Goal: Task Accomplishment & Management: Complete application form

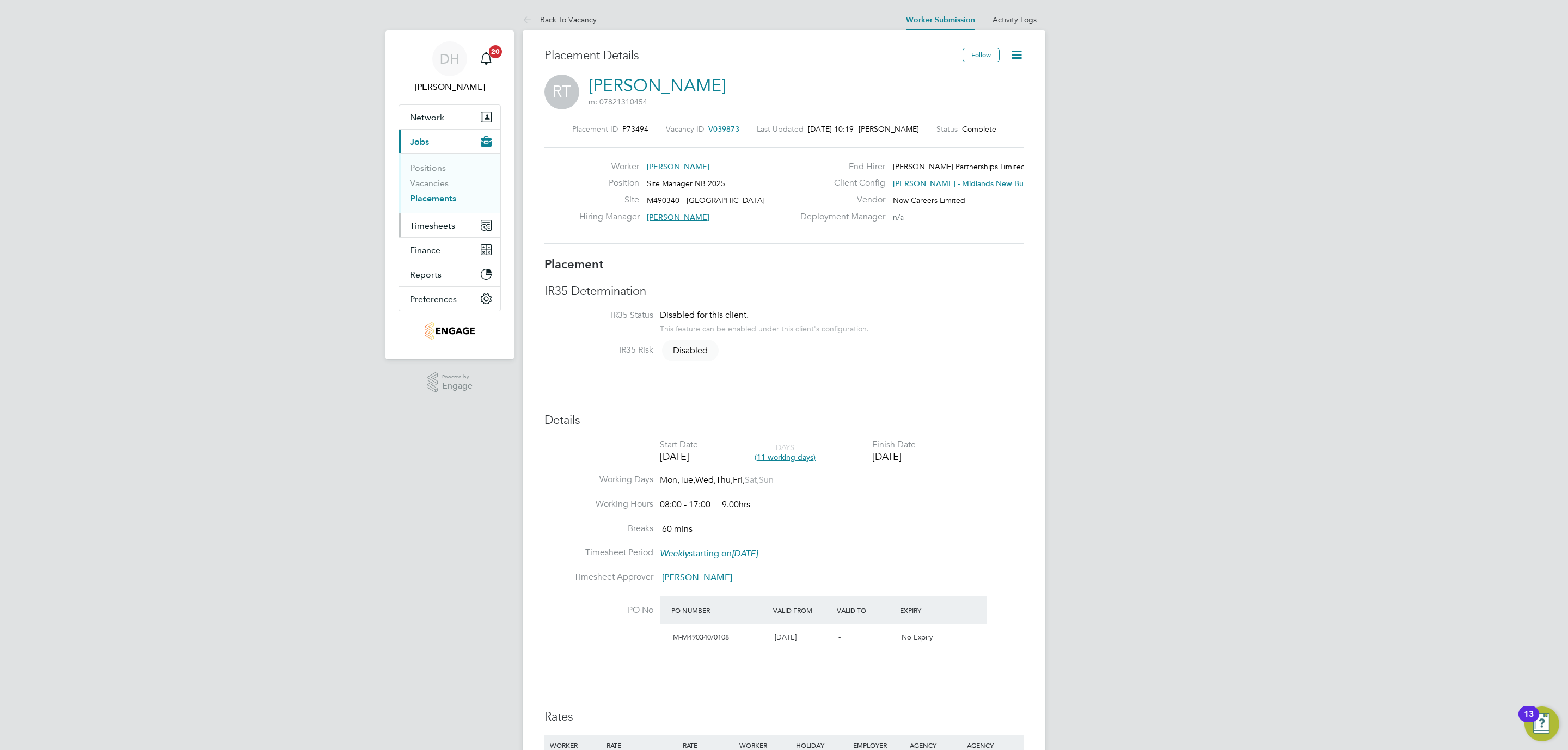
click at [439, 227] on span "Timesheets" at bounding box center [432, 225] width 45 height 10
click at [444, 192] on link "Timesheets" at bounding box center [432, 193] width 45 height 10
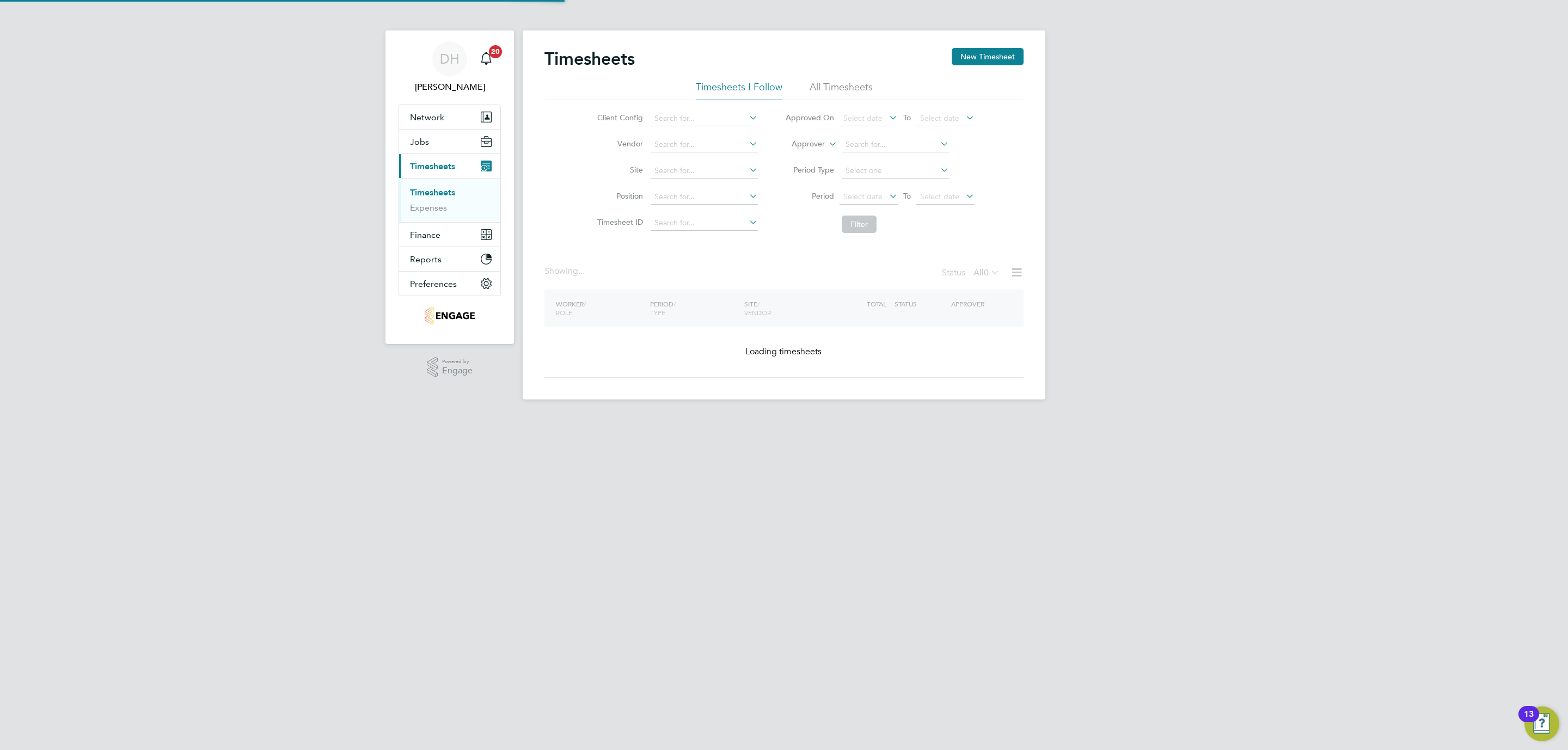
click at [1233, 224] on div "DH [PERSON_NAME] Notifications 20 Applications: Network Team Members Businesses…" at bounding box center [784, 208] width 1568 height 417
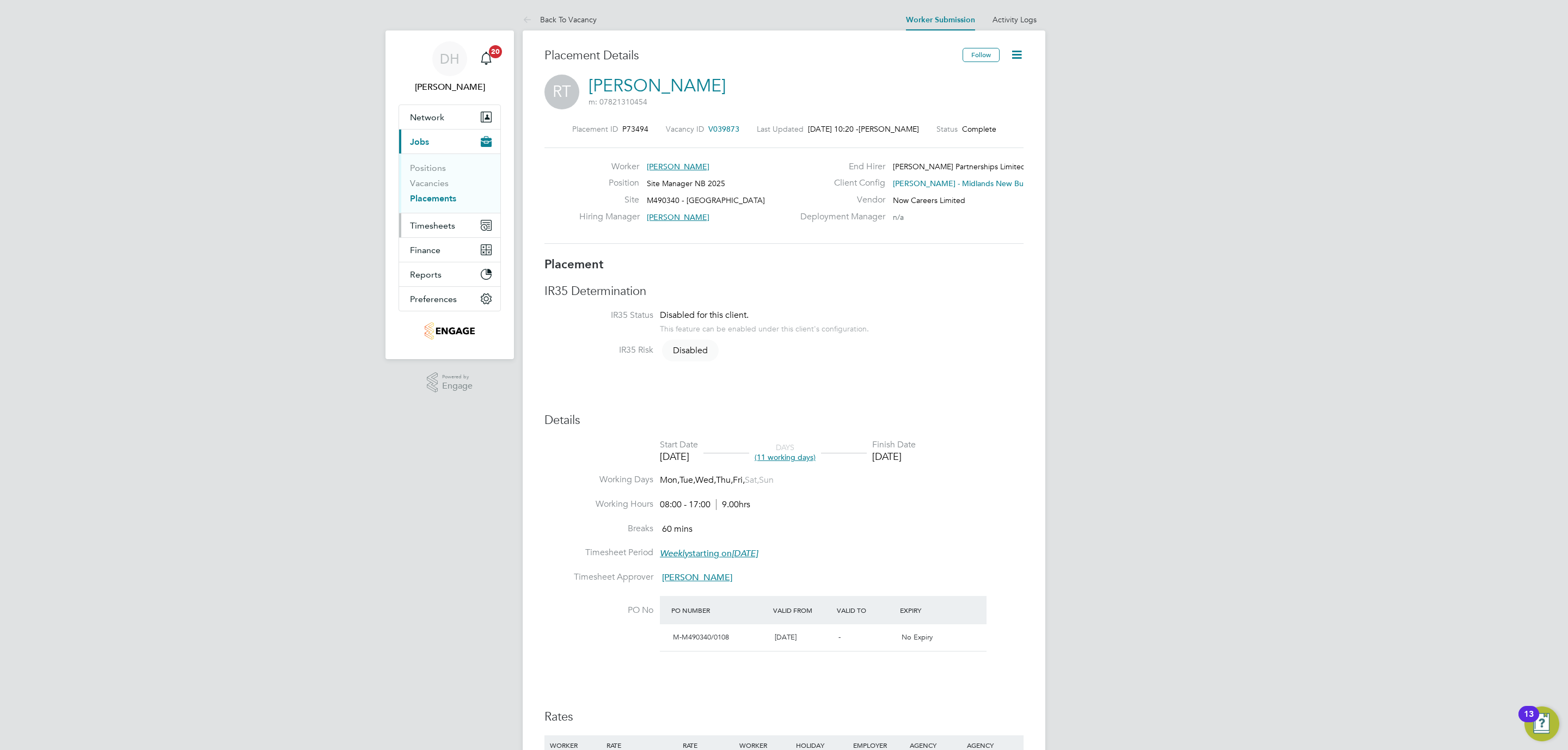
click at [446, 216] on button "Timesheets" at bounding box center [449, 225] width 101 height 24
click at [443, 194] on link "Timesheets" at bounding box center [432, 193] width 45 height 10
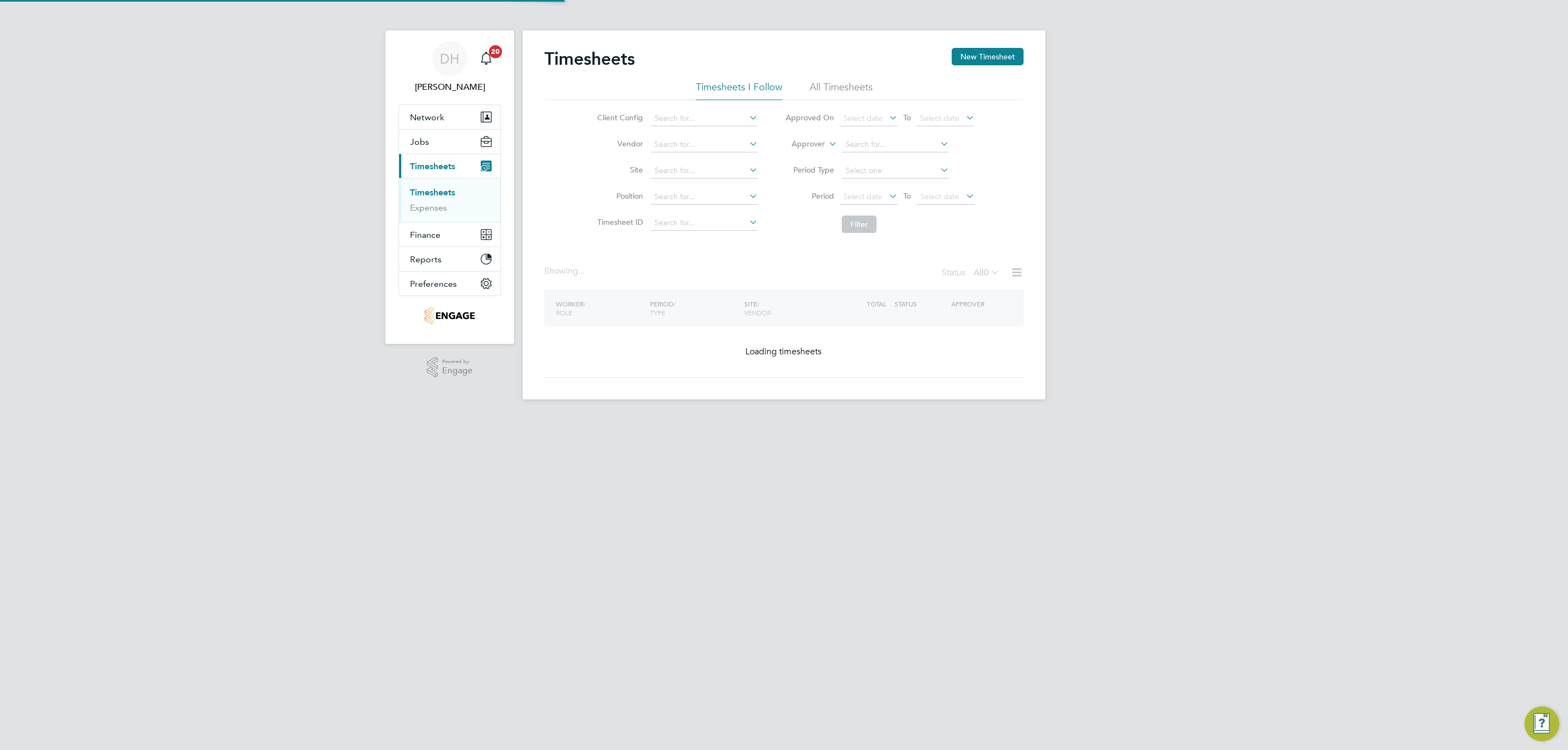
click at [1241, 162] on div "DH [PERSON_NAME] Notifications 20 Applications: Network Team Members Businesses…" at bounding box center [784, 208] width 1568 height 417
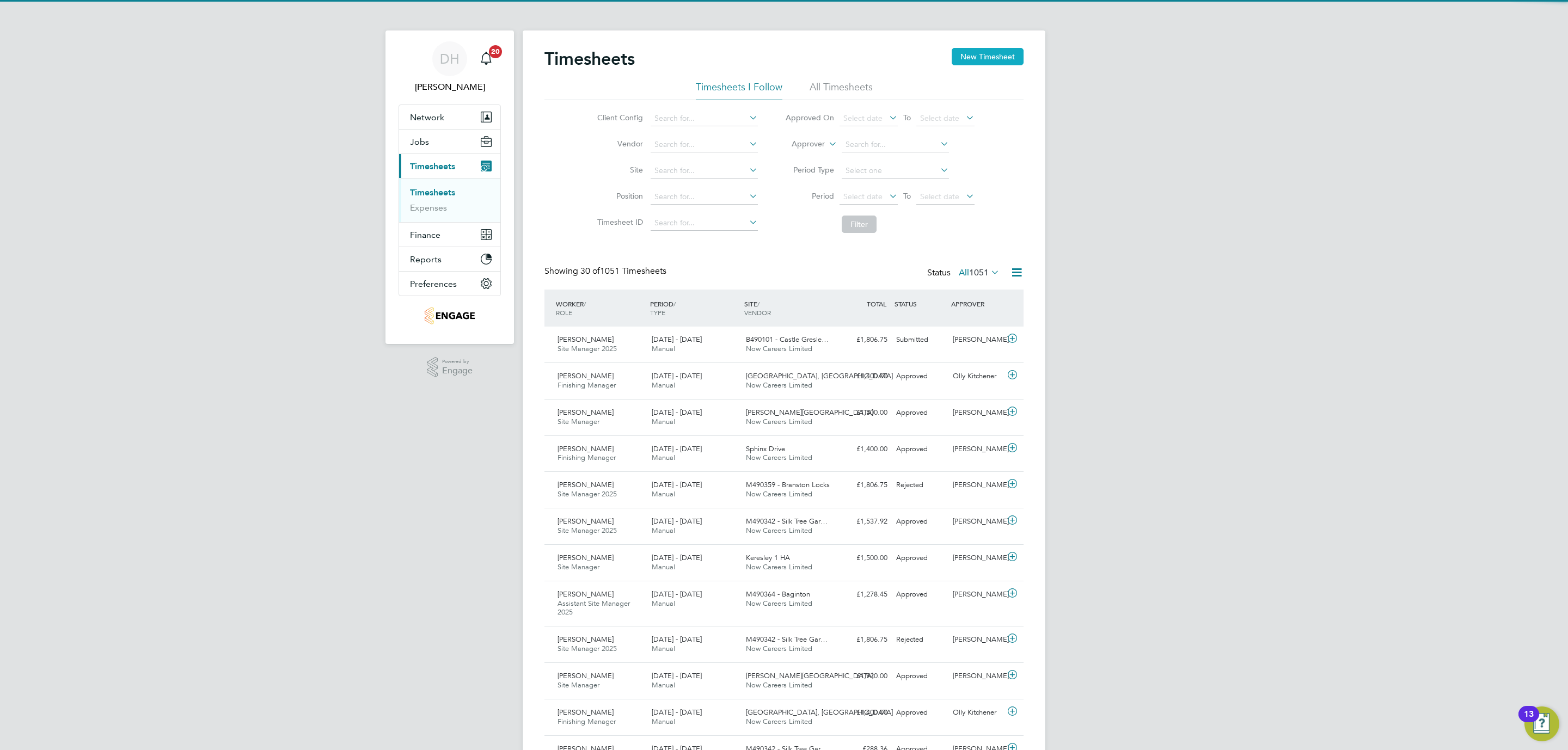
click at [955, 60] on button "New Timesheet" at bounding box center [988, 56] width 72 height 17
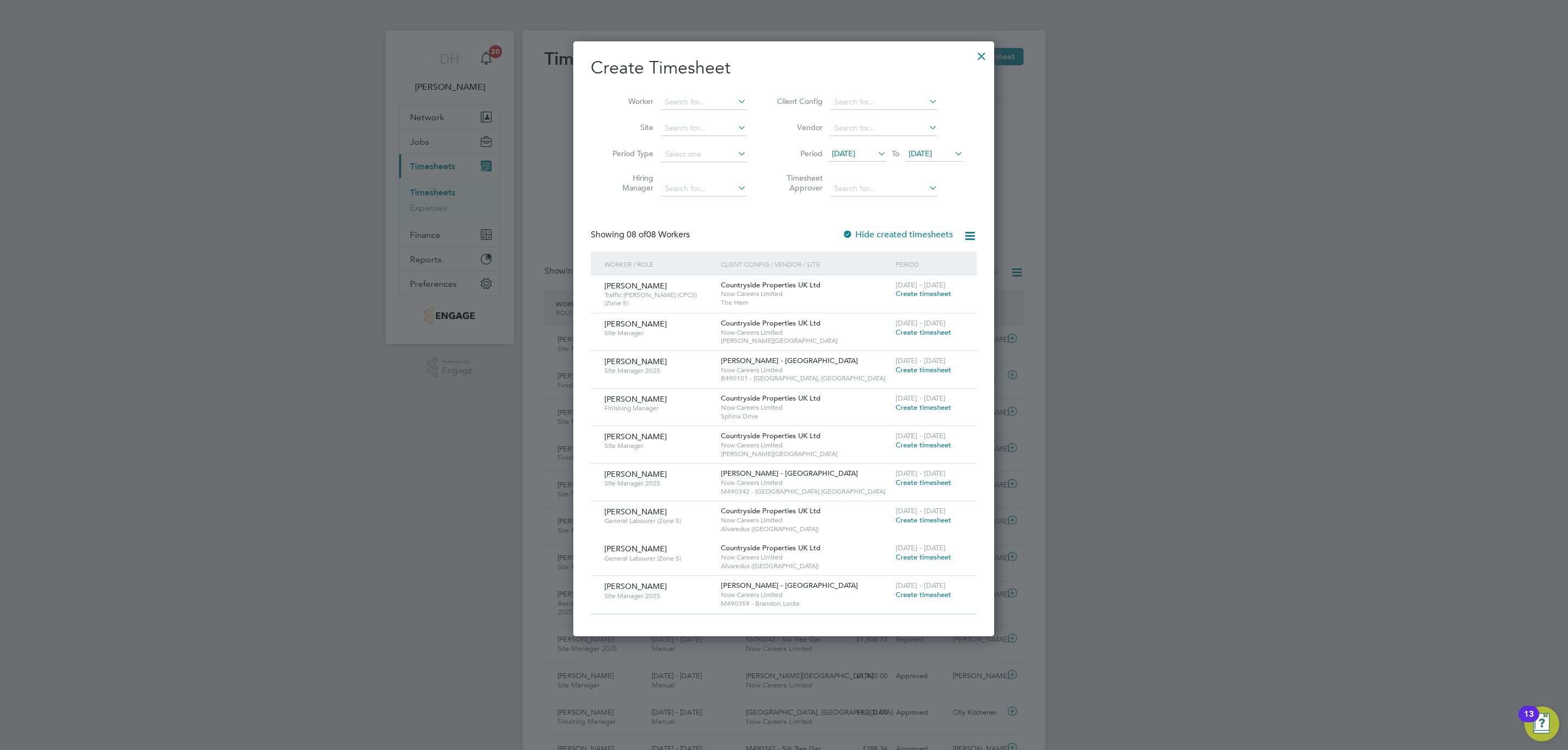
click at [865, 144] on li "Period [DATE] To [DATE]" at bounding box center [868, 154] width 217 height 26
click at [855, 149] on span "[DATE]" at bounding box center [843, 153] width 23 height 10
click at [842, 299] on span "25" at bounding box center [846, 301] width 21 height 21
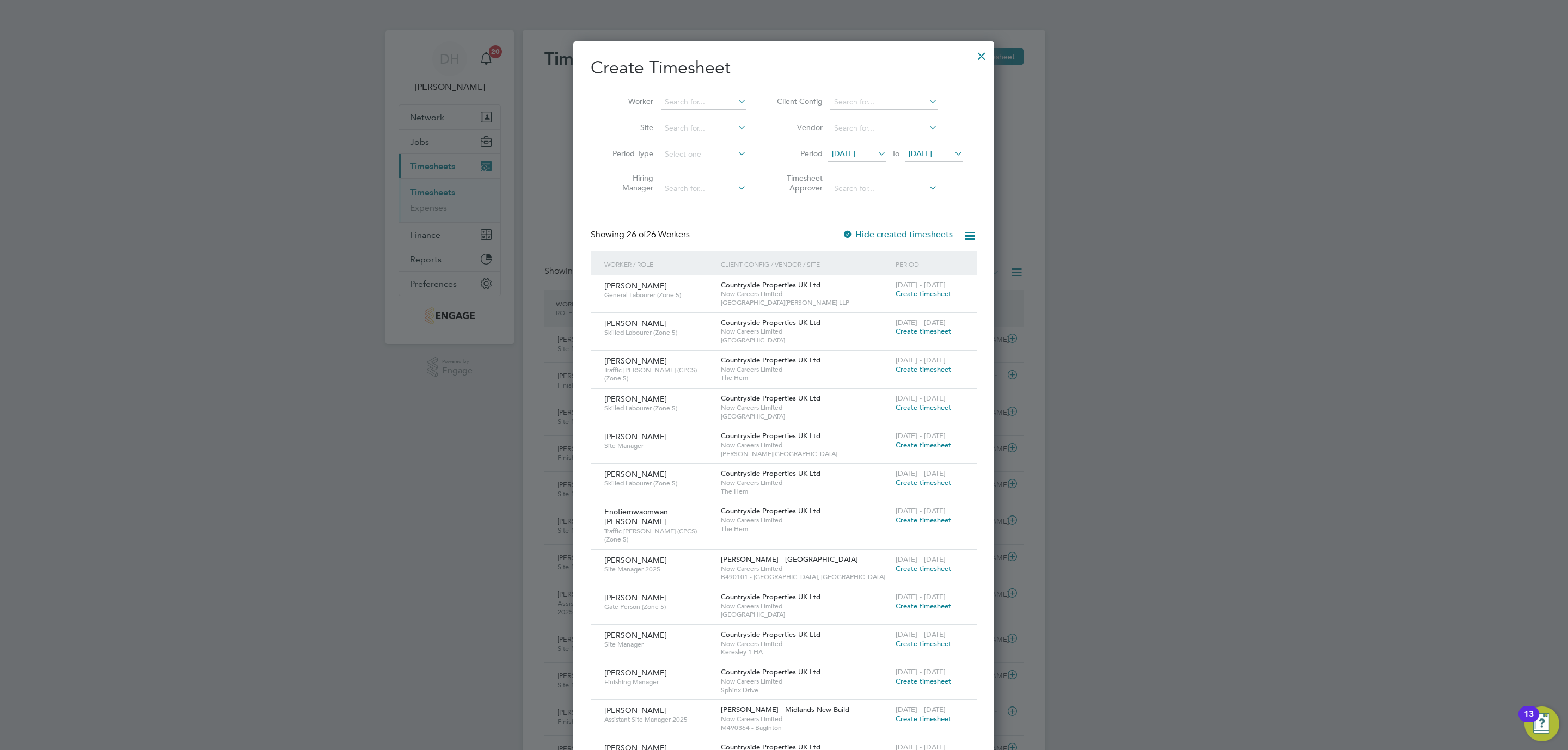
click at [932, 156] on span "[DATE]" at bounding box center [920, 153] width 23 height 10
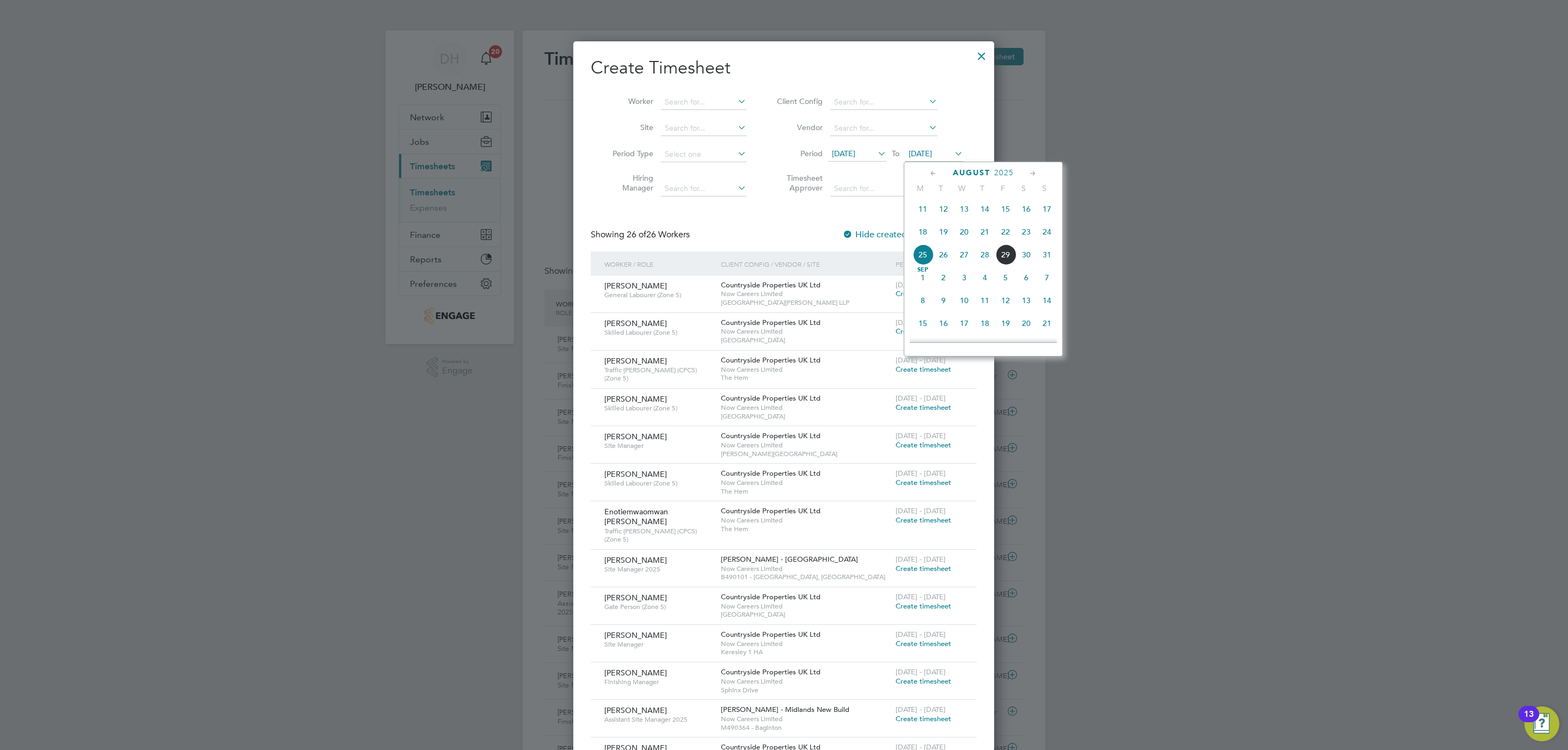
click at [1048, 260] on span "31" at bounding box center [1047, 254] width 21 height 21
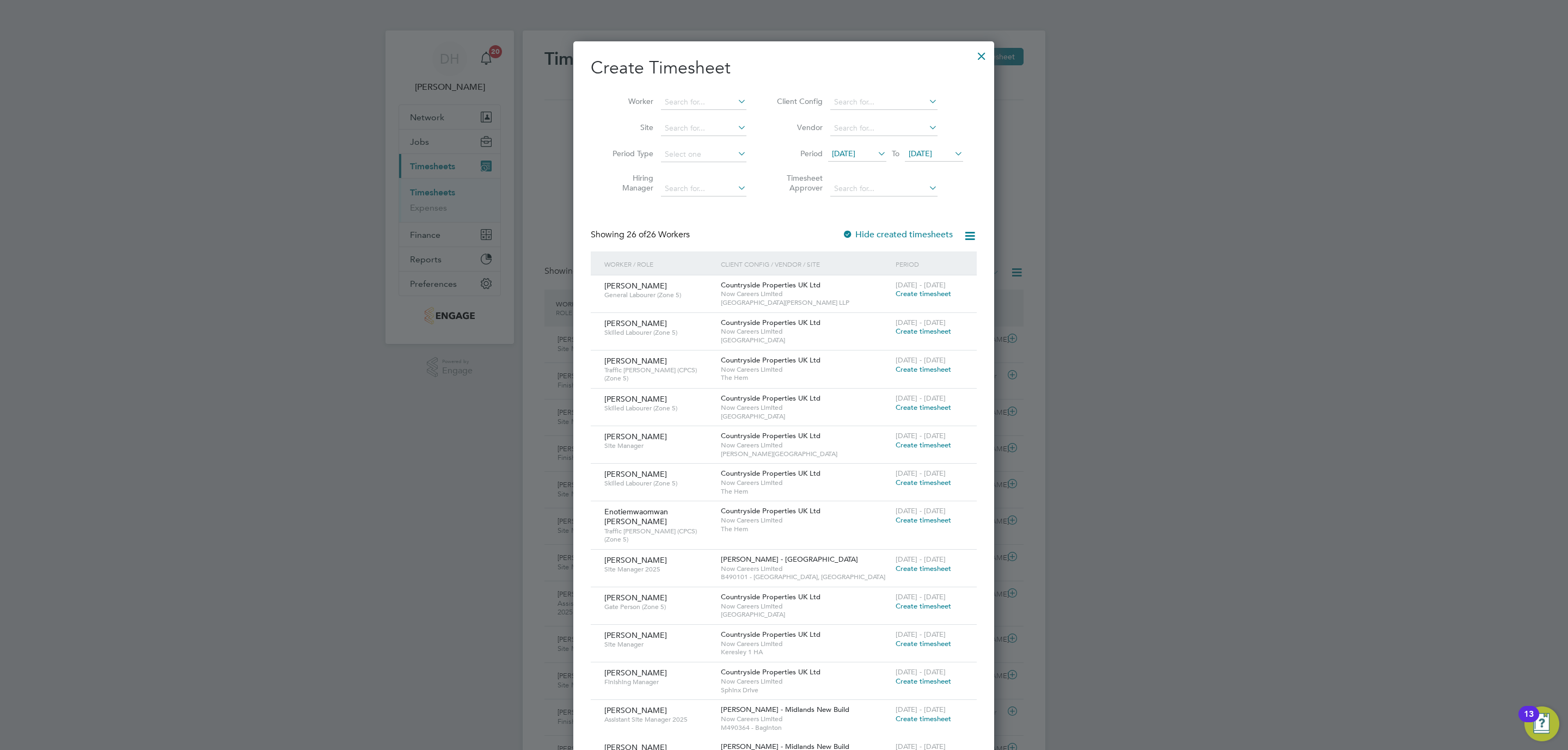
click at [855, 156] on span "[DATE]" at bounding box center [843, 153] width 23 height 10
click at [855, 158] on span "[DATE]" at bounding box center [843, 153] width 23 height 10
click at [845, 255] on span "25" at bounding box center [846, 254] width 21 height 21
click at [928, 153] on span "[DATE]" at bounding box center [920, 153] width 23 height 10
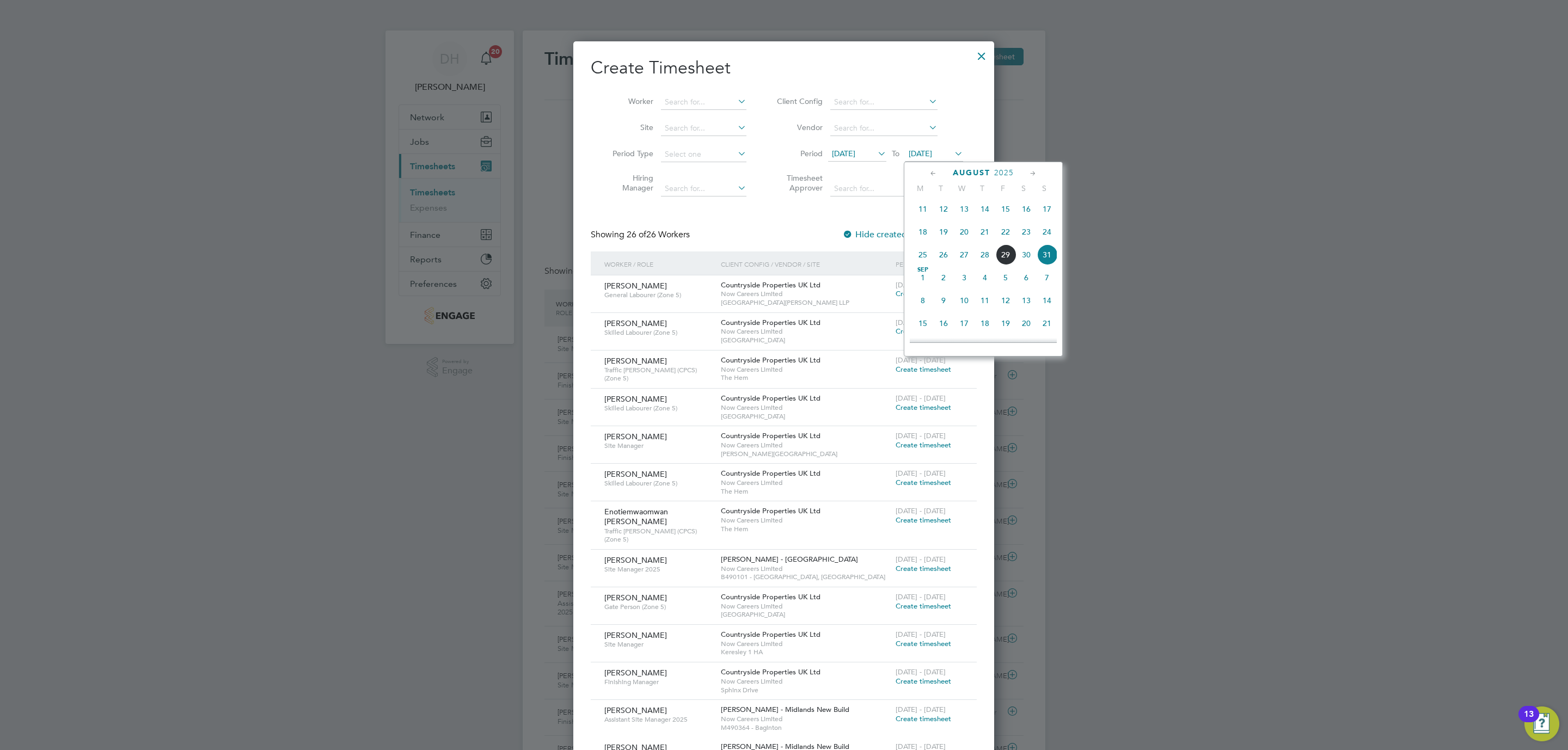
click at [1047, 259] on span "31" at bounding box center [1047, 254] width 21 height 21
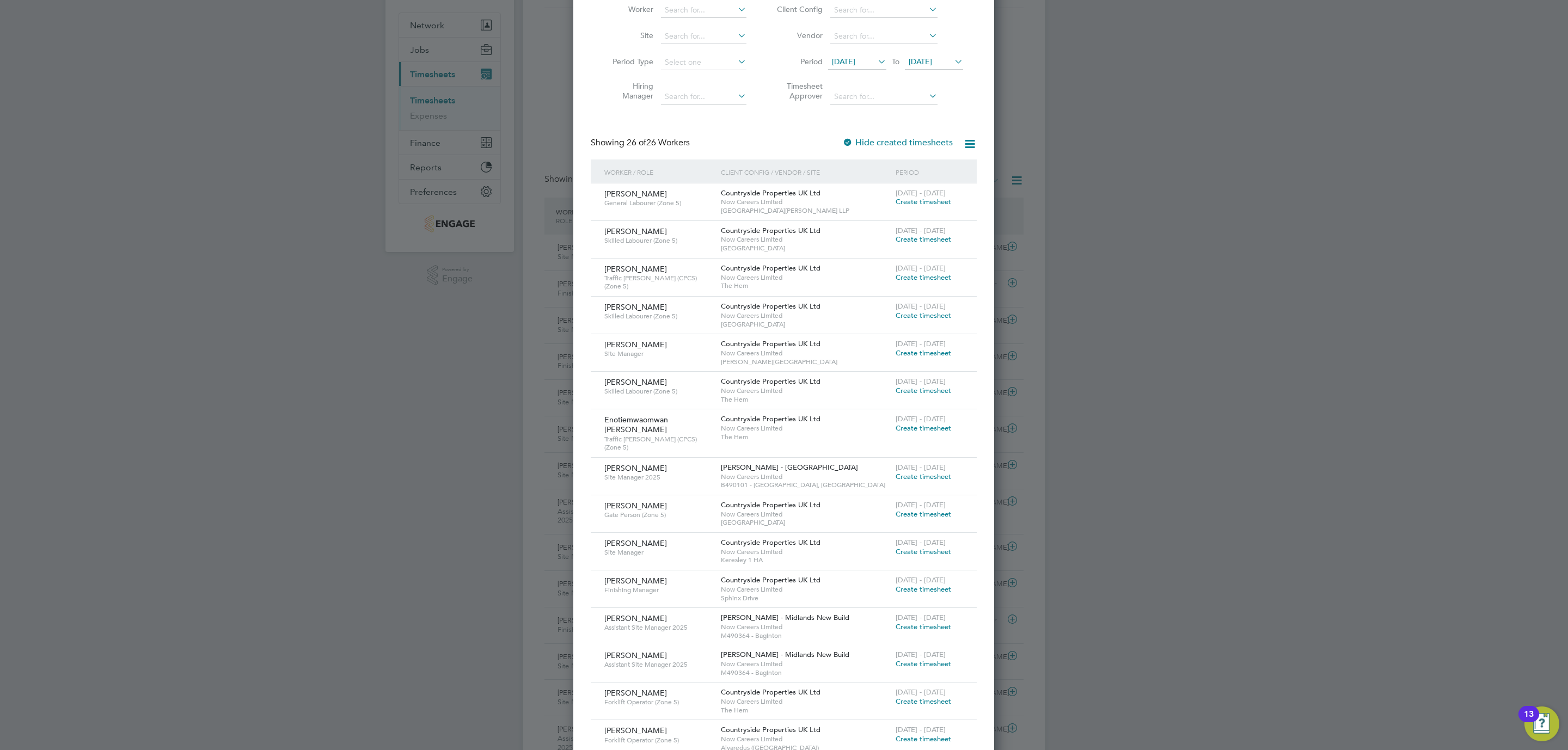
click at [927, 472] on span "Create timesheet" at bounding box center [924, 476] width 56 height 9
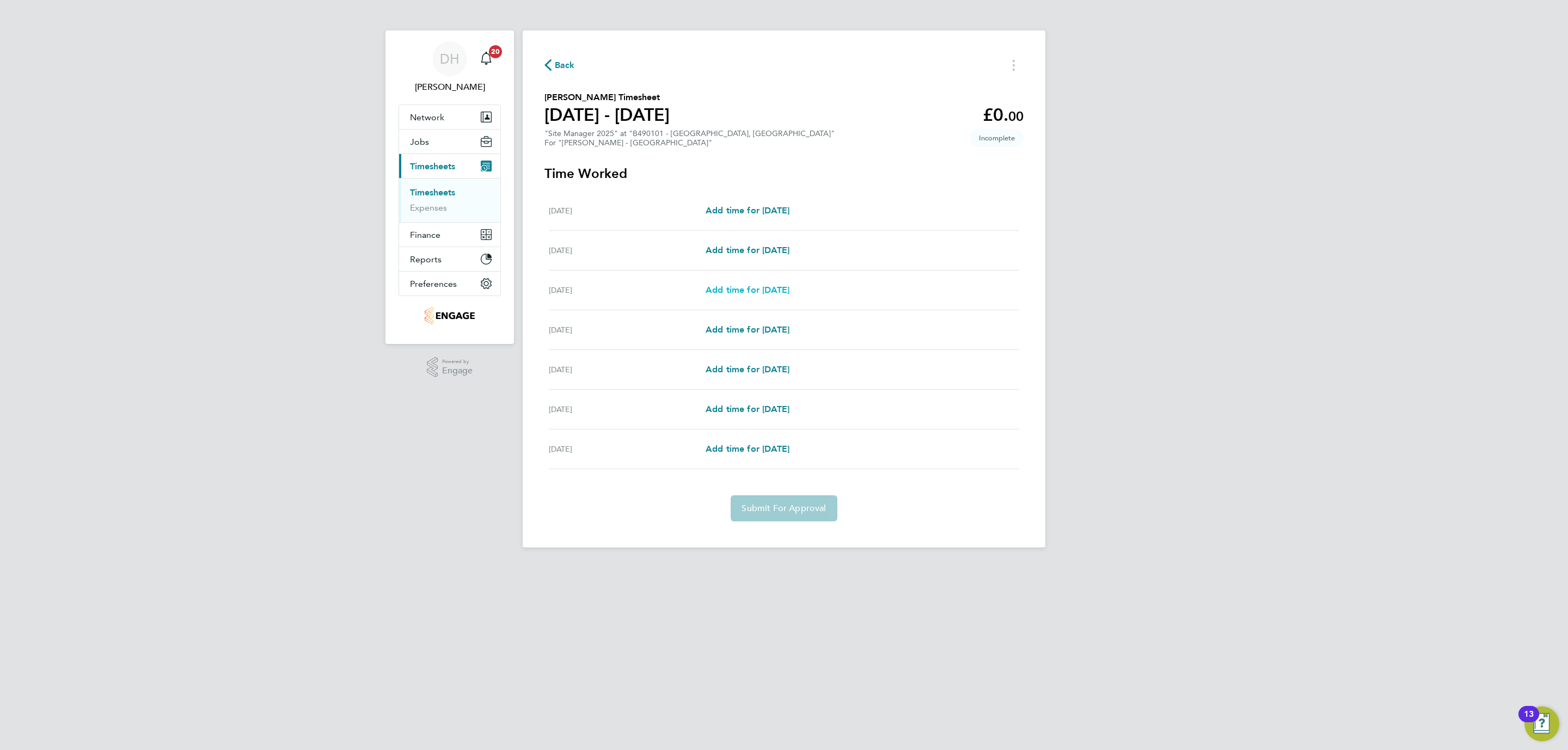
click at [764, 285] on span "Add time for [DATE]" at bounding box center [747, 290] width 84 height 10
select select "30"
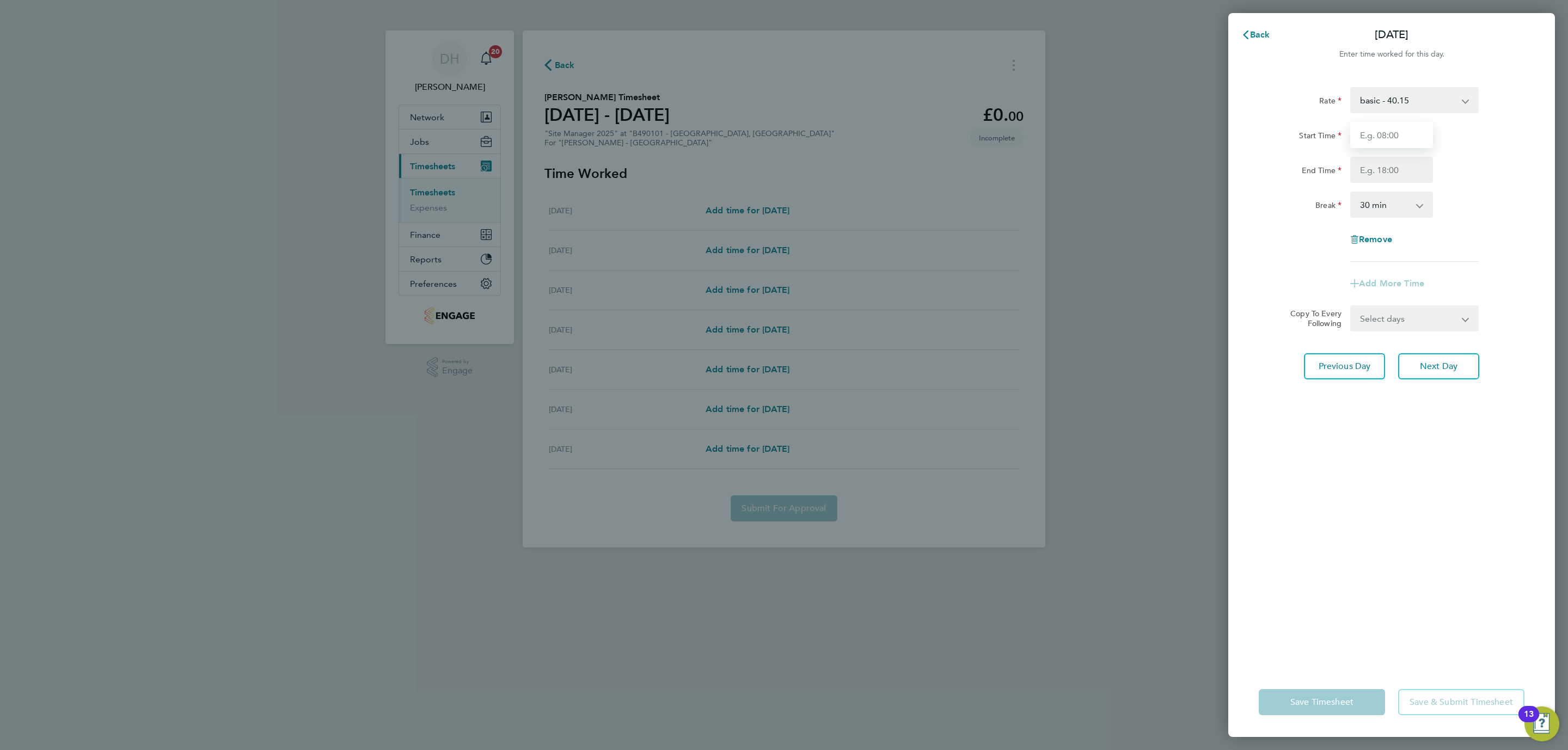
click at [1356, 141] on input "Start Time" at bounding box center [1391, 135] width 83 height 26
type input "07:30"
click at [1389, 172] on input "End Time" at bounding box center [1391, 170] width 83 height 26
type input "17:00"
click at [1429, 400] on div "Rate basic - 40.15 Start Time 07:30 End Time 17:00 Break 0 min 15 min 30 min 45…" at bounding box center [1392, 370] width 327 height 593
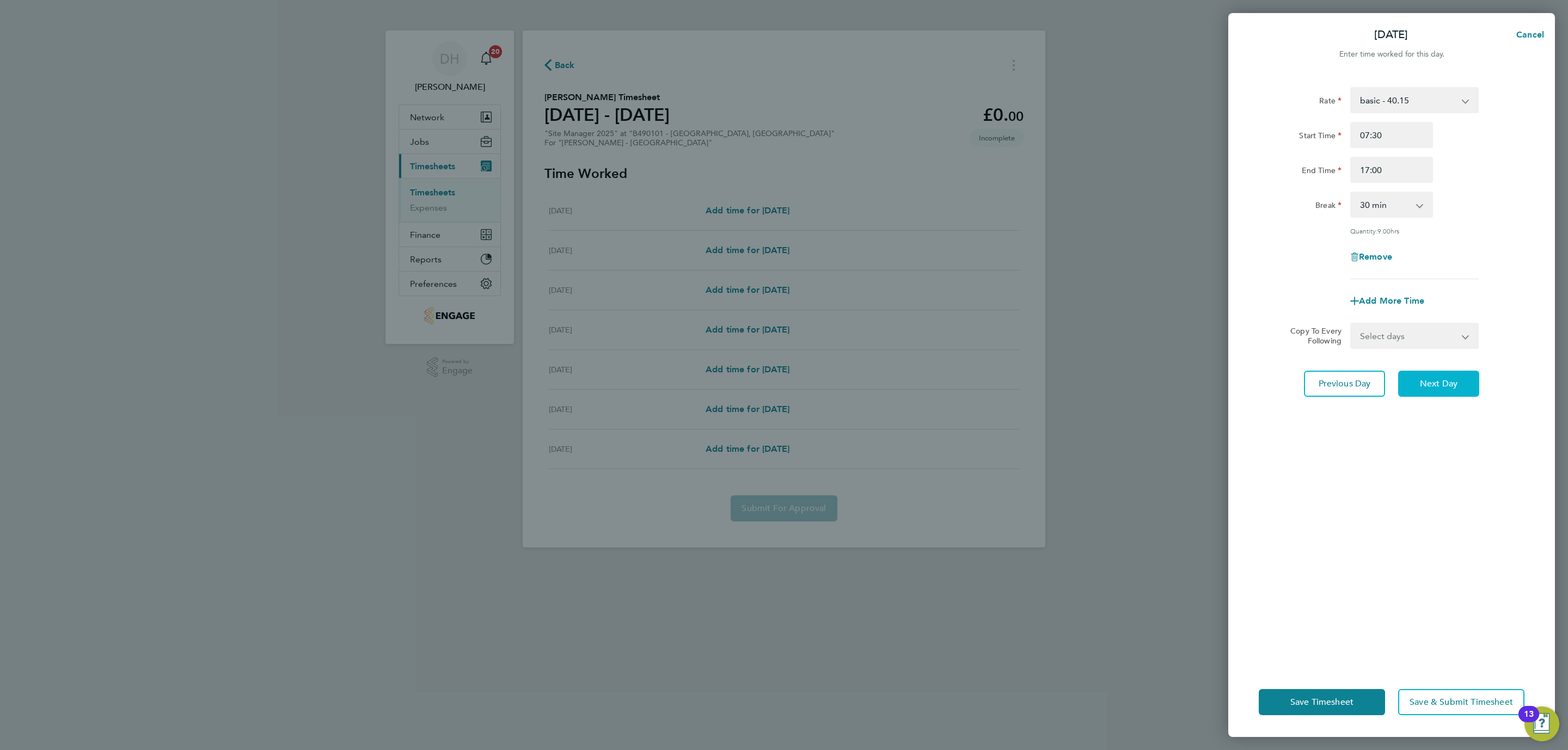
click at [1437, 378] on span "Next Day" at bounding box center [1439, 383] width 37 height 11
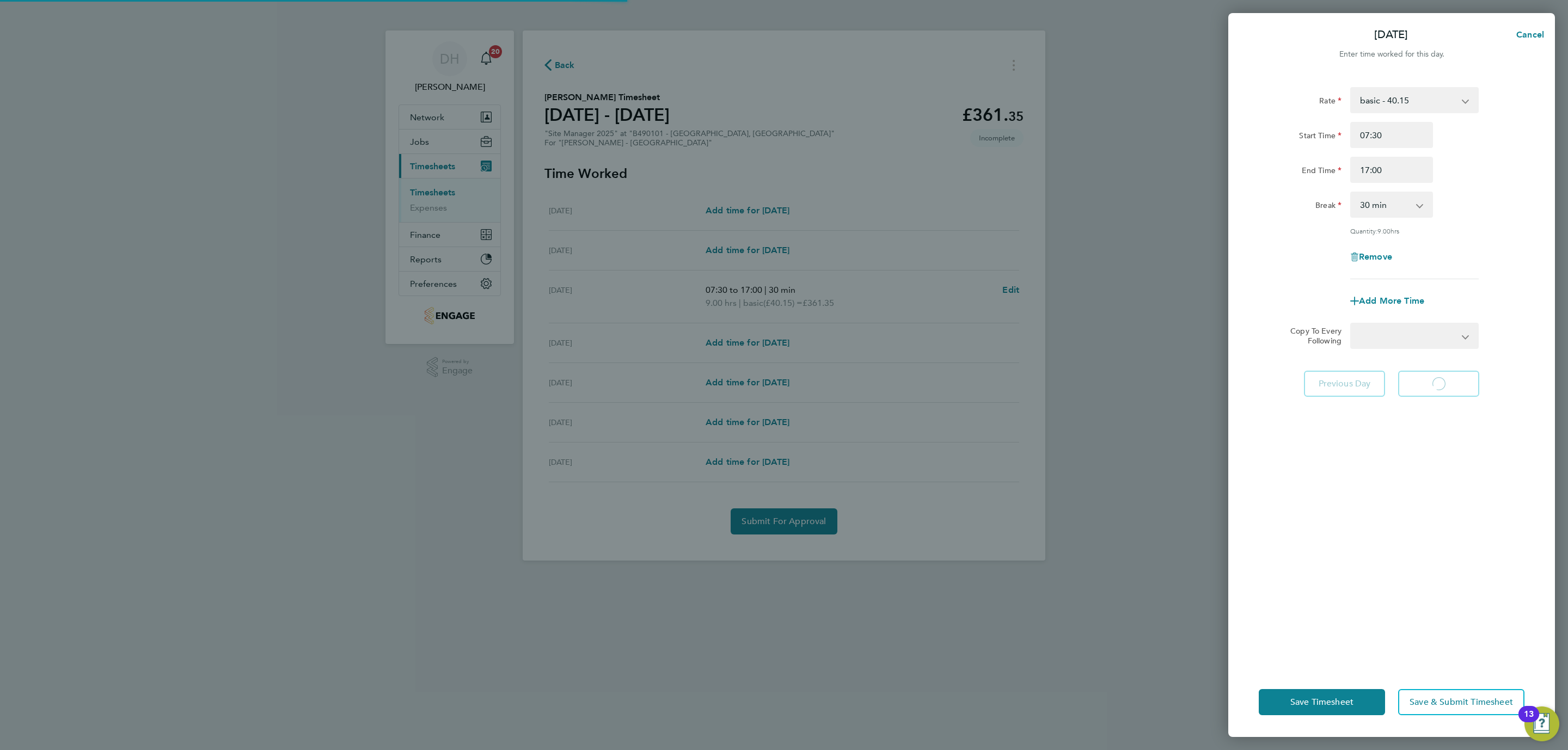
select select "30"
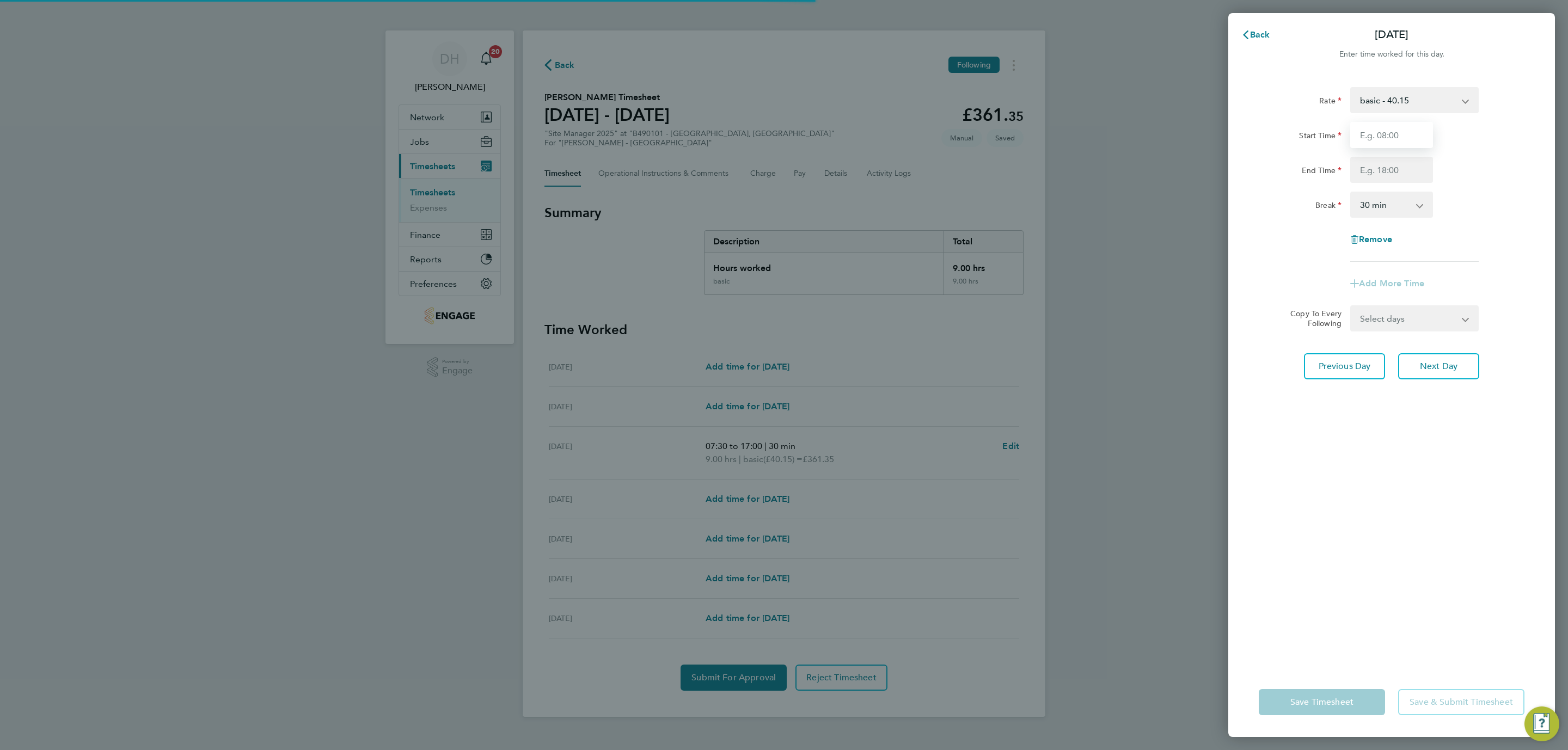
click at [1382, 131] on input "Start Time" at bounding box center [1391, 135] width 83 height 26
type input "07:30"
click at [1390, 170] on input "End Time" at bounding box center [1391, 170] width 83 height 26
type input "17:00"
click at [1434, 429] on div "Rate basic - 40.15 Start Time 07:30 End Time 17:00 Break 0 min 15 min 30 min 45…" at bounding box center [1392, 370] width 327 height 593
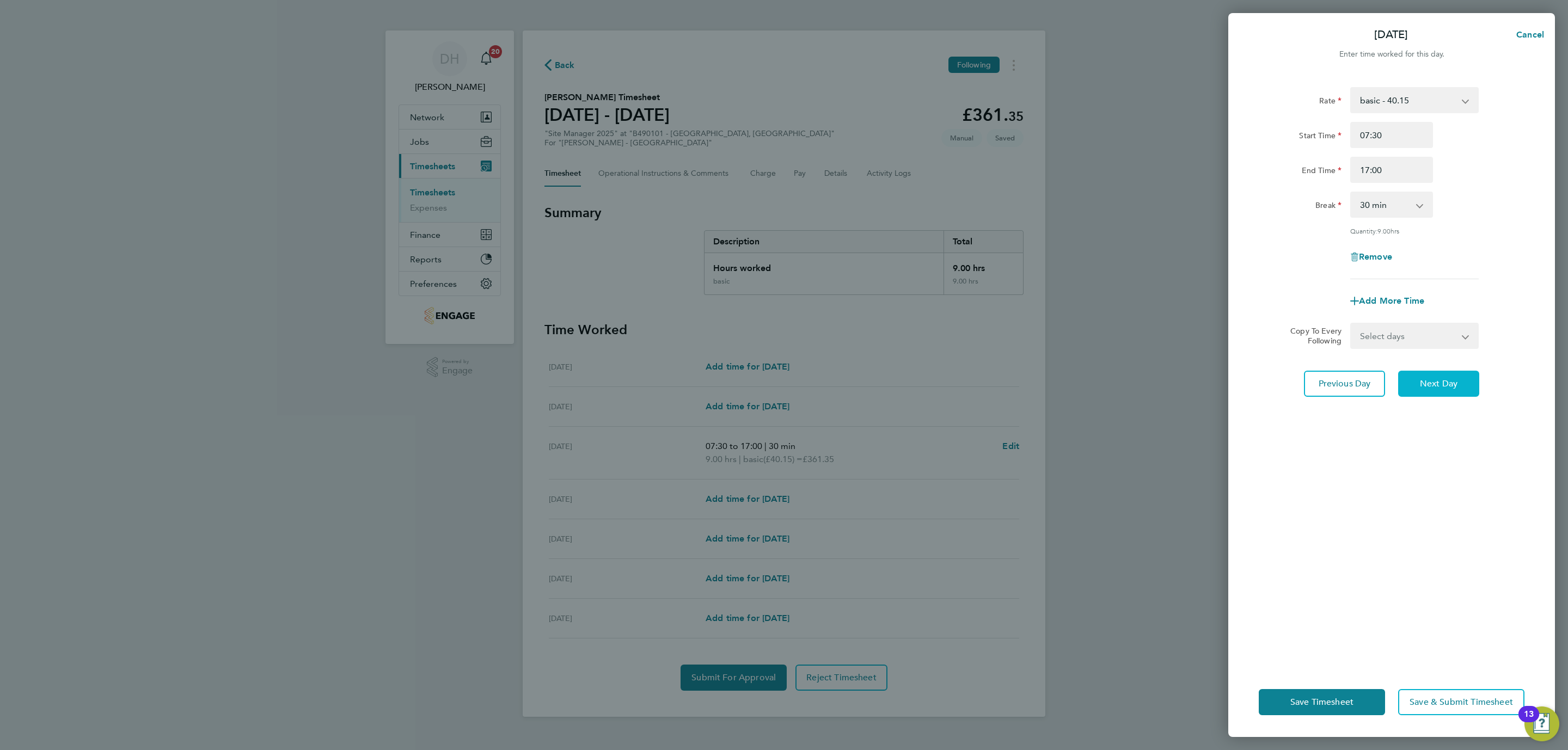
click at [1450, 381] on span "Next Day" at bounding box center [1439, 383] width 37 height 11
select select "30"
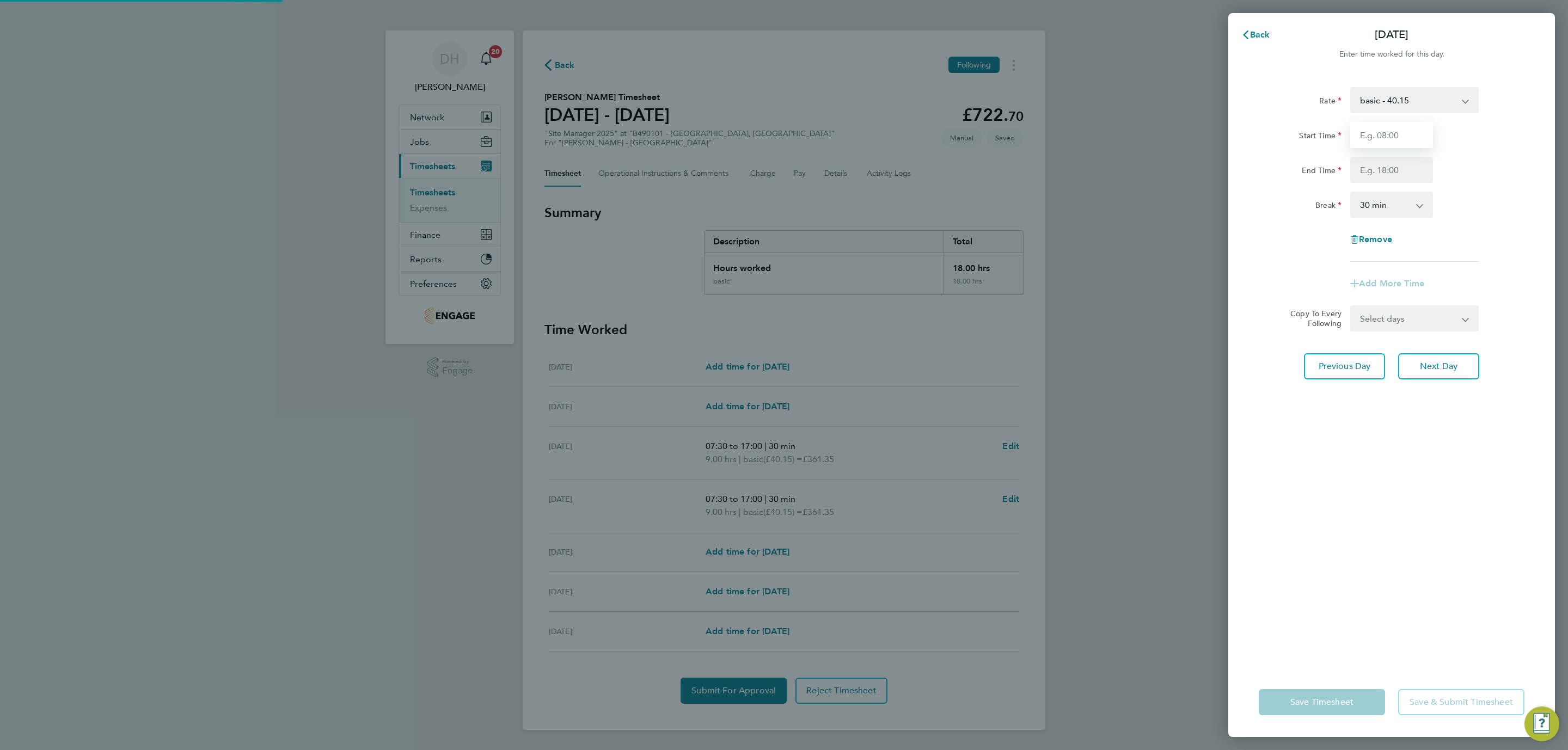
click at [1376, 146] on input "Start Time" at bounding box center [1391, 135] width 83 height 26
type input "07:30"
drag, startPoint x: 1389, startPoint y: 170, endPoint x: 1395, endPoint y: 179, distance: 10.8
click at [1389, 170] on input "End Time" at bounding box center [1391, 170] width 83 height 26
type input "17:00"
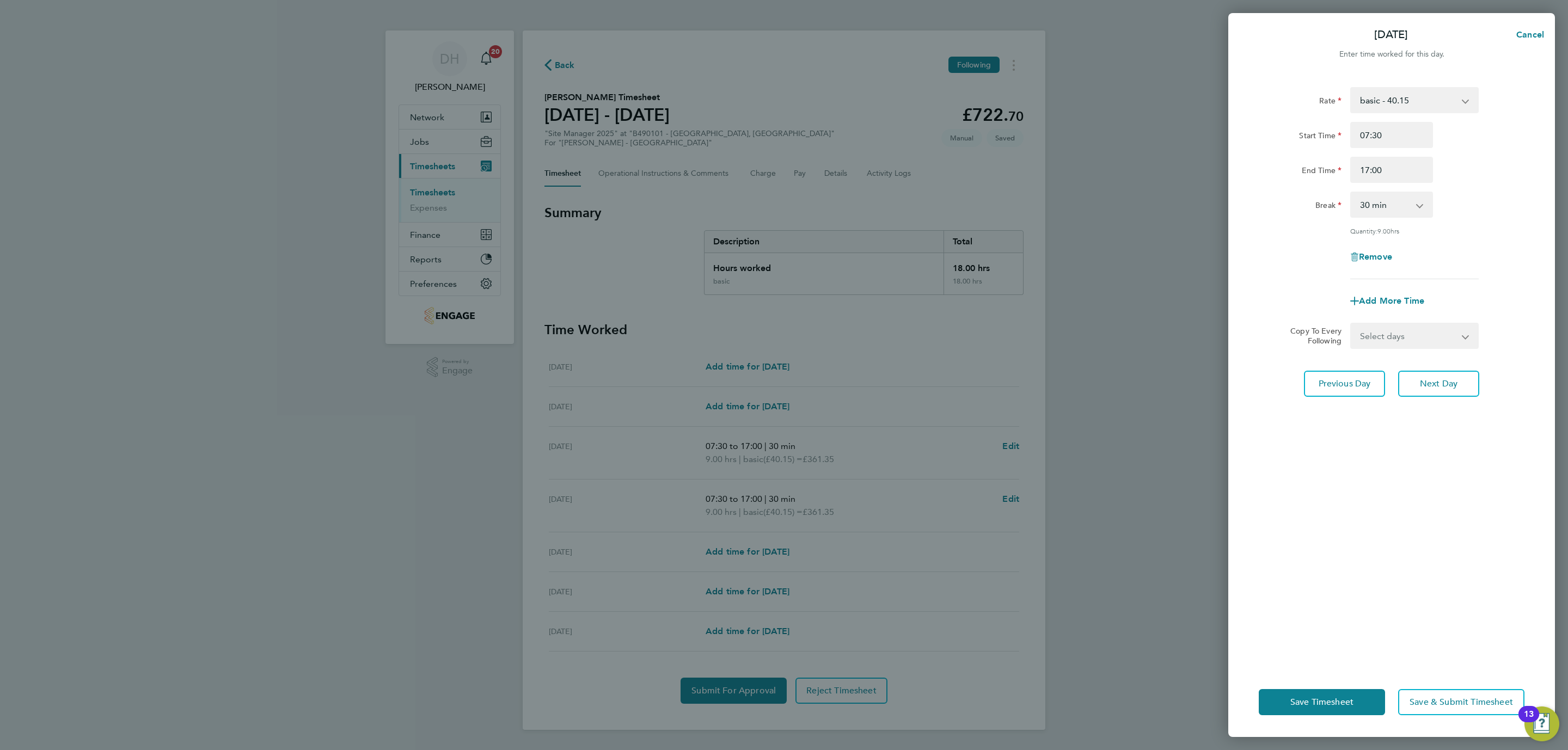
click at [1410, 475] on div "Rate basic - 40.15 Start Time 07:30 End Time 17:00 Break 0 min 15 min 30 min 45…" at bounding box center [1392, 370] width 327 height 593
click at [1460, 377] on button "Next Day" at bounding box center [1439, 383] width 81 height 26
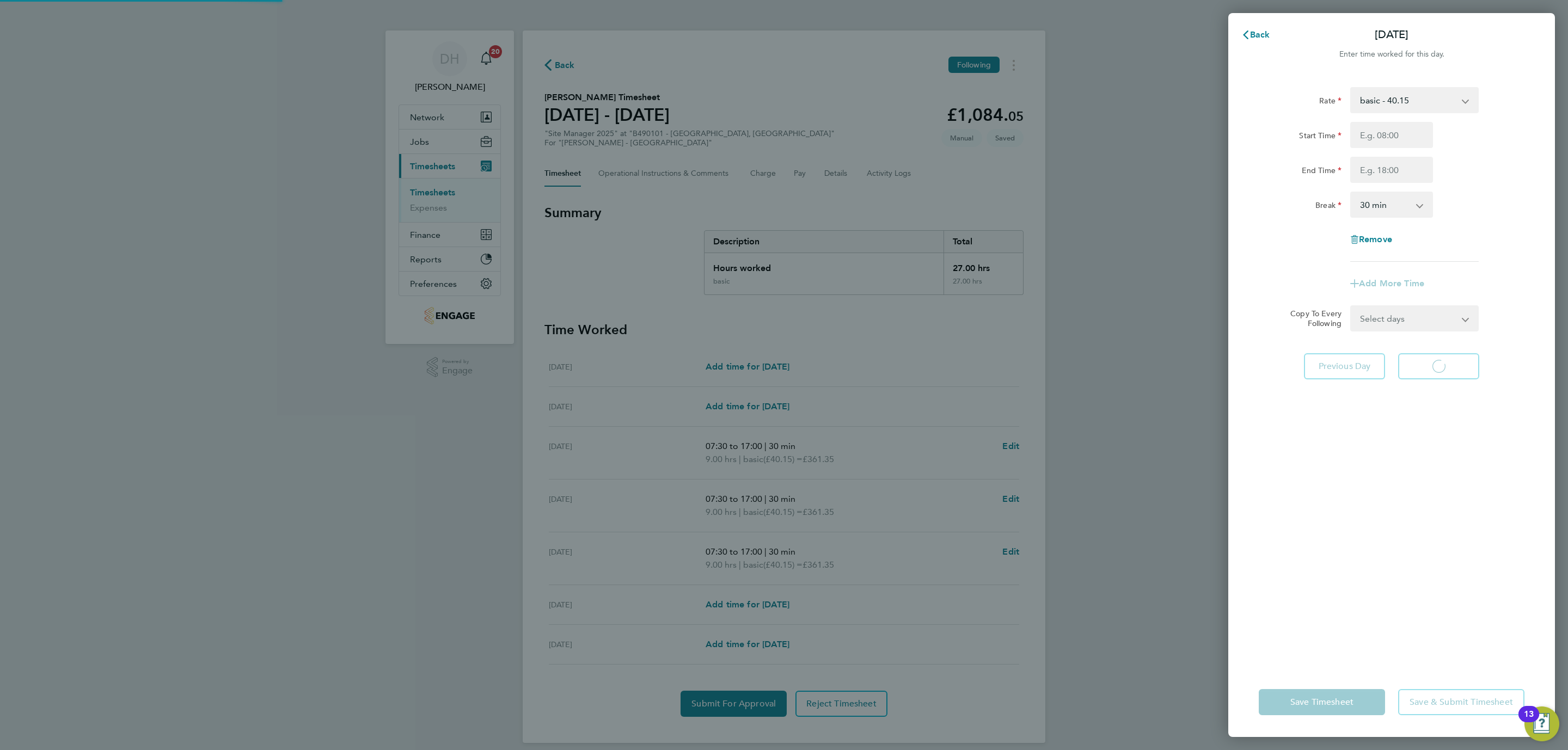
select select "30"
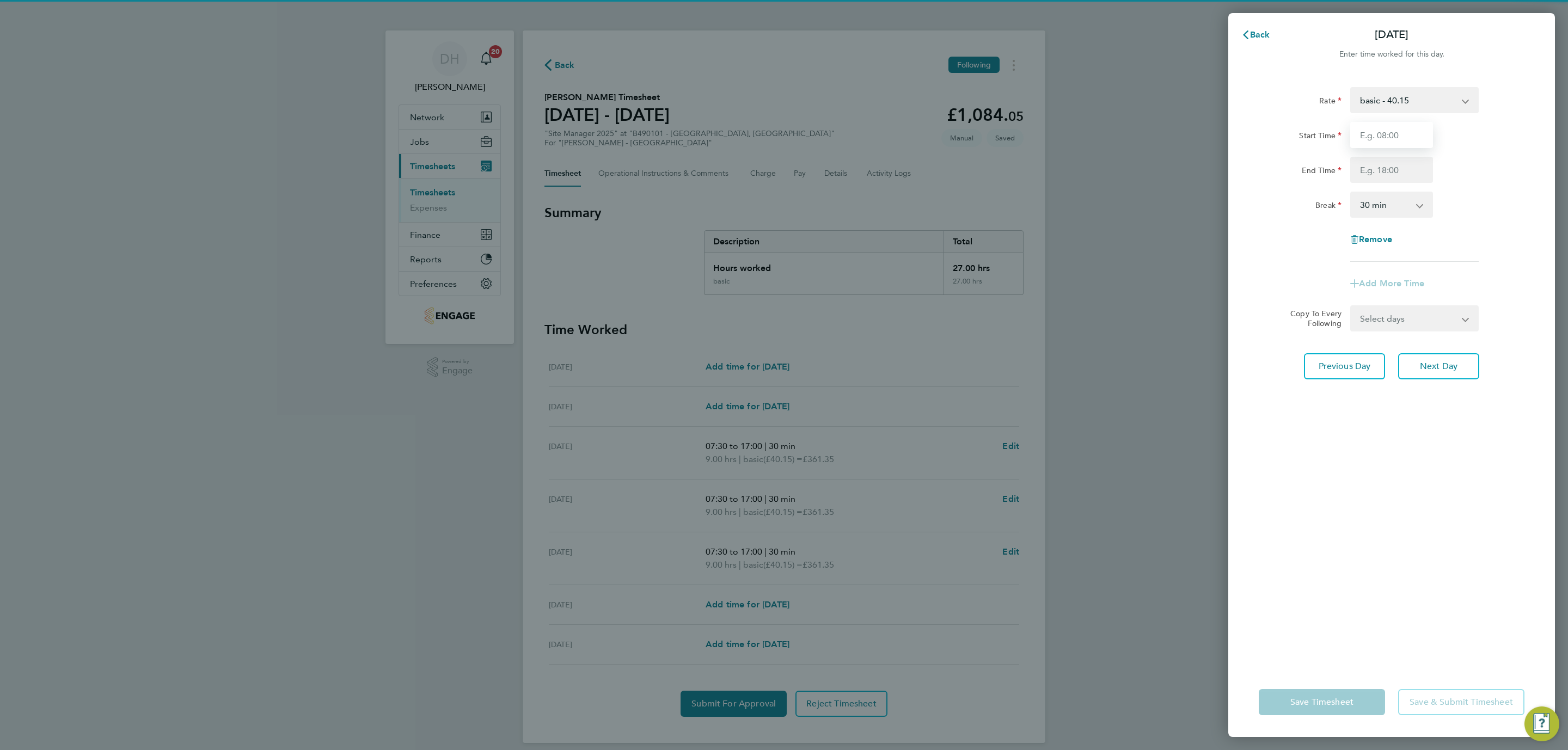
click at [1374, 136] on input "Start Time" at bounding box center [1391, 135] width 83 height 26
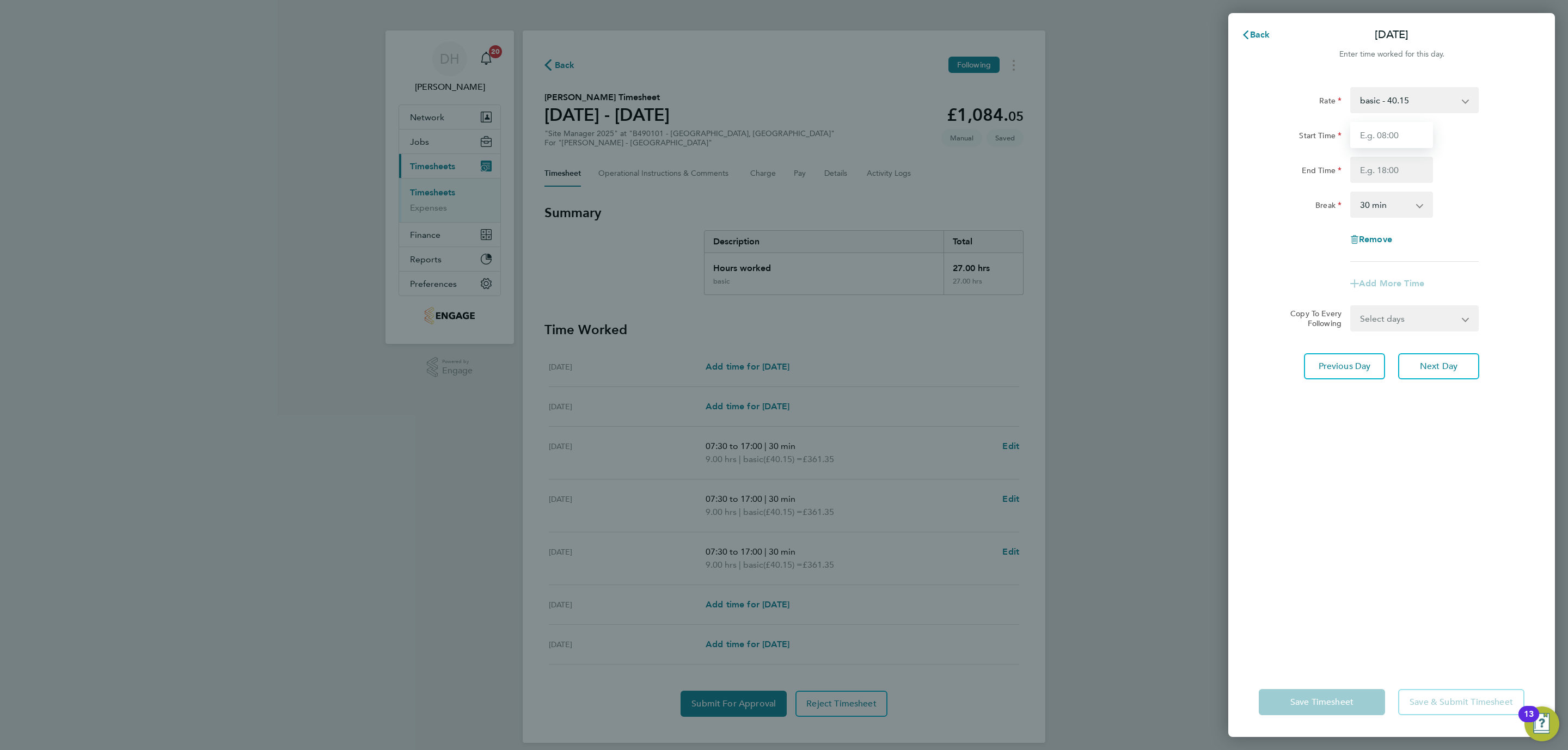
type input "07:30"
click at [1397, 184] on div "Rate basic - 40.15 Start Time 07:30 End Time Break 0 min 15 min 30 min 45 min 6…" at bounding box center [1391, 174] width 266 height 175
drag, startPoint x: 1395, startPoint y: 178, endPoint x: 1397, endPoint y: 184, distance: 6.3
click at [1395, 178] on input "End Time" at bounding box center [1391, 170] width 83 height 26
type input "17:00"
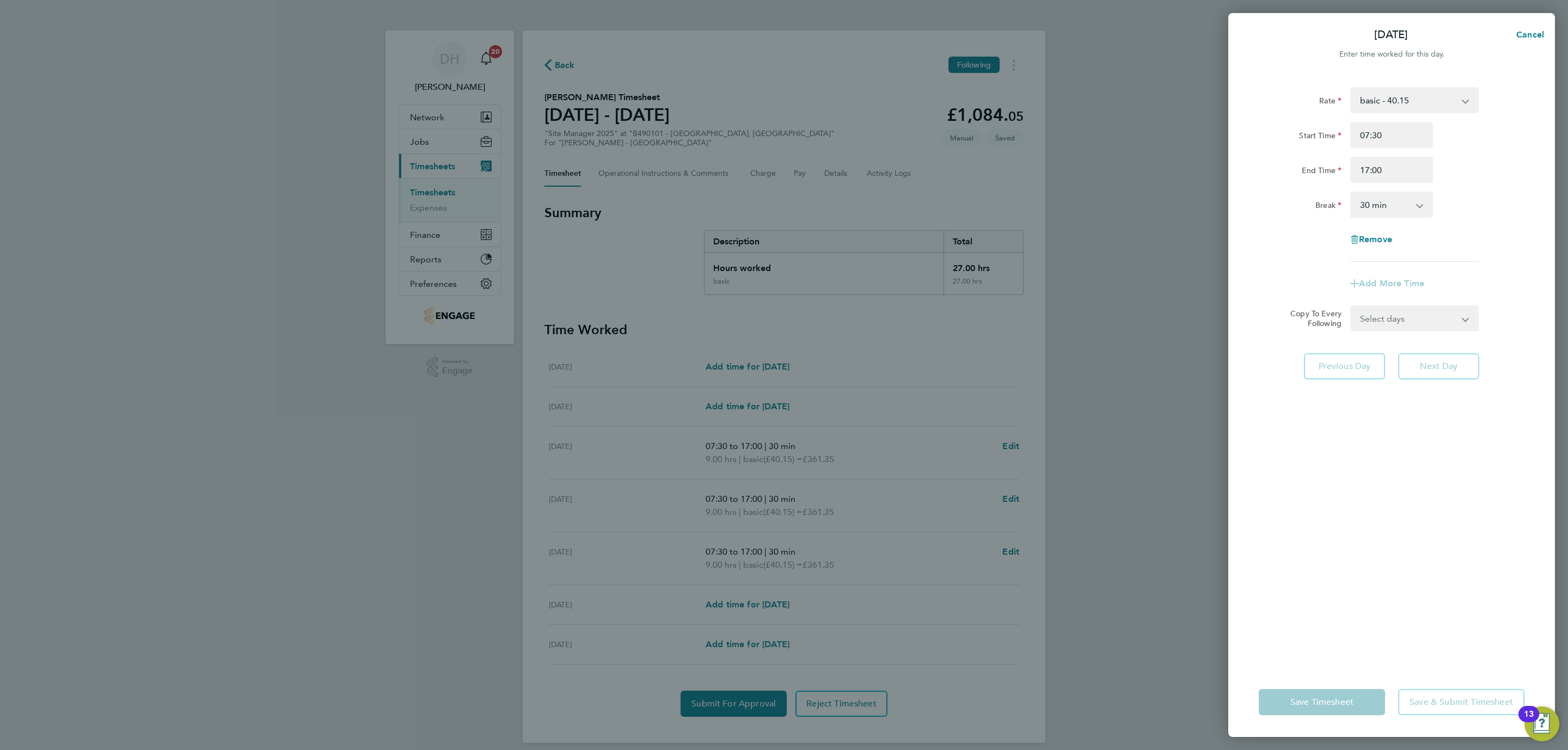
click at [1386, 456] on div "Rate basic - 40.15 Start Time 07:30 End Time 17:00 Break 0 min 15 min 30 min 45…" at bounding box center [1392, 370] width 327 height 593
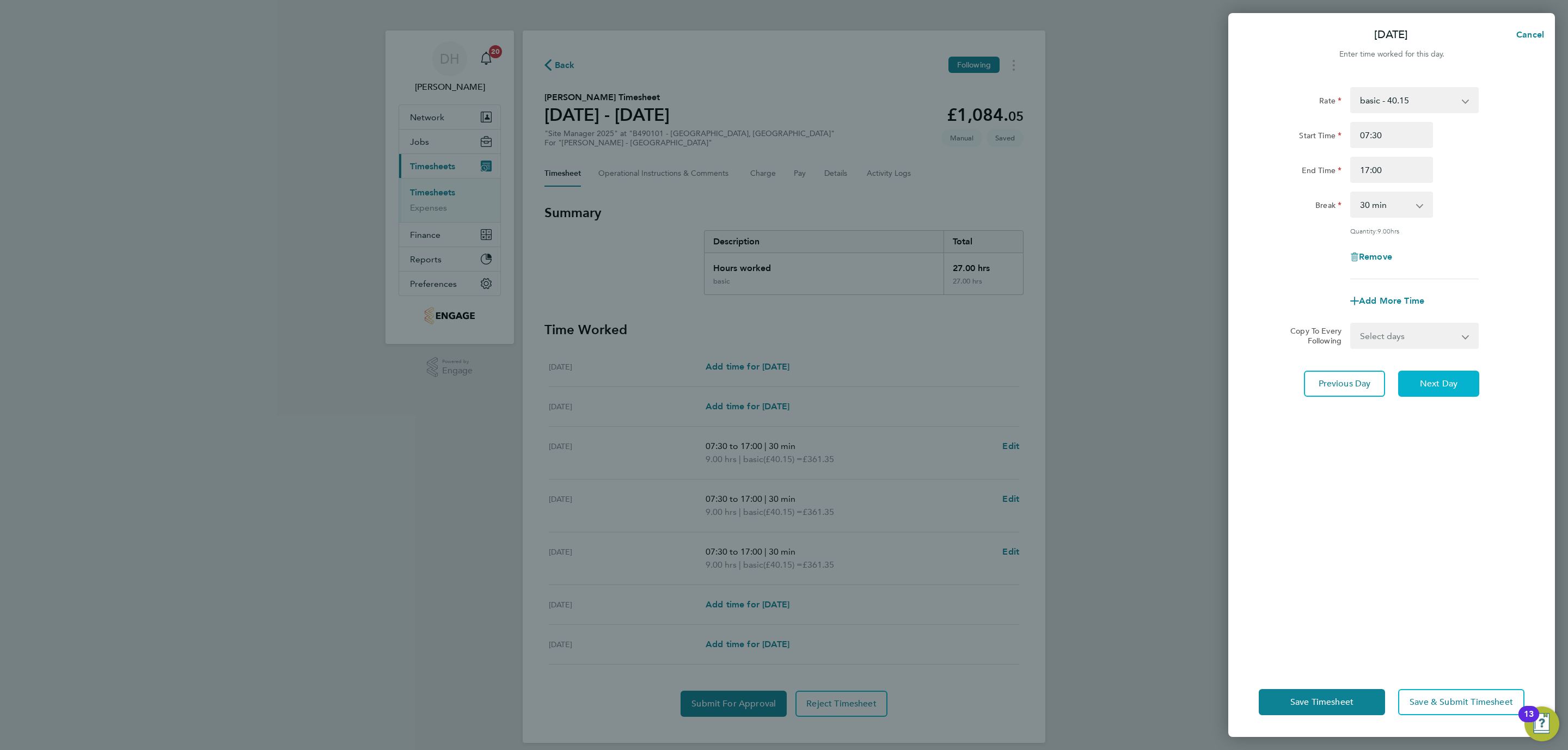
click at [1426, 376] on button "Next Day" at bounding box center [1439, 383] width 81 height 26
select select "30"
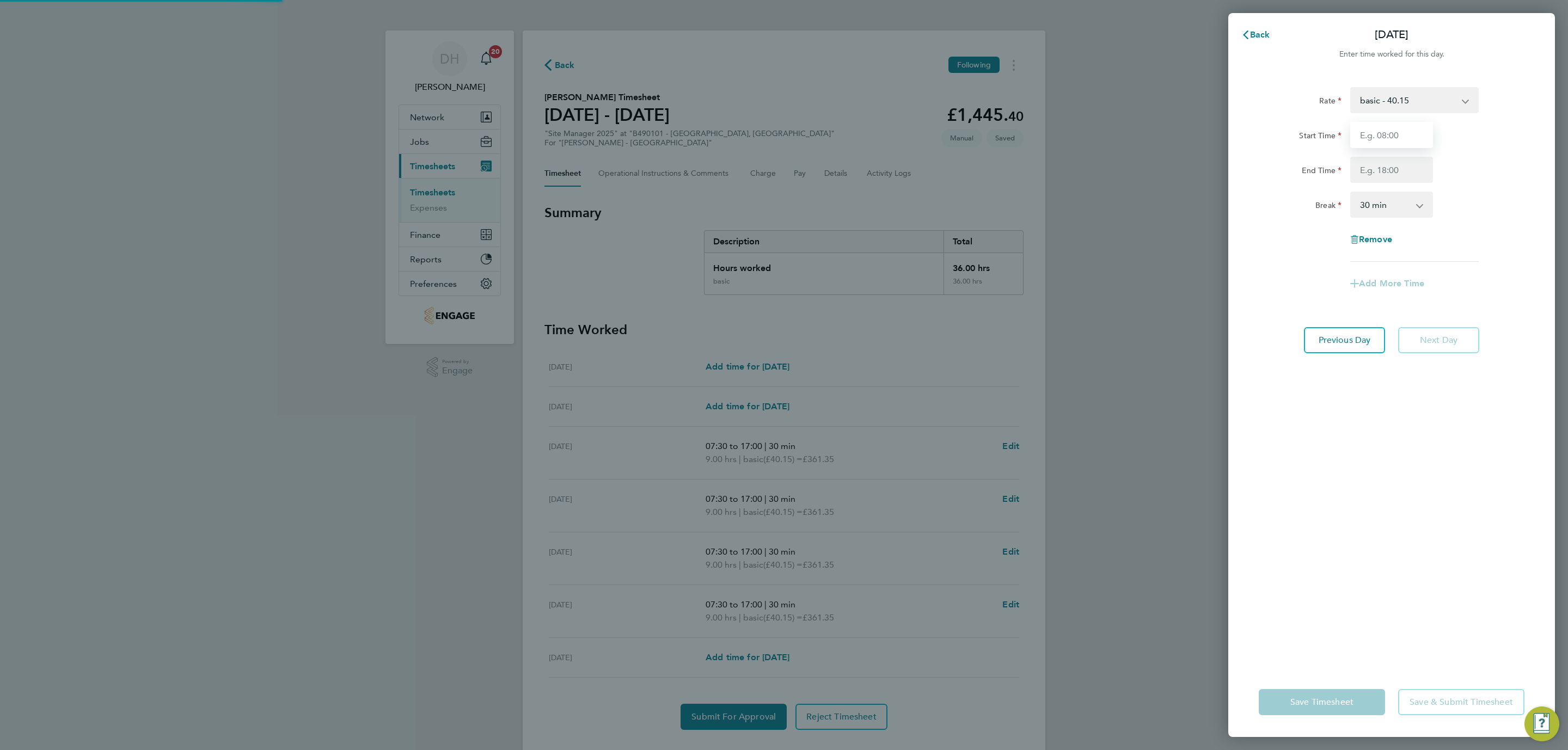
drag, startPoint x: 1405, startPoint y: 141, endPoint x: 1393, endPoint y: 129, distance: 17.0
click at [1393, 129] on input "Start Time" at bounding box center [1391, 135] width 83 height 26
type input "07:30"
drag, startPoint x: 1405, startPoint y: 172, endPoint x: 1413, endPoint y: 182, distance: 12.8
click at [1405, 172] on input "End Time" at bounding box center [1391, 170] width 83 height 26
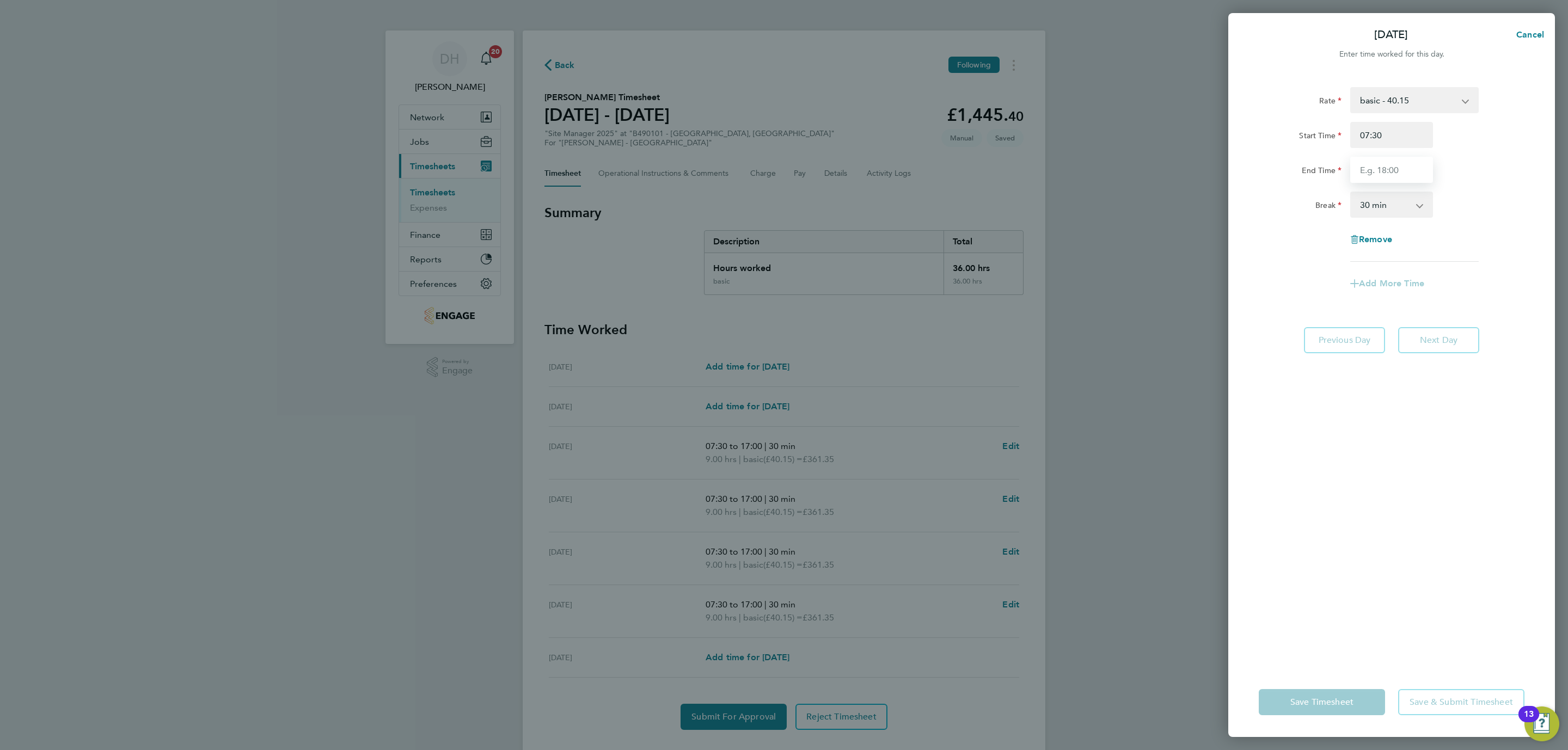
type input "17:00"
click at [1387, 464] on div "Rate basic - 40.15 Start Time 07:30 End Time 17:00 Break 0 min 15 min 30 min 45…" at bounding box center [1392, 370] width 327 height 593
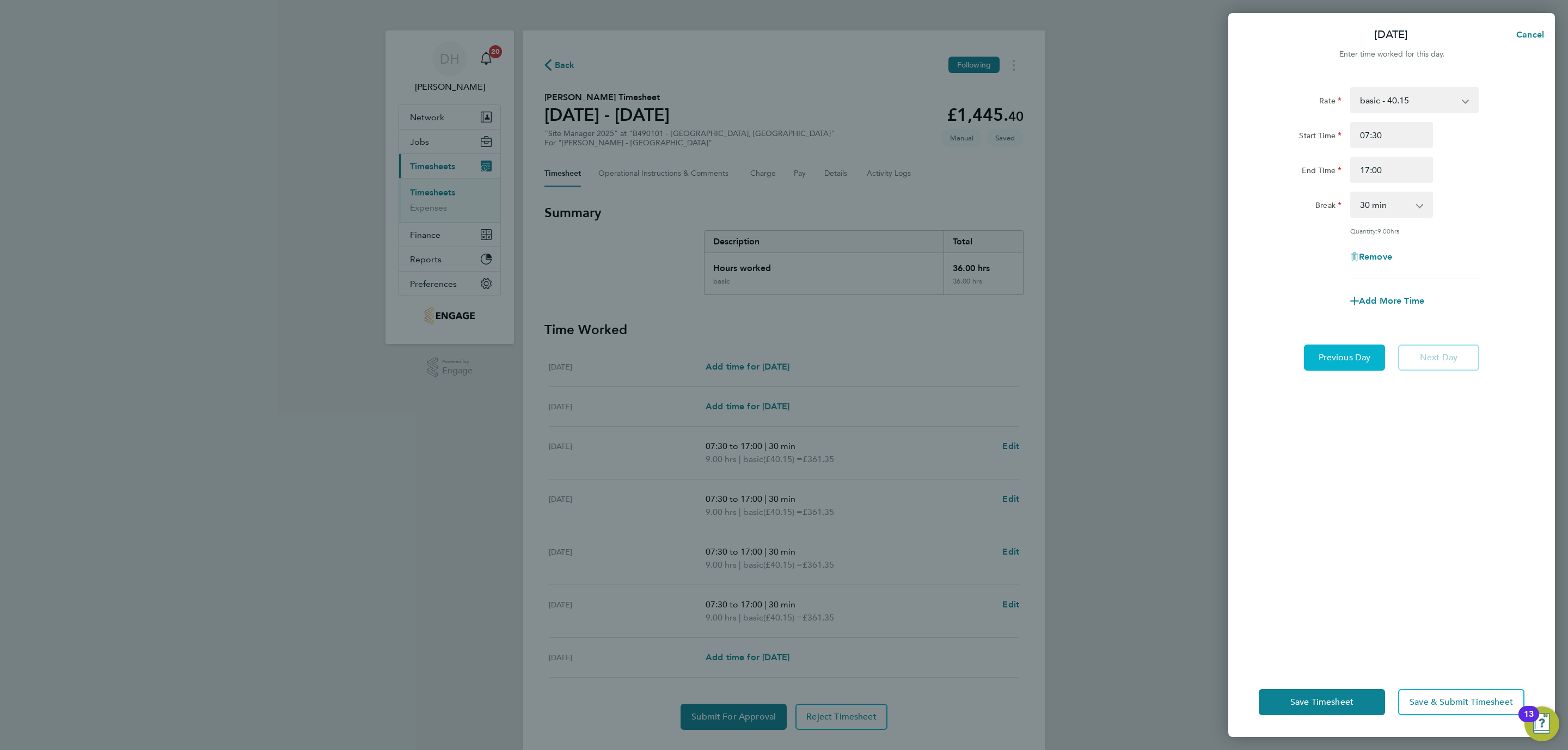
click at [1351, 352] on span "Previous Day" at bounding box center [1345, 357] width 52 height 11
select select "30"
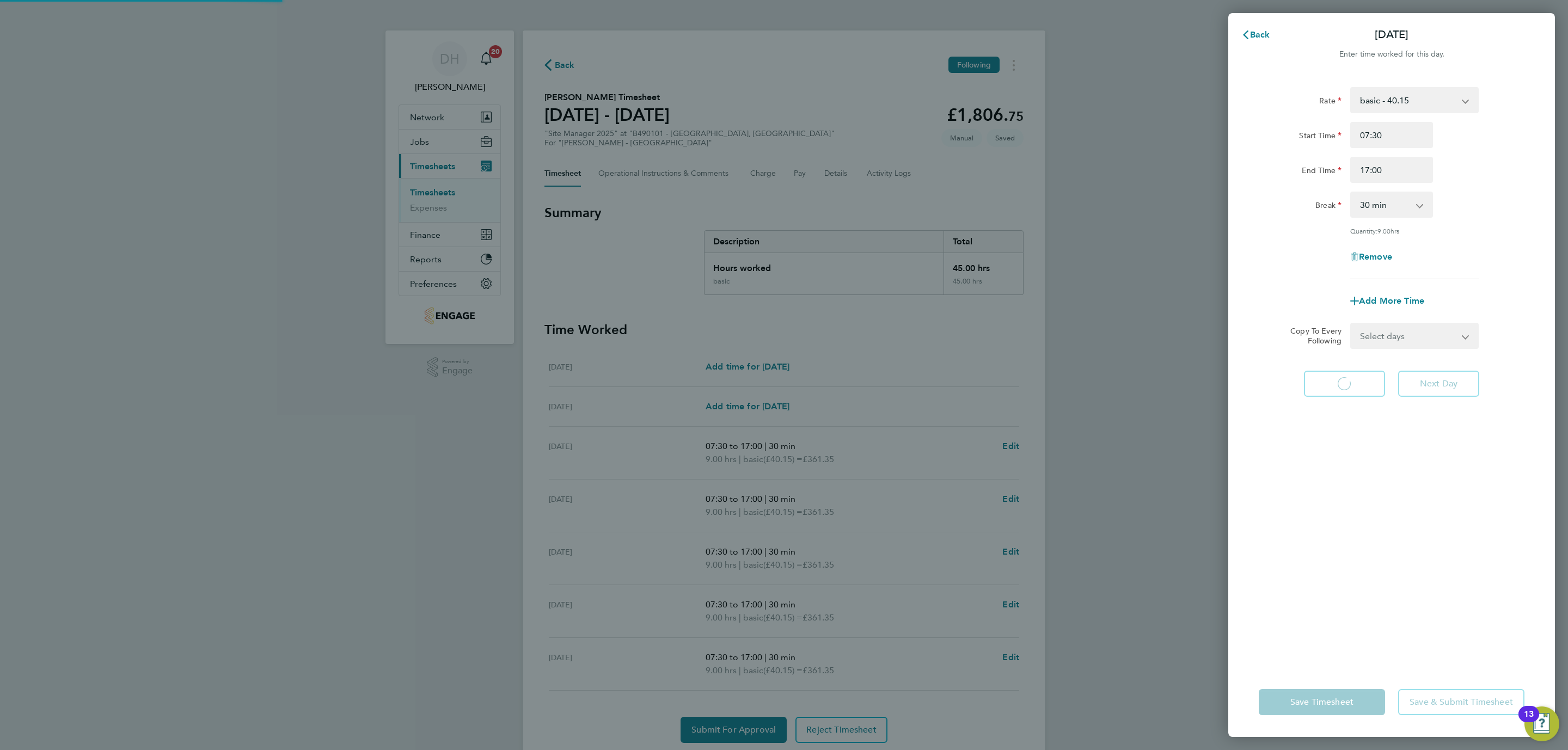
select select "30"
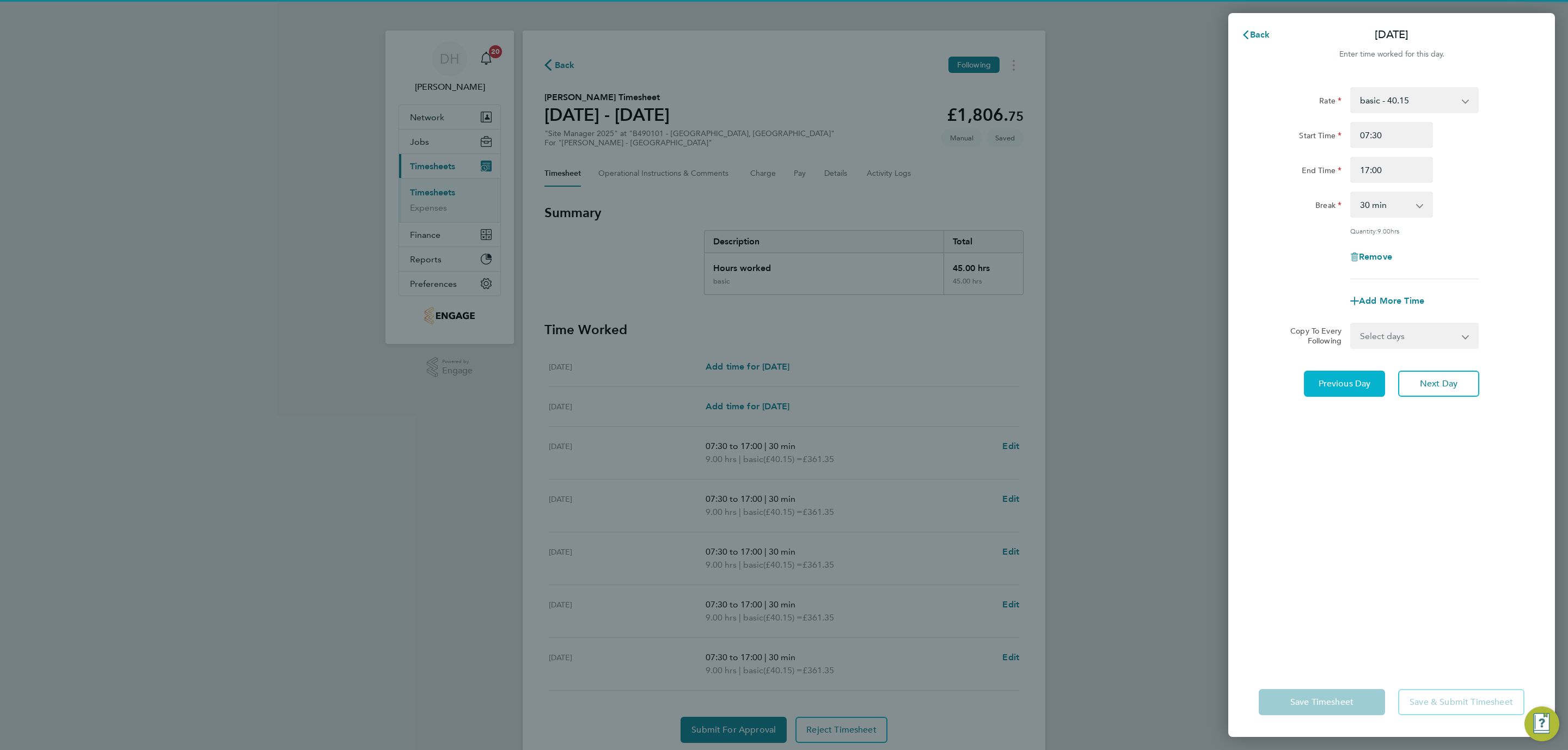
click at [1351, 352] on div "Rate basic - 40.15 Start Time 07:30 End Time 17:00 Break 0 min 15 min 30 min 45…" at bounding box center [1392, 370] width 327 height 593
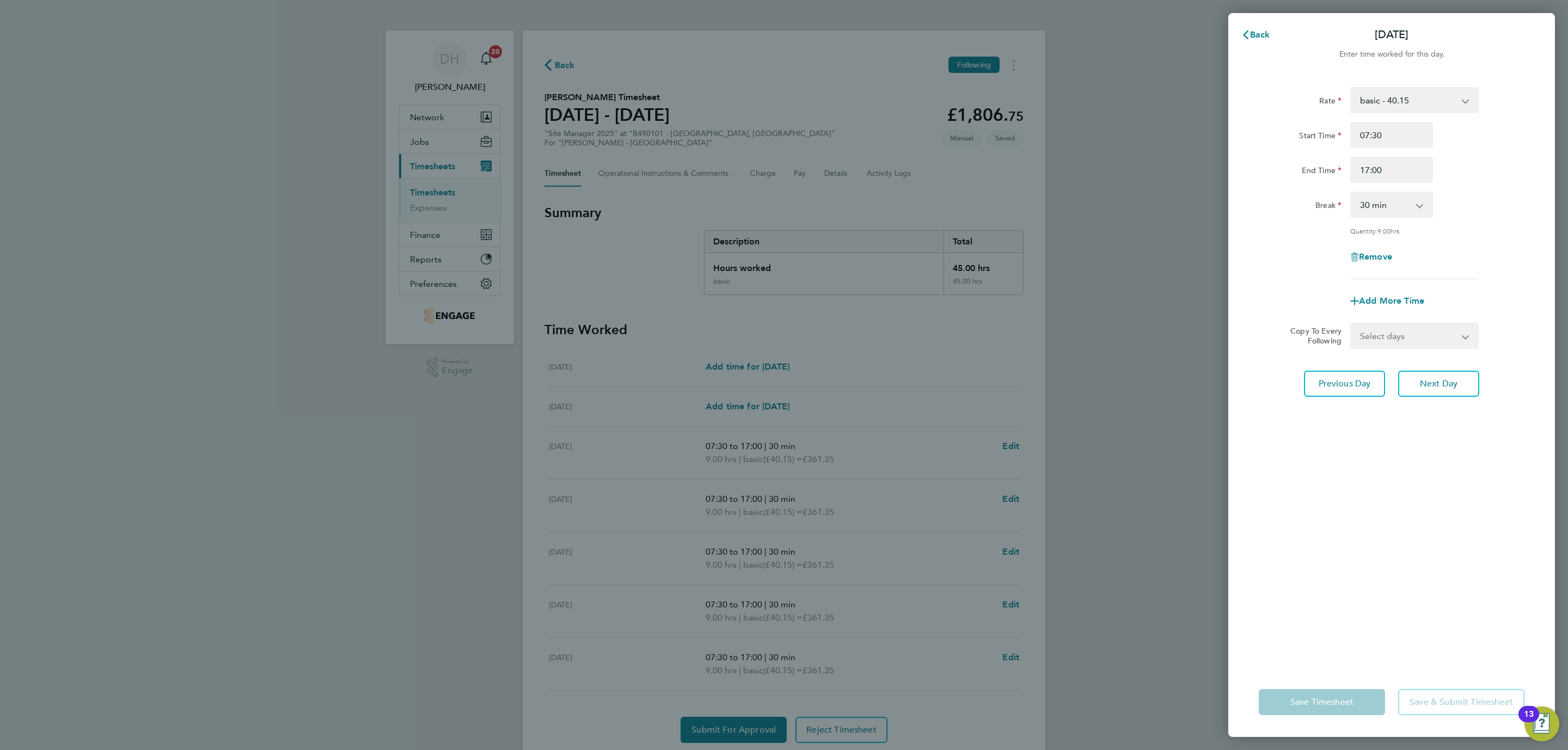
click at [1356, 368] on div "Rate basic - 40.15 Start Time 07:30 End Time 17:00 Break 0 min 15 min 30 min 45…" at bounding box center [1392, 370] width 327 height 593
click at [1358, 382] on span "Previous Day" at bounding box center [1345, 383] width 52 height 11
select select "30"
click at [1354, 384] on span "Previous Day" at bounding box center [1345, 383] width 52 height 11
select select "30"
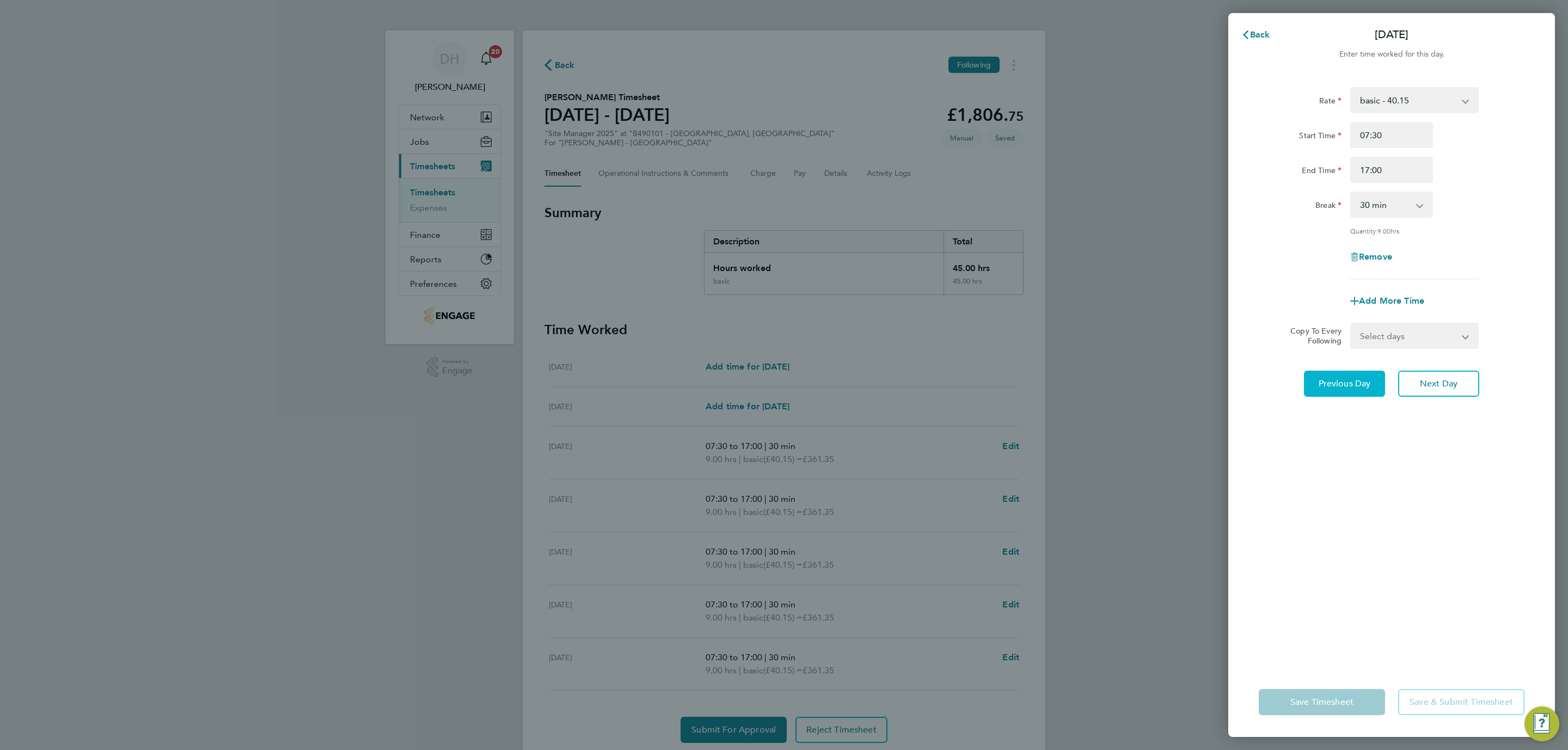
click at [1354, 384] on span "Previous Day" at bounding box center [1345, 383] width 52 height 11
select select "30"
click at [1354, 384] on span "Previous Day" at bounding box center [1345, 383] width 52 height 11
select select "30"
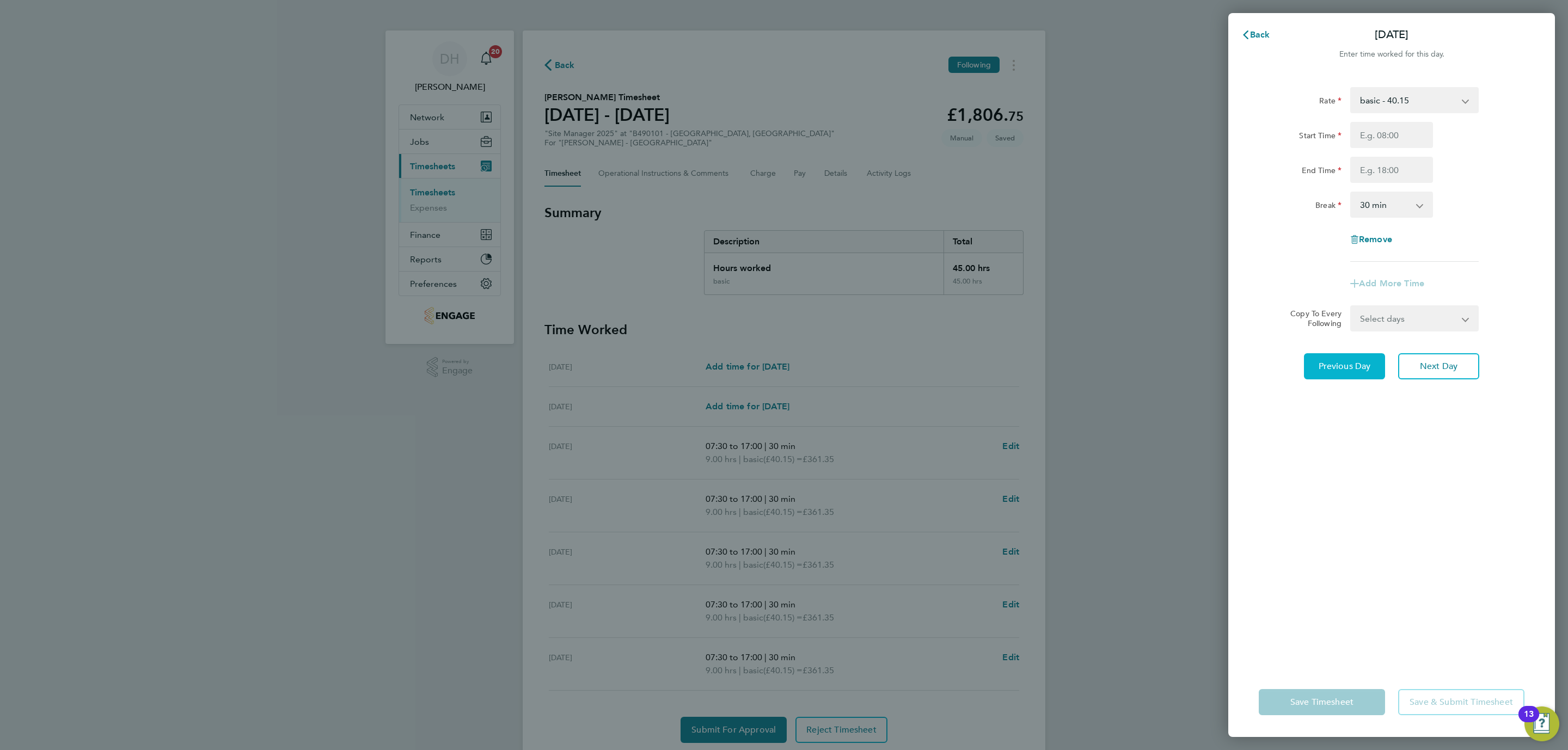
click at [1351, 376] on button "Previous Day" at bounding box center [1344, 366] width 81 height 26
select select "30"
click at [1400, 127] on input "Start Time" at bounding box center [1391, 135] width 83 height 26
type input "07:30"
click at [1401, 157] on input "End Time" at bounding box center [1391, 170] width 83 height 26
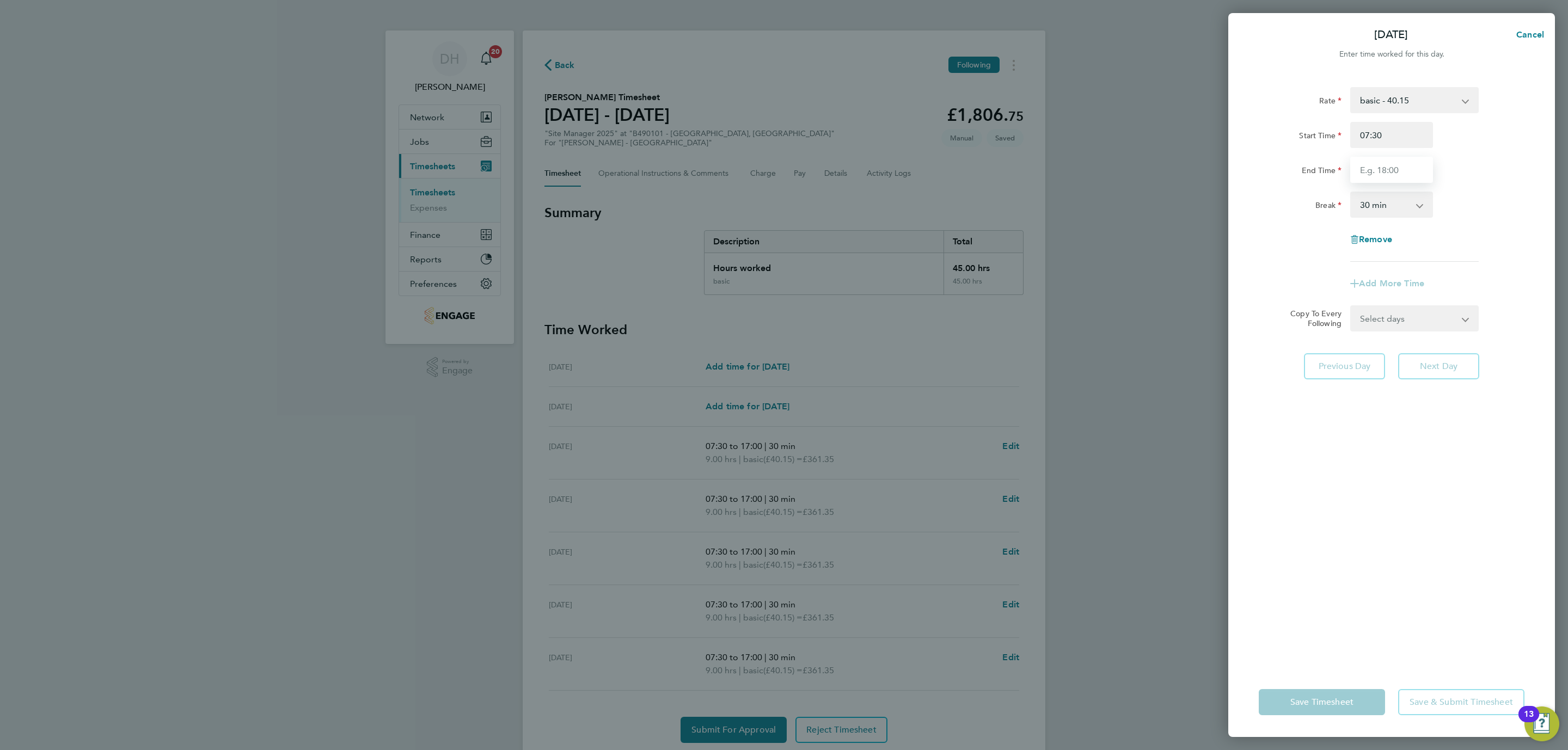
type input "17:00"
click at [1411, 446] on div "Rate basic - 40.15 Start Time 07:30 End Time 17:00 Break 0 min 15 min 30 min 45…" at bounding box center [1392, 370] width 327 height 593
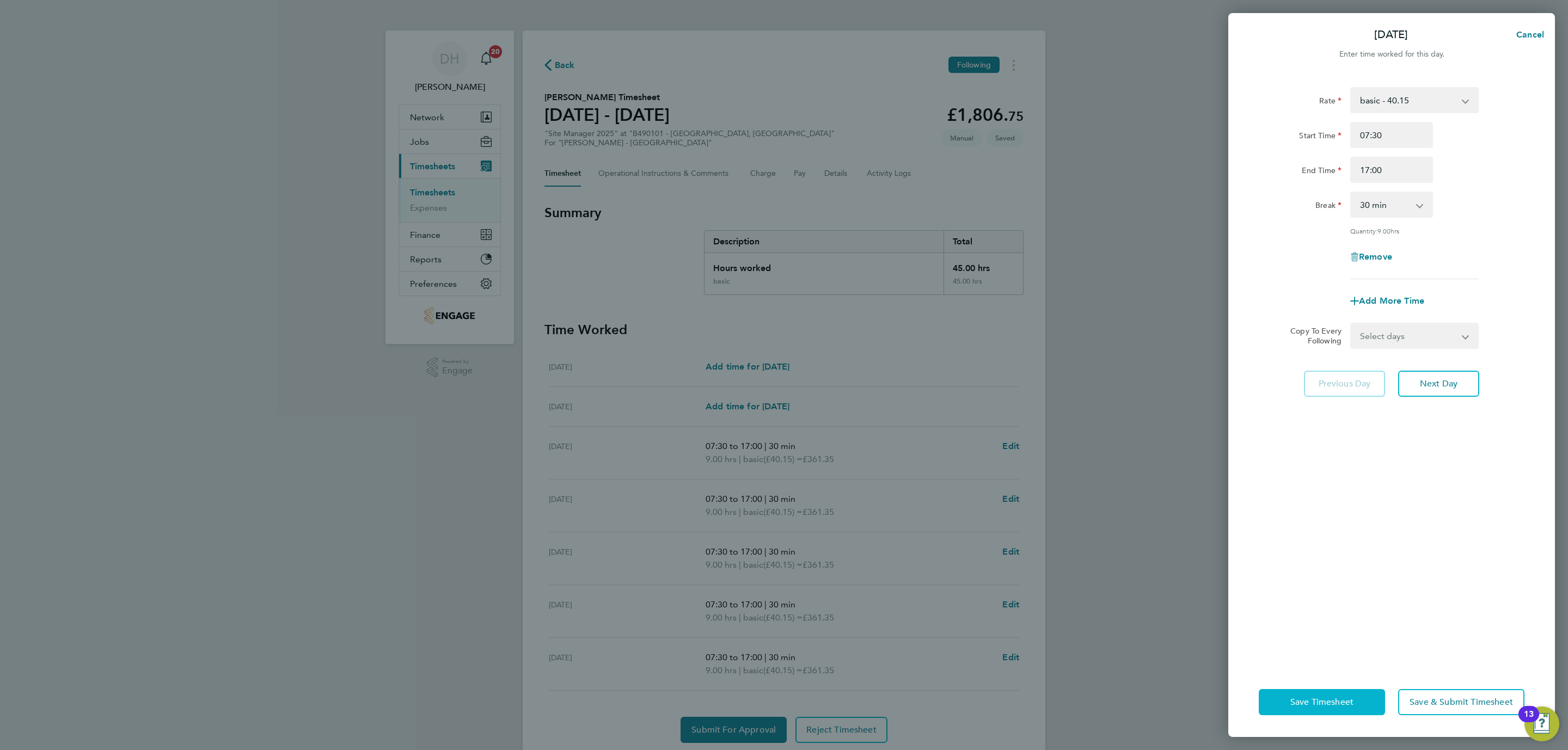
click at [1308, 697] on span "Save Timesheet" at bounding box center [1322, 702] width 63 height 11
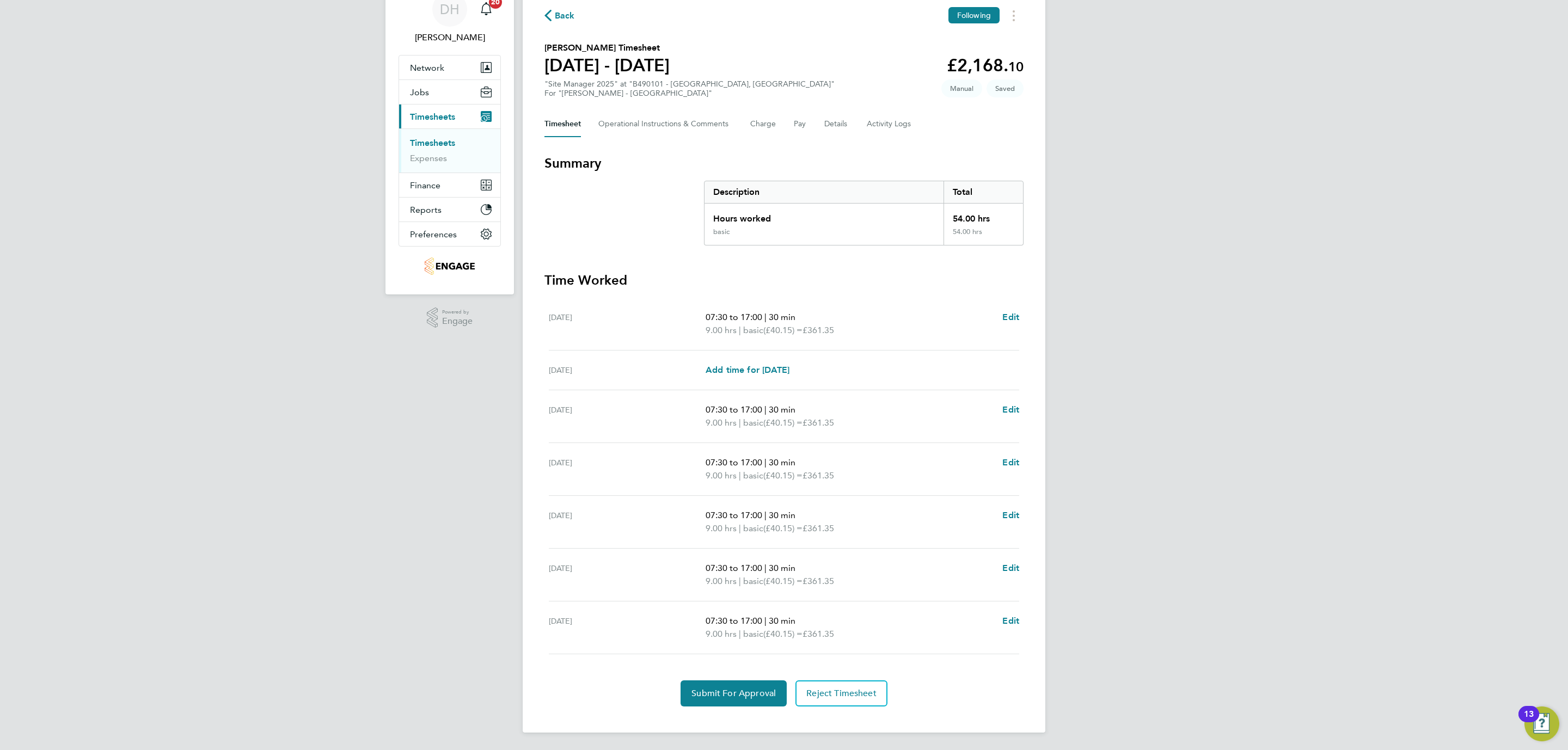
click at [313, 440] on div "DH [PERSON_NAME] Notifications 20 Applications: Network Team Members Businesses…" at bounding box center [784, 350] width 1568 height 800
click at [716, 696] on span "Submit For Approval" at bounding box center [733, 693] width 84 height 11
click at [324, 546] on div "DH [PERSON_NAME] Notifications 20 Applications: Network Team Members Businesses…" at bounding box center [784, 350] width 1568 height 800
click at [660, 115] on Comments-tab "Operational Instructions & Comments" at bounding box center [665, 124] width 135 height 26
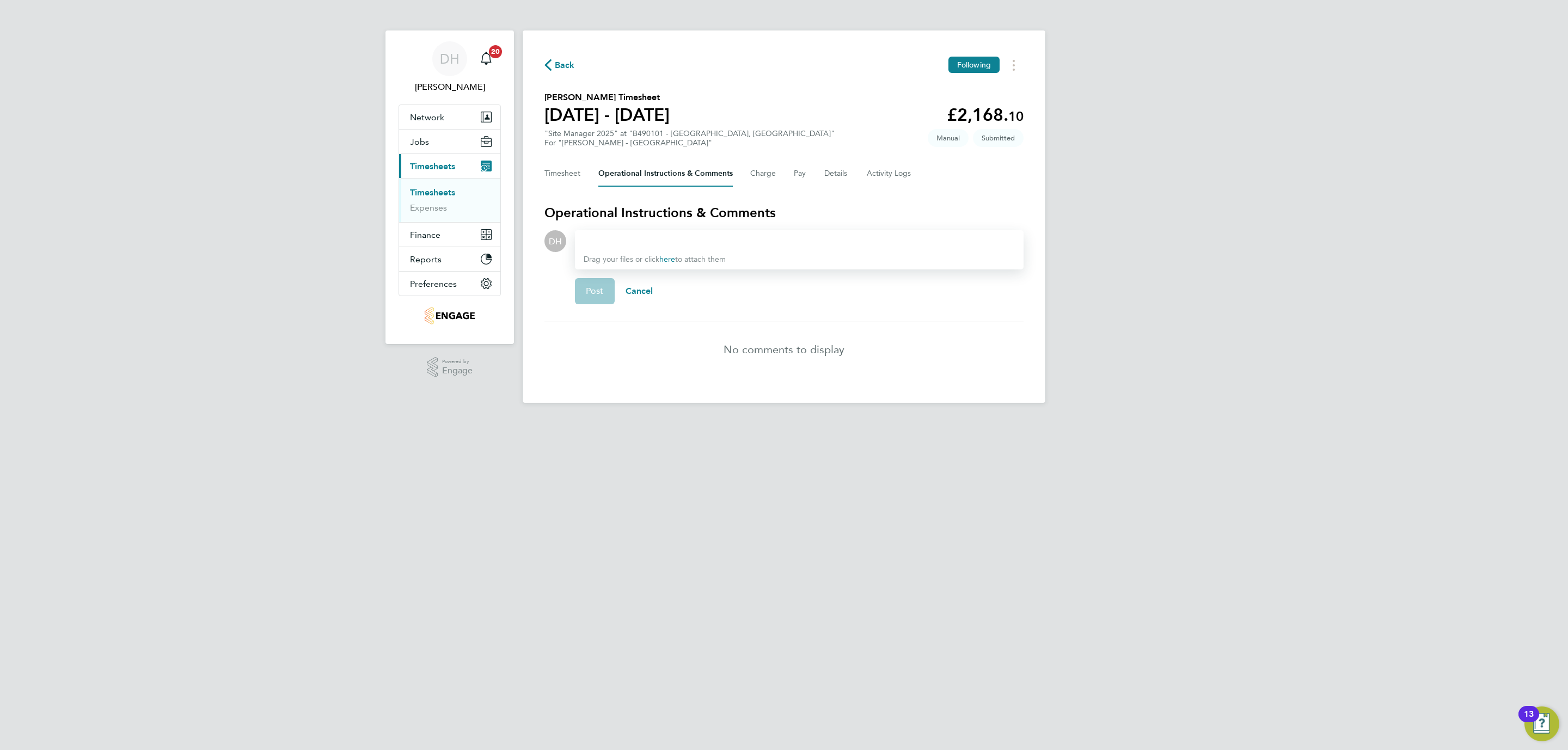
click at [644, 234] on div at bounding box center [799, 241] width 431 height 13
click at [161, 420] on html "DH [PERSON_NAME] Notifications 20 Applications: Network Team Members Businesses…" at bounding box center [784, 210] width 1568 height 420
click at [436, 195] on link "Timesheets" at bounding box center [432, 193] width 45 height 10
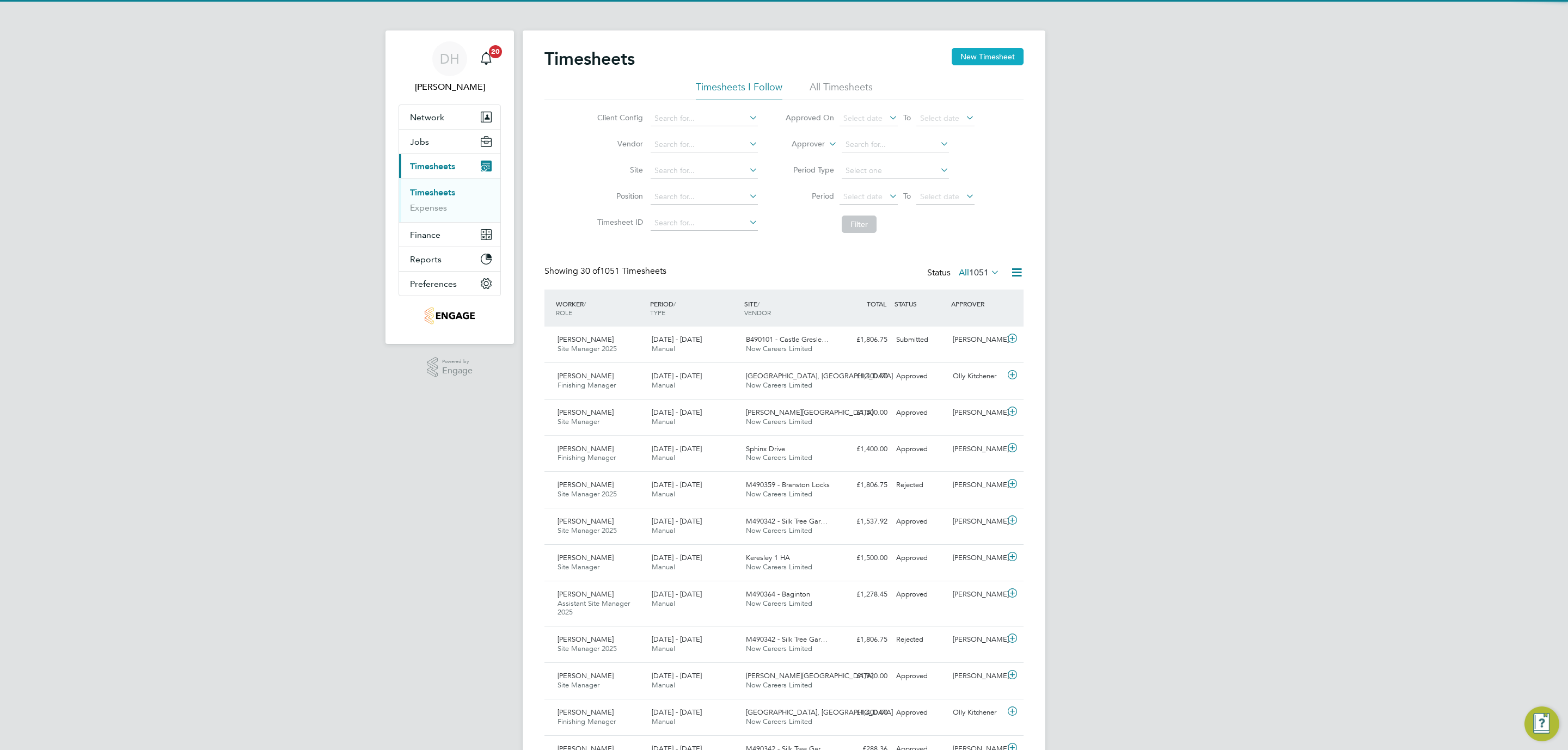
scroll to position [28, 95]
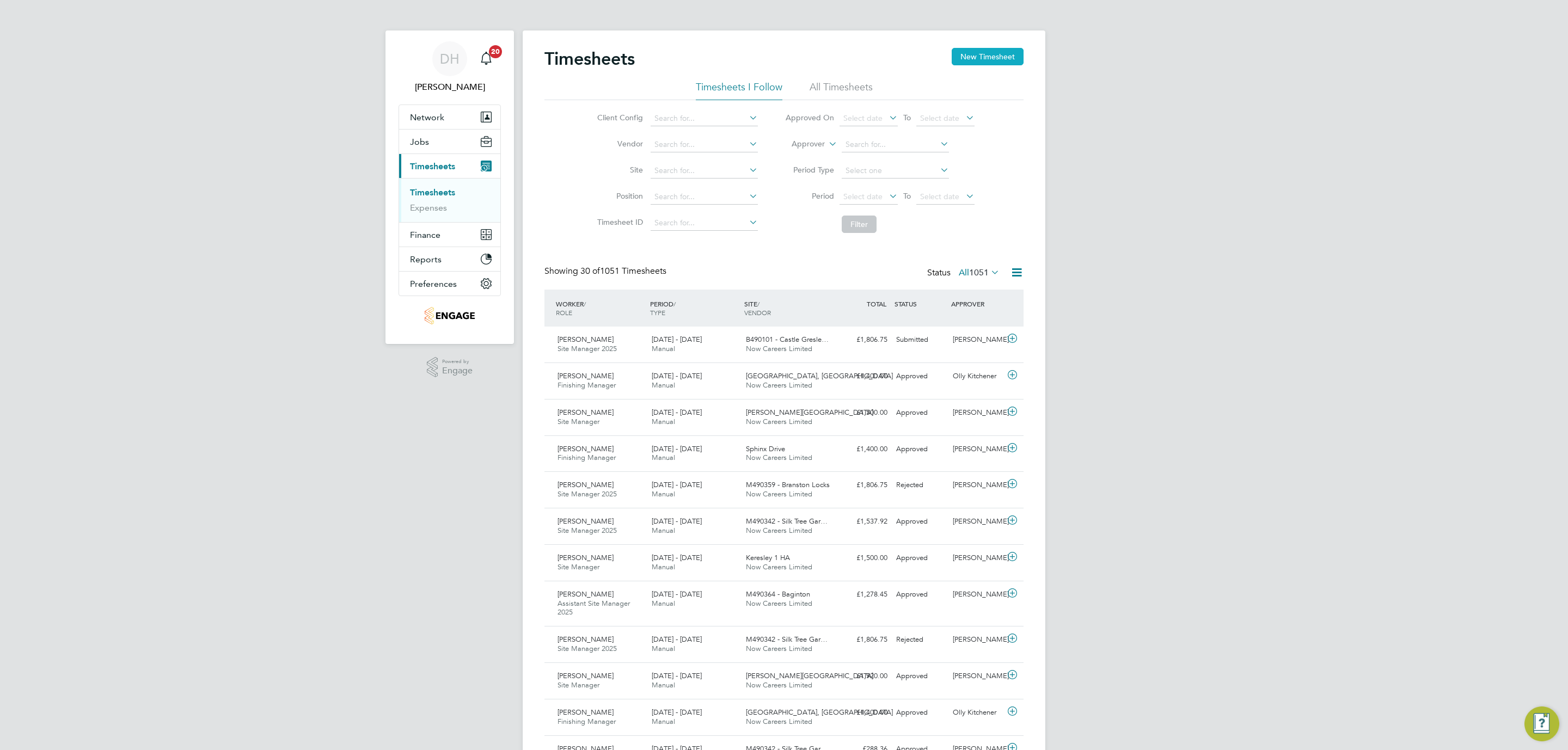
click at [982, 56] on button "New Timesheet" at bounding box center [988, 56] width 72 height 17
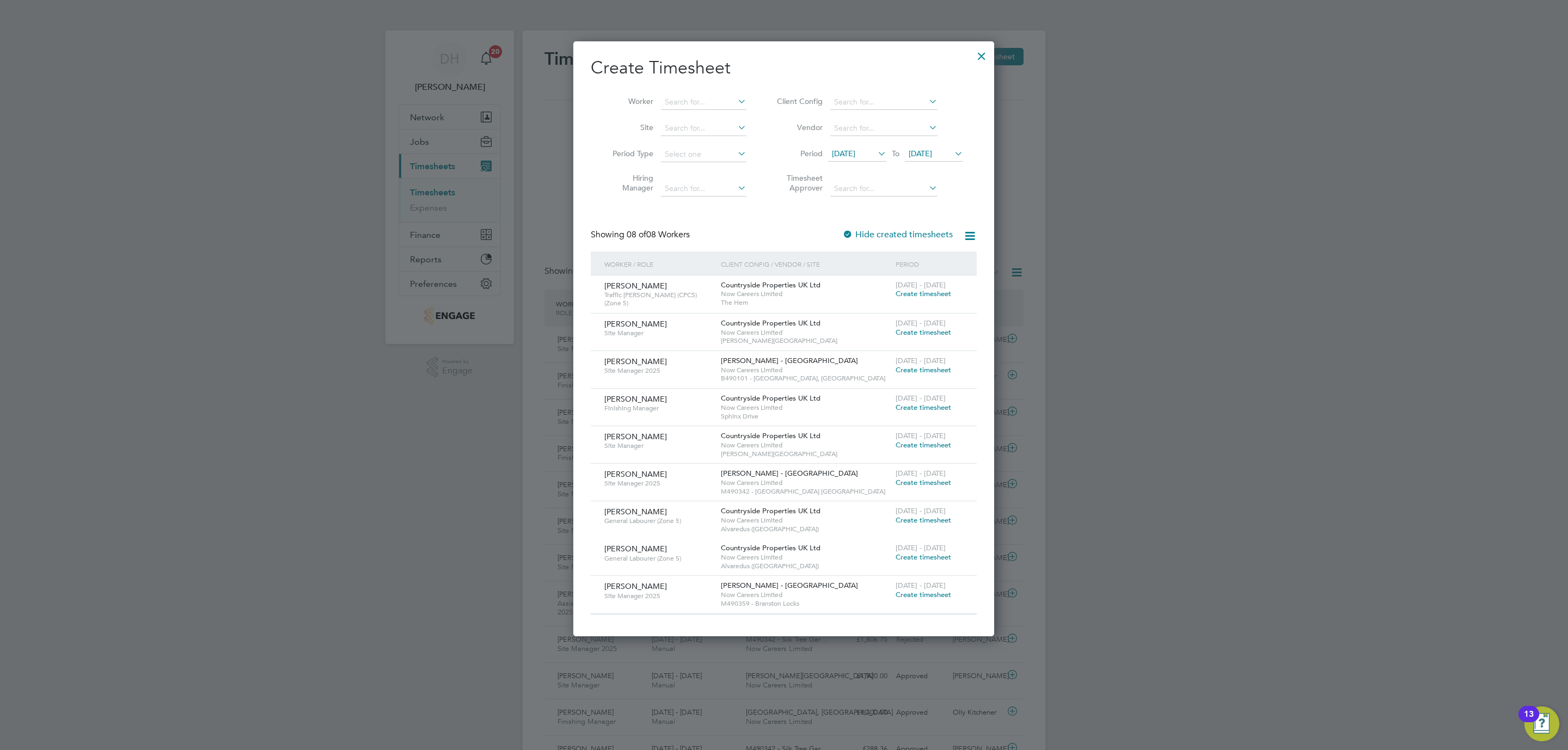
click at [855, 150] on span "[DATE]" at bounding box center [843, 153] width 23 height 10
click at [845, 307] on span "25" at bounding box center [846, 301] width 21 height 21
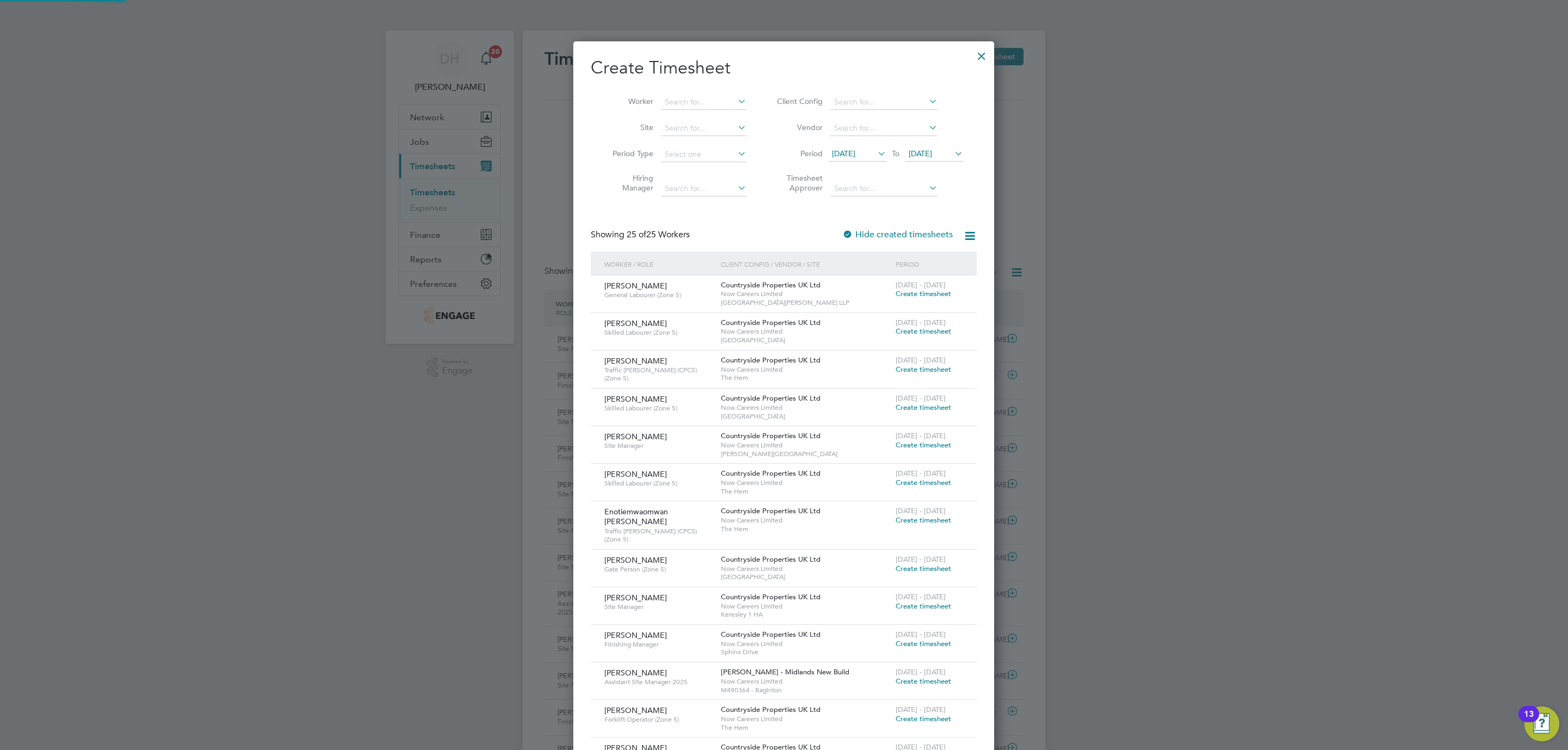
click at [925, 156] on span "[DATE]" at bounding box center [920, 153] width 23 height 10
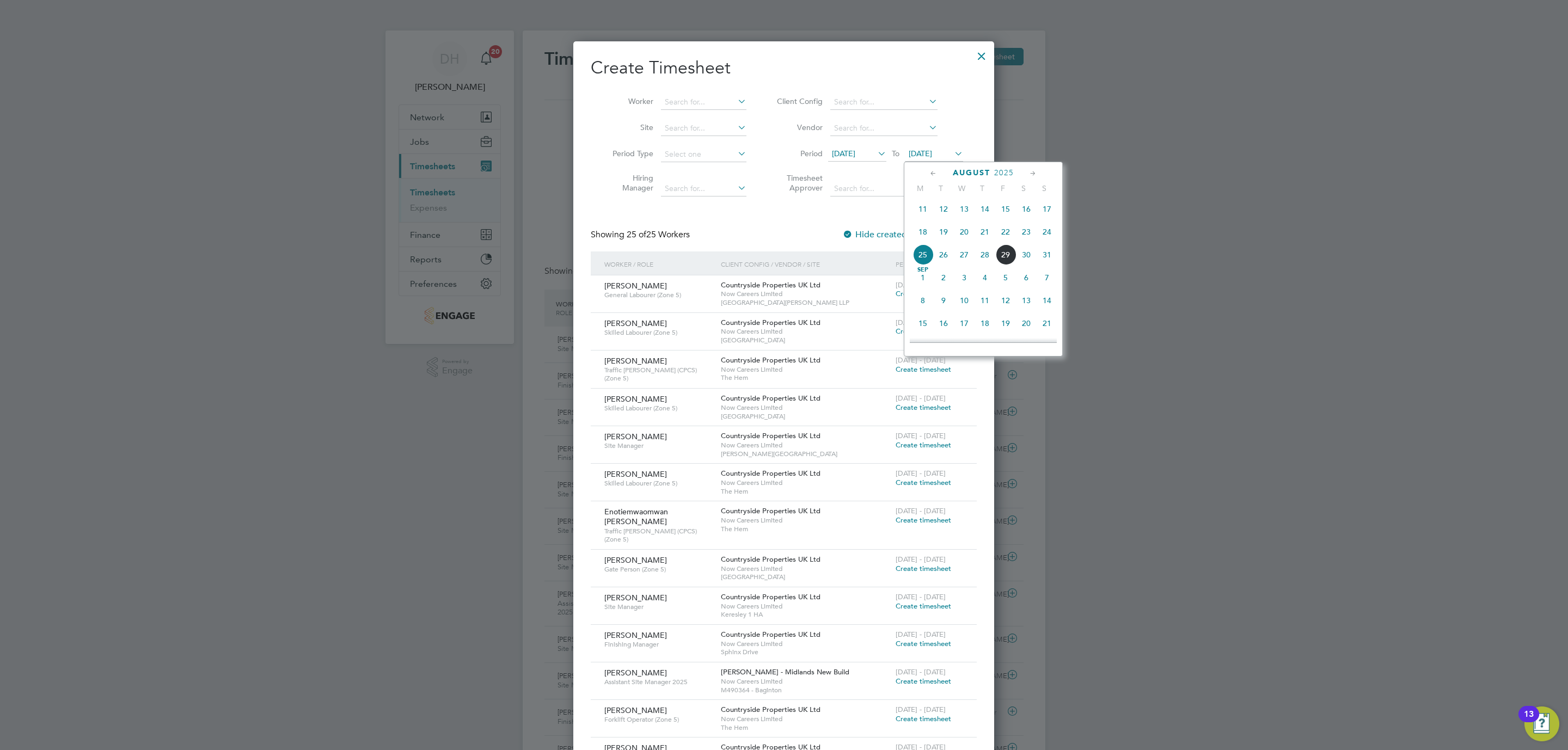
click at [1046, 257] on span "31" at bounding box center [1047, 254] width 21 height 21
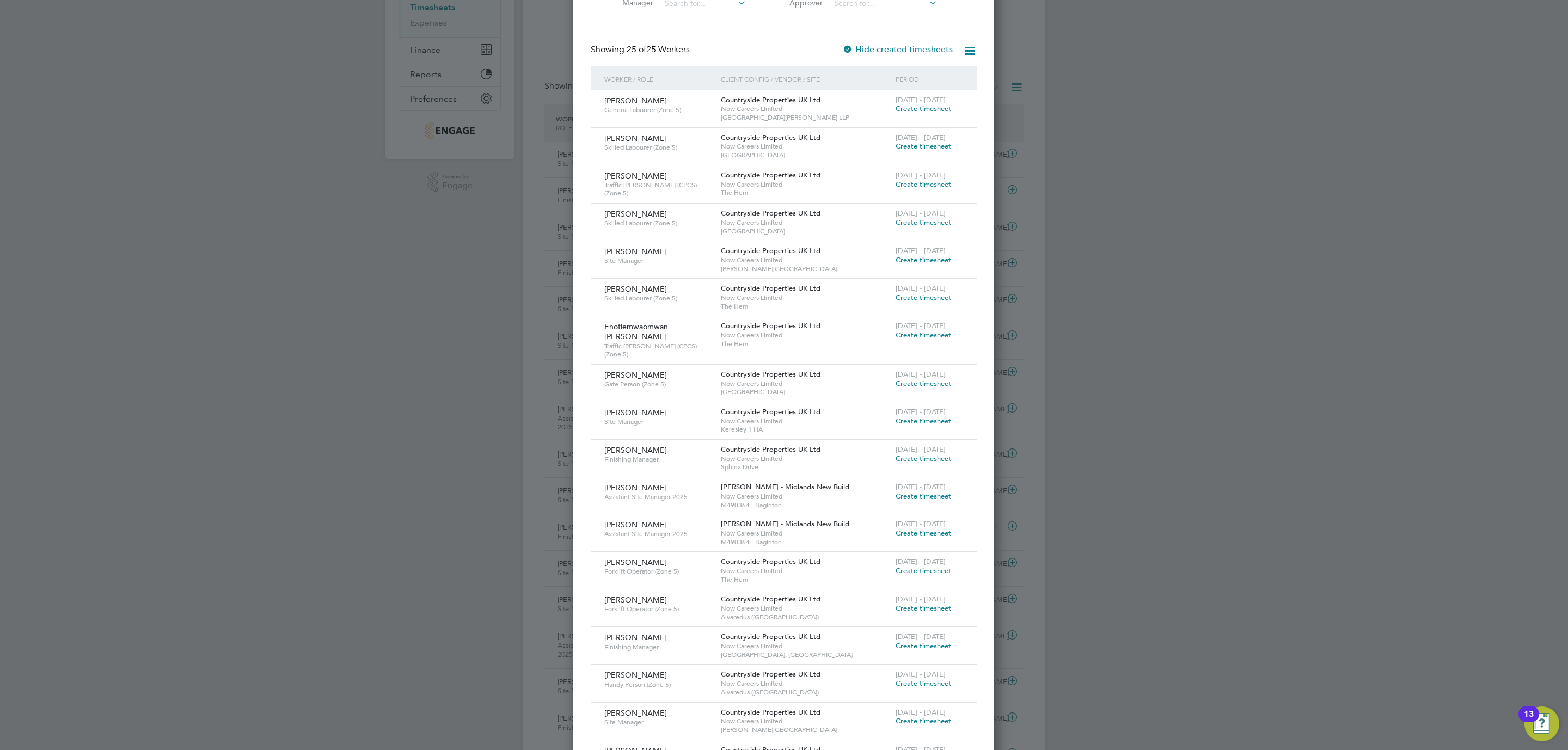
click at [933, 485] on div "[DATE] - [DATE] Create timesheet" at bounding box center [929, 493] width 73 height 30
click at [932, 485] on div "[DATE] - [DATE] Create timesheet" at bounding box center [929, 493] width 73 height 30
click at [936, 492] on span "Create timesheet" at bounding box center [924, 496] width 56 height 9
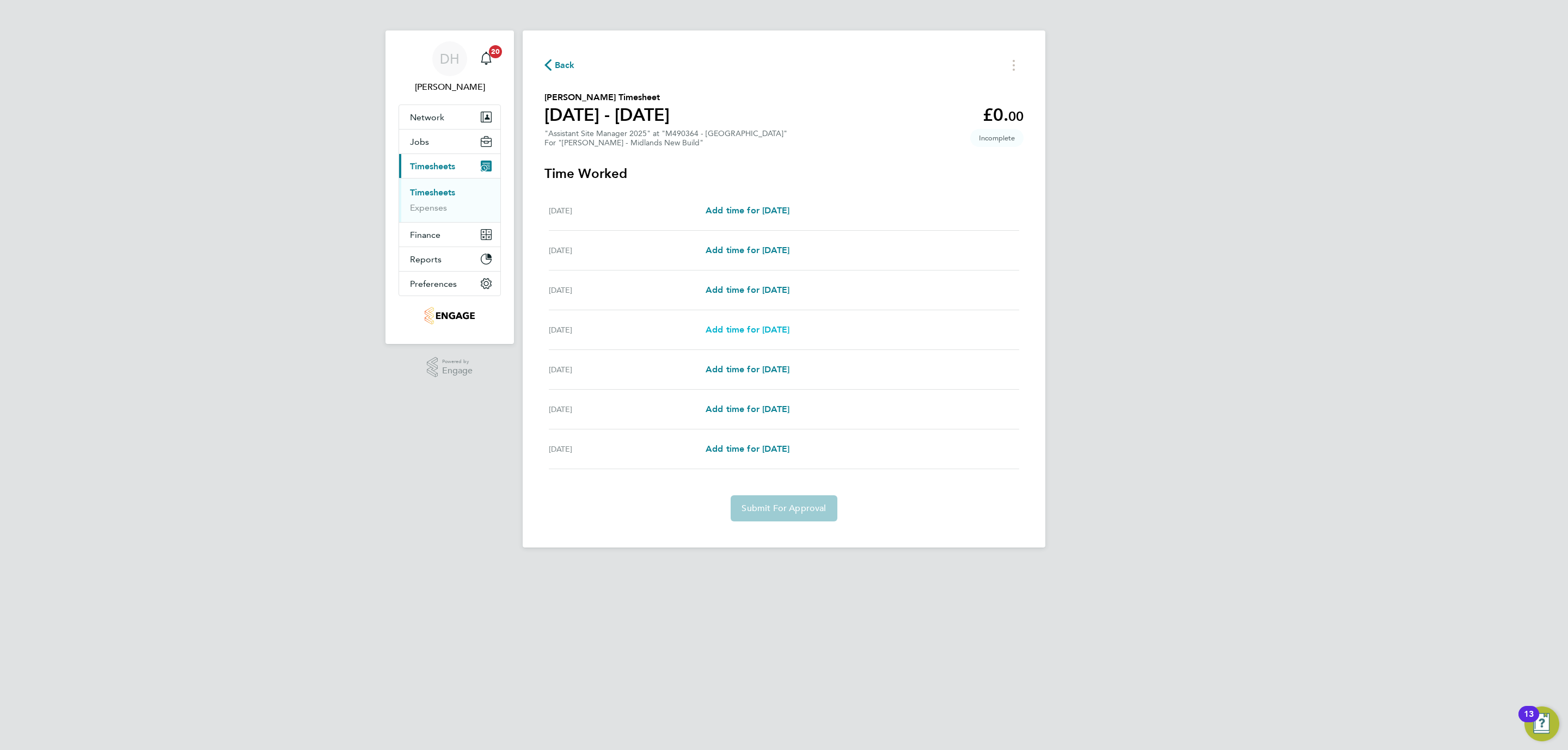
click at [767, 330] on span "Add time for [DATE]" at bounding box center [747, 330] width 84 height 10
select select "30"
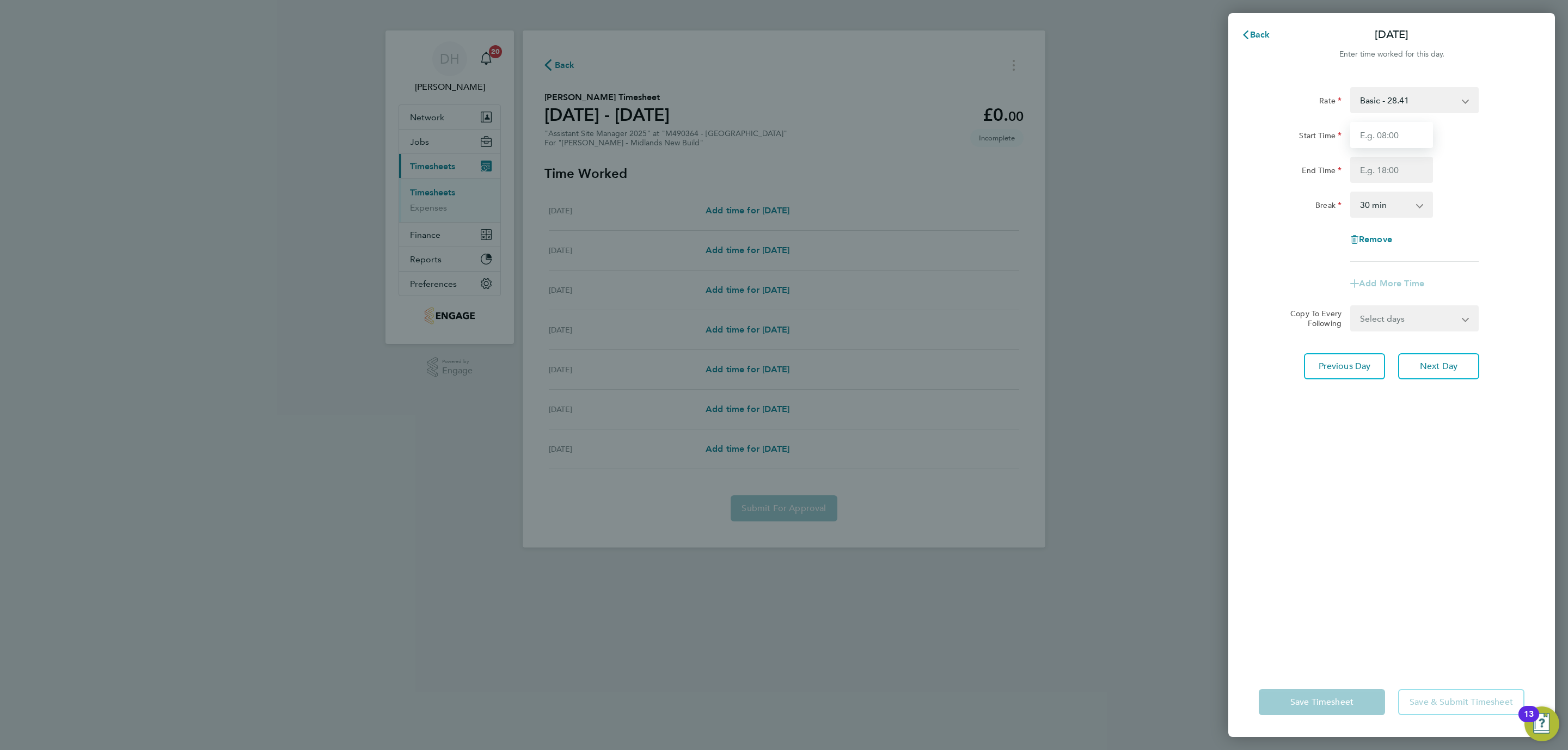
click at [1393, 137] on input "Start Time" at bounding box center [1391, 135] width 83 height 26
type input "07:30"
click at [1389, 172] on input "End Time" at bounding box center [1391, 170] width 83 height 26
type input "17:00"
click at [1397, 466] on div "Rate Basic - 28.41 Start Time 07:30 End Time 17:00 Break 0 min 15 min 30 min 45…" at bounding box center [1392, 370] width 327 height 593
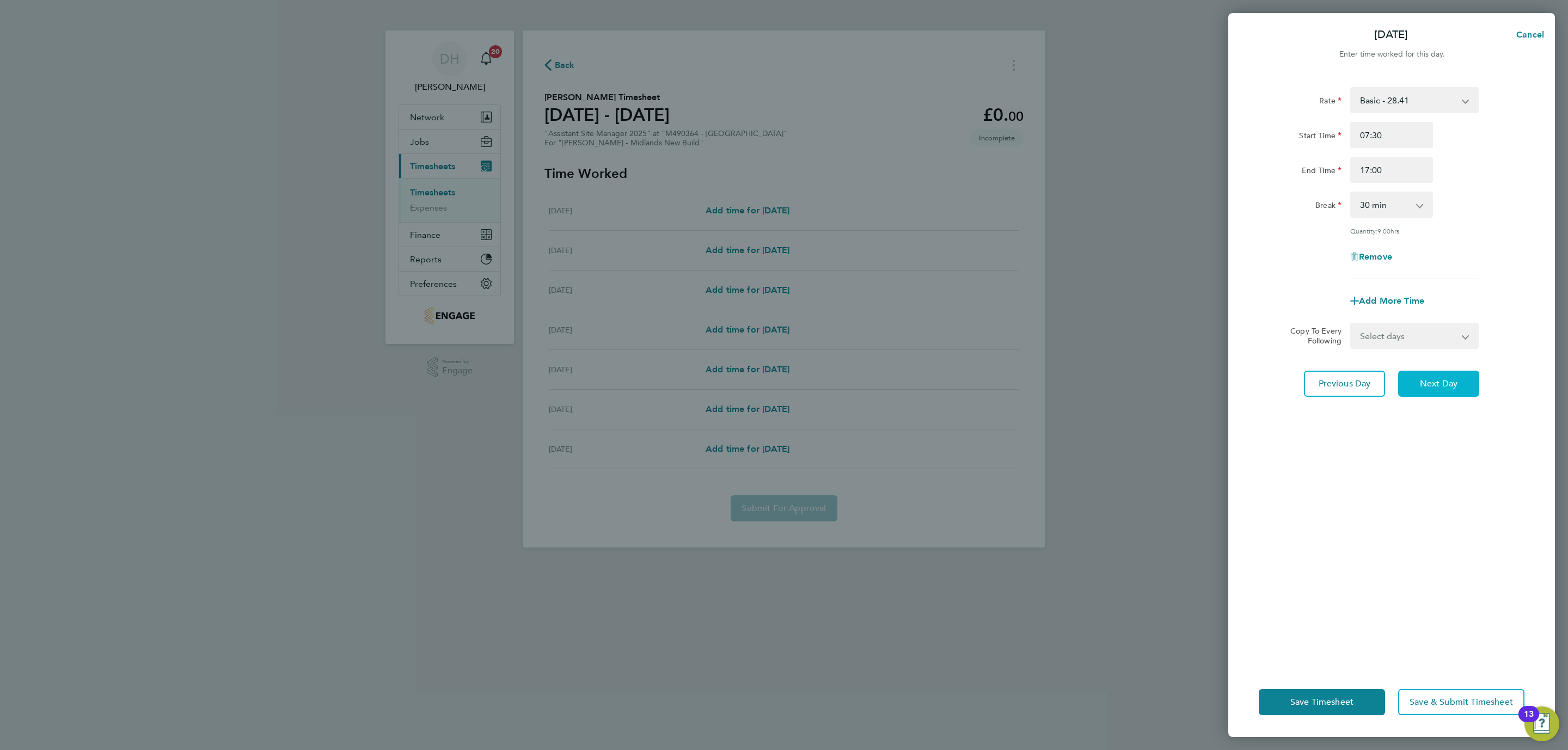
click at [1450, 378] on span "Next Day" at bounding box center [1439, 383] width 37 height 11
select select "30"
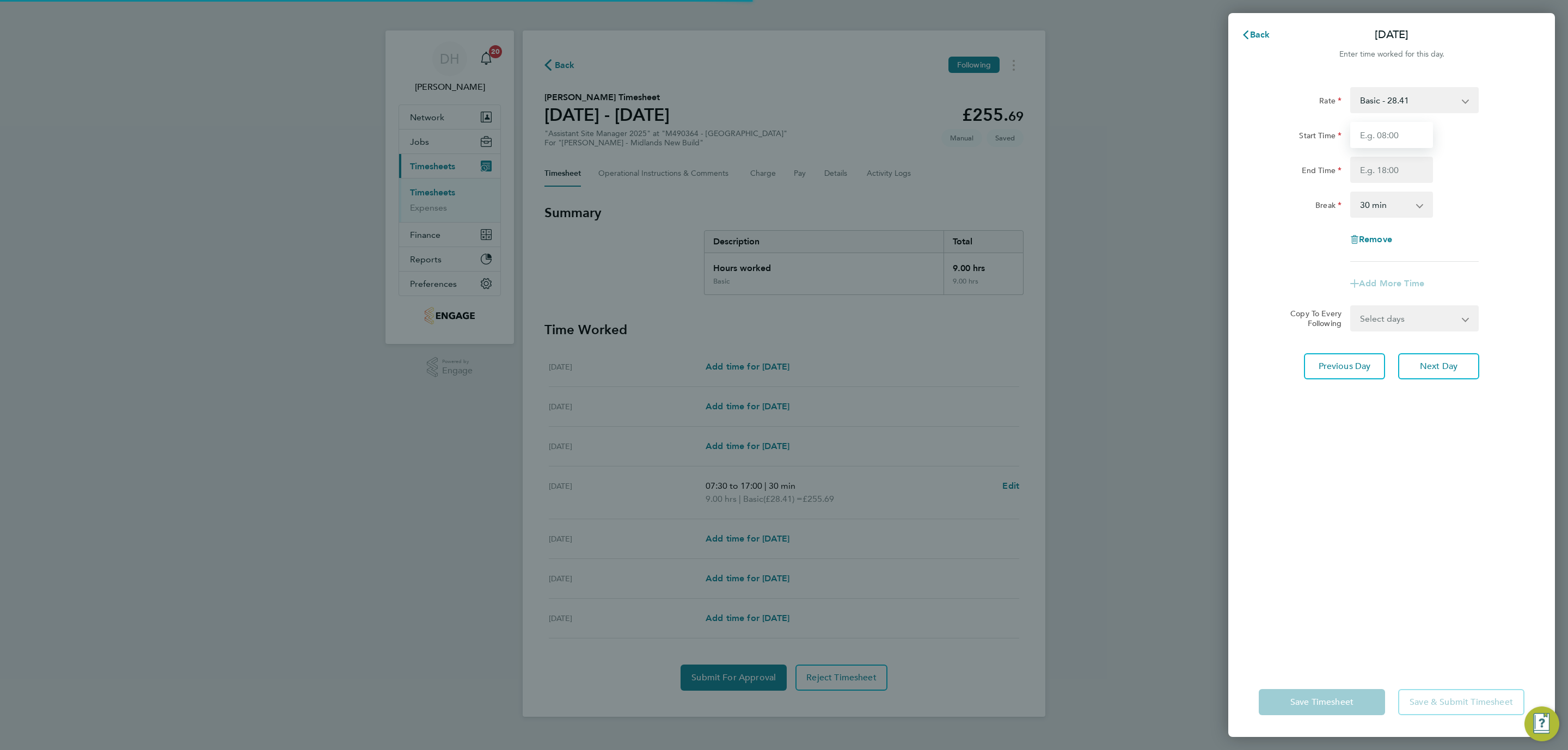
drag, startPoint x: 1380, startPoint y: 137, endPoint x: 1389, endPoint y: 149, distance: 15.0
click at [1380, 137] on input "Start Time" at bounding box center [1391, 135] width 83 height 26
type input "07:30"
click at [1397, 165] on input "End Time" at bounding box center [1391, 170] width 83 height 26
type input "17:00"
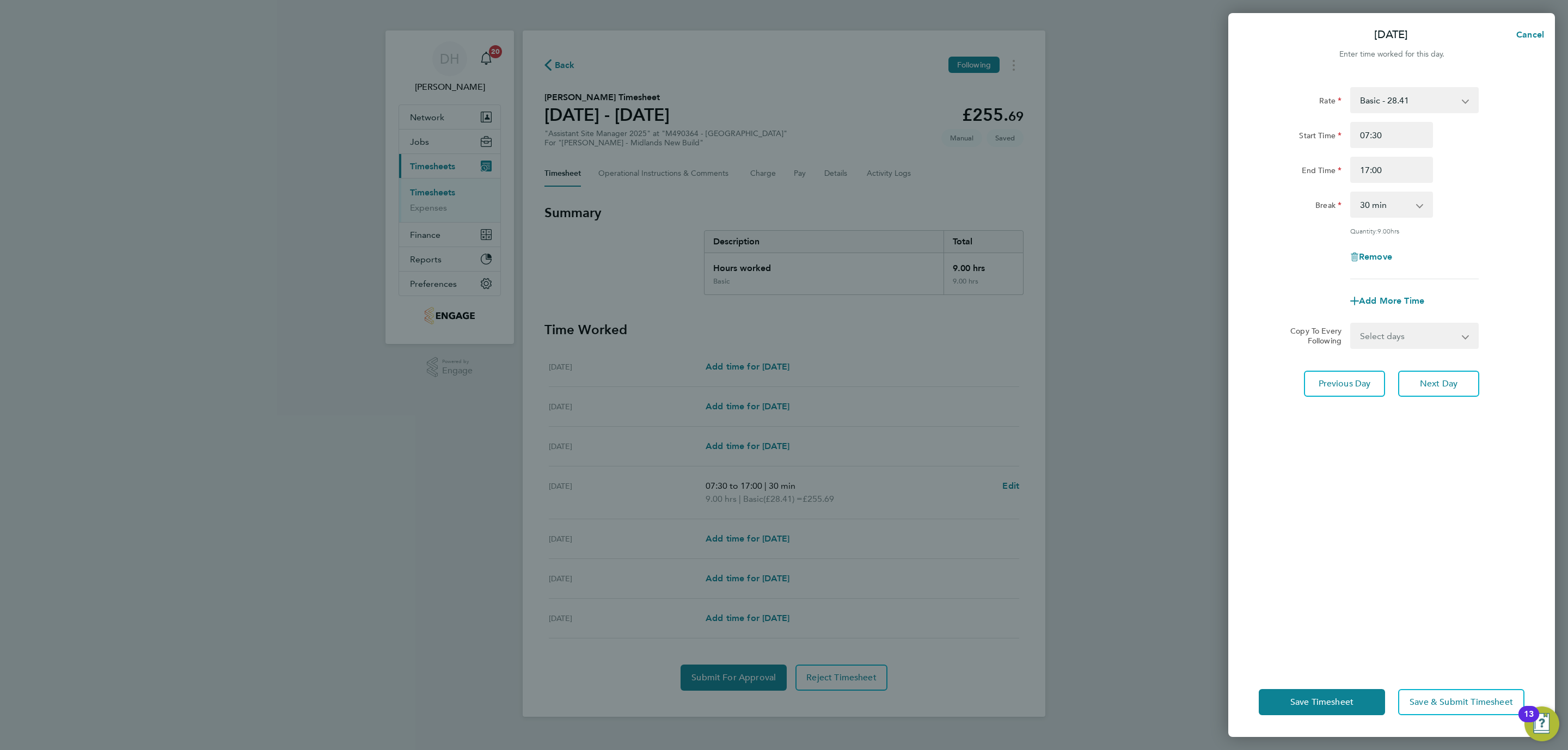
click at [1401, 427] on div "Rate Basic - 28.41 Start Time 07:30 End Time 17:00 Break 0 min 15 min 30 min 45…" at bounding box center [1392, 370] width 327 height 593
click at [1438, 386] on span "Next Day" at bounding box center [1439, 383] width 37 height 11
select select "30"
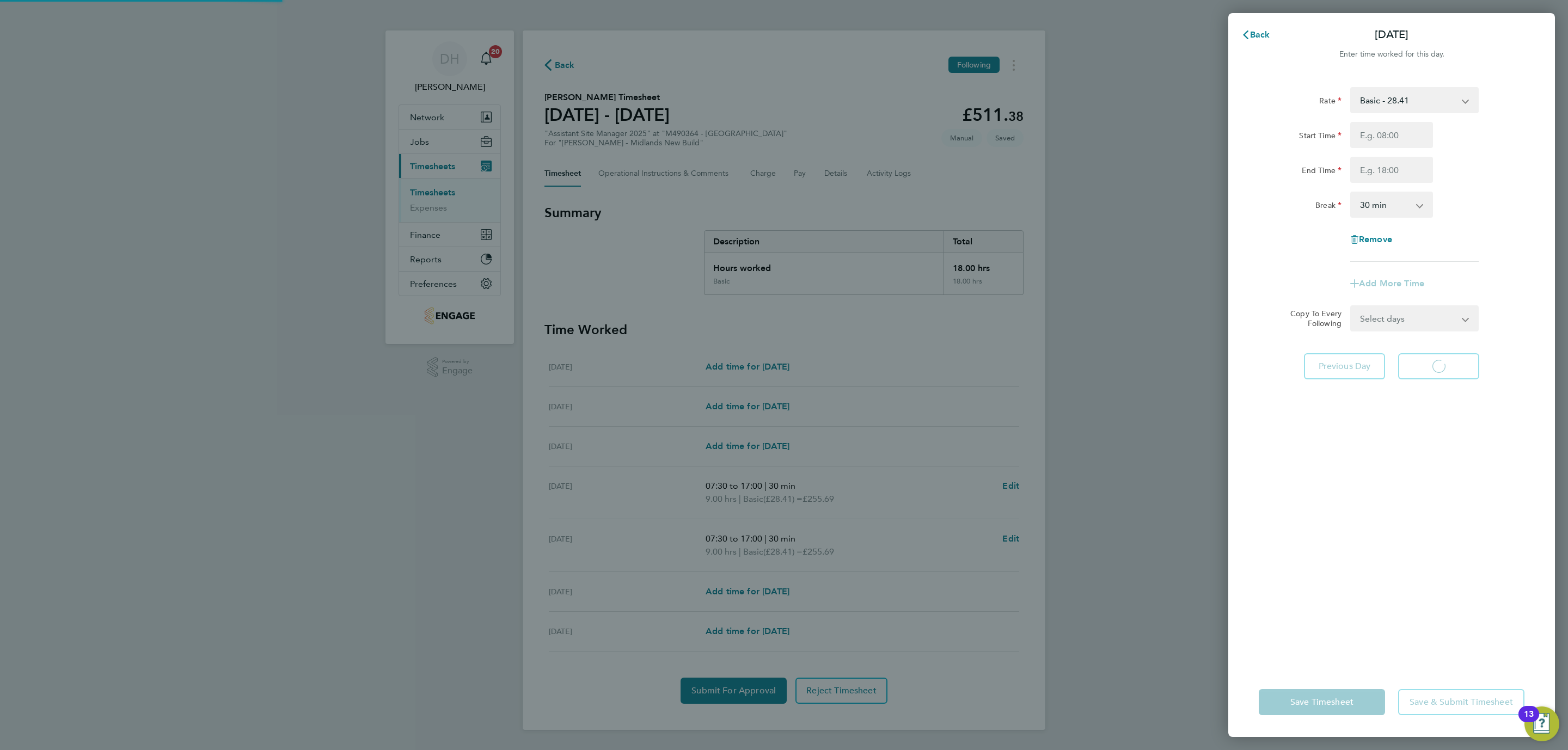
select select "30"
click at [1380, 139] on input "Start Time" at bounding box center [1391, 135] width 83 height 26
type input "07:30"
click at [1395, 170] on input "End Time" at bounding box center [1391, 170] width 83 height 26
type input "17:00"
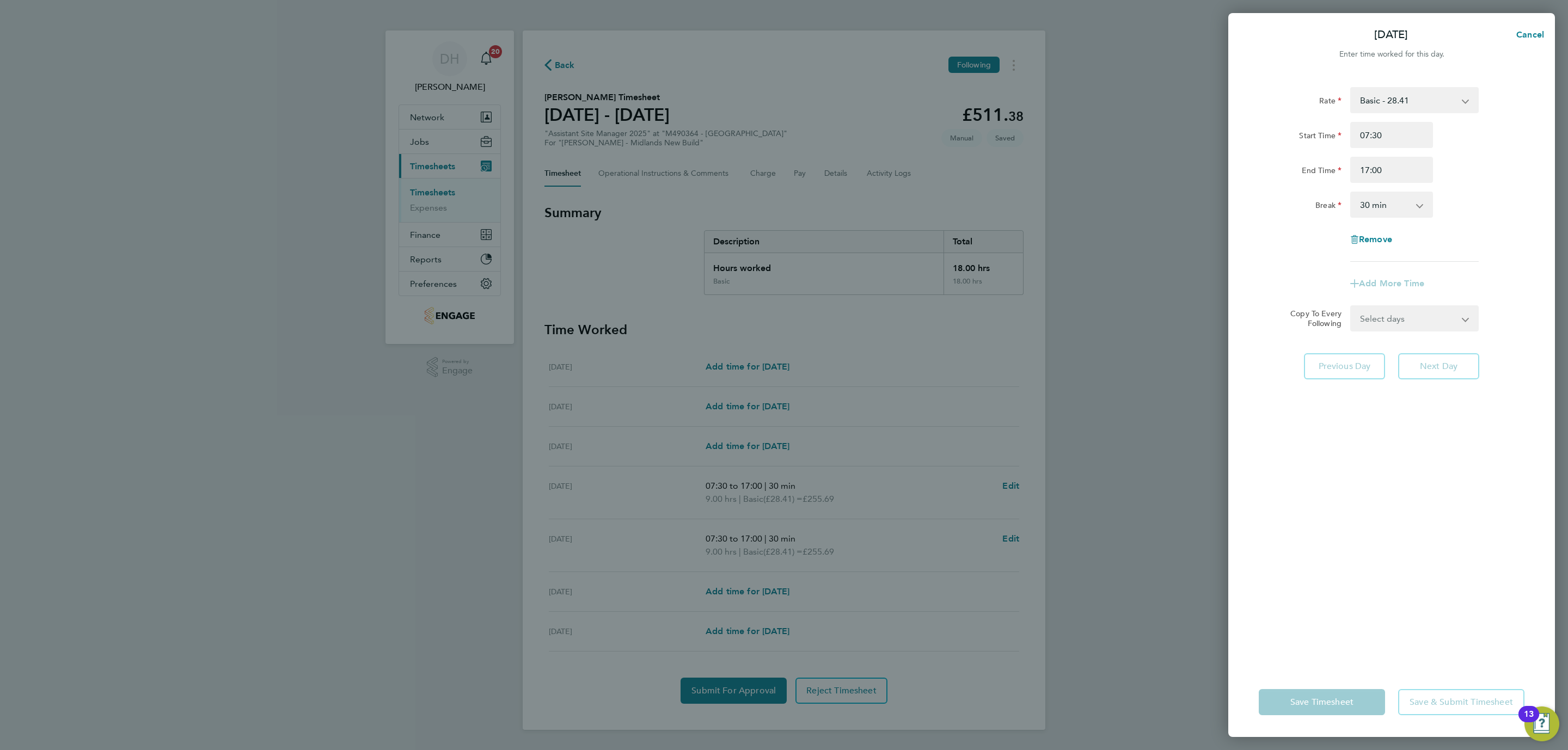
click at [1421, 388] on div "Rate Basic - 28.41 Start Time 07:30 End Time 17:00 Break 0 min 15 min 30 min 45…" at bounding box center [1392, 370] width 327 height 593
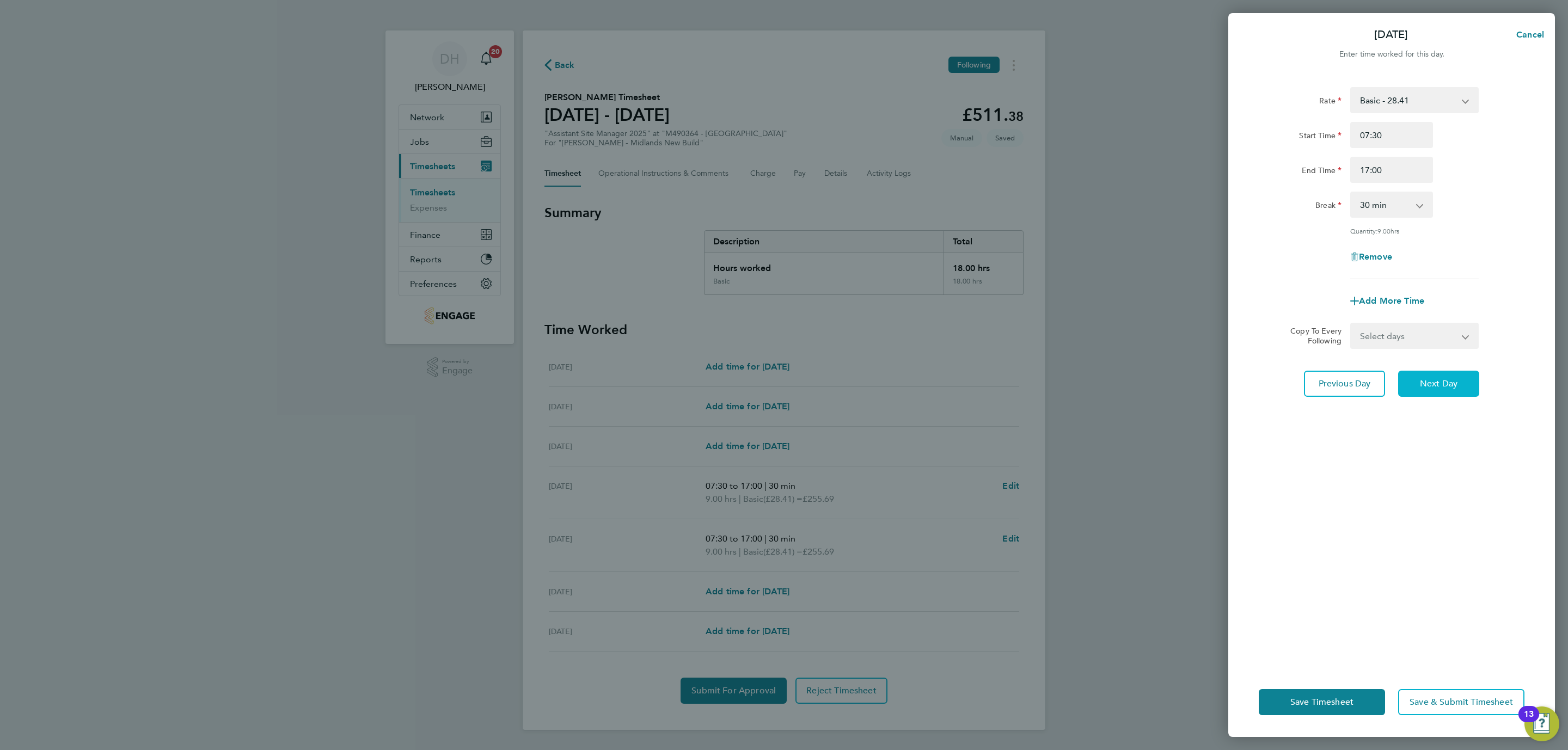
click at [1421, 388] on button "Next Day" at bounding box center [1439, 383] width 81 height 26
select select "30"
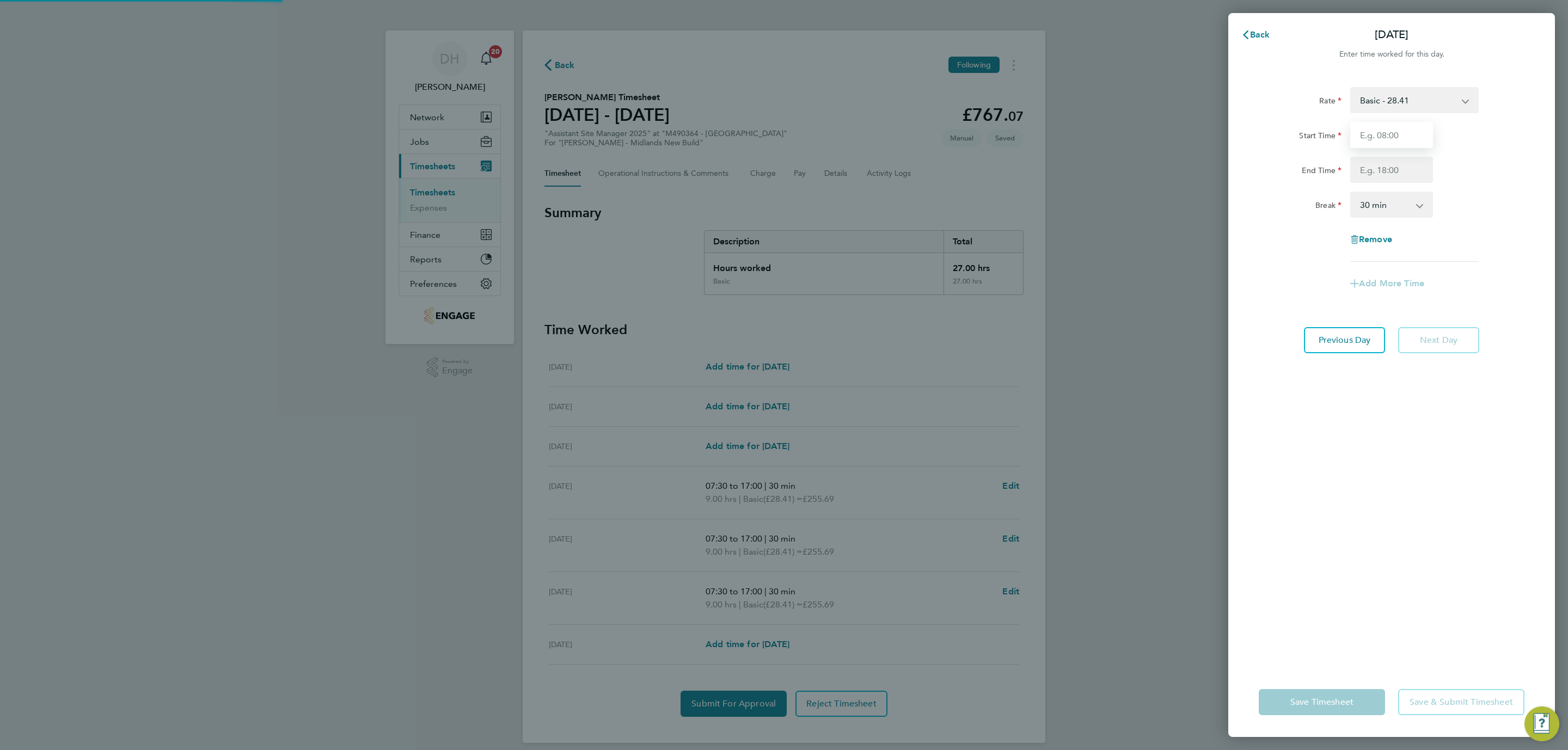
drag, startPoint x: 1403, startPoint y: 129, endPoint x: 1410, endPoint y: 153, distance: 25.0
click at [1403, 129] on input "Start Time" at bounding box center [1391, 135] width 83 height 26
type input "07:30"
click at [1391, 169] on input "End Time" at bounding box center [1391, 170] width 83 height 26
drag, startPoint x: 1383, startPoint y: 544, endPoint x: 1383, endPoint y: 555, distance: 11.0
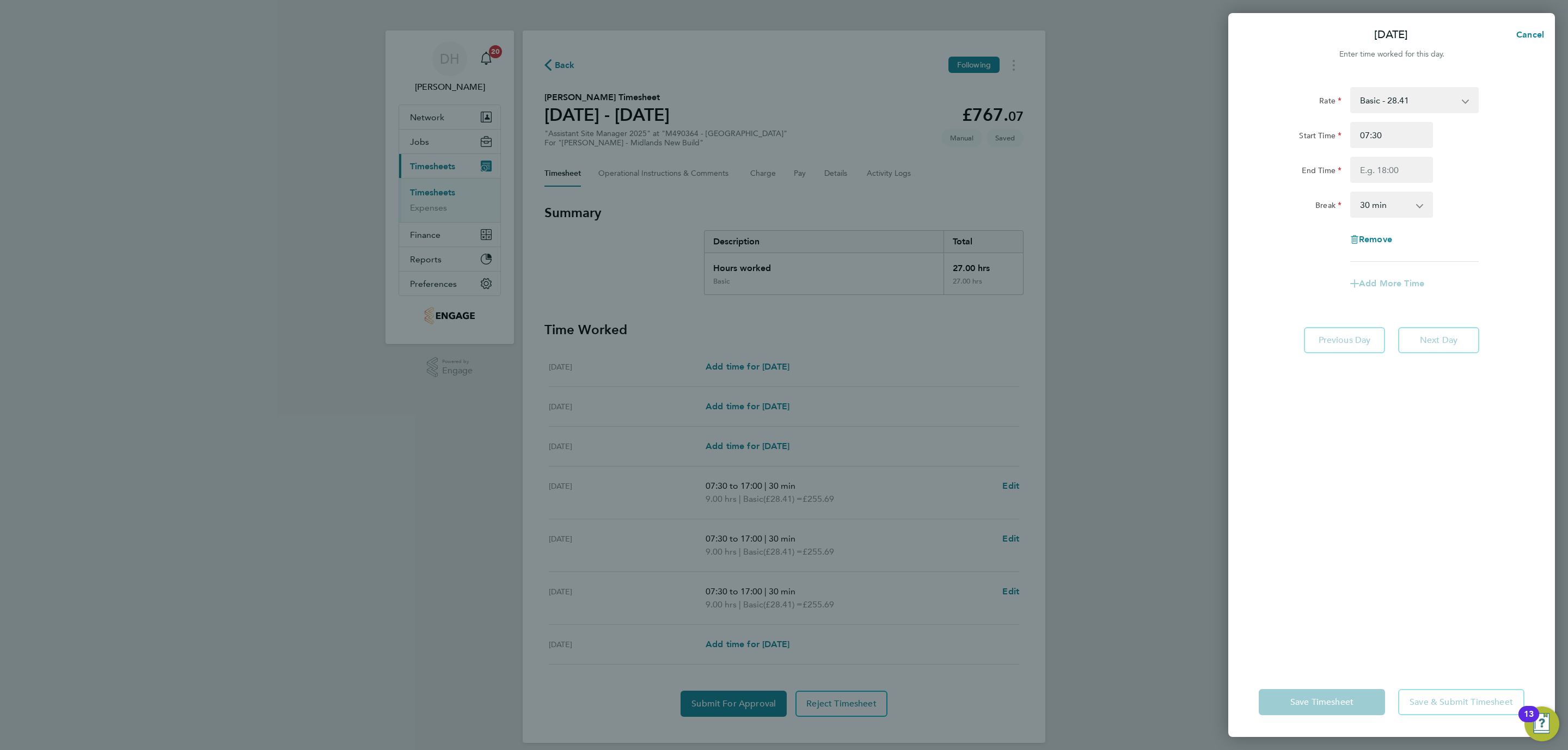
click at [1383, 544] on div "Rate Basic - 28.41 Start Time 07:30 End Time Break 0 min 15 min 30 min 45 min 6…" at bounding box center [1392, 370] width 327 height 593
click at [1340, 612] on div "Rate Basic - 28.41 Start Time 07:30 End Time Break 0 min 15 min 30 min 45 min 6…" at bounding box center [1392, 370] width 327 height 593
click at [1368, 484] on div "Rate Basic - 28.41 Start Time 07:30 End Time Break 0 min 15 min 30 min 45 min 6…" at bounding box center [1392, 370] width 327 height 593
click at [1393, 163] on input "End Time" at bounding box center [1391, 170] width 83 height 26
type input "17:00"
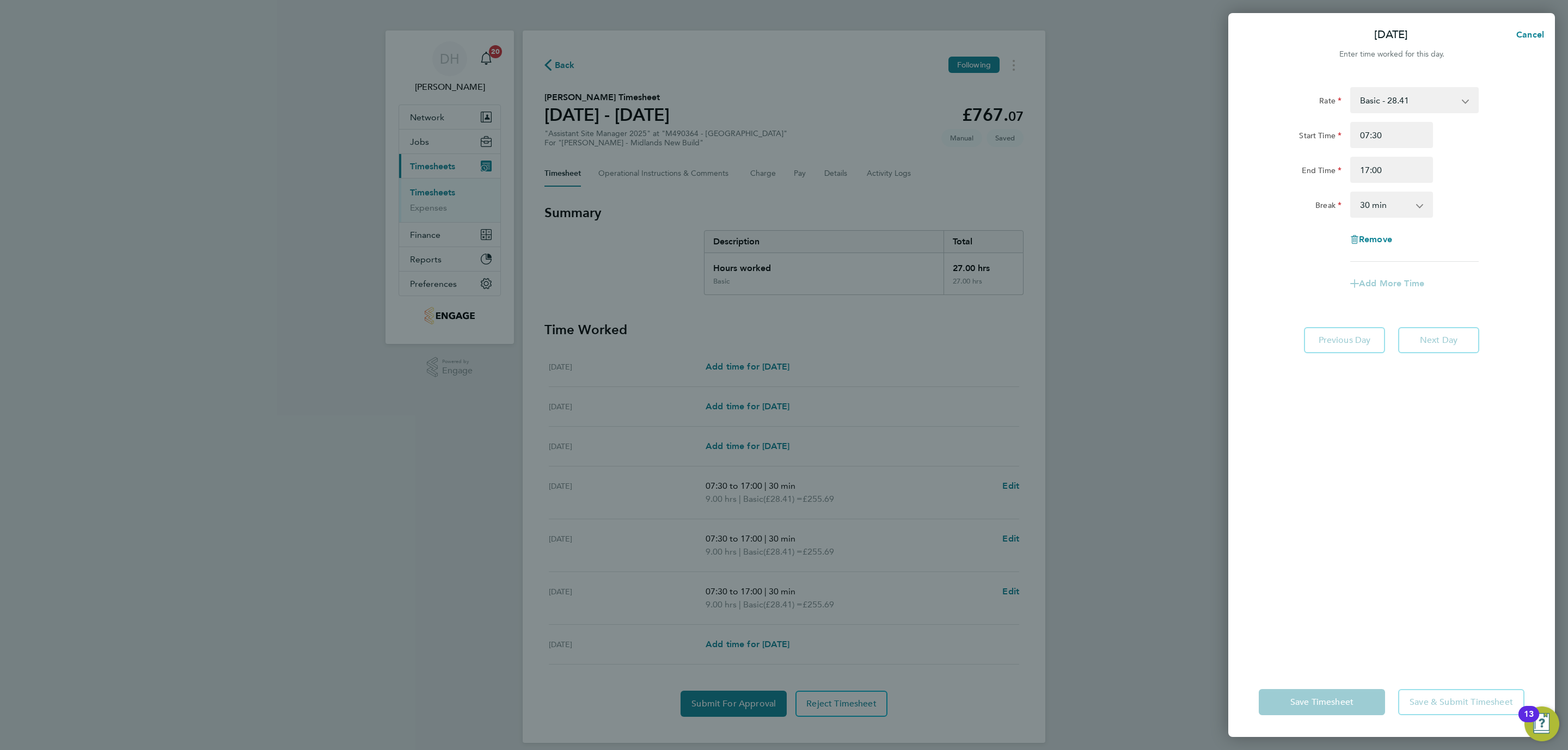
click at [1364, 583] on div "Rate Basic - 28.41 Start Time 07:30 End Time 17:00 Break 0 min 15 min 30 min 45…" at bounding box center [1392, 370] width 327 height 593
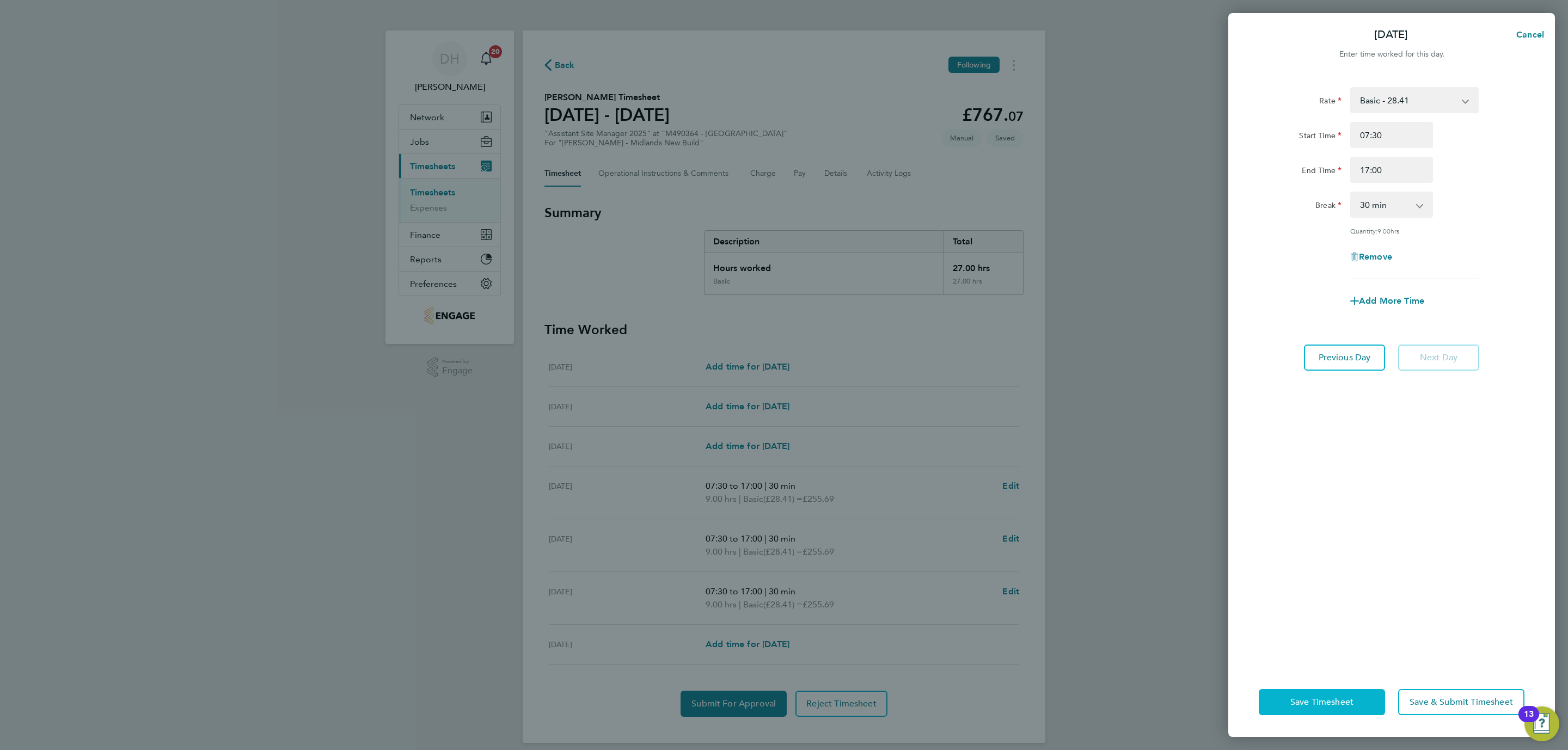
click at [1316, 693] on button "Save Timesheet" at bounding box center [1322, 702] width 127 height 26
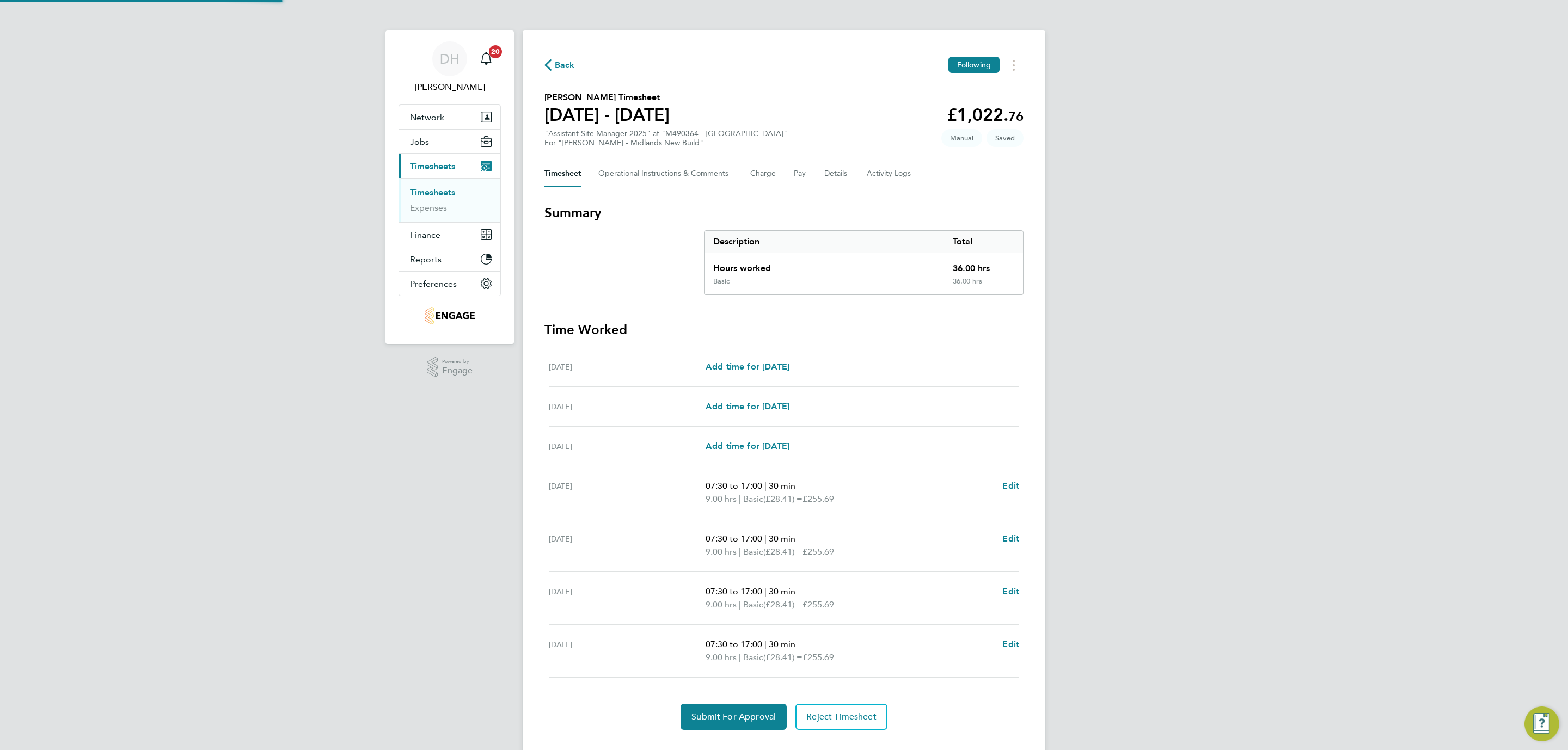
drag, startPoint x: 1240, startPoint y: 544, endPoint x: 1196, endPoint y: 542, distance: 44.0
click at [1238, 542] on div "DH [PERSON_NAME] Notifications 20 Applications: Network Team Members Businesses…" at bounding box center [784, 387] width 1568 height 774
click at [293, 597] on div "DH [PERSON_NAME] Notifications 20 Applications: Network Team Members Businesses…" at bounding box center [784, 387] width 1568 height 774
click at [693, 722] on span "Submit For Approval" at bounding box center [733, 717] width 84 height 11
drag, startPoint x: 161, startPoint y: 318, endPoint x: 176, endPoint y: 292, distance: 30.0
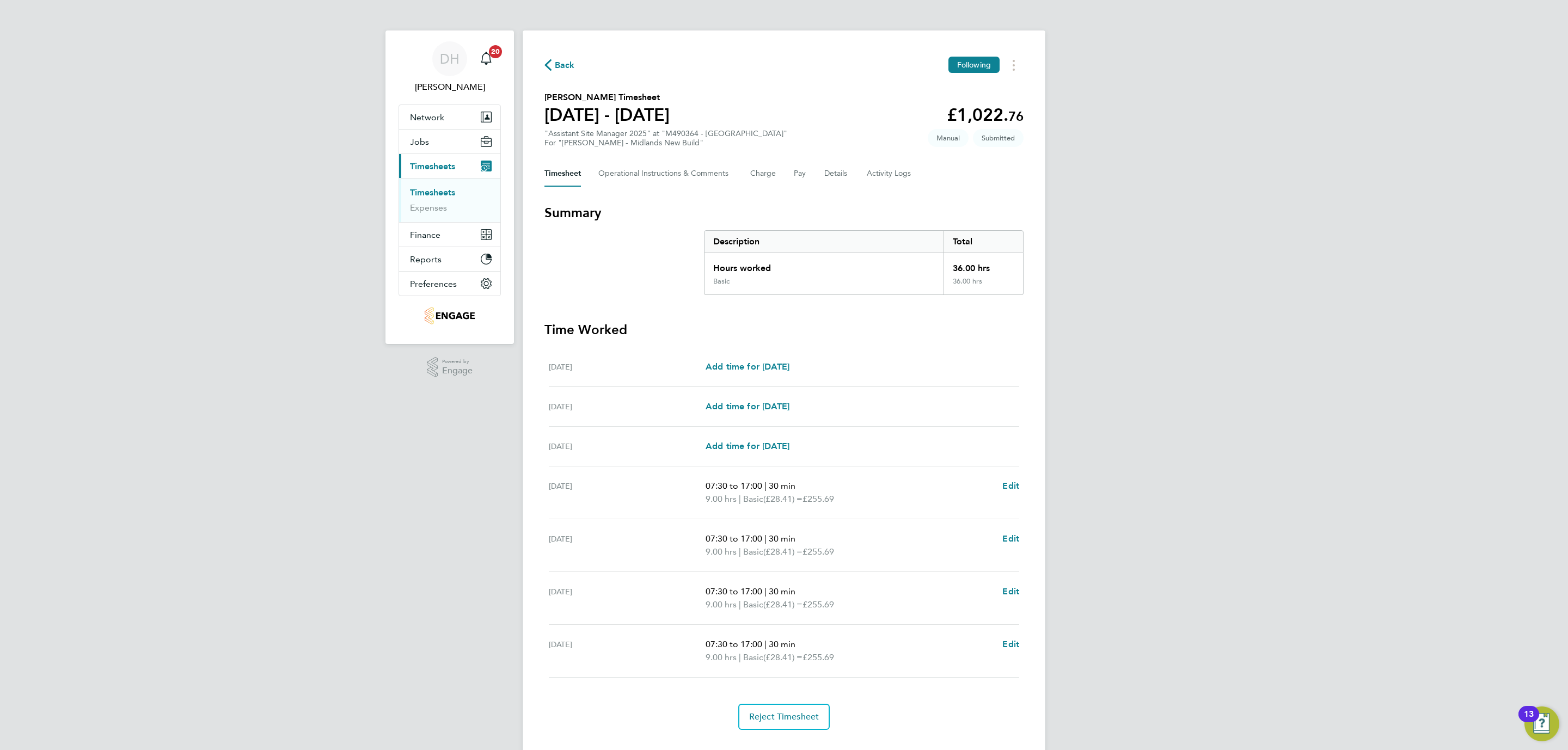
click at [164, 305] on div "DH [PERSON_NAME] Notifications 20 Applications: Network Team Members Businesses…" at bounding box center [784, 387] width 1568 height 774
click at [430, 193] on link "Timesheets" at bounding box center [432, 193] width 45 height 10
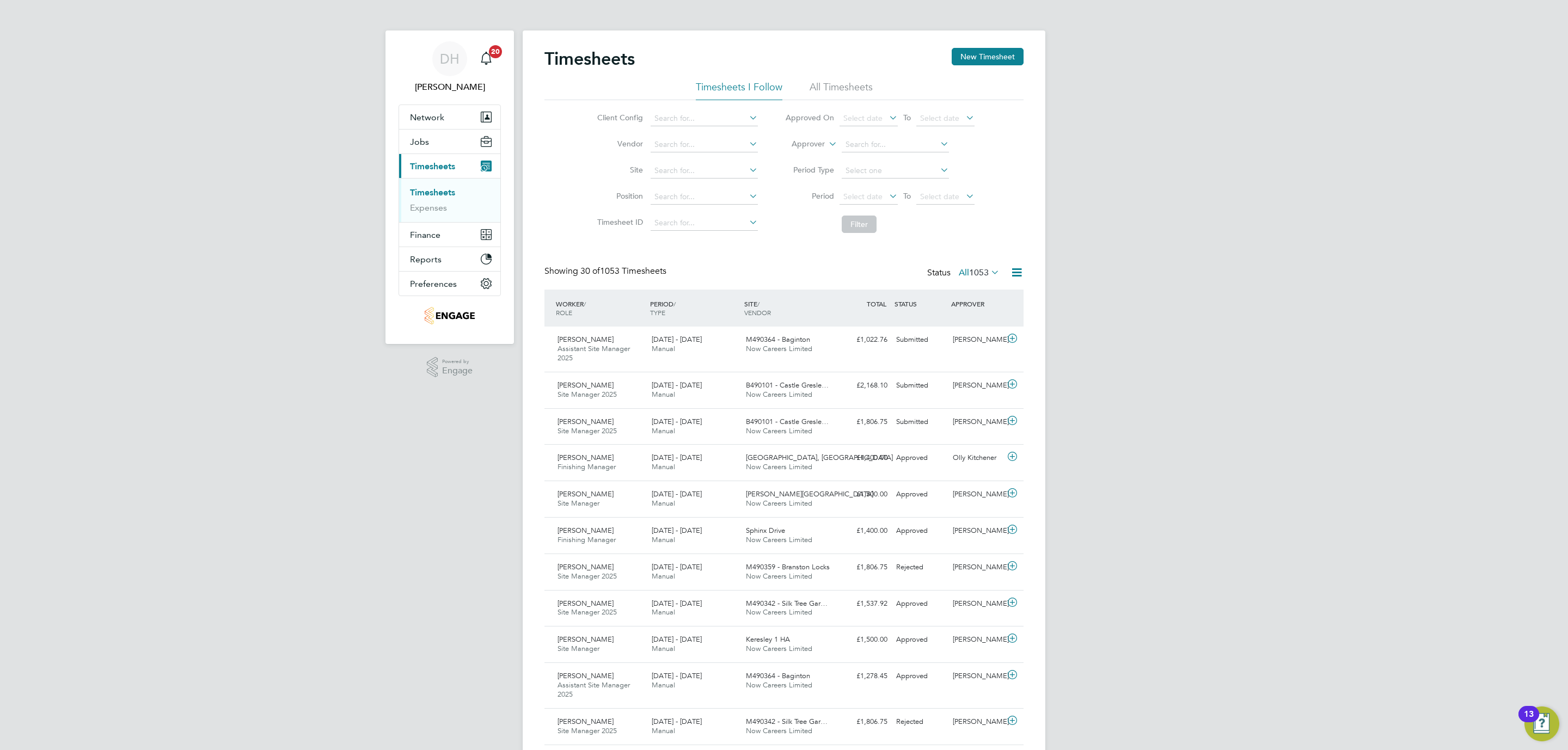
scroll to position [28, 95]
click at [959, 57] on button "New Timesheet" at bounding box center [988, 56] width 72 height 17
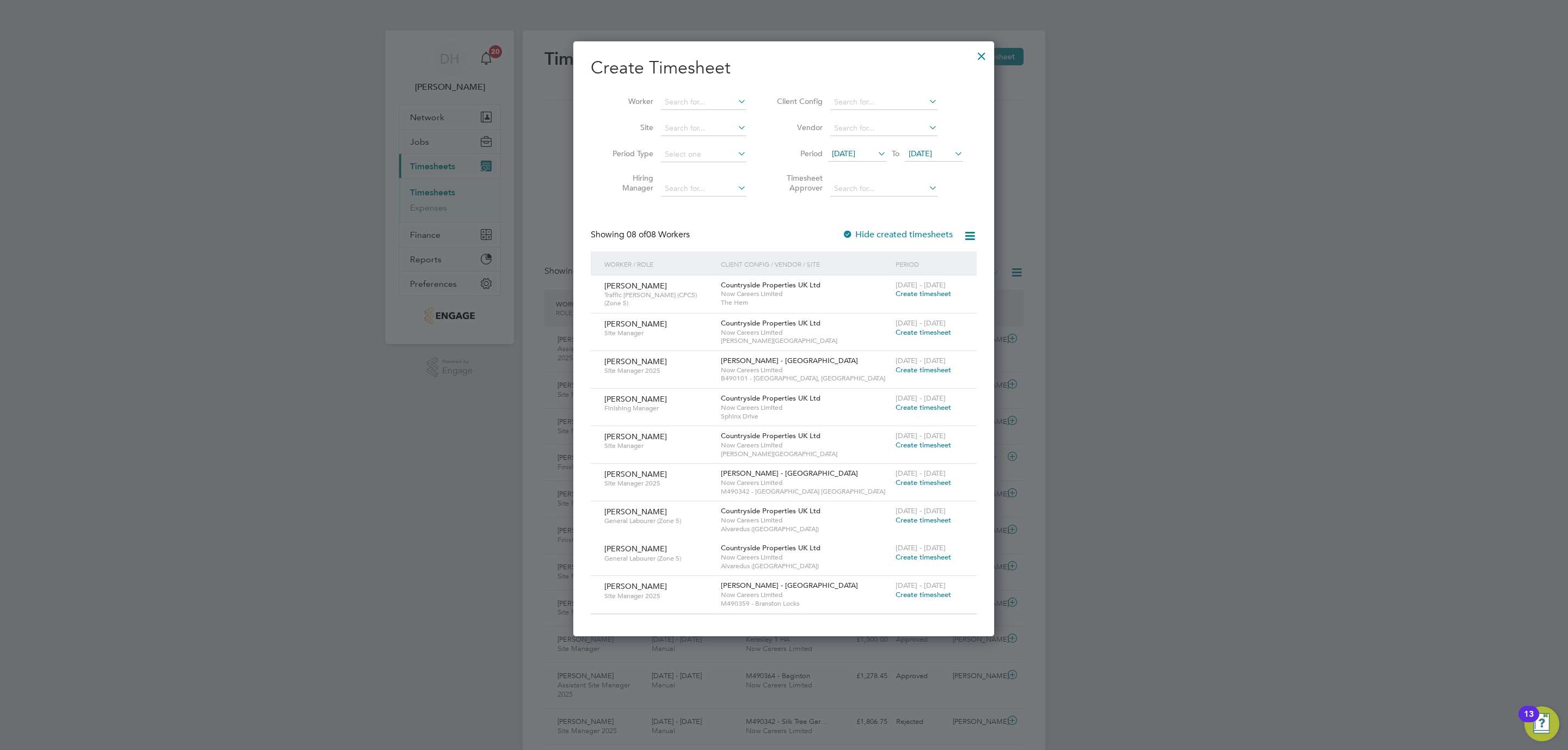
click at [869, 147] on span "[DATE]" at bounding box center [857, 155] width 58 height 15
click at [845, 306] on span "25" at bounding box center [846, 301] width 21 height 21
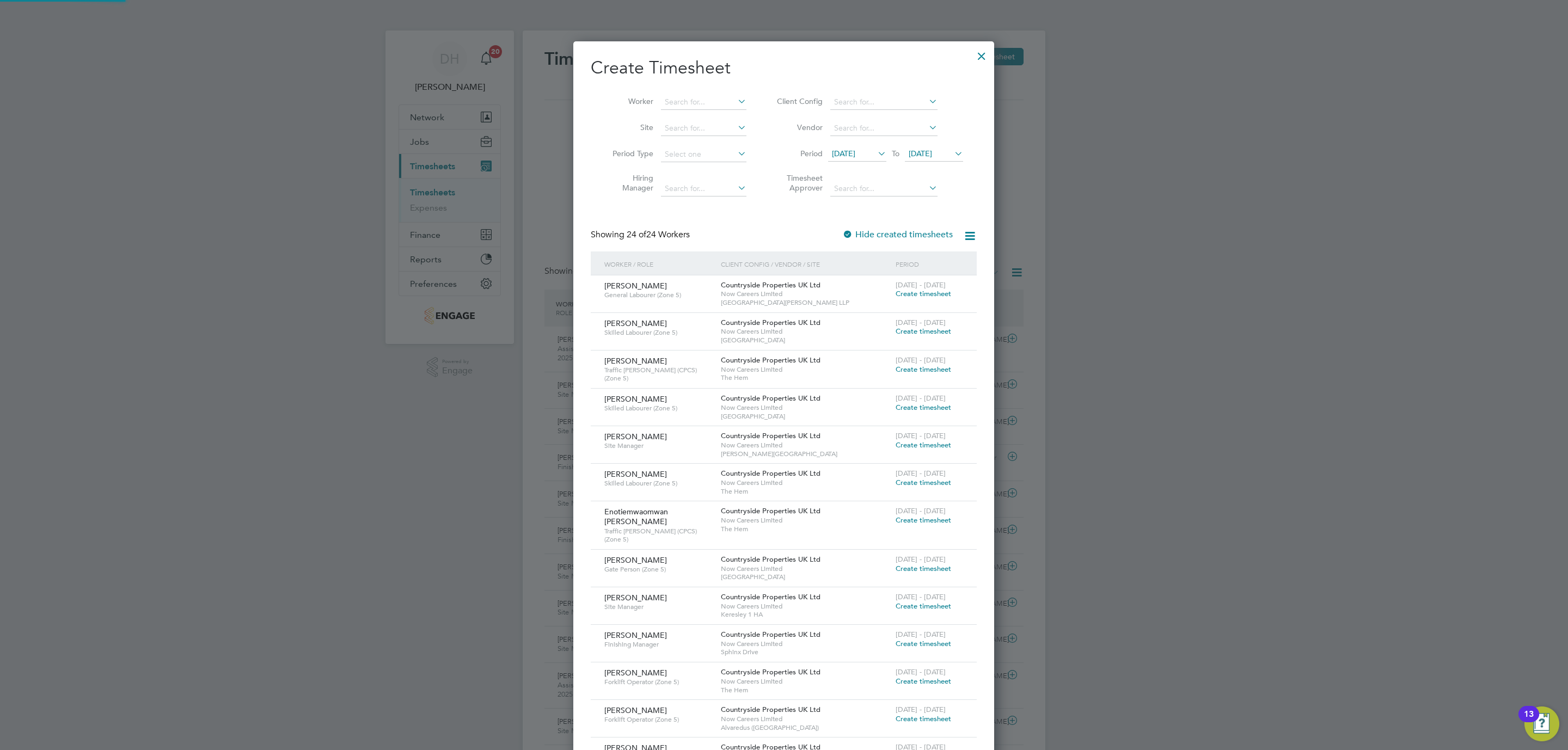
click at [932, 154] on span "[DATE]" at bounding box center [920, 153] width 23 height 10
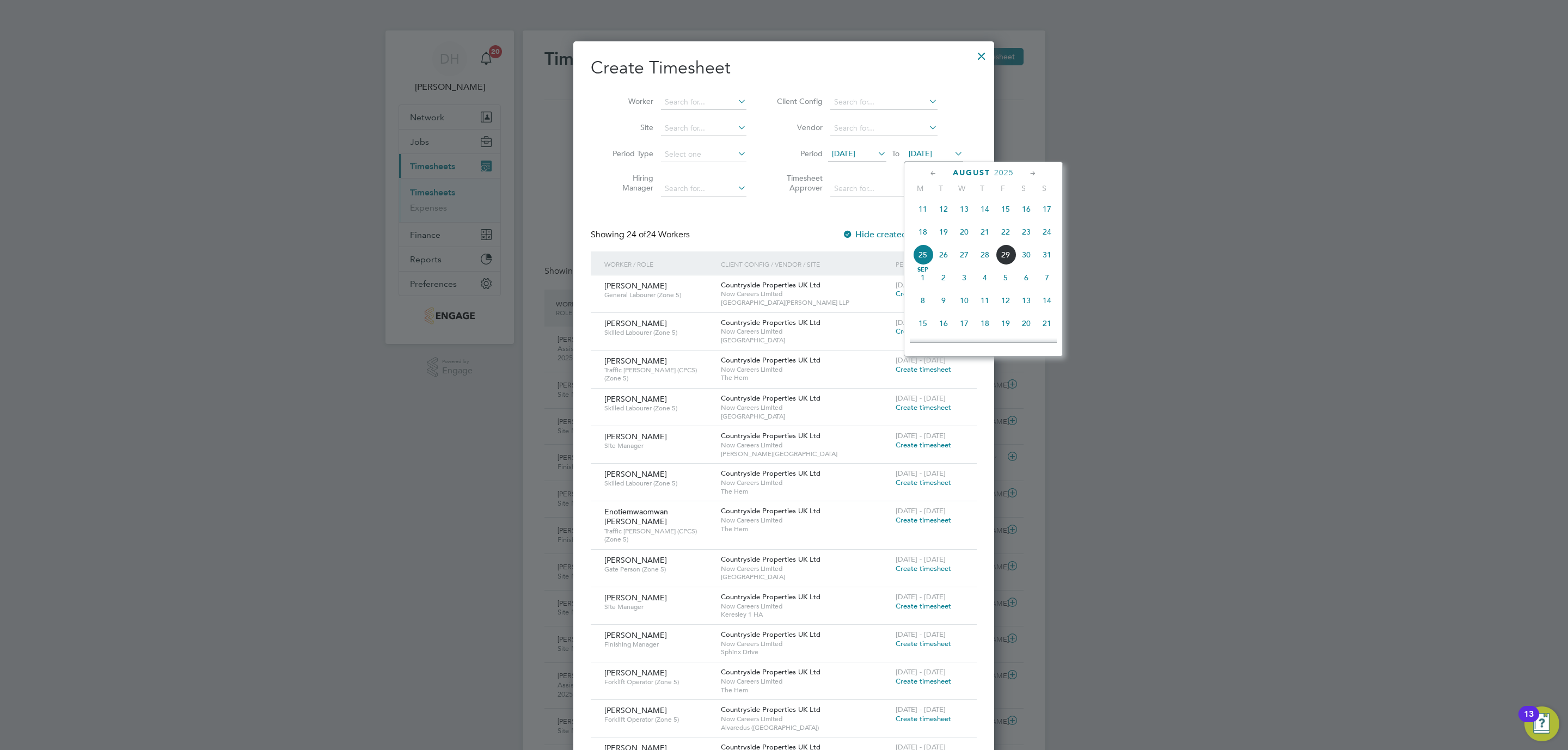
click at [1043, 257] on span "31" at bounding box center [1047, 254] width 21 height 21
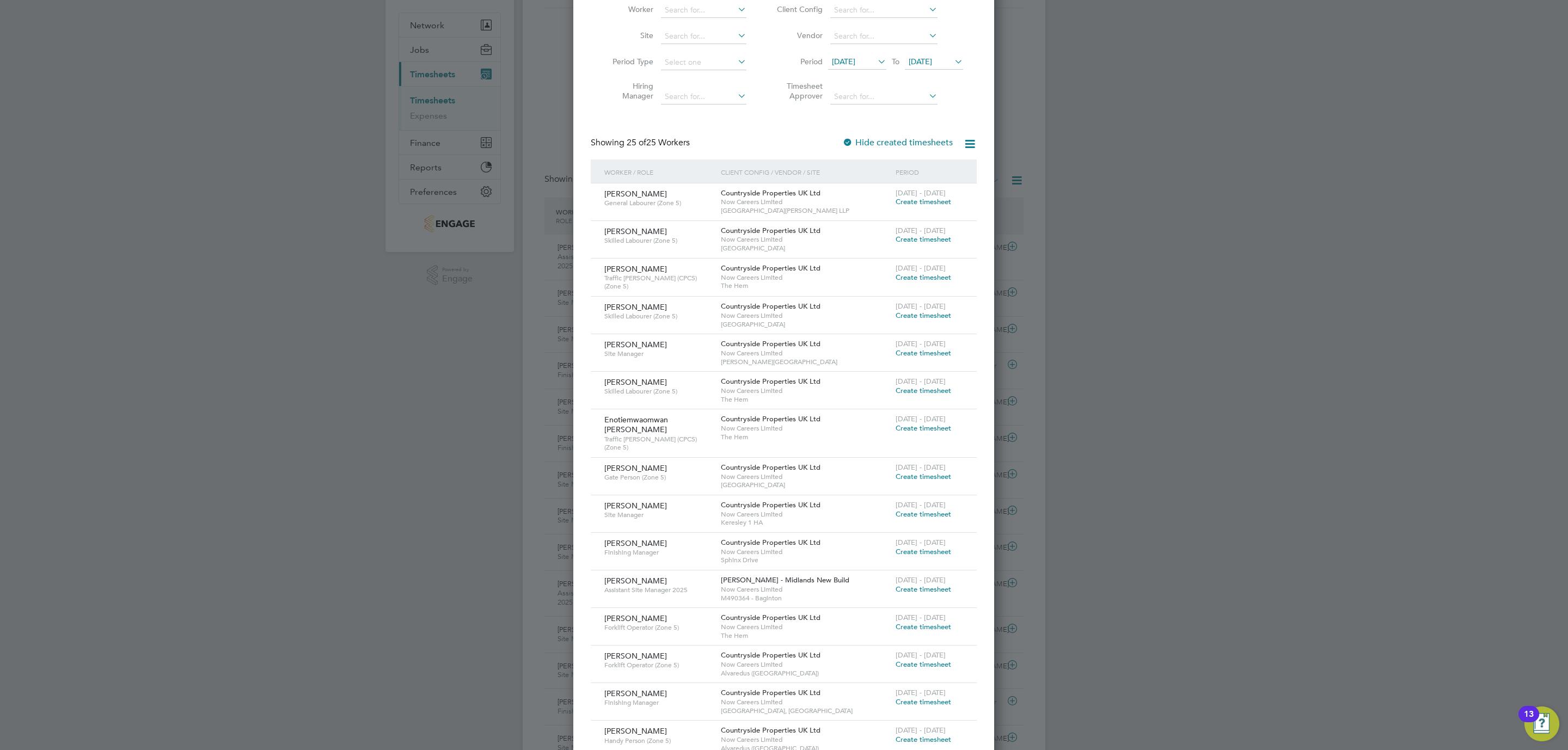
click at [924, 510] on span "Create timesheet" at bounding box center [924, 514] width 56 height 9
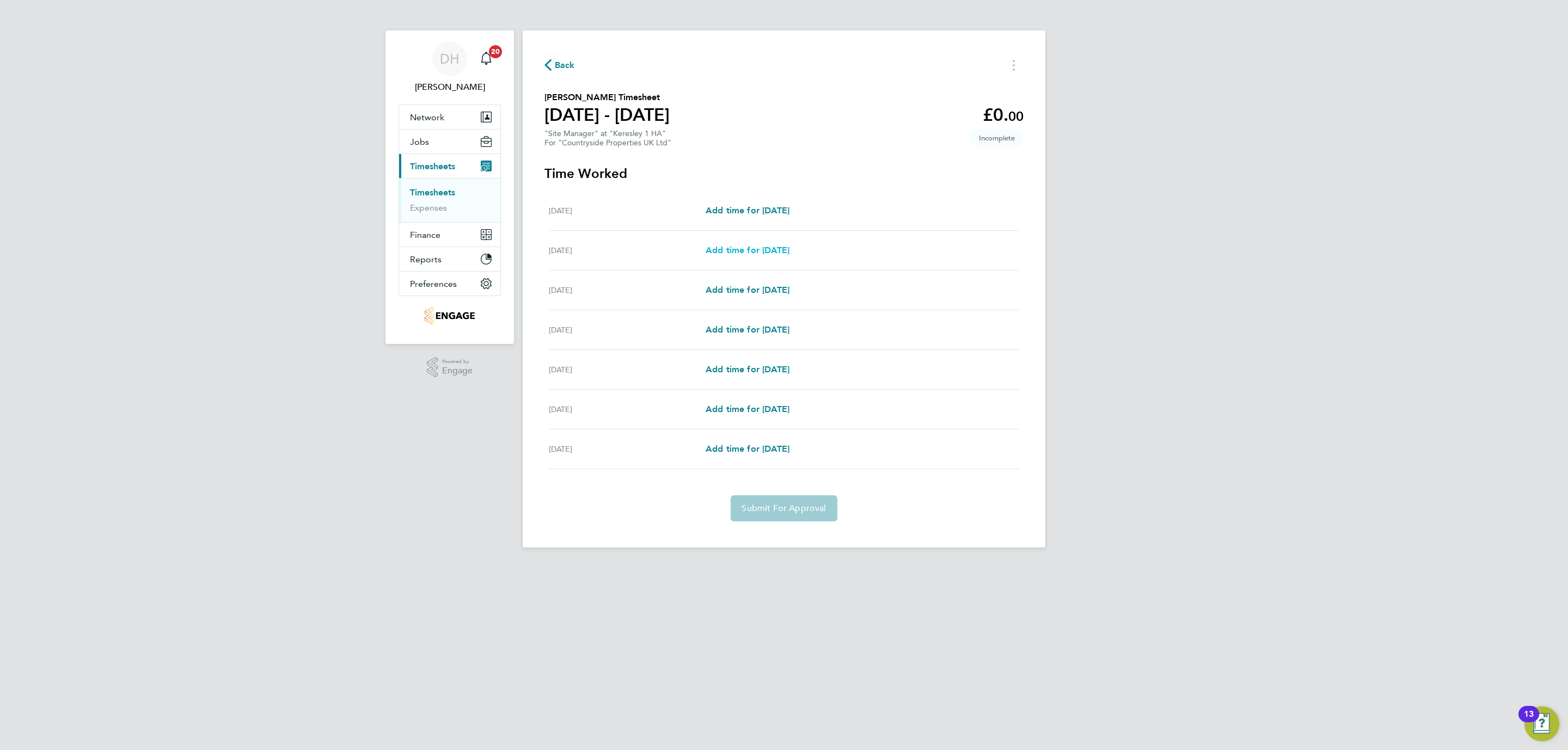
click at [738, 245] on span "Add time for [DATE]" at bounding box center [747, 250] width 84 height 10
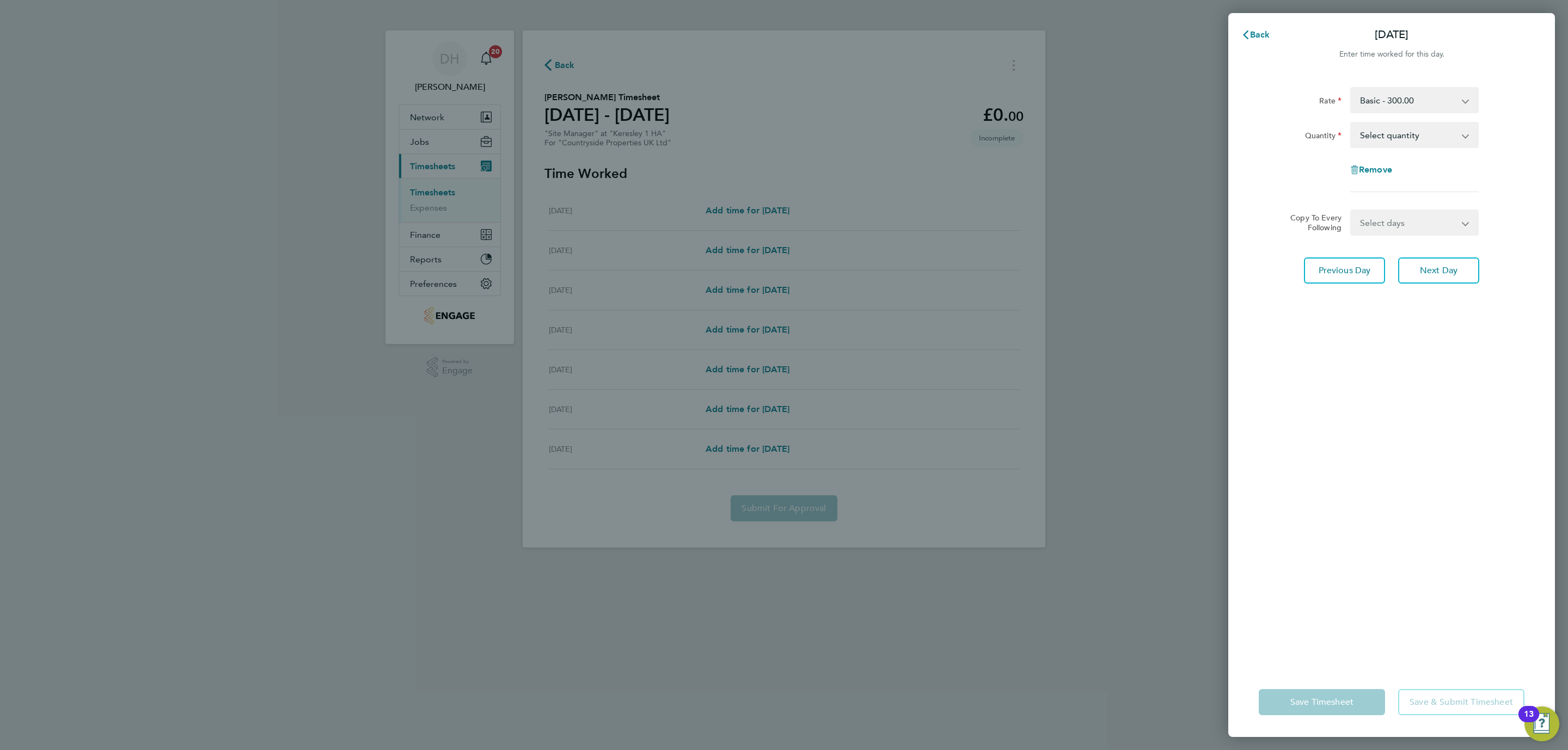
drag, startPoint x: 1379, startPoint y: 447, endPoint x: 1386, endPoint y: 433, distance: 15.7
click at [1380, 447] on div "Rate Basic - 300.00 Quantity Select quantity 0.5 1 Remove Copy To Every Followi…" at bounding box center [1392, 370] width 327 height 593
click at [1404, 129] on select "Select quantity 0.5 1" at bounding box center [1408, 135] width 113 height 24
drag, startPoint x: 1274, startPoint y: 110, endPoint x: 1320, endPoint y: 178, distance: 82.1
click at [1274, 110] on div "Rate" at bounding box center [1300, 100] width 92 height 26
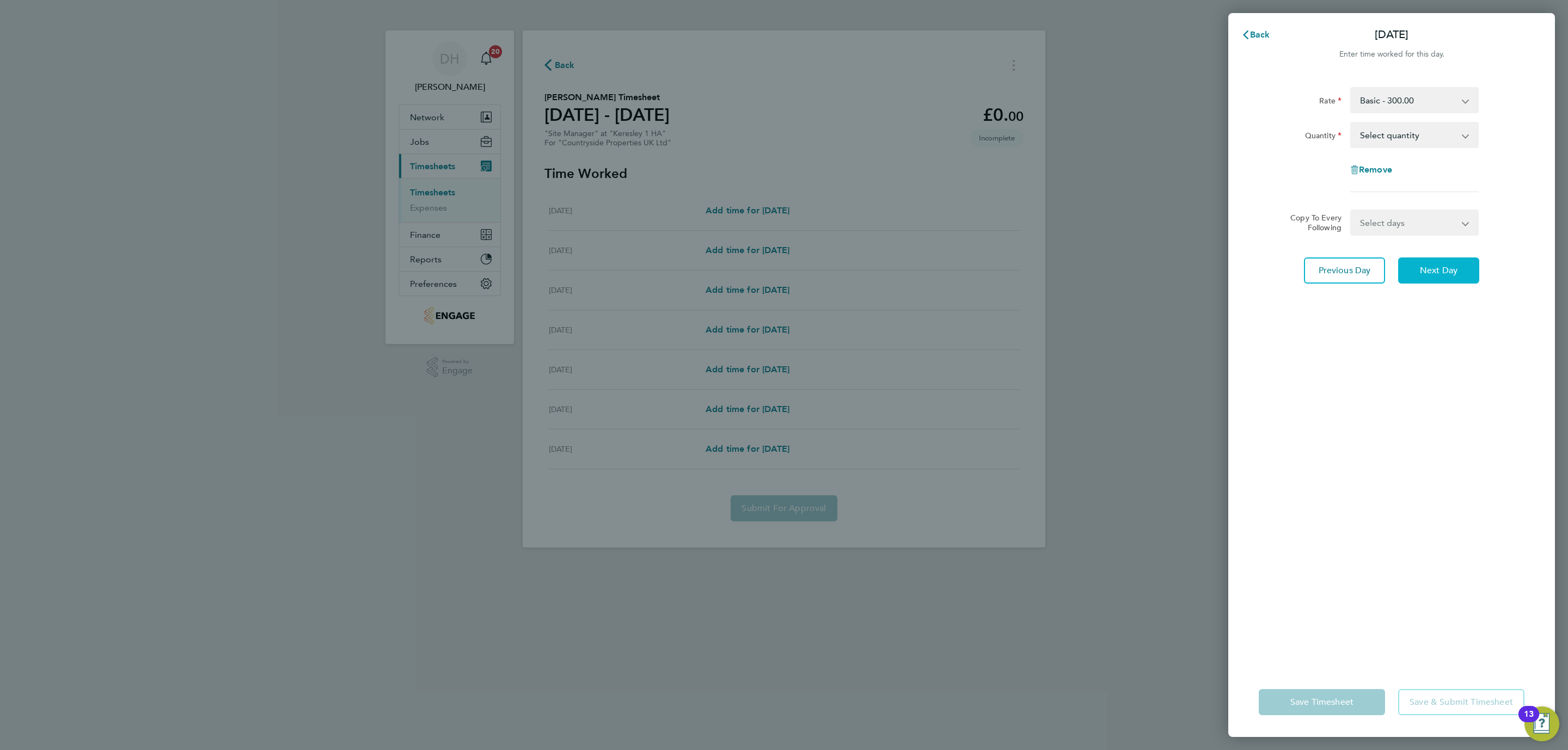
drag, startPoint x: 1436, startPoint y: 260, endPoint x: 1431, endPoint y: 232, distance: 28.4
click at [1431, 261] on button "Next Day" at bounding box center [1439, 270] width 81 height 26
click at [1402, 129] on select "Select quantity 0.5 1" at bounding box center [1408, 135] width 113 height 24
select select "1"
click at [1351, 123] on select "Select quantity 0.5 1" at bounding box center [1408, 135] width 113 height 24
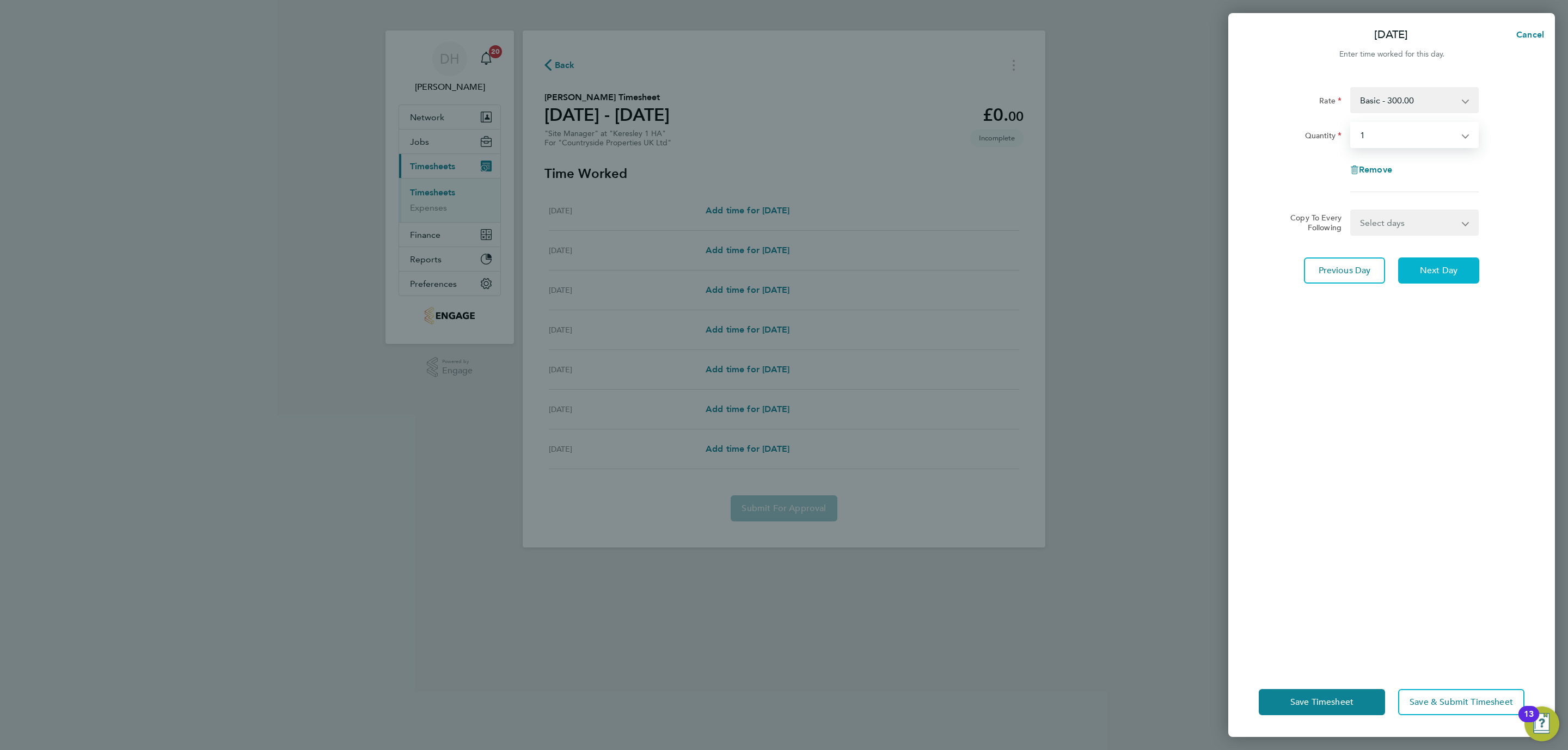
click at [1431, 266] on span "Next Day" at bounding box center [1439, 270] width 37 height 11
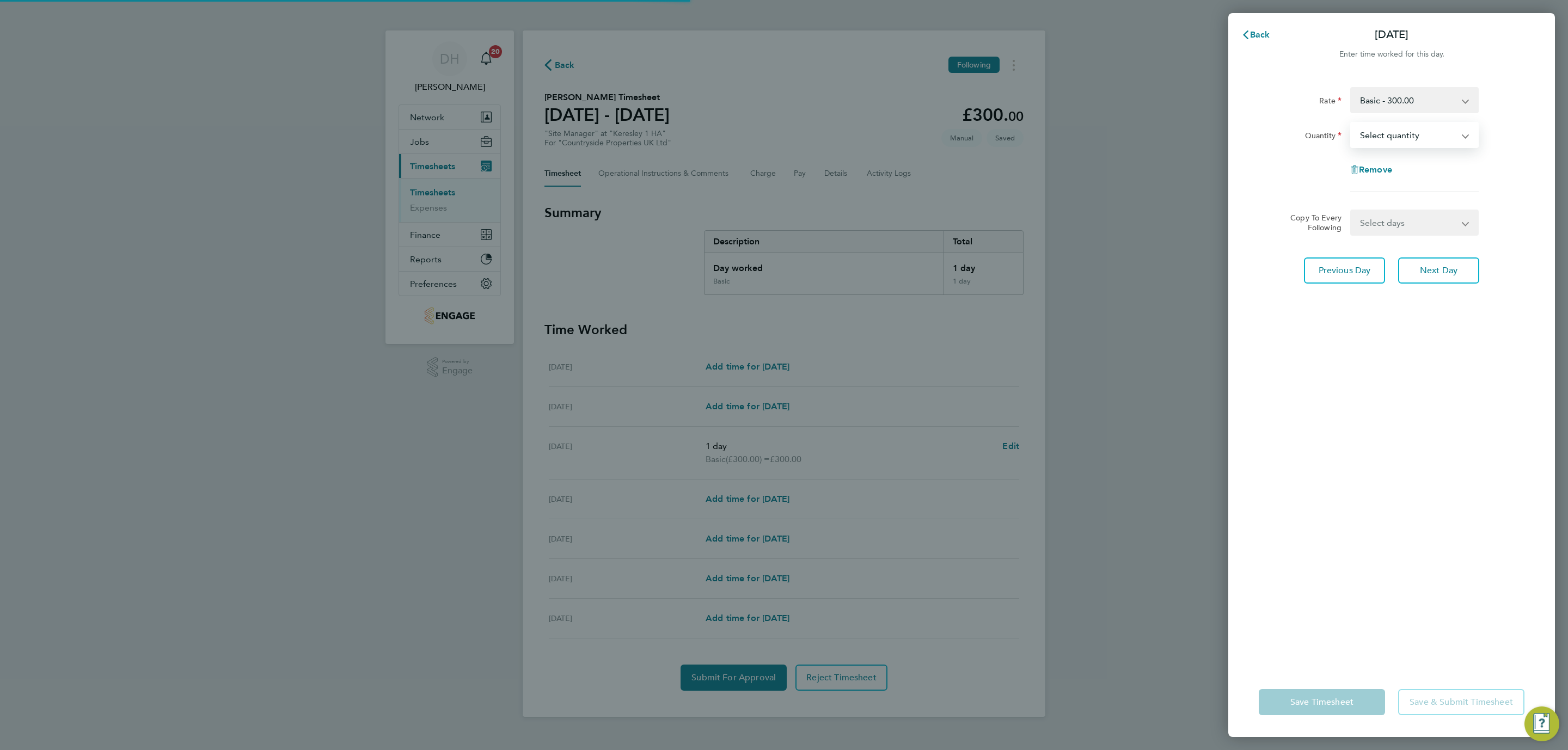
drag, startPoint x: 1395, startPoint y: 135, endPoint x: 1394, endPoint y: 144, distance: 9.1
click at [1394, 134] on select "Select quantity 0.5 1" at bounding box center [1408, 135] width 113 height 24
select select "1"
click at [1351, 123] on select "Select quantity 0.5 1" at bounding box center [1408, 135] width 113 height 24
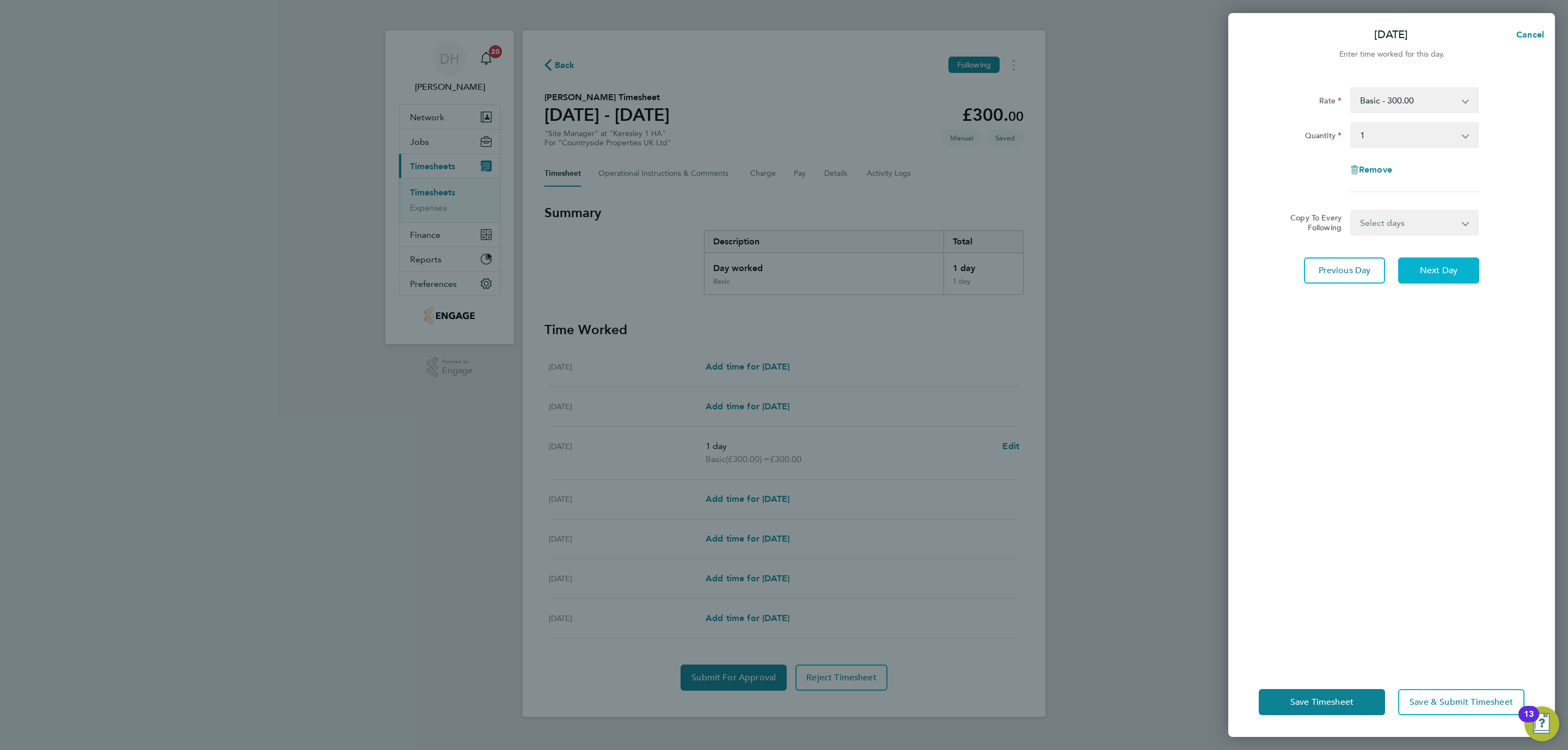
click at [1433, 266] on span "Next Day" at bounding box center [1439, 270] width 37 height 11
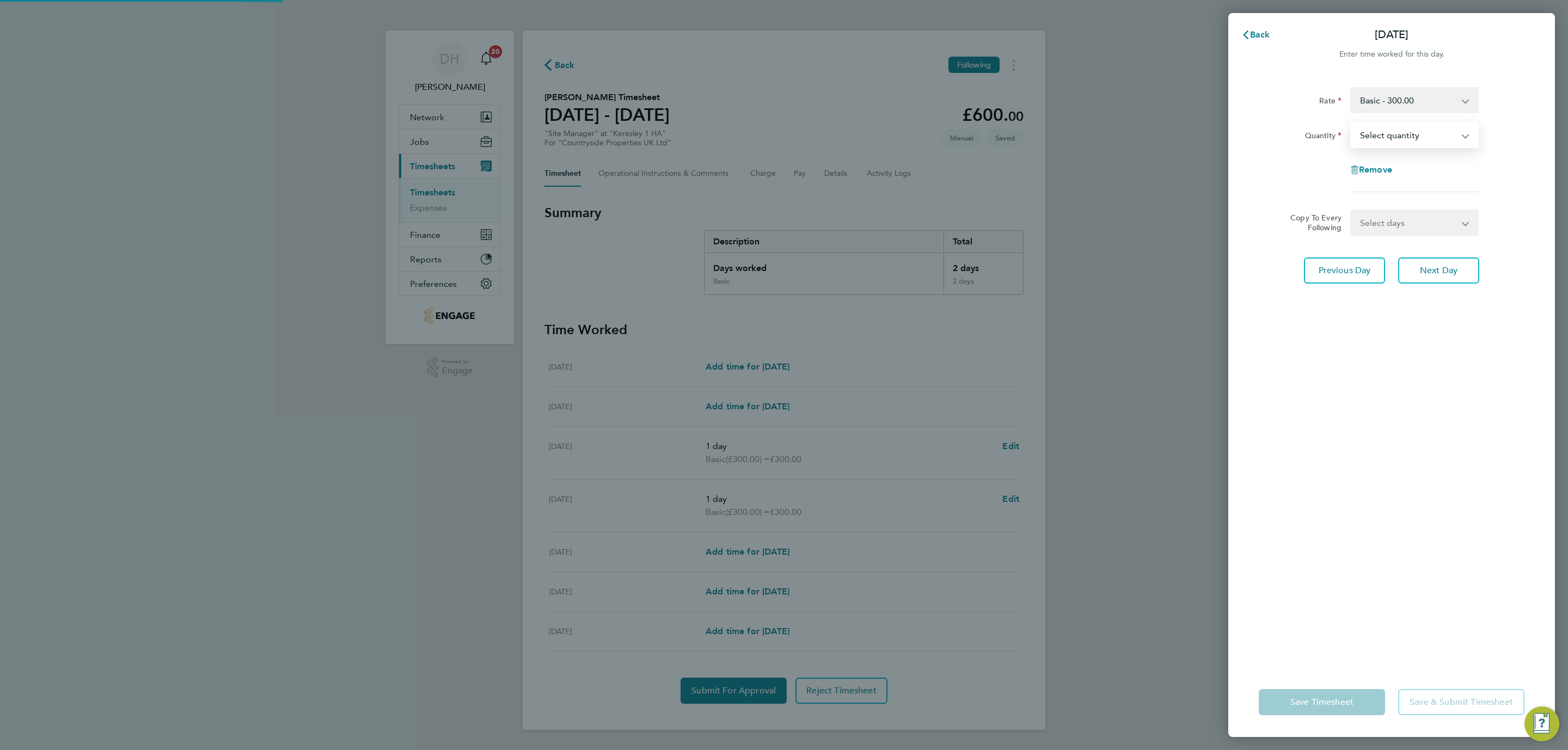
click at [1397, 135] on select "Select quantity 0.5 1" at bounding box center [1408, 135] width 113 height 24
select select "1"
click at [1351, 123] on select "Select quantity 0.5 1" at bounding box center [1408, 135] width 113 height 24
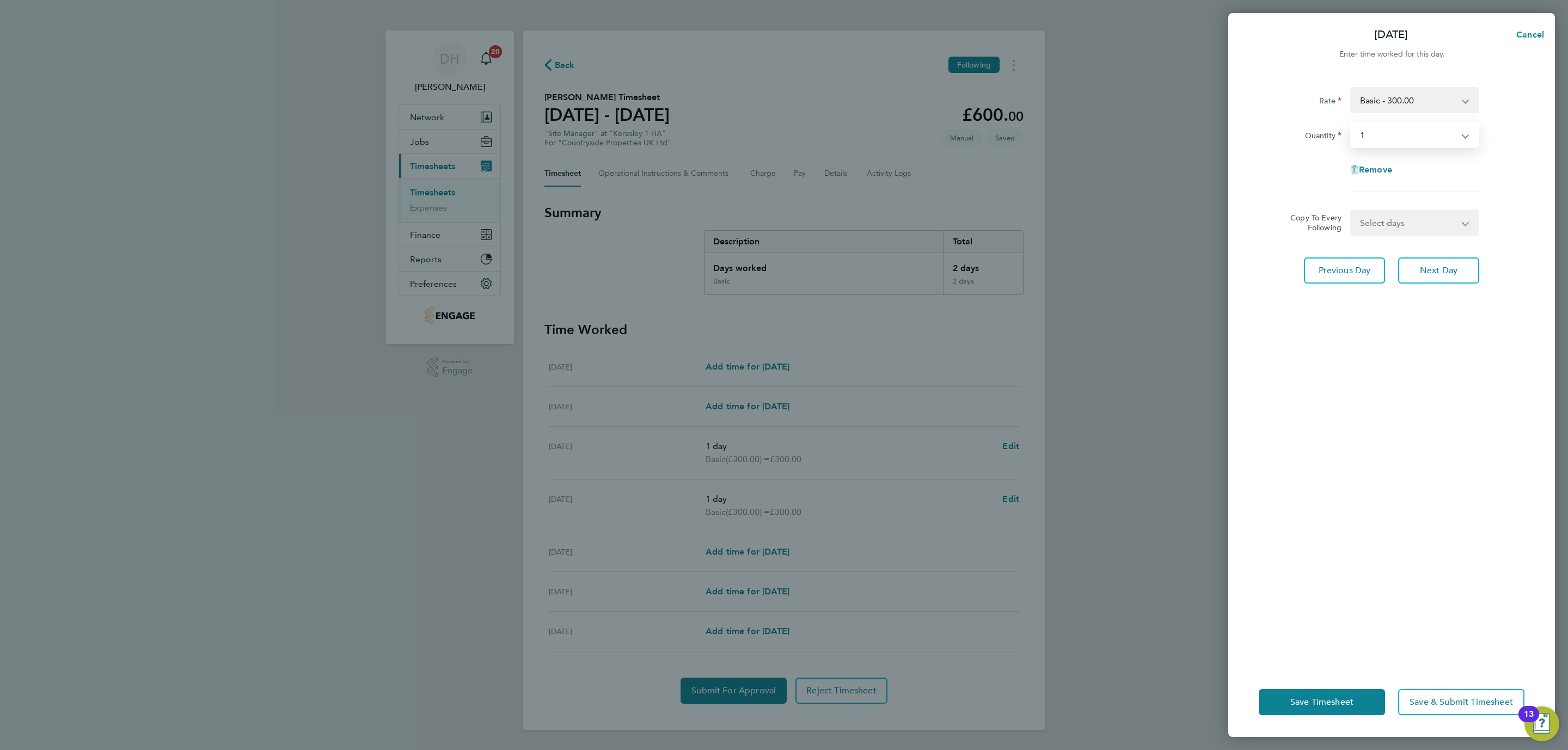
click at [1372, 531] on div "Rate Basic - 300.00 Quantity Select quantity 0.5 1 Remove Copy To Every Followi…" at bounding box center [1392, 370] width 327 height 593
click at [1322, 696] on button "Save Timesheet" at bounding box center [1322, 702] width 127 height 26
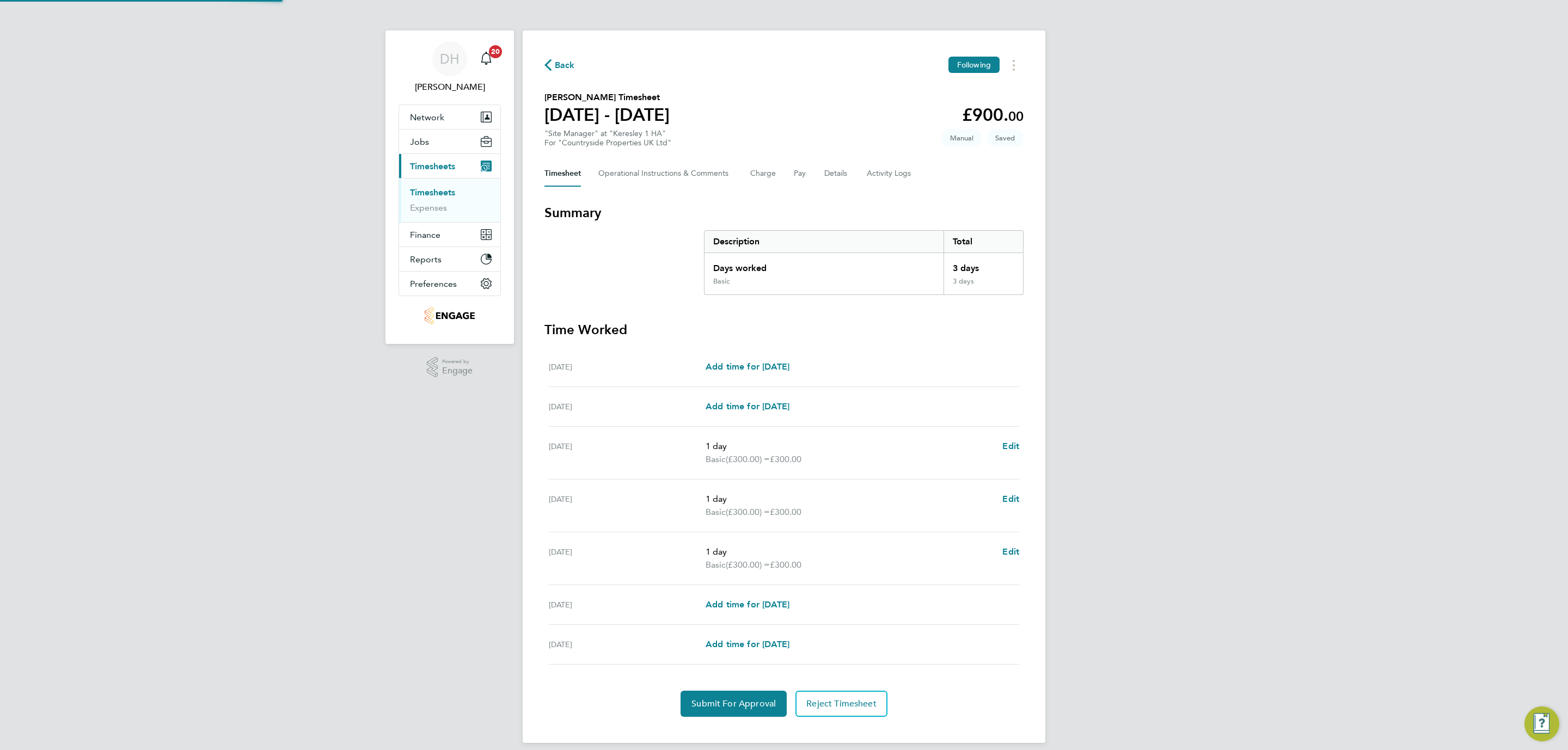
click at [1133, 455] on div "DH [PERSON_NAME] Notifications 20 Applications: Network Team Members Businesses…" at bounding box center [784, 380] width 1568 height 760
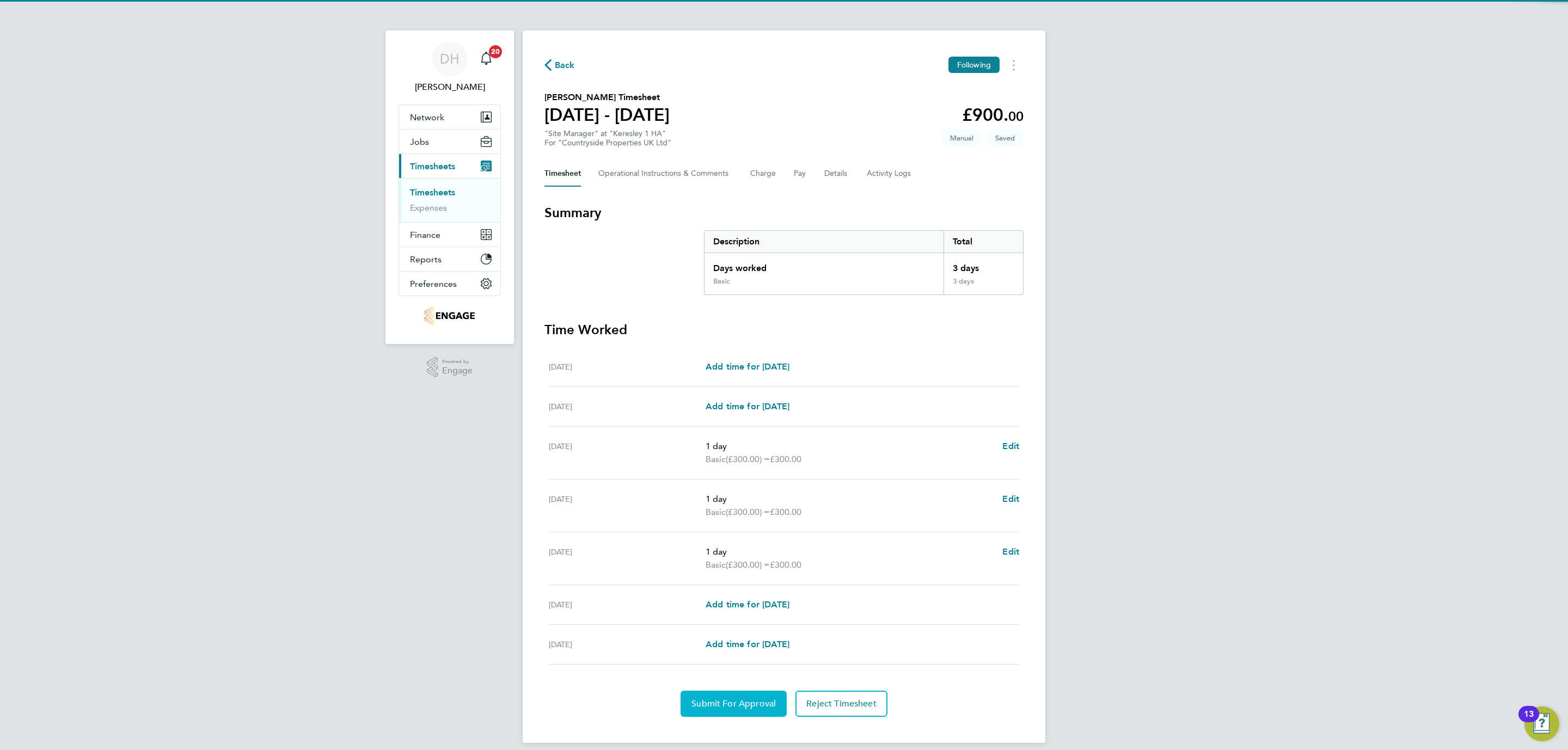
click at [719, 709] on span "Submit For Approval" at bounding box center [733, 704] width 84 height 11
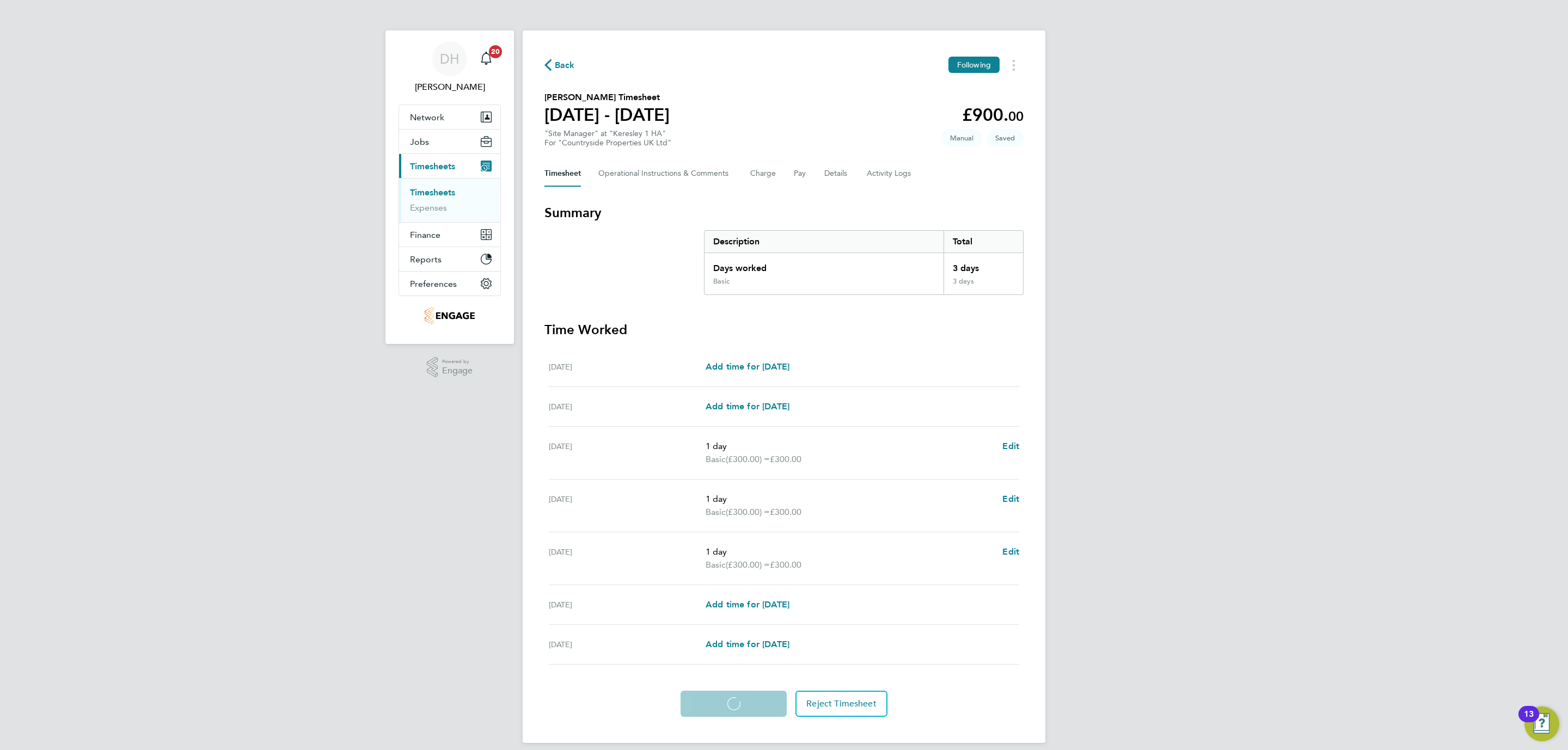
click at [383, 711] on div "DH [PERSON_NAME] Notifications 20 Applications: Network Team Members Businesses…" at bounding box center [784, 380] width 1568 height 760
drag, startPoint x: 1343, startPoint y: 289, endPoint x: 1360, endPoint y: 184, distance: 106.4
click at [1343, 289] on div "DH [PERSON_NAME] Notifications 20 Applications: Network Team Members Businesses…" at bounding box center [784, 380] width 1568 height 760
click at [295, 522] on div "DH [PERSON_NAME] Notifications 20 Applications: Network Team Members Businesses…" at bounding box center [784, 380] width 1568 height 760
click at [435, 193] on link "Timesheets" at bounding box center [432, 193] width 45 height 10
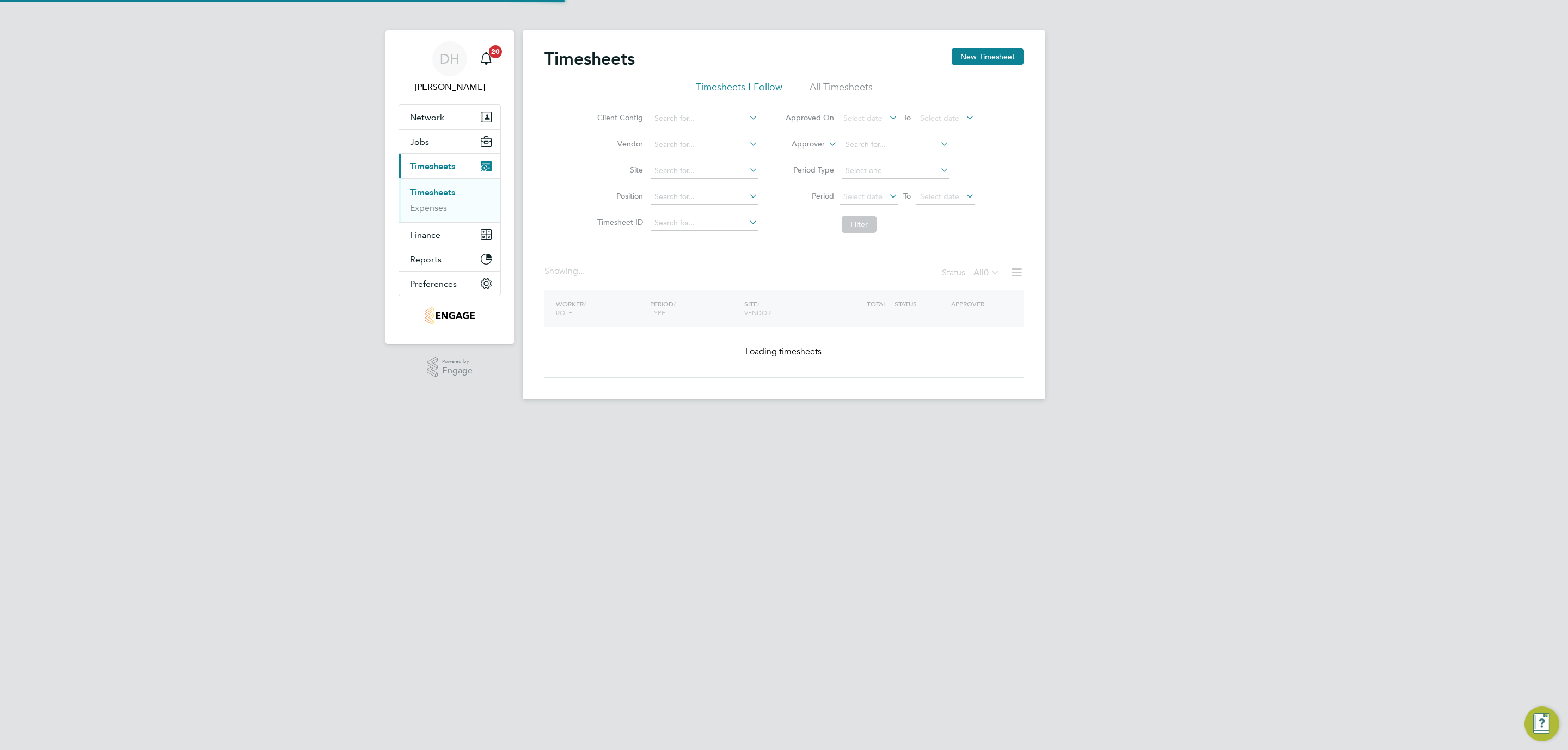
click at [1277, 224] on div "DH [PERSON_NAME] Notifications 20 Applications: Network Team Members Businesses…" at bounding box center [784, 208] width 1568 height 417
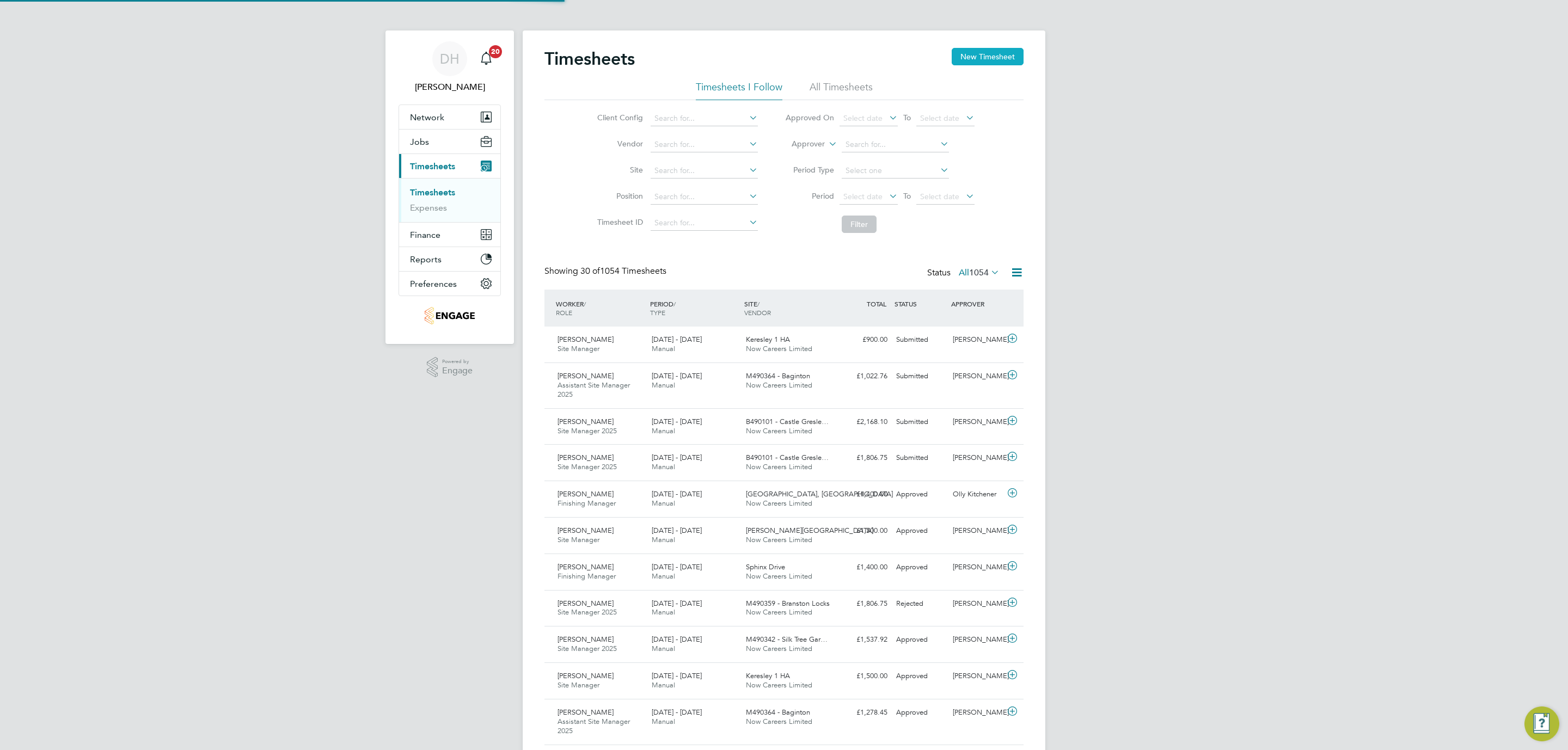
click at [966, 59] on button "New Timesheet" at bounding box center [988, 56] width 72 height 17
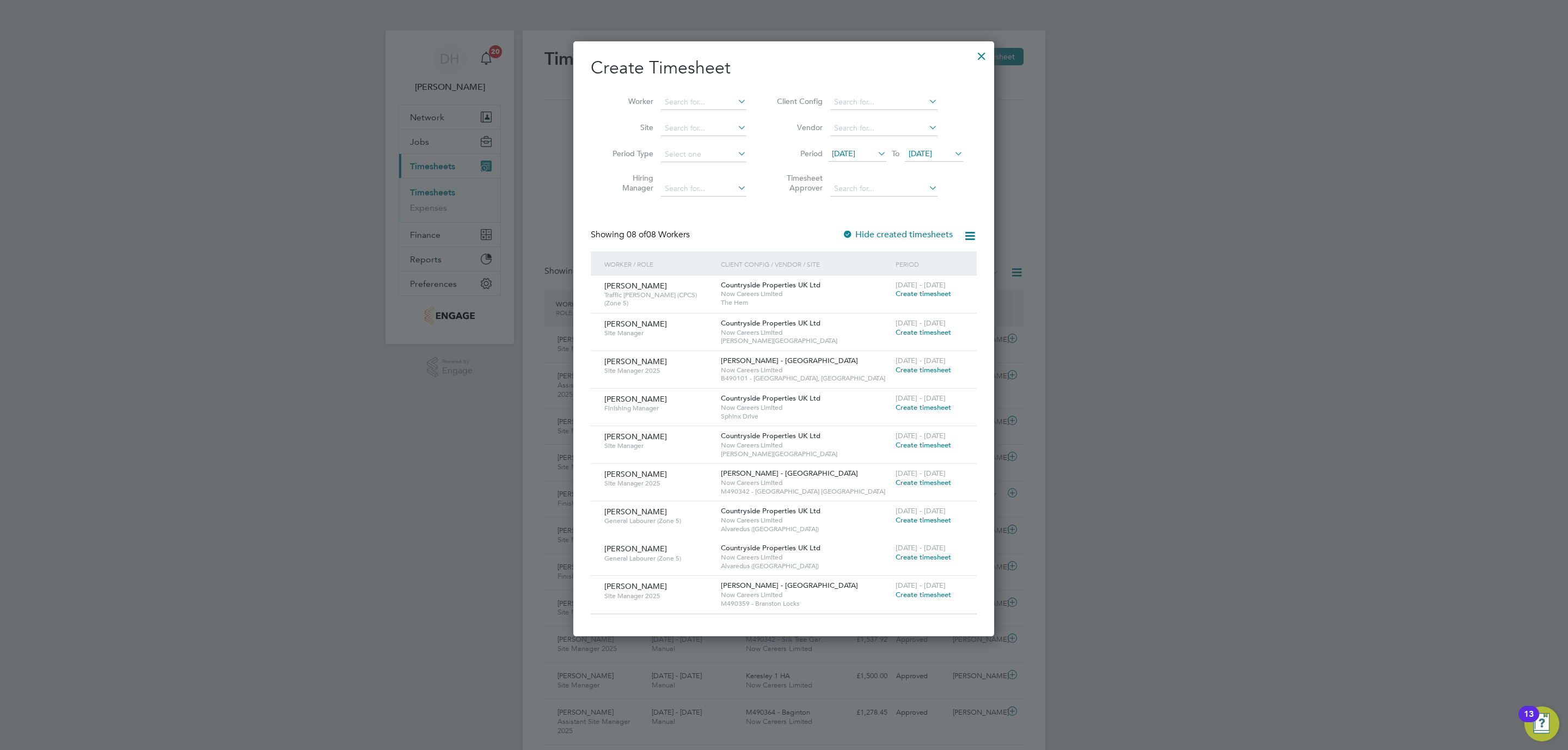
click at [854, 153] on span "[DATE]" at bounding box center [843, 153] width 23 height 10
click at [845, 306] on span "25" at bounding box center [846, 301] width 21 height 21
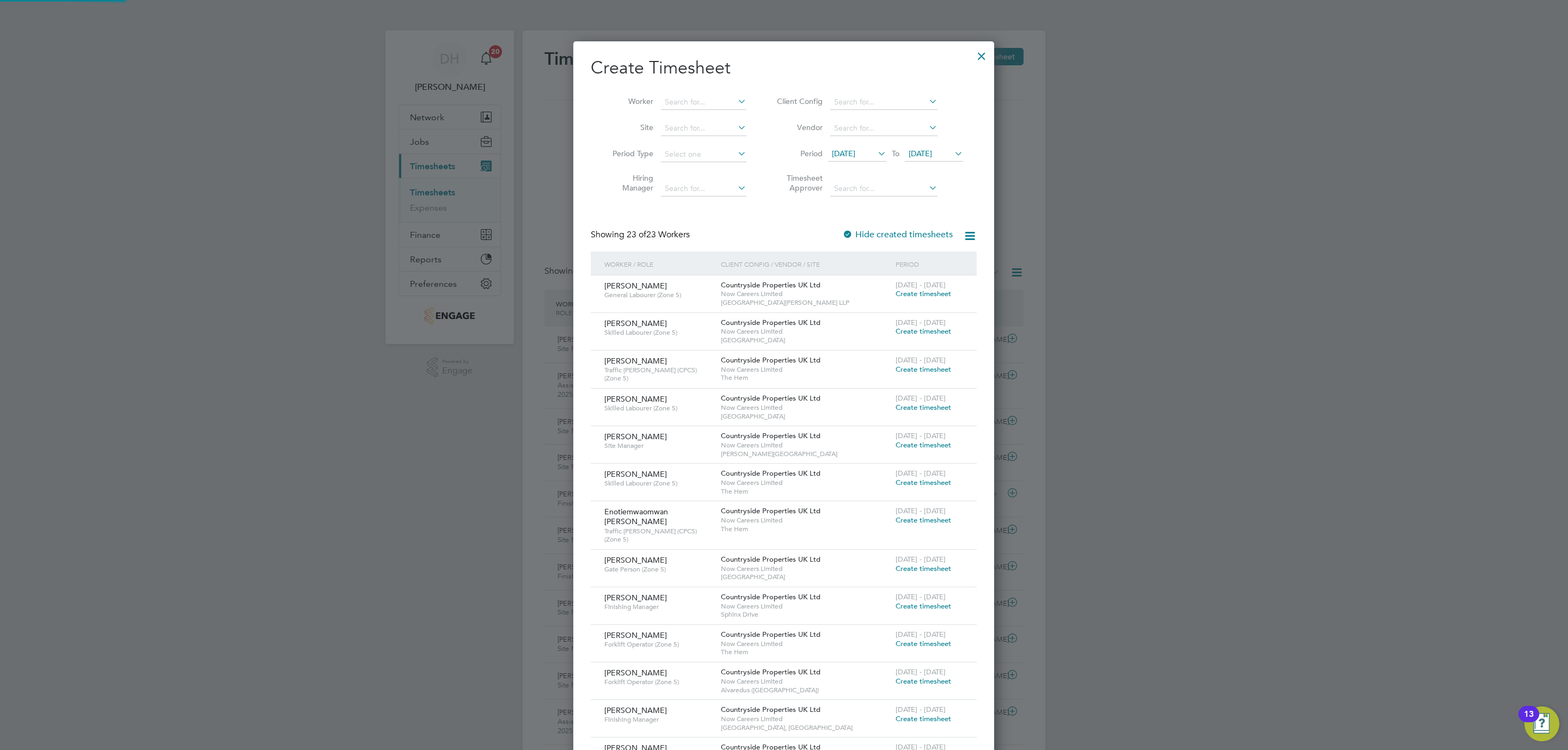
click at [932, 156] on span "[DATE]" at bounding box center [920, 153] width 23 height 10
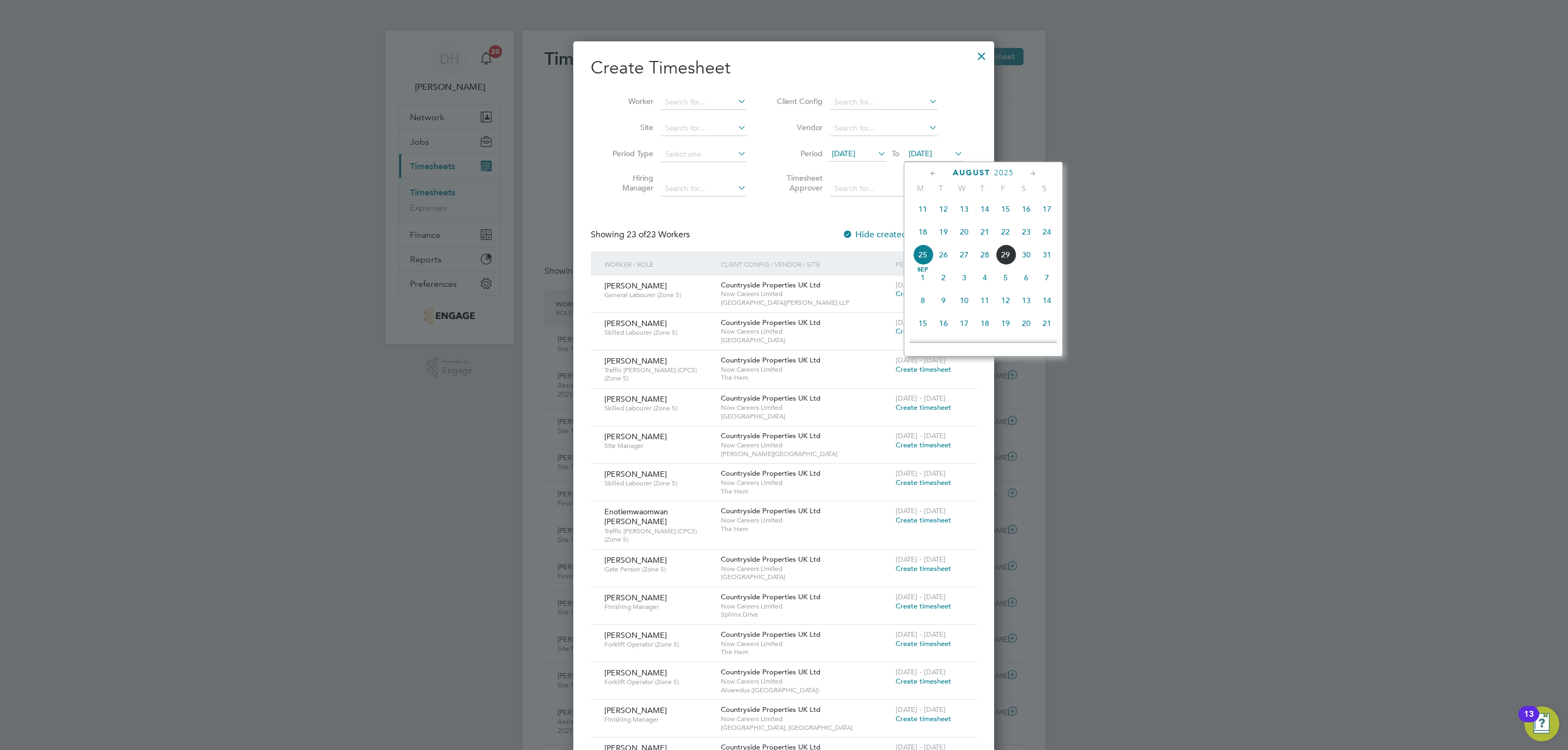
click at [1044, 262] on span "31" at bounding box center [1047, 254] width 21 height 21
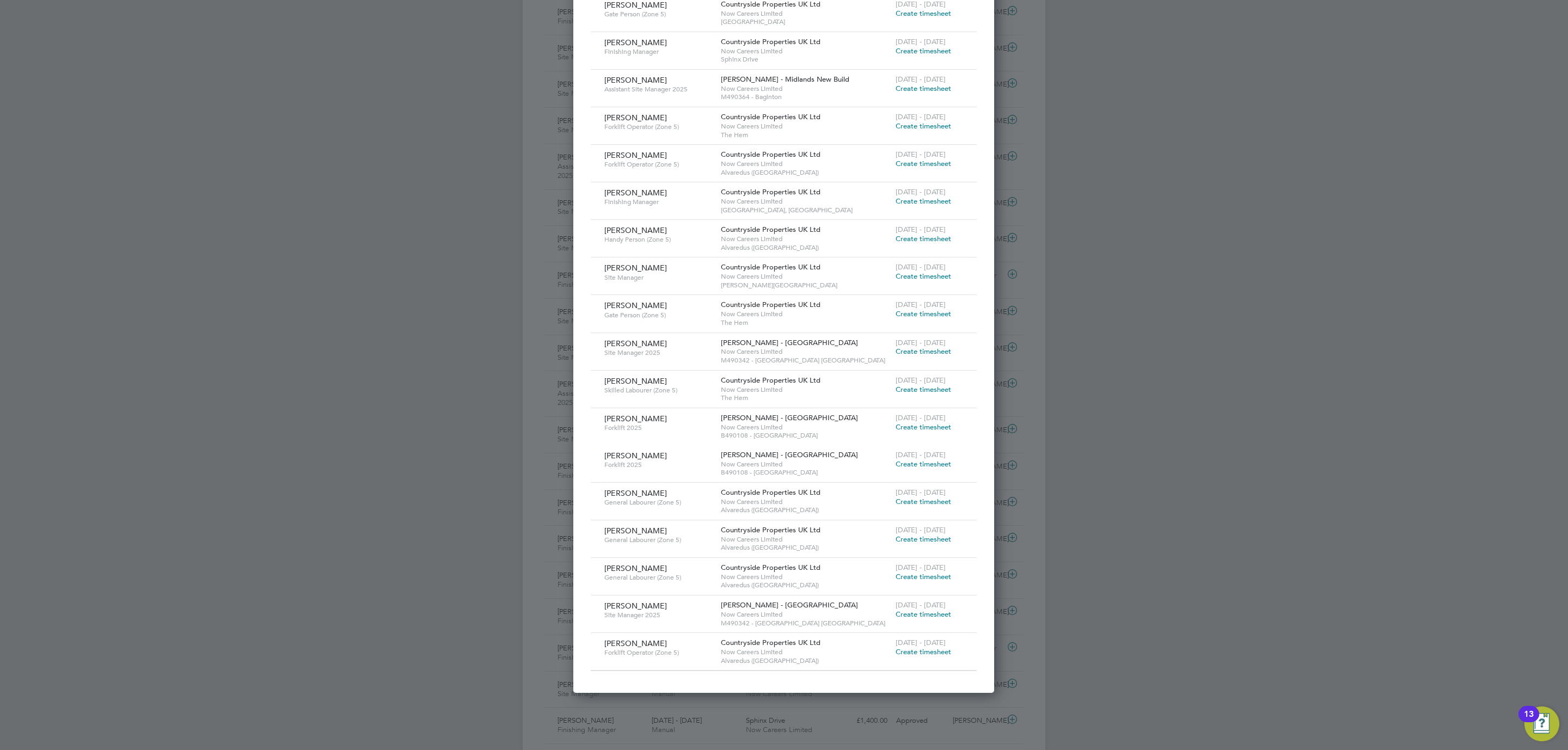
click at [933, 612] on span "Create timesheet" at bounding box center [924, 614] width 56 height 9
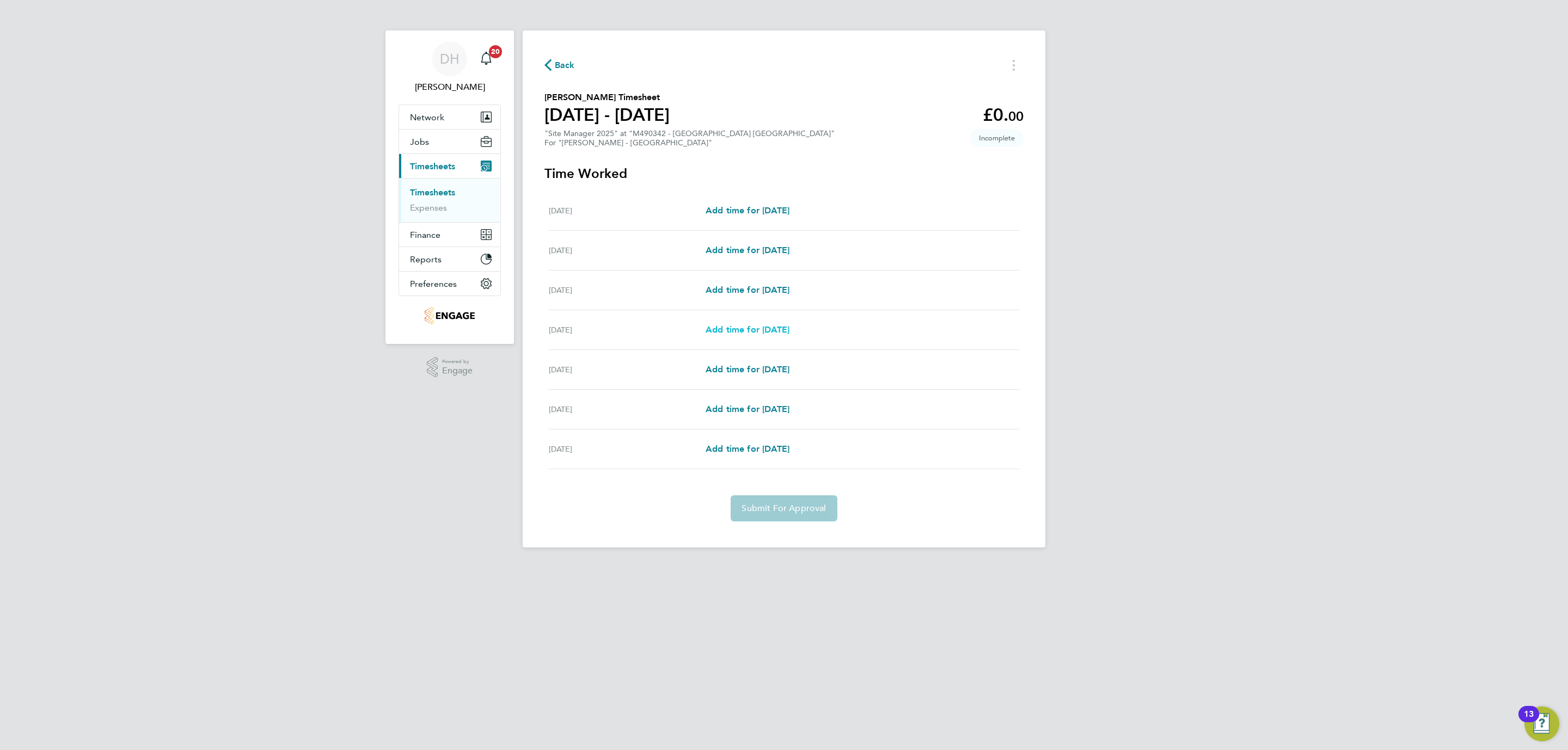
click at [790, 324] on span "Add time for [DATE]" at bounding box center [747, 330] width 84 height 10
select select "30"
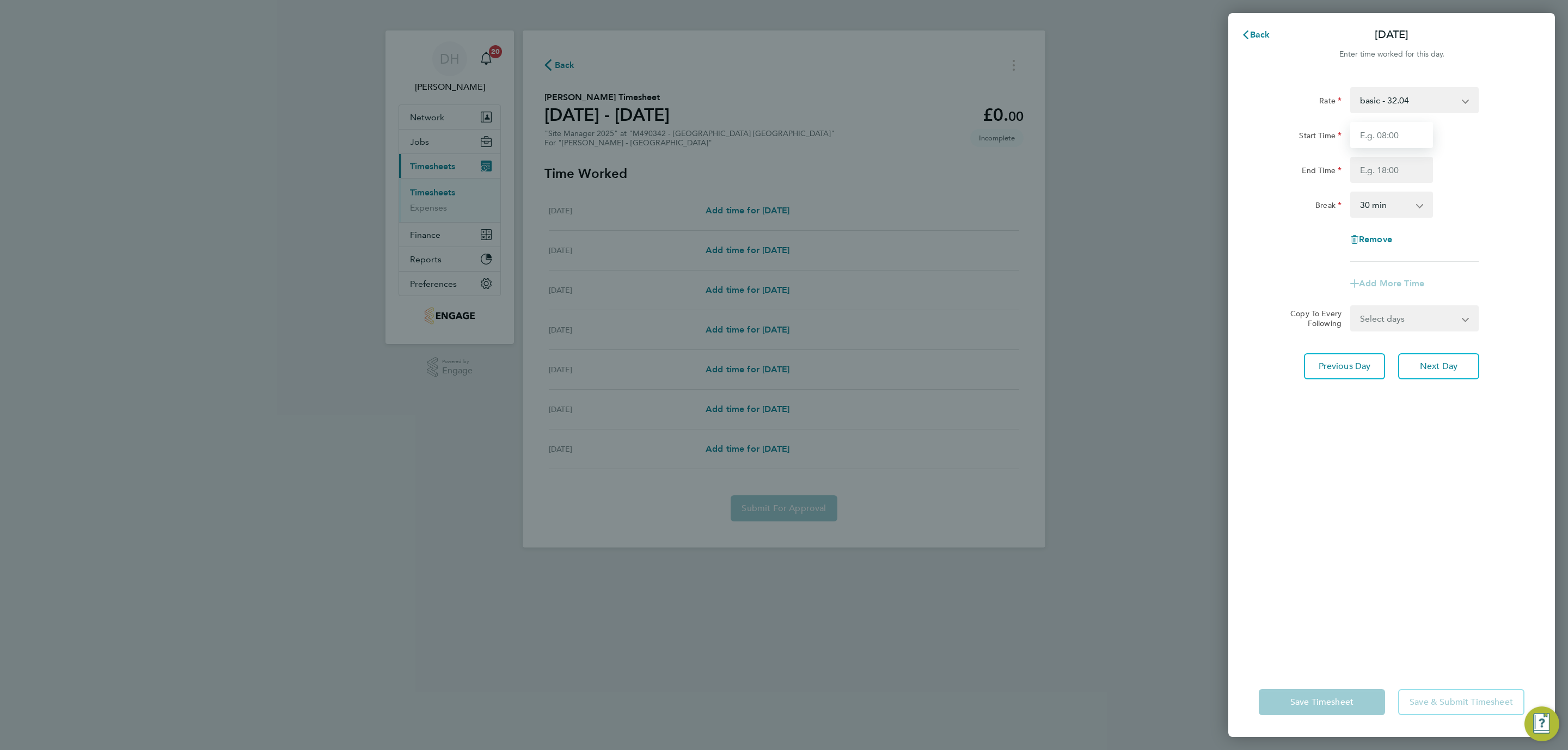
drag, startPoint x: 1418, startPoint y: 135, endPoint x: 1417, endPoint y: 146, distance: 11.0
click at [1418, 135] on input "Start Time" at bounding box center [1391, 135] width 83 height 26
type input "07:30"
click at [1393, 170] on input "End Time" at bounding box center [1391, 170] width 83 height 26
type input "17:00"
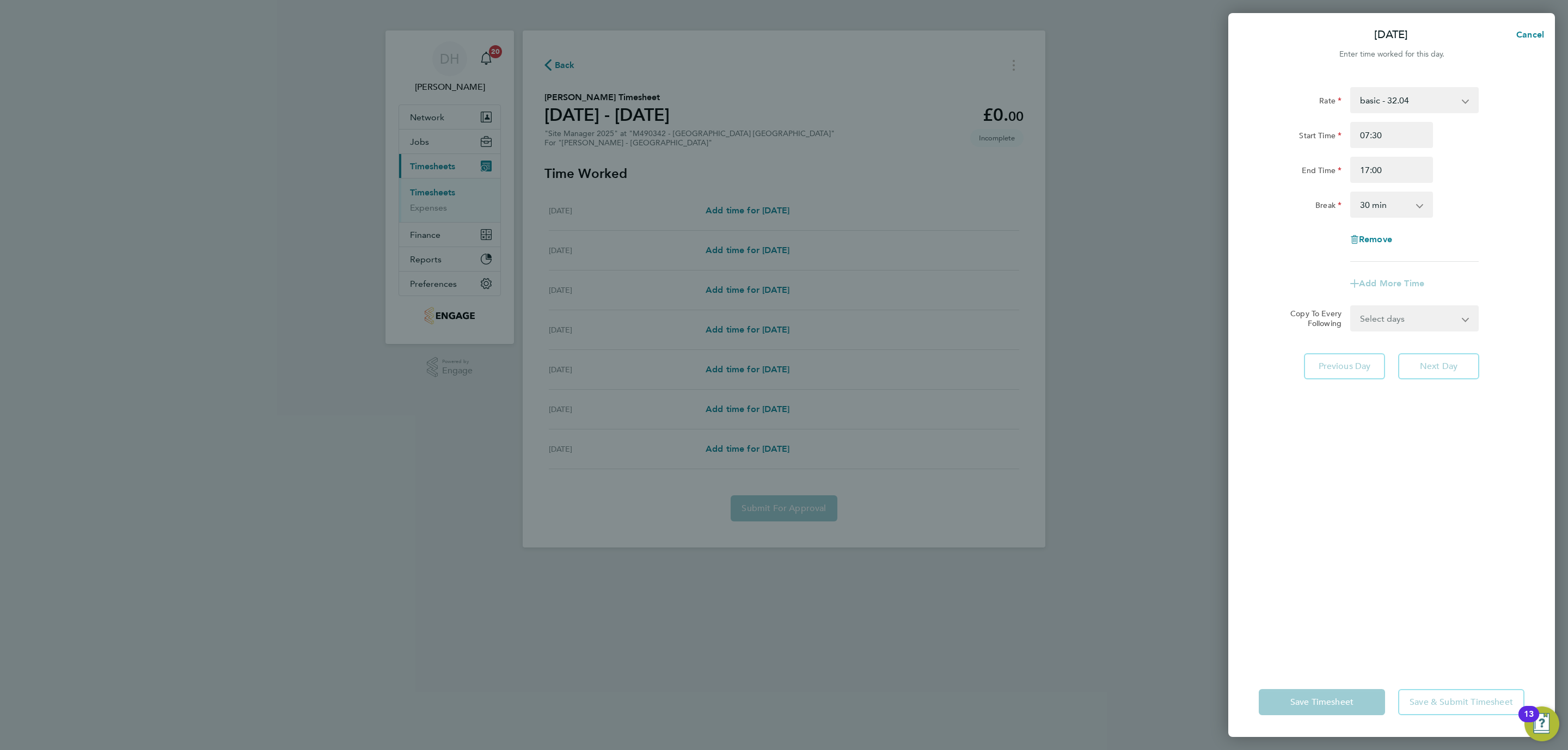
click at [1472, 455] on div "Rate basic - 32.04 Start Time 07:30 End Time 17:00 Break 0 min 15 min 30 min 45…" at bounding box center [1392, 370] width 327 height 593
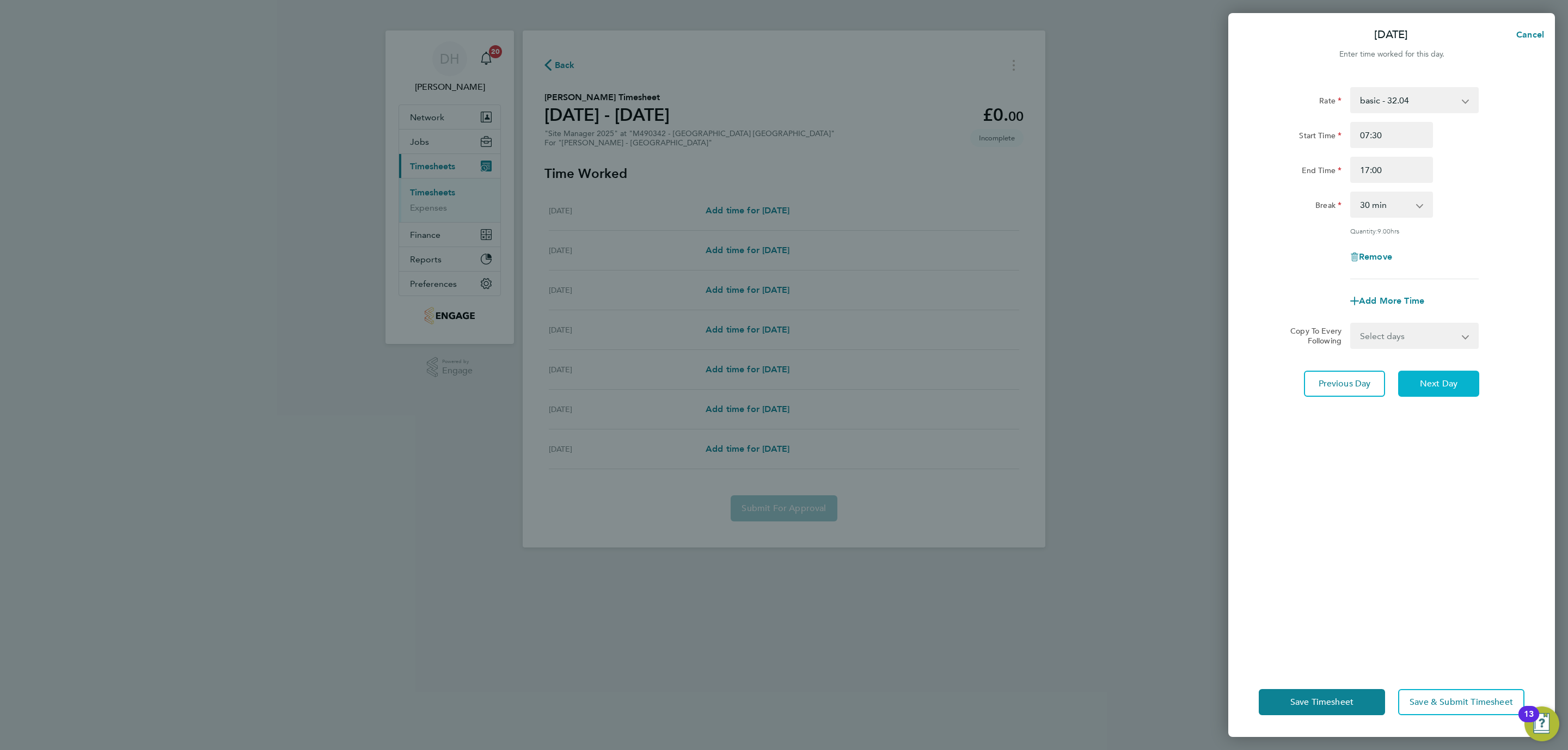
click at [1452, 379] on span "Next Day" at bounding box center [1439, 383] width 37 height 11
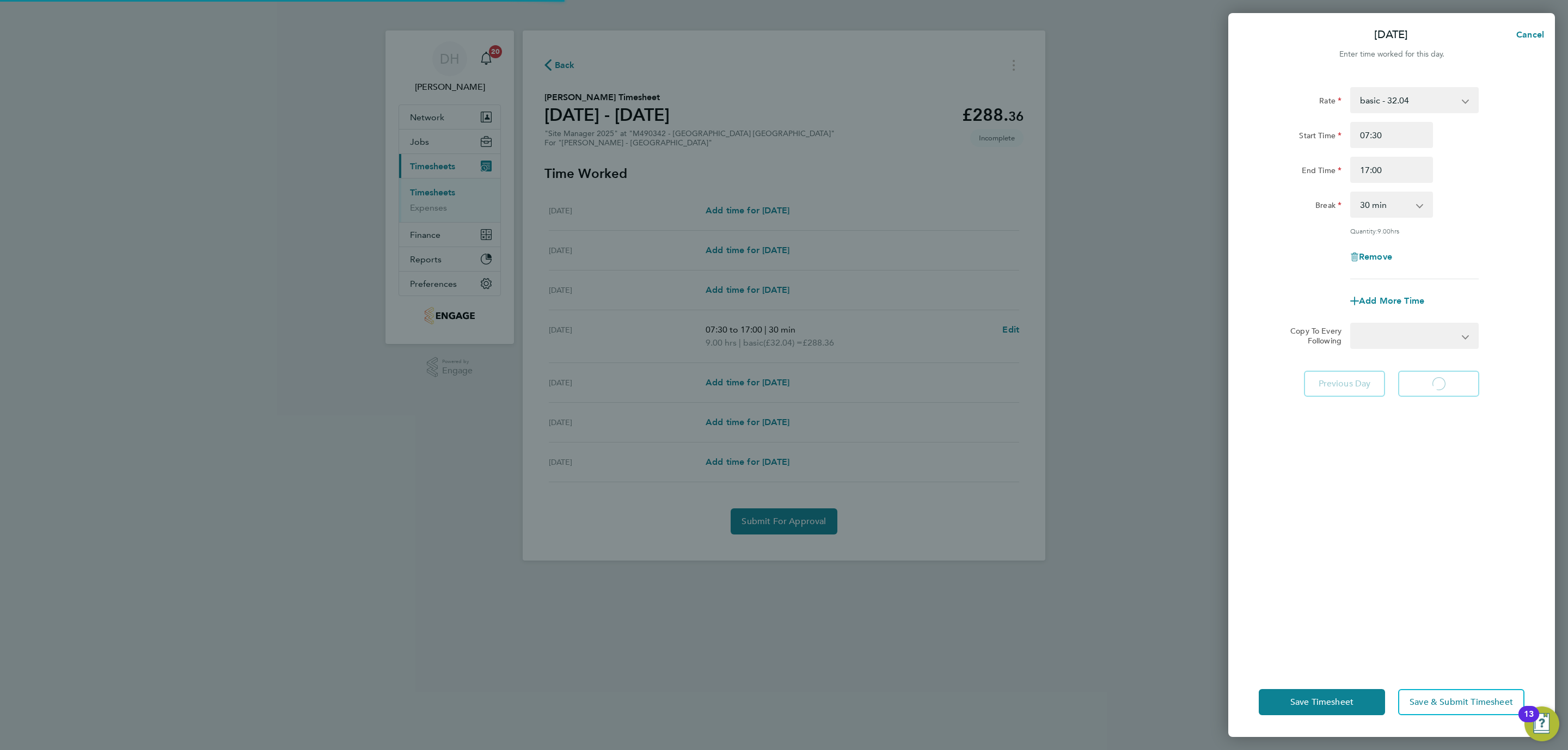
select select "30"
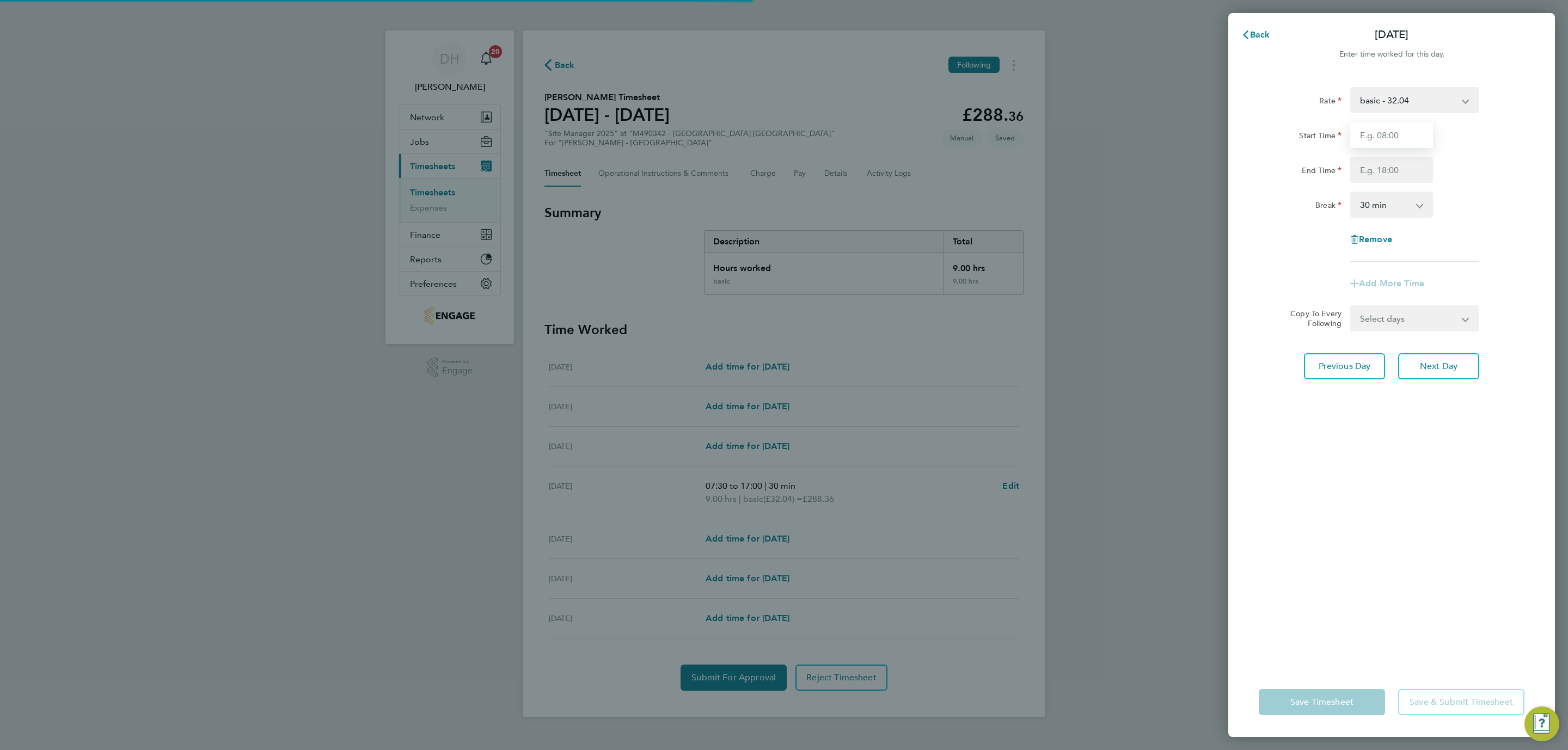
drag, startPoint x: 1390, startPoint y: 142, endPoint x: 1407, endPoint y: 150, distance: 18.8
click at [1389, 139] on input "Start Time" at bounding box center [1391, 135] width 83 height 26
type input "07:30"
click at [1400, 165] on input "End Time" at bounding box center [1391, 170] width 83 height 26
type input "17:00"
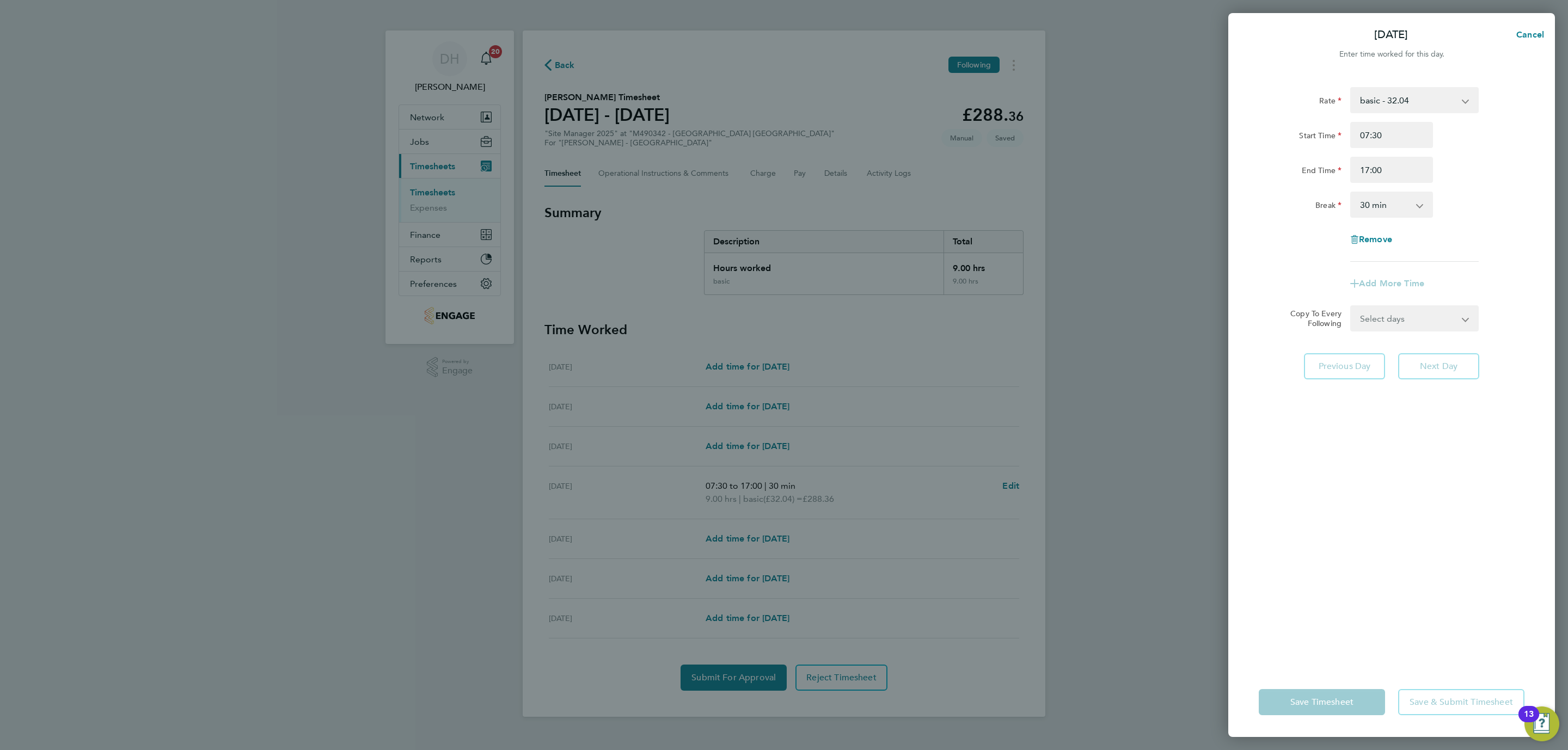
click at [1443, 406] on div "Rate basic - 32.04 Start Time 07:30 End Time 17:00 Break 0 min 15 min 30 min 45…" at bounding box center [1392, 370] width 327 height 593
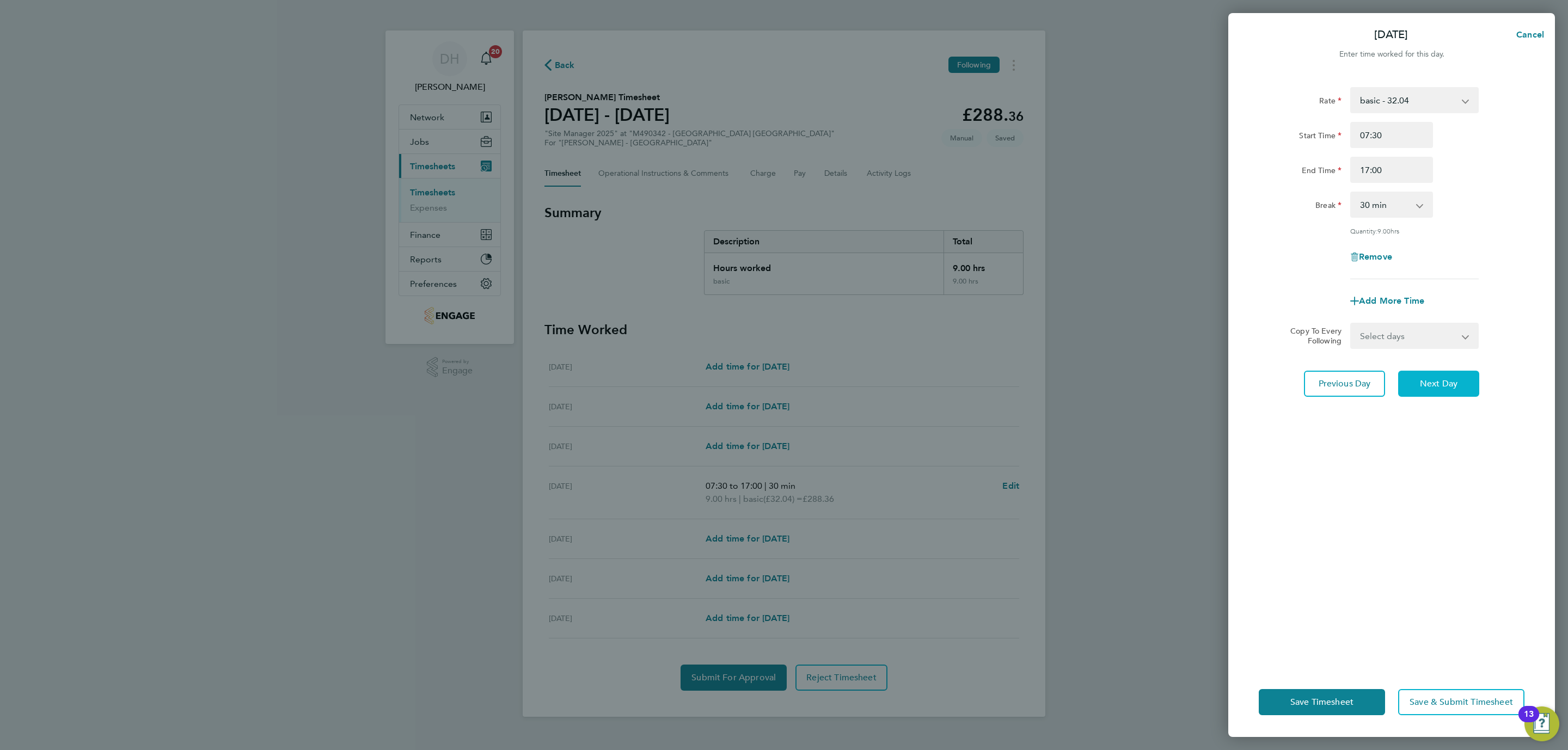
click at [1443, 379] on span "Next Day" at bounding box center [1439, 383] width 37 height 11
select select "30"
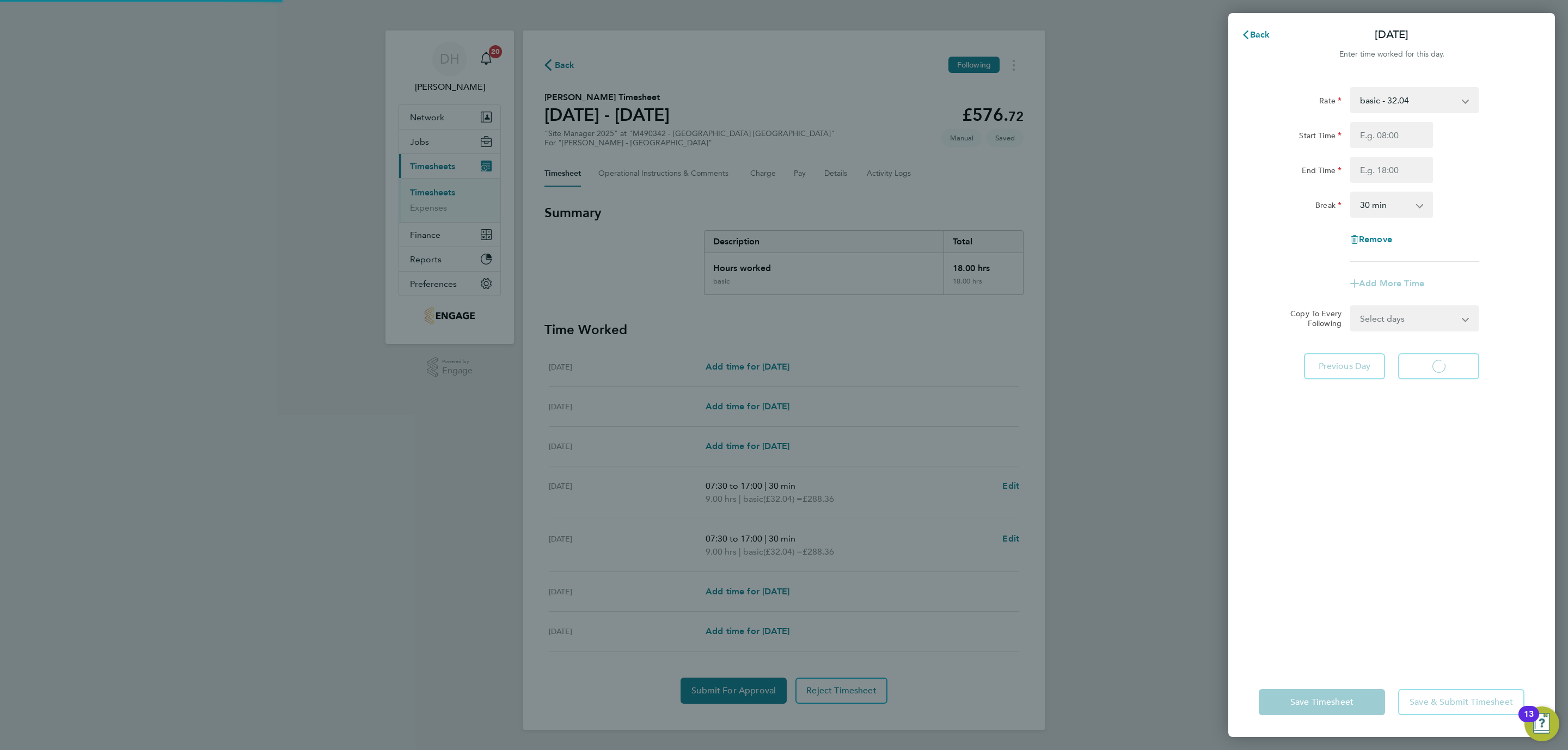
select select "30"
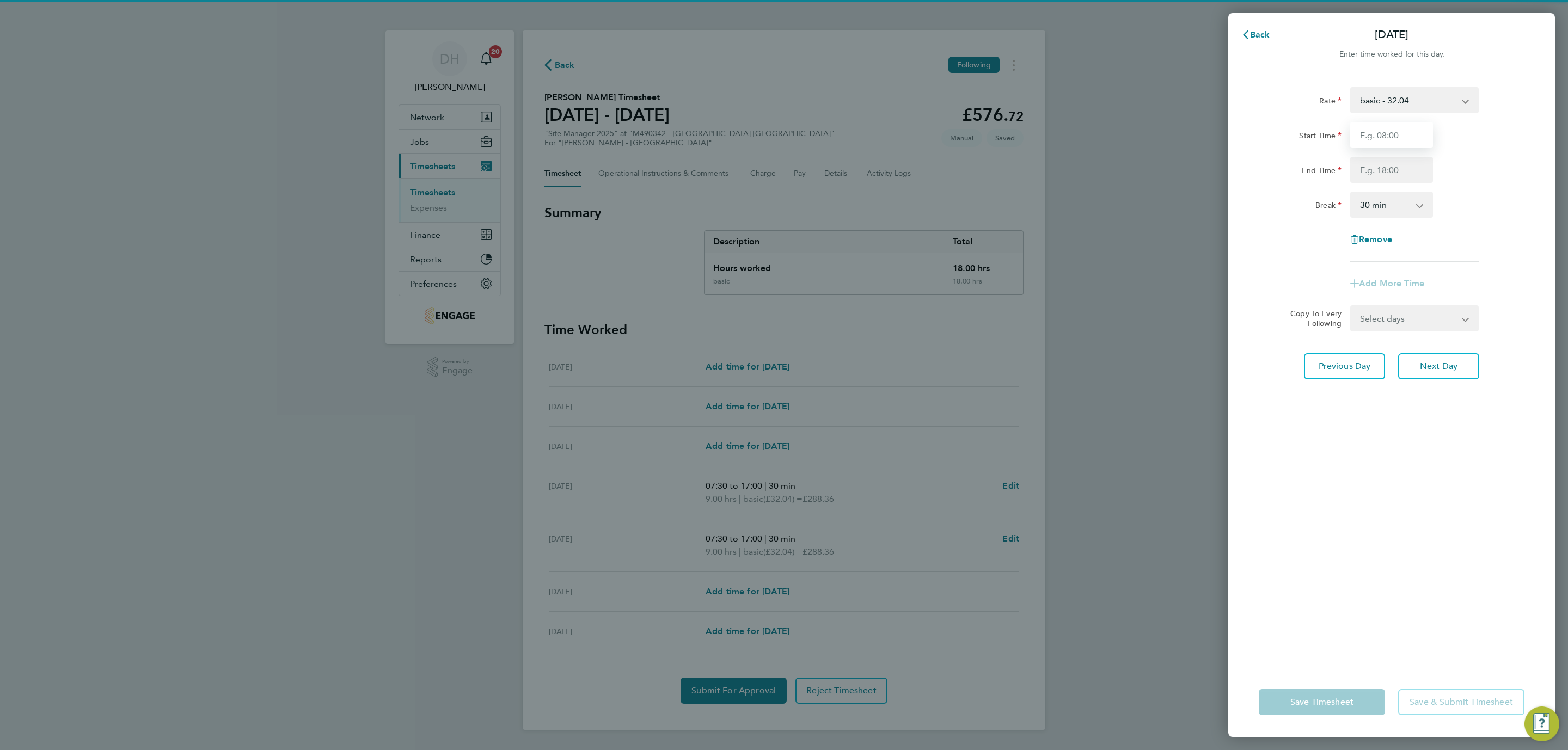
drag, startPoint x: 1387, startPoint y: 134, endPoint x: 1392, endPoint y: 147, distance: 13.9
click at [1387, 134] on input "Start Time" at bounding box center [1391, 135] width 83 height 26
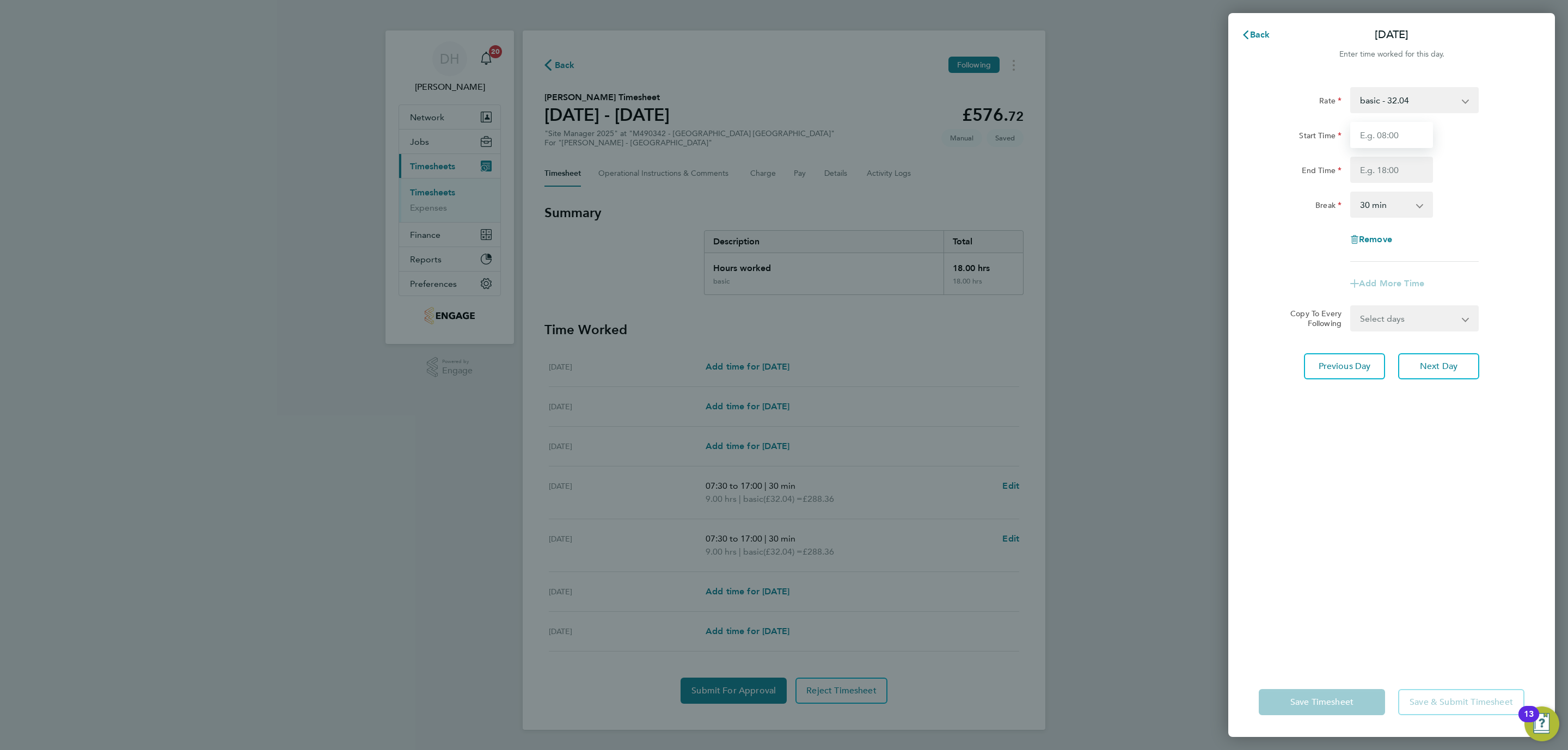
type input "07:30"
click at [1392, 170] on input "End Time" at bounding box center [1391, 170] width 83 height 26
type input "17:00"
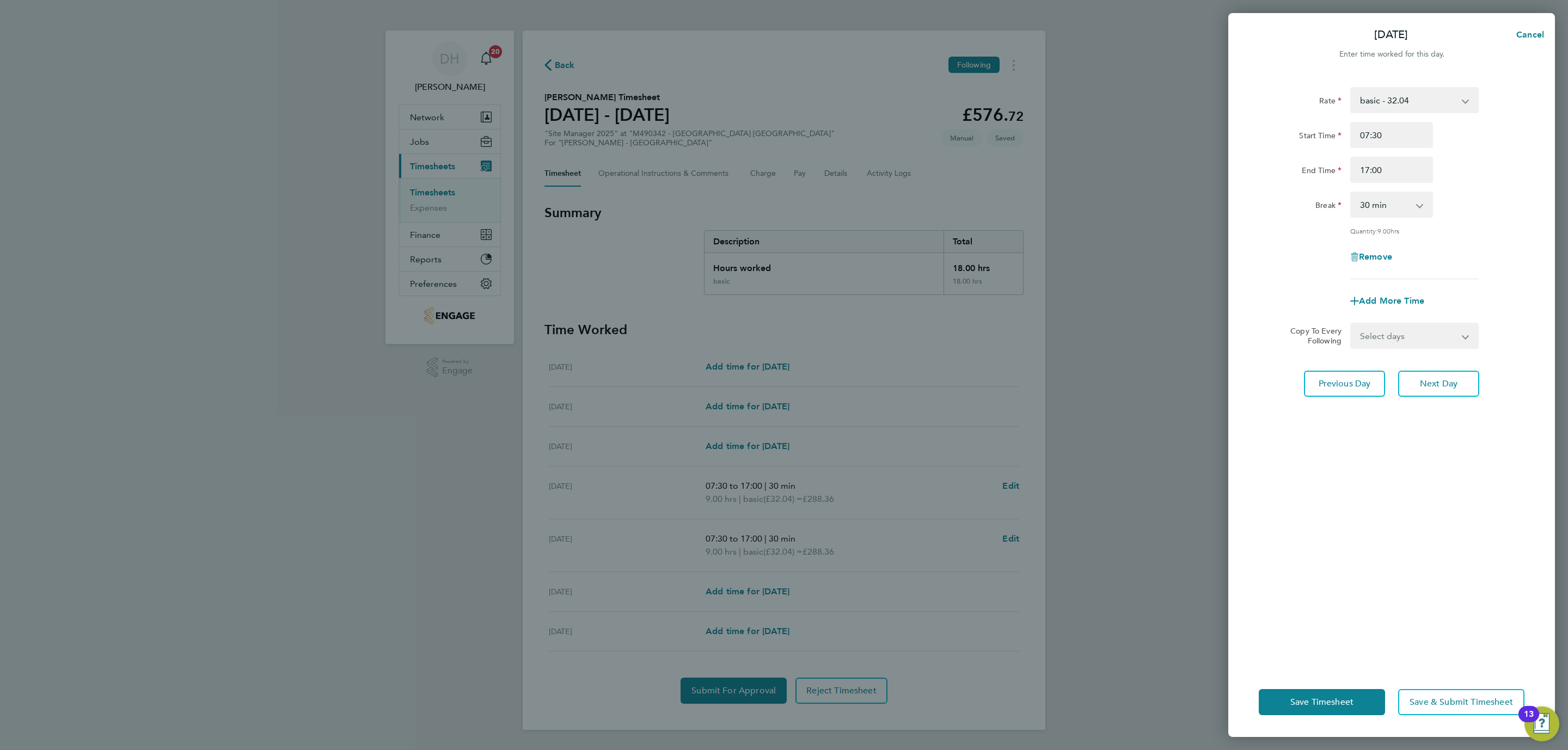
click at [1395, 449] on div "Rate basic - 32.04 Start Time 07:30 End Time 17:00 Break 0 min 15 min 30 min 45…" at bounding box center [1392, 370] width 327 height 593
click at [1434, 380] on span "Next Day" at bounding box center [1439, 383] width 37 height 11
select select "30"
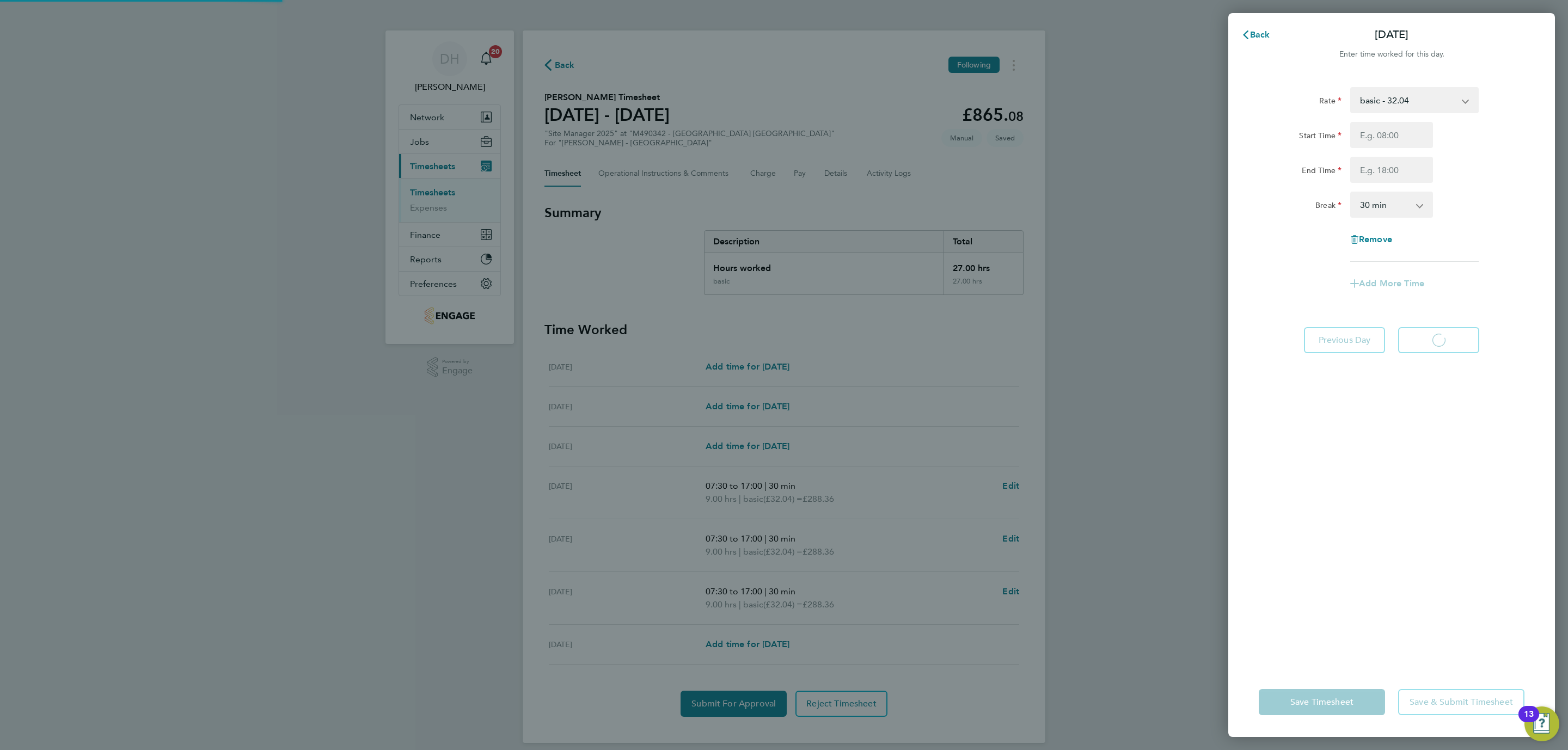
select select "30"
drag, startPoint x: 1387, startPoint y: 171, endPoint x: 1383, endPoint y: 139, distance: 32.2
click at [1383, 139] on input "Start Time" at bounding box center [1391, 135] width 83 height 26
type input "07:30"
drag, startPoint x: 1401, startPoint y: 177, endPoint x: 1404, endPoint y: 185, distance: 8.5
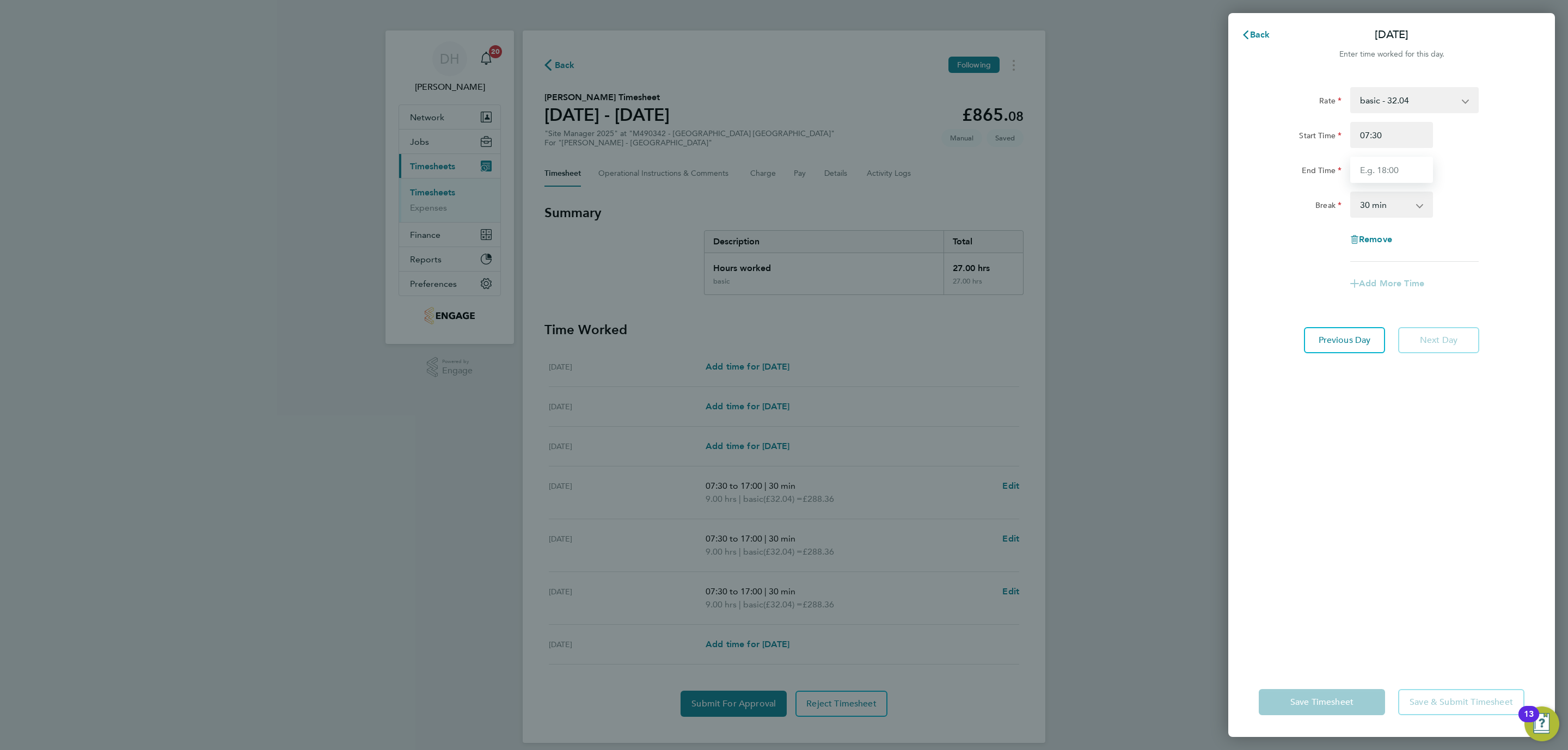
click at [1401, 177] on input "End Time" at bounding box center [1391, 170] width 83 height 26
drag, startPoint x: 1383, startPoint y: 499, endPoint x: 1357, endPoint y: 637, distance: 140.4
click at [1383, 499] on div "Rate basic - 32.04 Start Time 07:30 End Time Break 0 min 15 min 30 min 45 min 6…" at bounding box center [1392, 370] width 327 height 593
click at [1395, 169] on input "End Time" at bounding box center [1391, 170] width 83 height 26
type input "17:00"
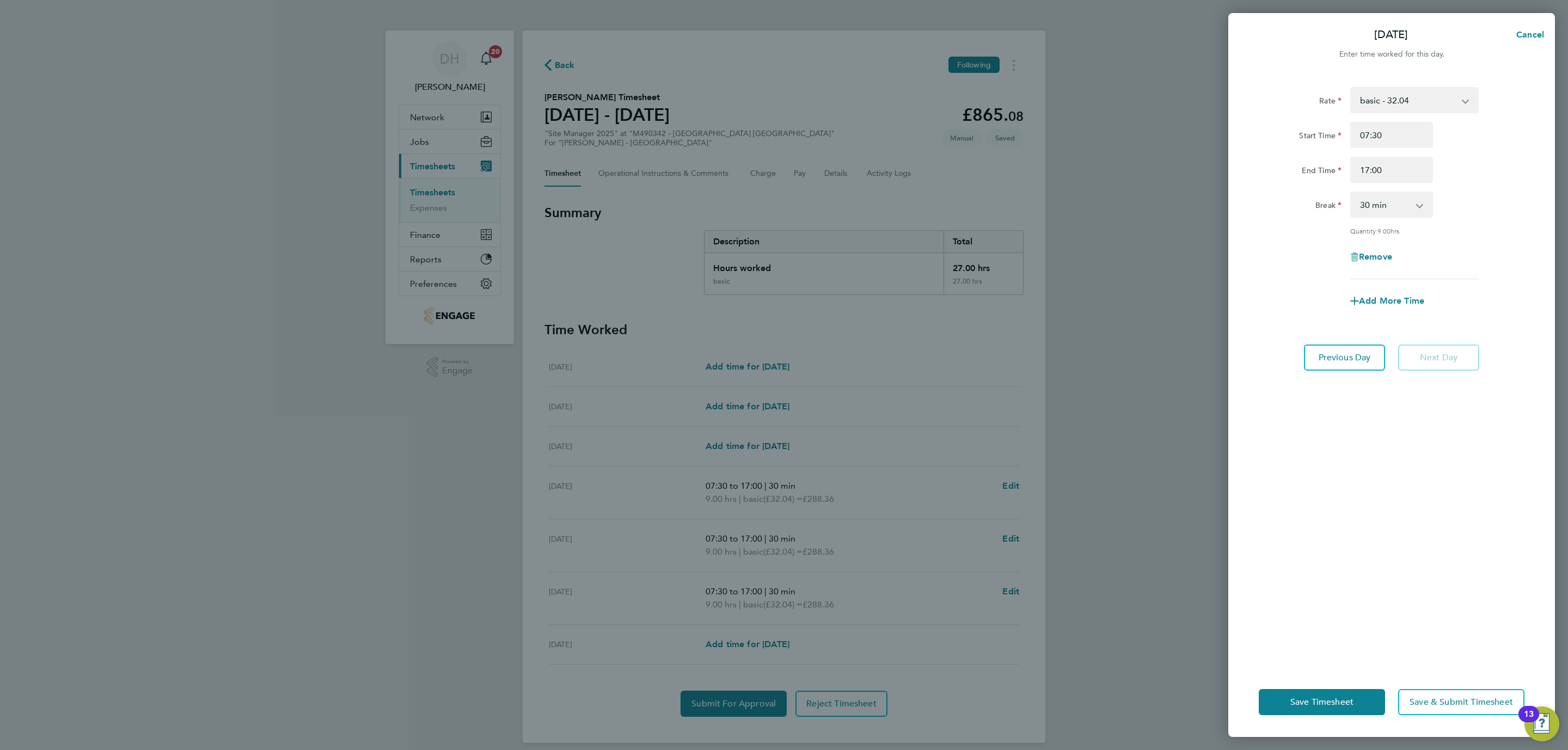
click at [1408, 525] on div "Rate basic - 32.04 Start Time 07:30 End Time 17:00 Break 0 min 15 min 30 min 45…" at bounding box center [1392, 370] width 327 height 593
click at [1346, 712] on button "Save Timesheet" at bounding box center [1322, 702] width 127 height 26
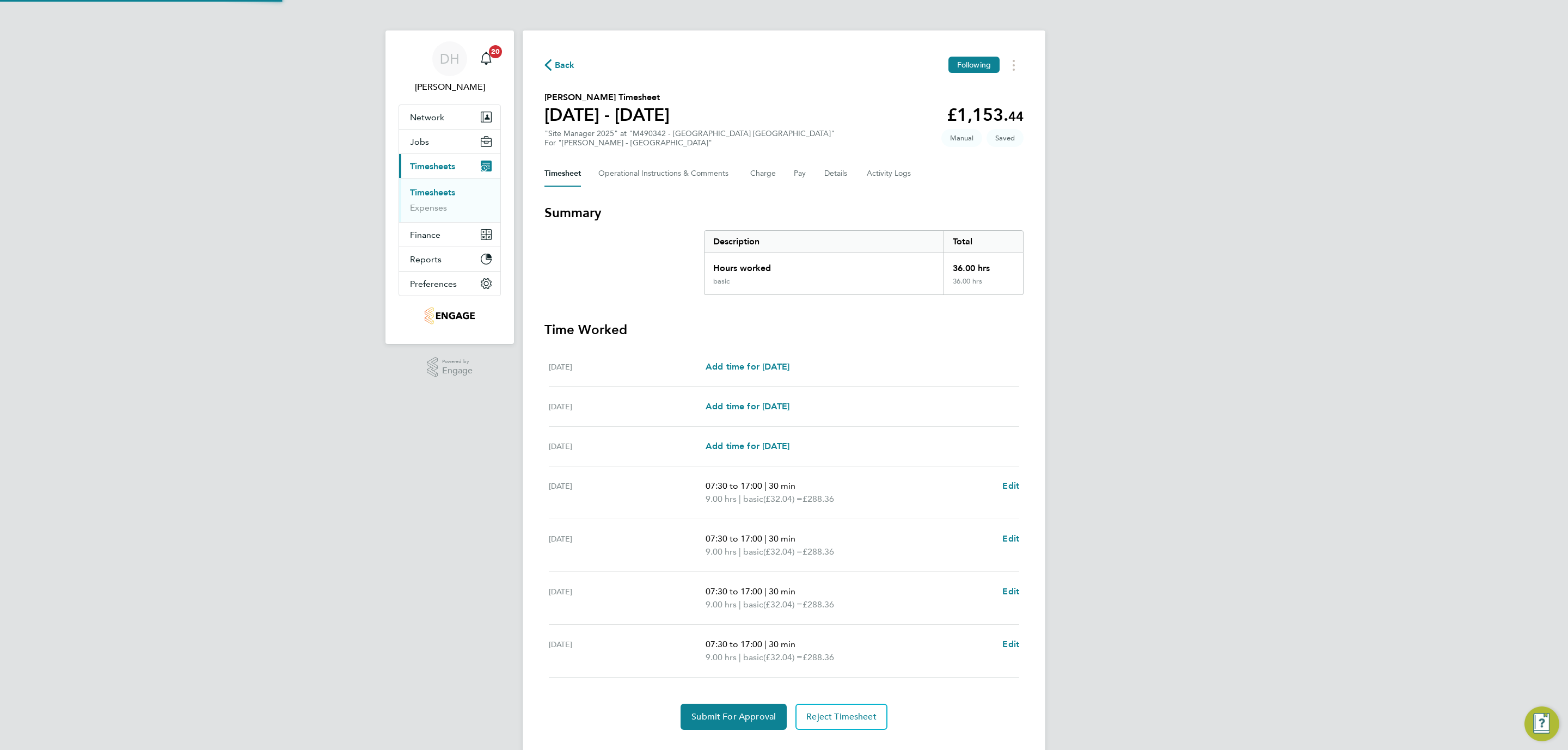
click at [1218, 446] on div "DH [PERSON_NAME] Notifications 20 Applications: Network Team Members Businesses…" at bounding box center [784, 387] width 1568 height 774
click at [474, 467] on div "DH [PERSON_NAME] Notifications 20 Applications: Network Team Members Businesses…" at bounding box center [784, 387] width 1568 height 774
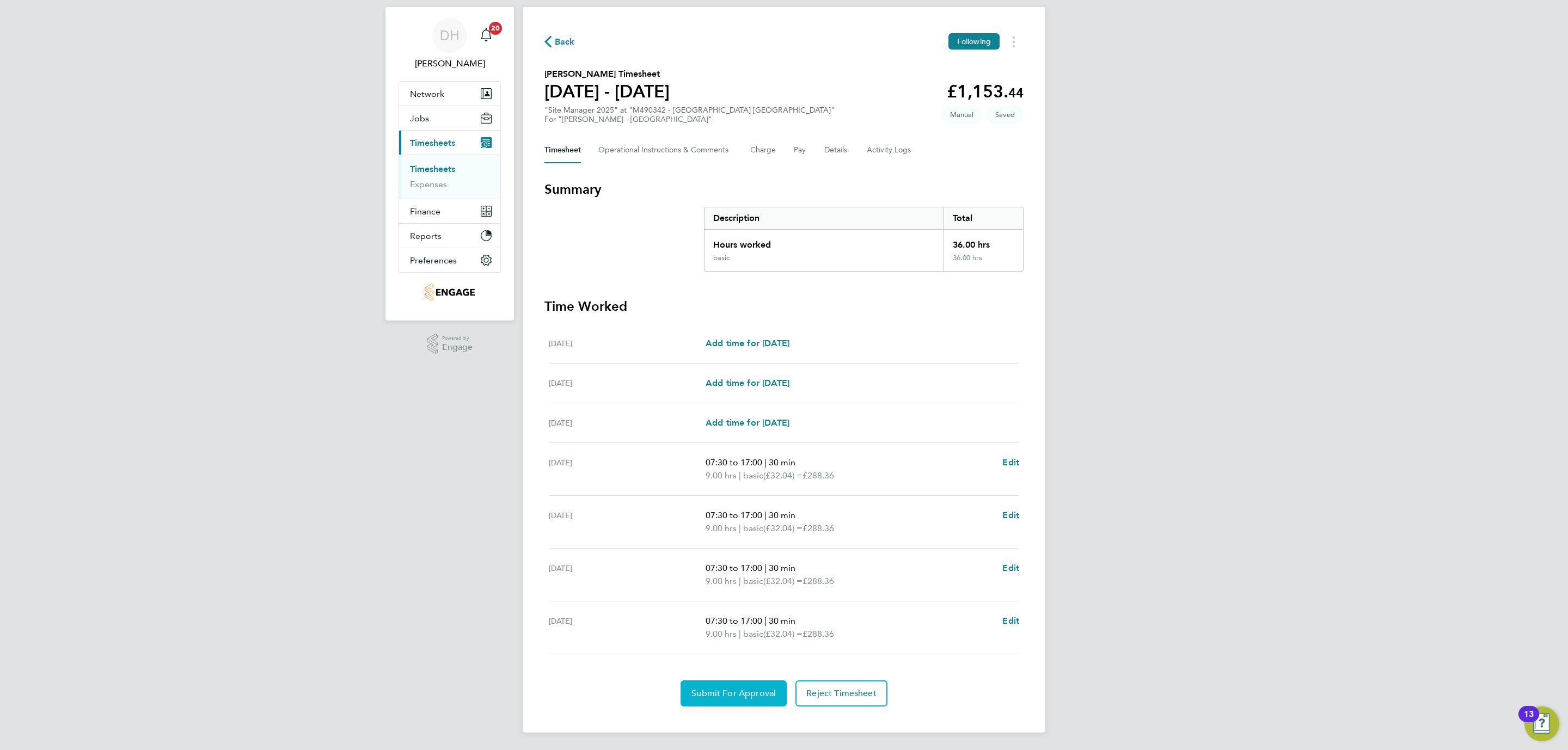
click at [767, 697] on span "Submit For Approval" at bounding box center [733, 693] width 84 height 11
click at [168, 273] on div "DH [PERSON_NAME] Notifications 20 Applications: Network Team Members Businesses…" at bounding box center [784, 364] width 1568 height 774
click at [425, 169] on link "Timesheets" at bounding box center [432, 169] width 45 height 10
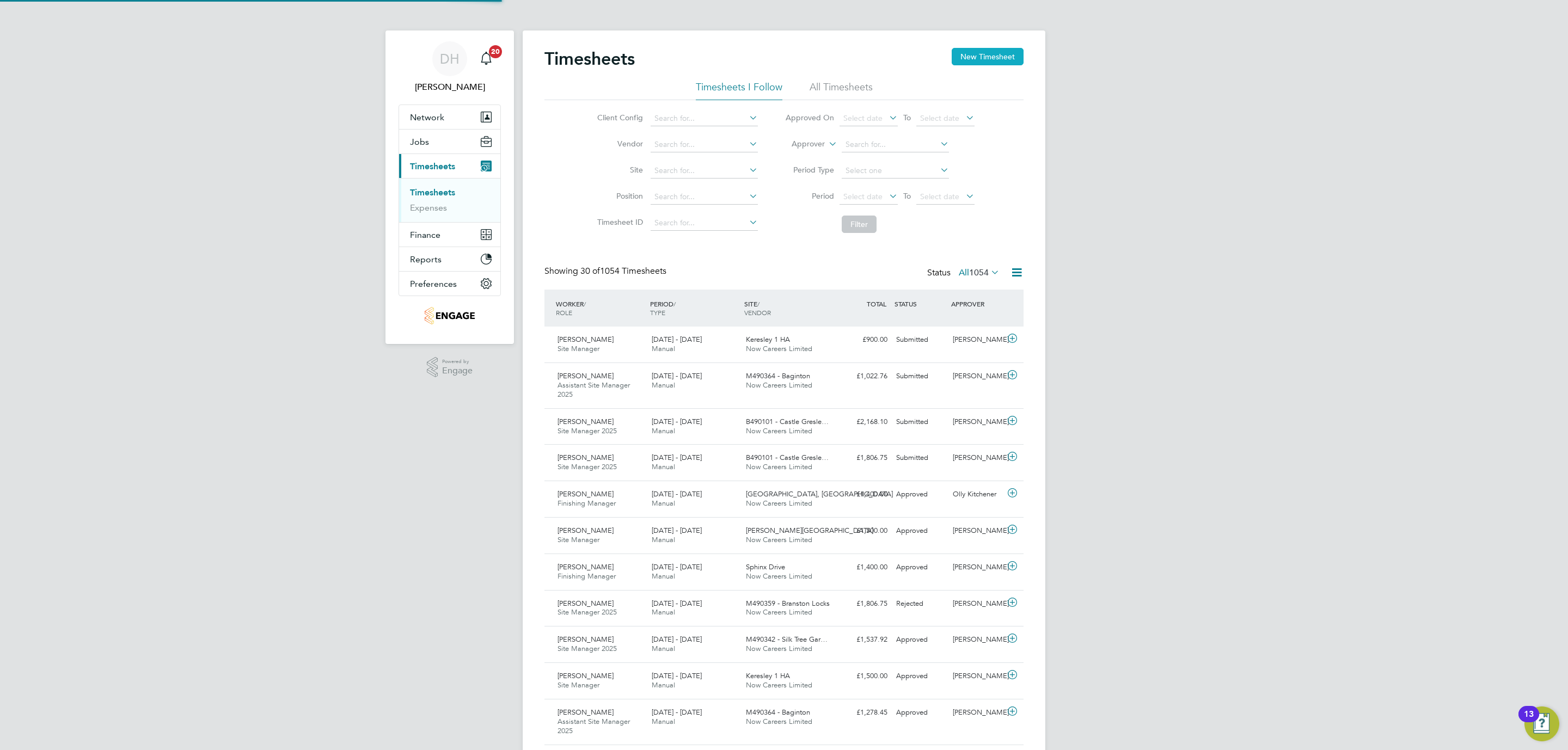
click at [977, 61] on button "New Timesheet" at bounding box center [988, 56] width 72 height 17
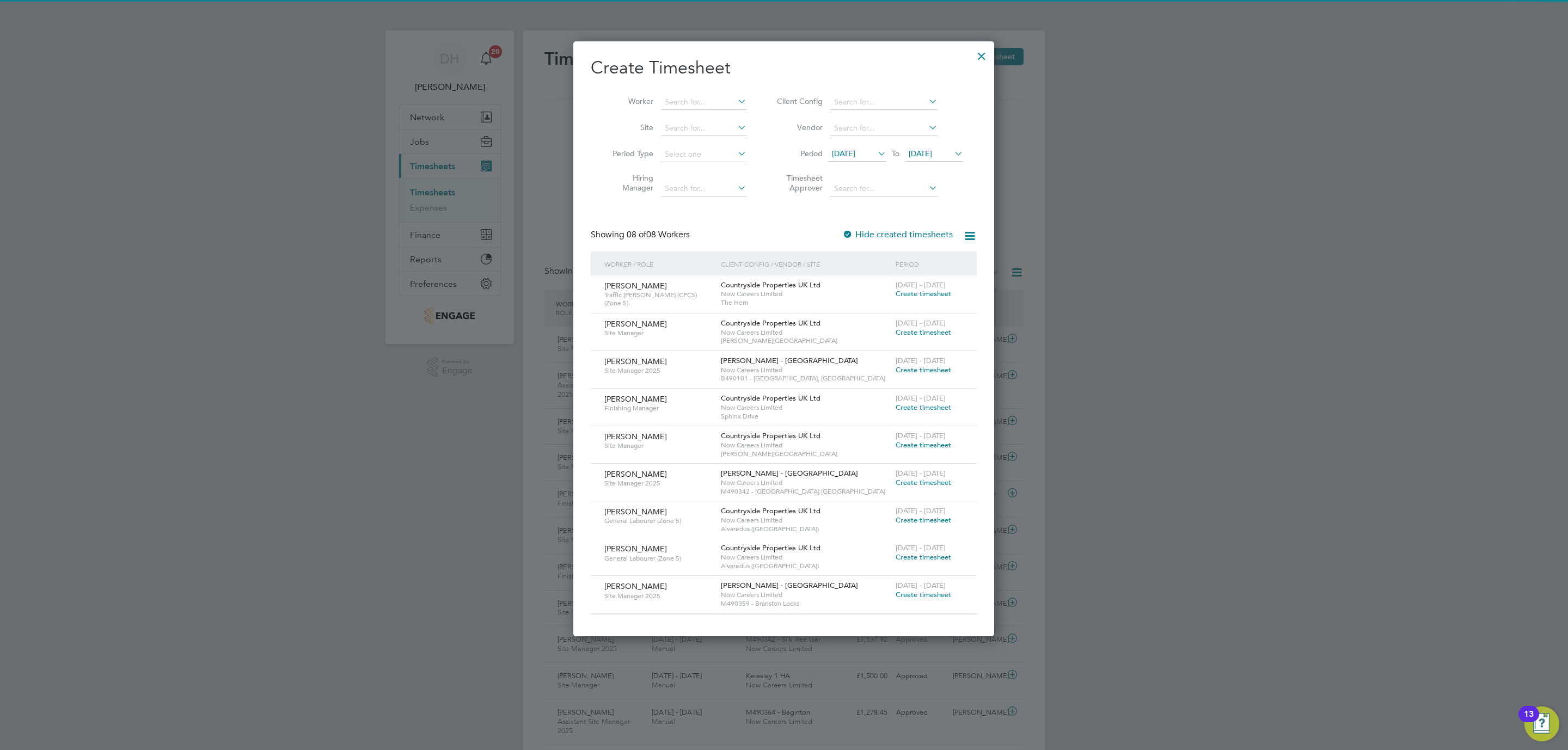
click at [855, 157] on span "[DATE]" at bounding box center [843, 153] width 23 height 10
click at [841, 303] on span "25" at bounding box center [846, 301] width 21 height 21
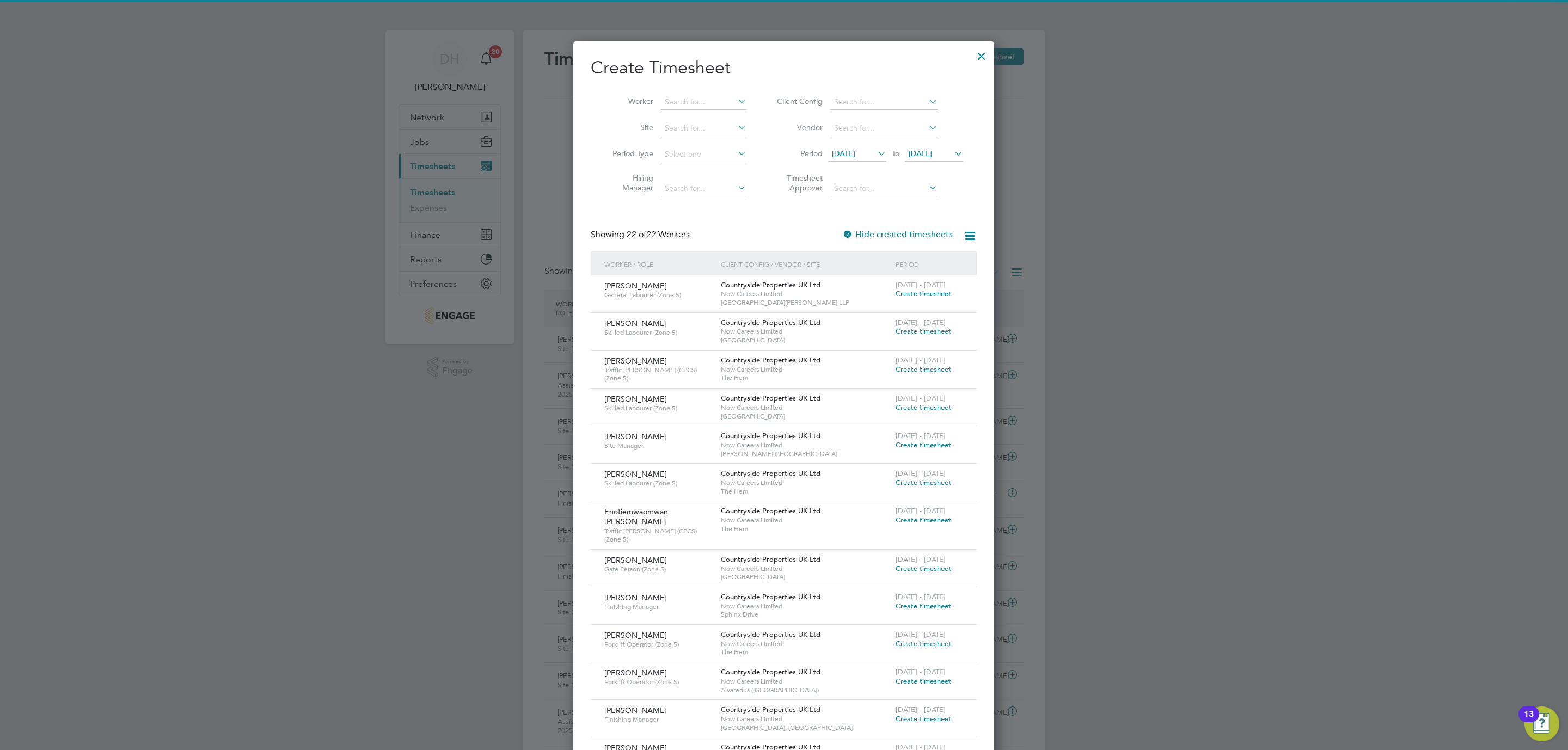
click at [926, 150] on span "[DATE]" at bounding box center [920, 153] width 23 height 10
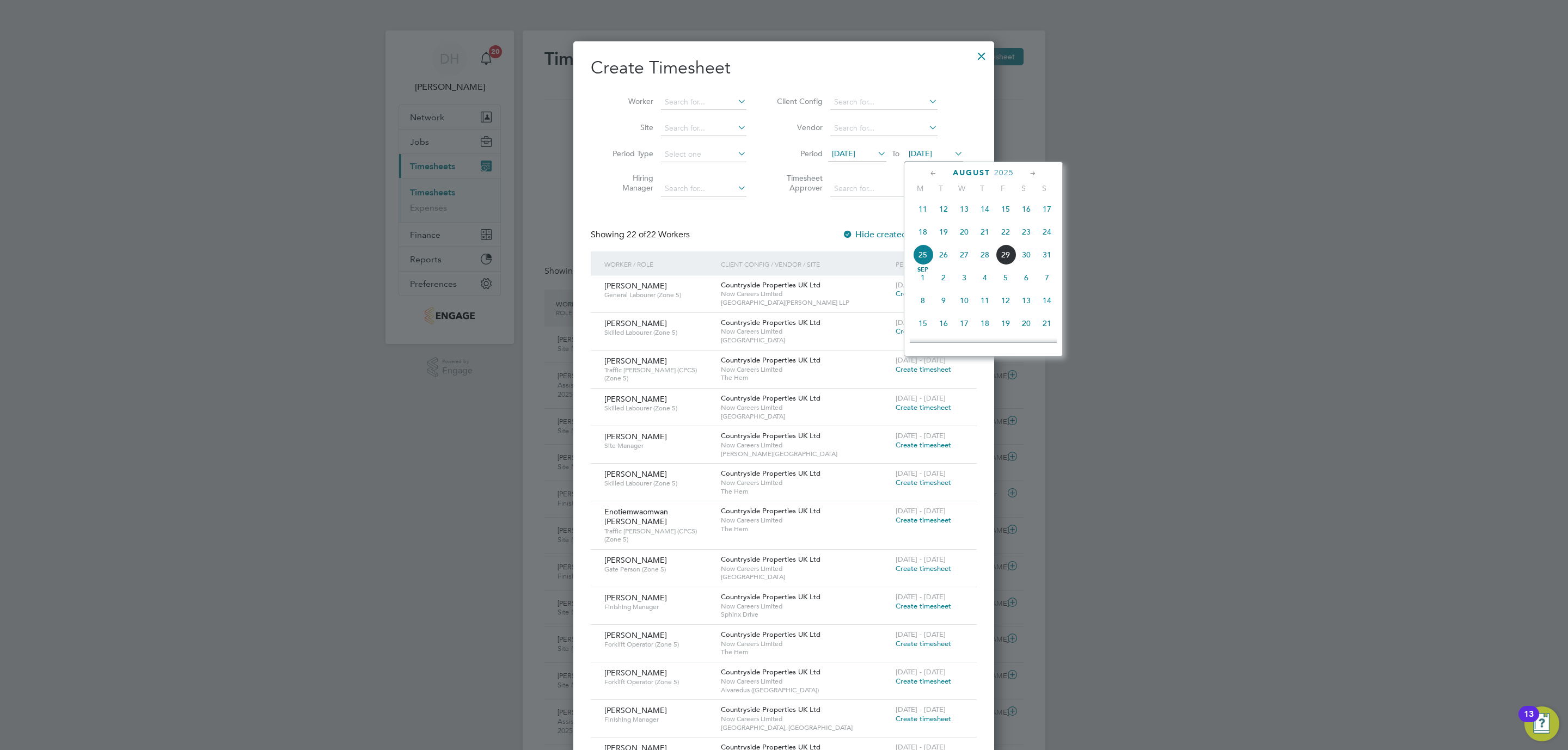
click at [1044, 260] on span "31" at bounding box center [1047, 254] width 21 height 21
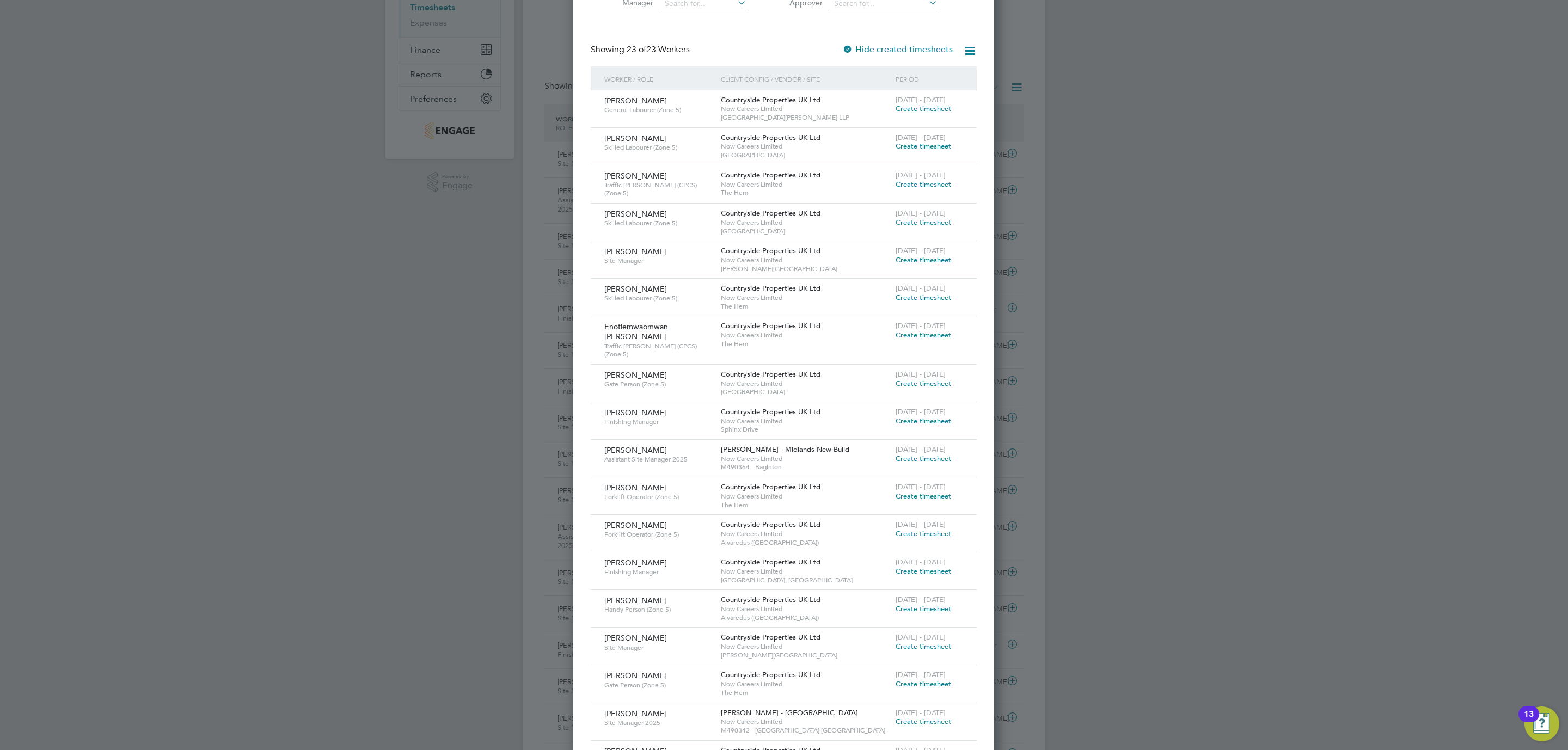
click at [921, 417] on span "Create timesheet" at bounding box center [924, 421] width 56 height 9
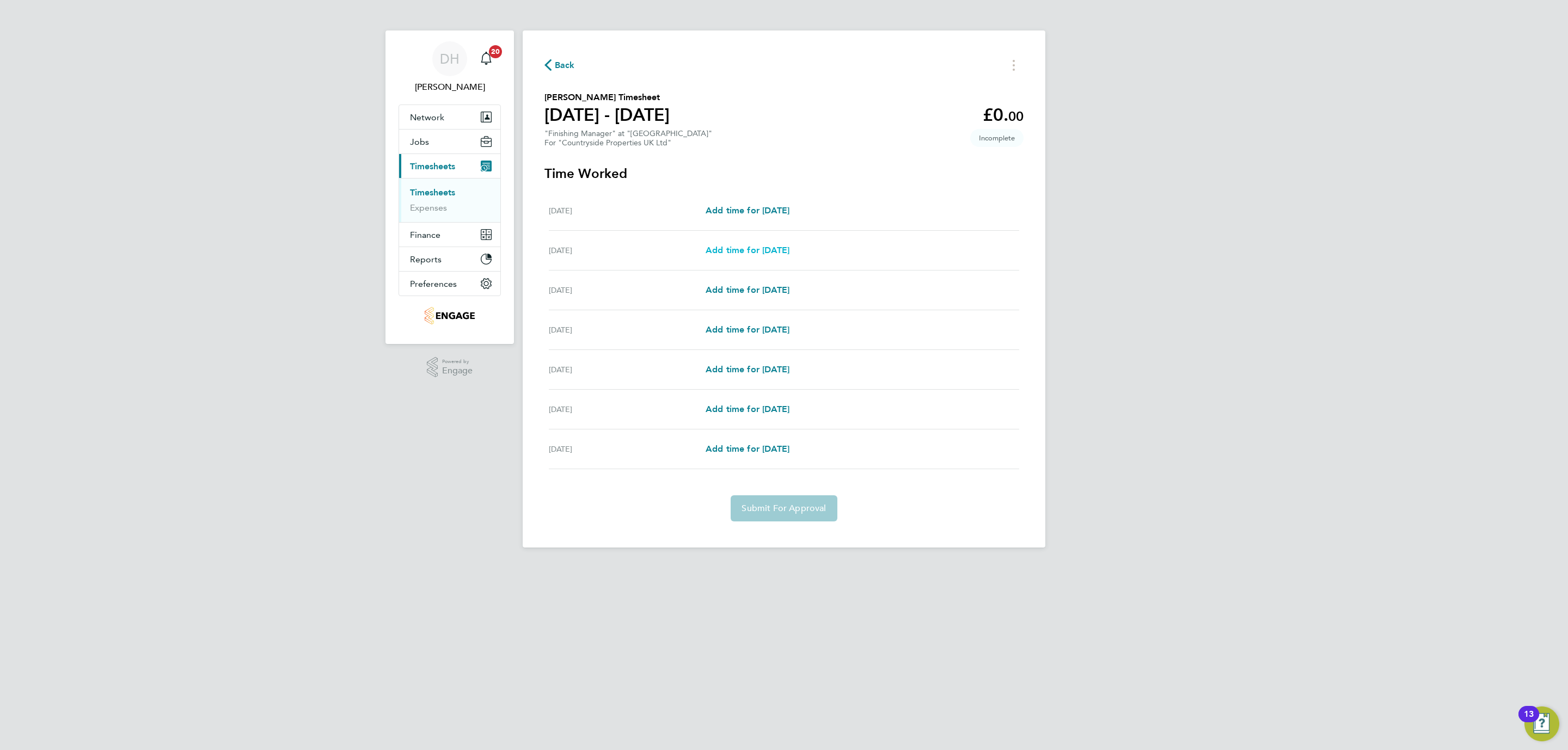
click at [749, 254] on span "Add time for [DATE]" at bounding box center [747, 250] width 84 height 10
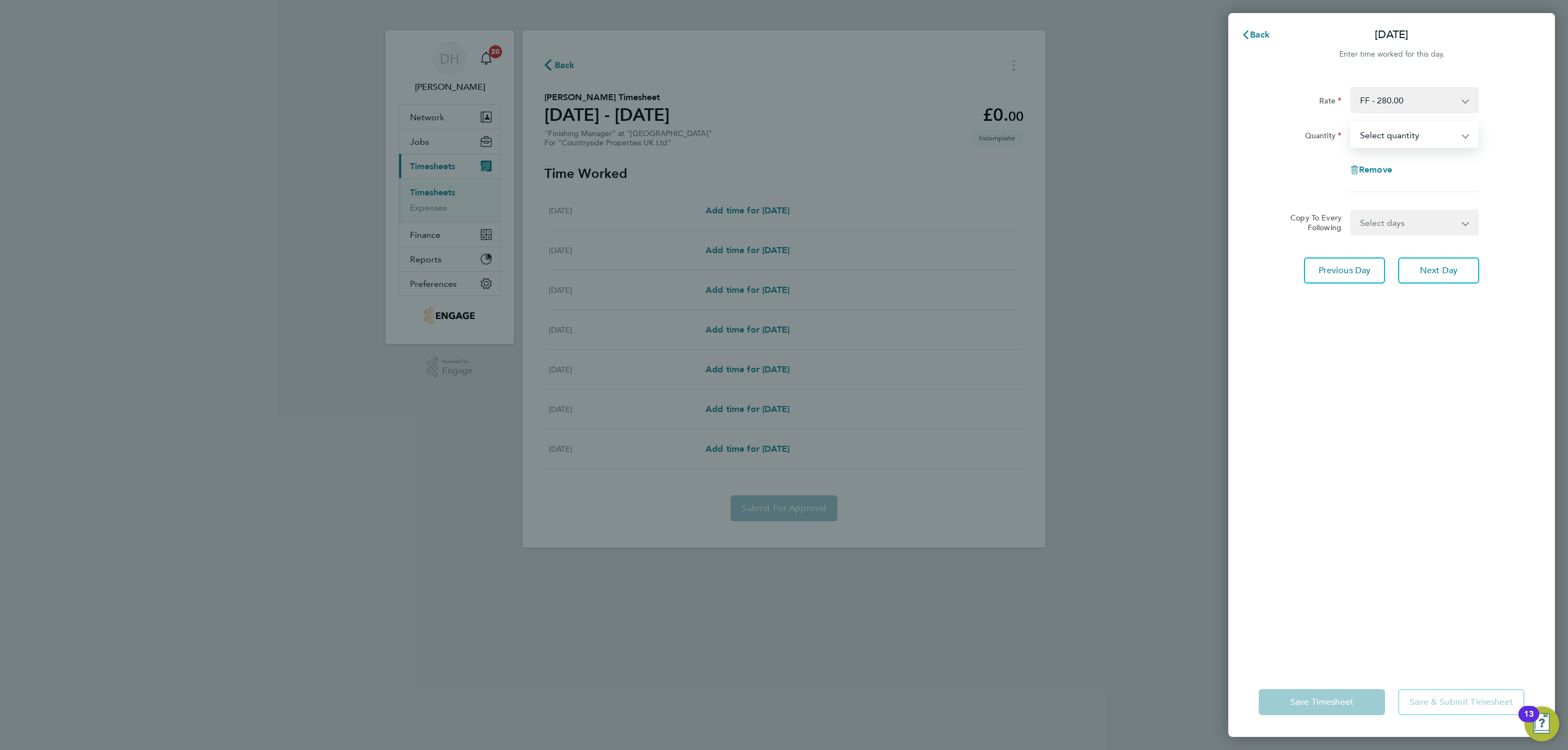
drag, startPoint x: 1379, startPoint y: 135, endPoint x: 1379, endPoint y: 144, distance: 9.0
click at [1379, 135] on select "Select quantity 0.5 1" at bounding box center [1408, 135] width 113 height 24
select select "1"
click at [1351, 123] on select "Select quantity 0.5 1" at bounding box center [1408, 135] width 113 height 24
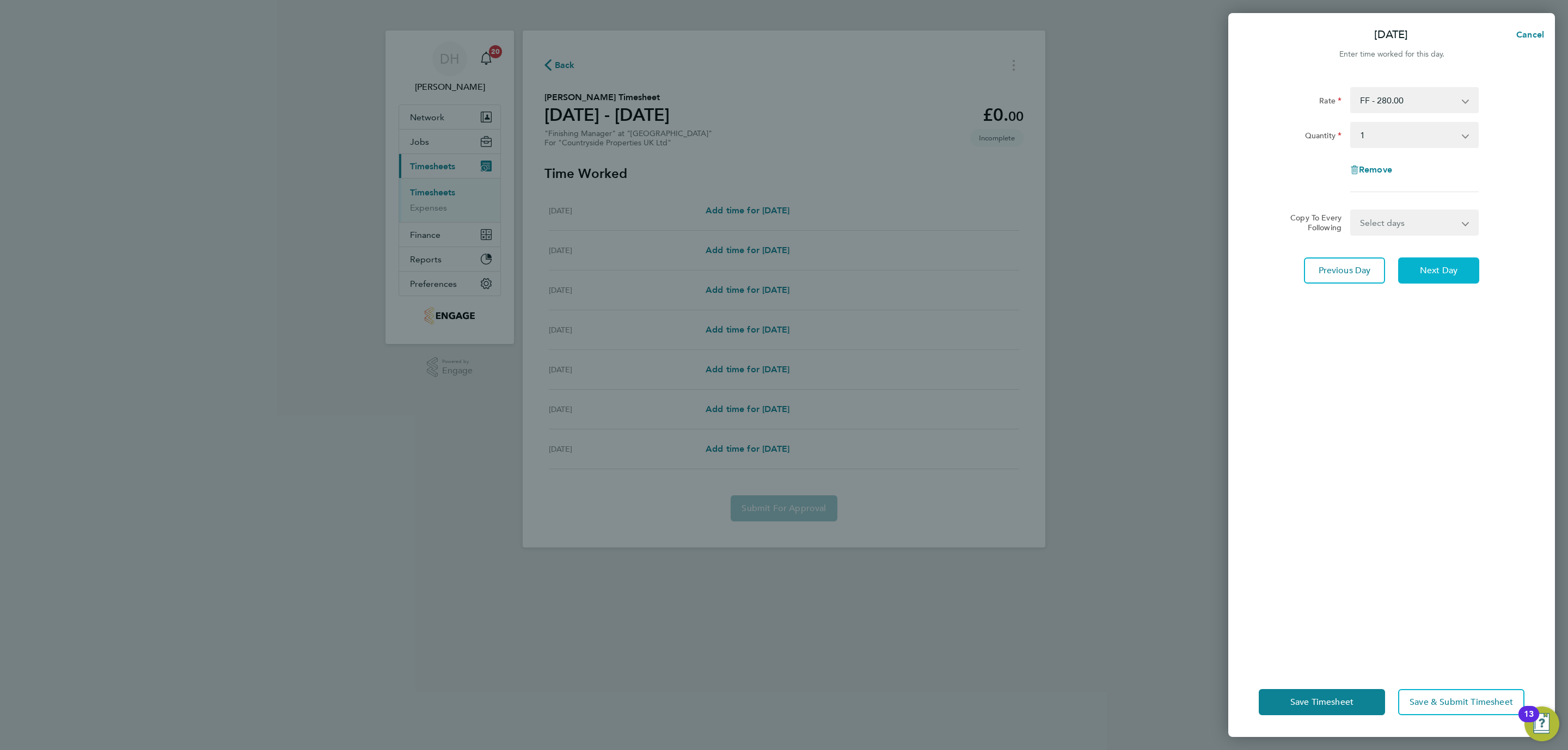
click at [1456, 272] on span "Next Day" at bounding box center [1439, 270] width 37 height 11
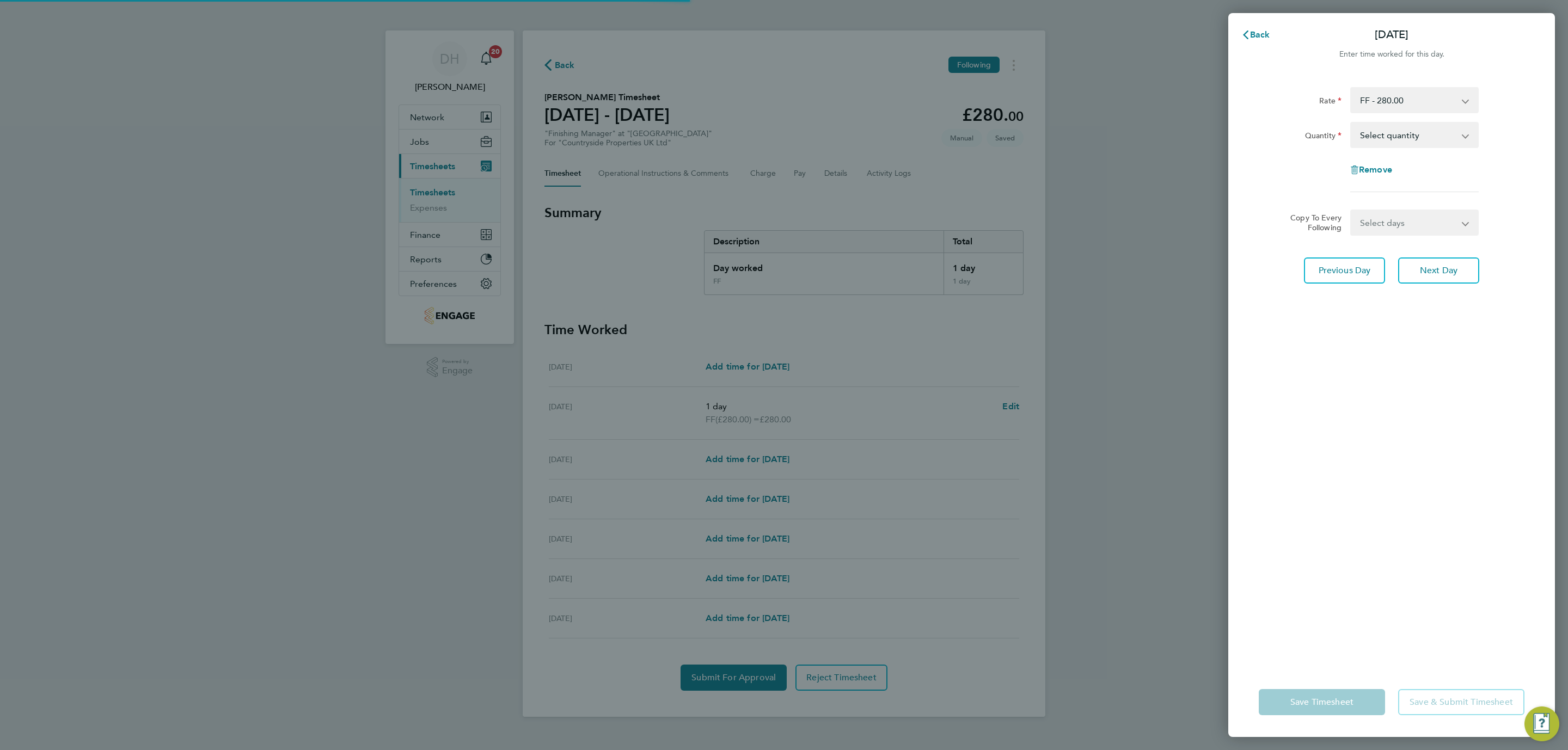
drag, startPoint x: 1426, startPoint y: 139, endPoint x: 1421, endPoint y: 145, distance: 7.8
click at [1426, 139] on select "Select quantity 0.5 1" at bounding box center [1408, 135] width 113 height 24
select select "1"
click at [1351, 123] on select "Select quantity 0.5 1" at bounding box center [1408, 135] width 113 height 24
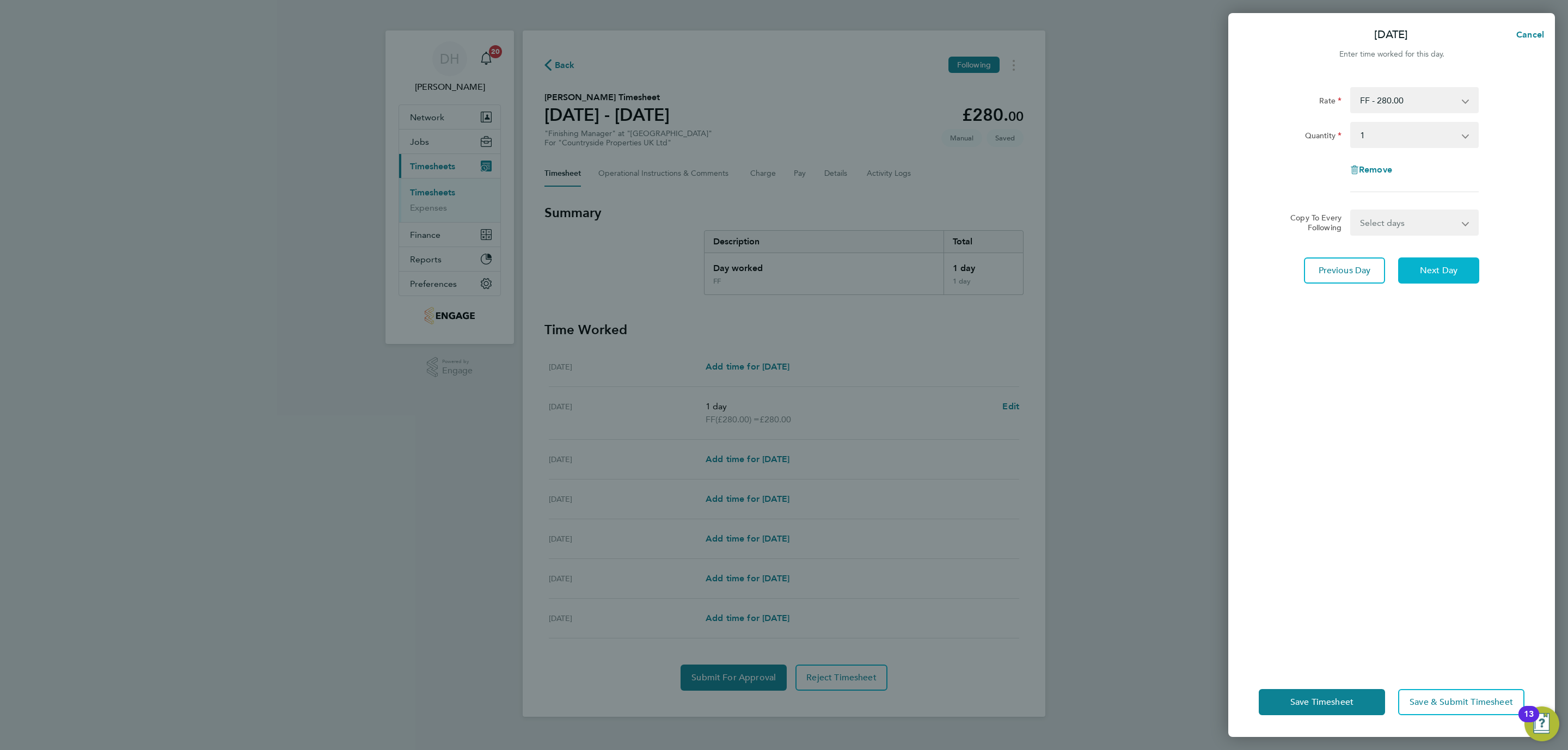
click at [1431, 275] on span "Next Day" at bounding box center [1439, 270] width 37 height 11
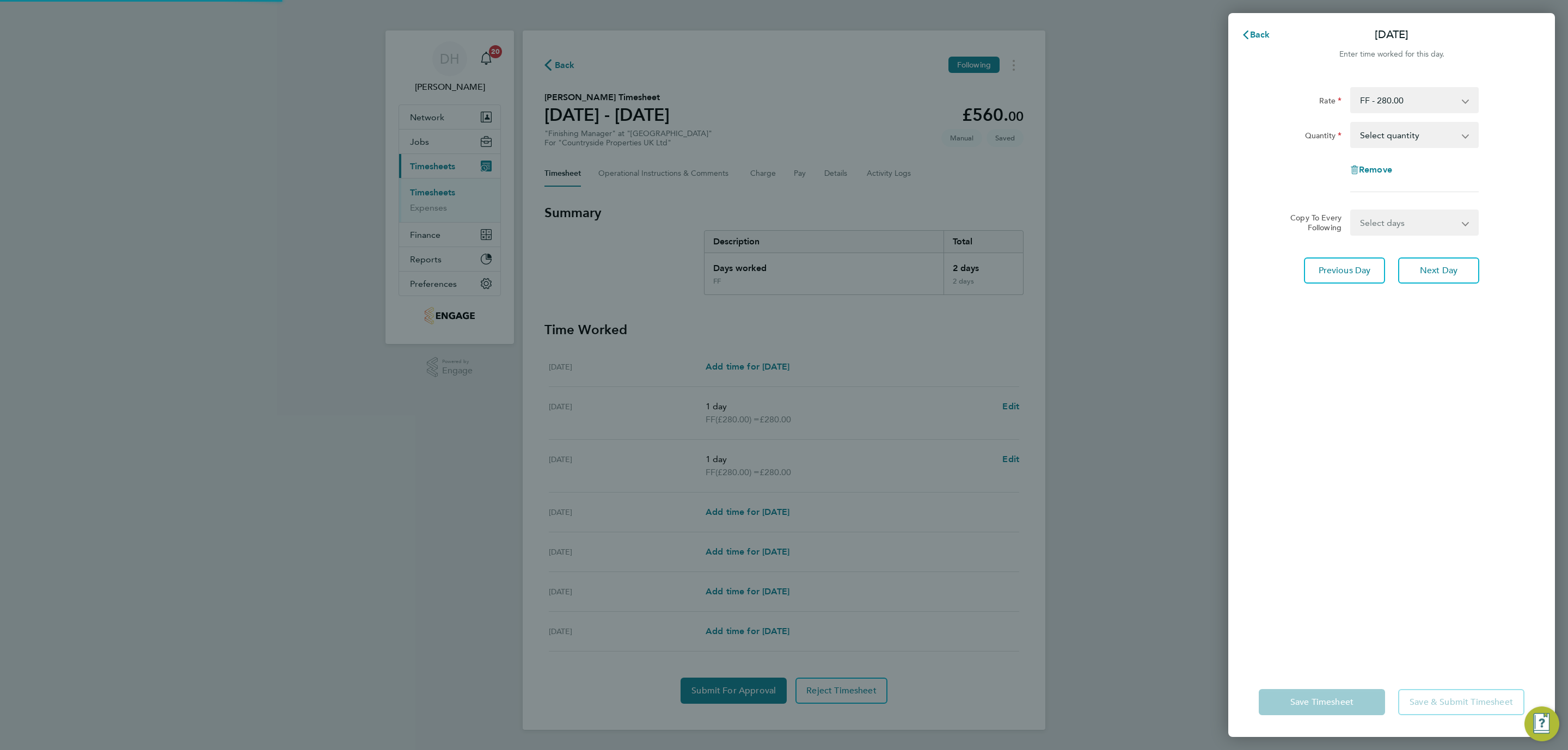
drag, startPoint x: 1409, startPoint y: 133, endPoint x: 1412, endPoint y: 145, distance: 12.4
click at [1409, 133] on select "Select quantity 0.5 1" at bounding box center [1408, 135] width 113 height 24
select select "1"
click at [1351, 123] on select "Select quantity 0.5 1" at bounding box center [1408, 135] width 113 height 24
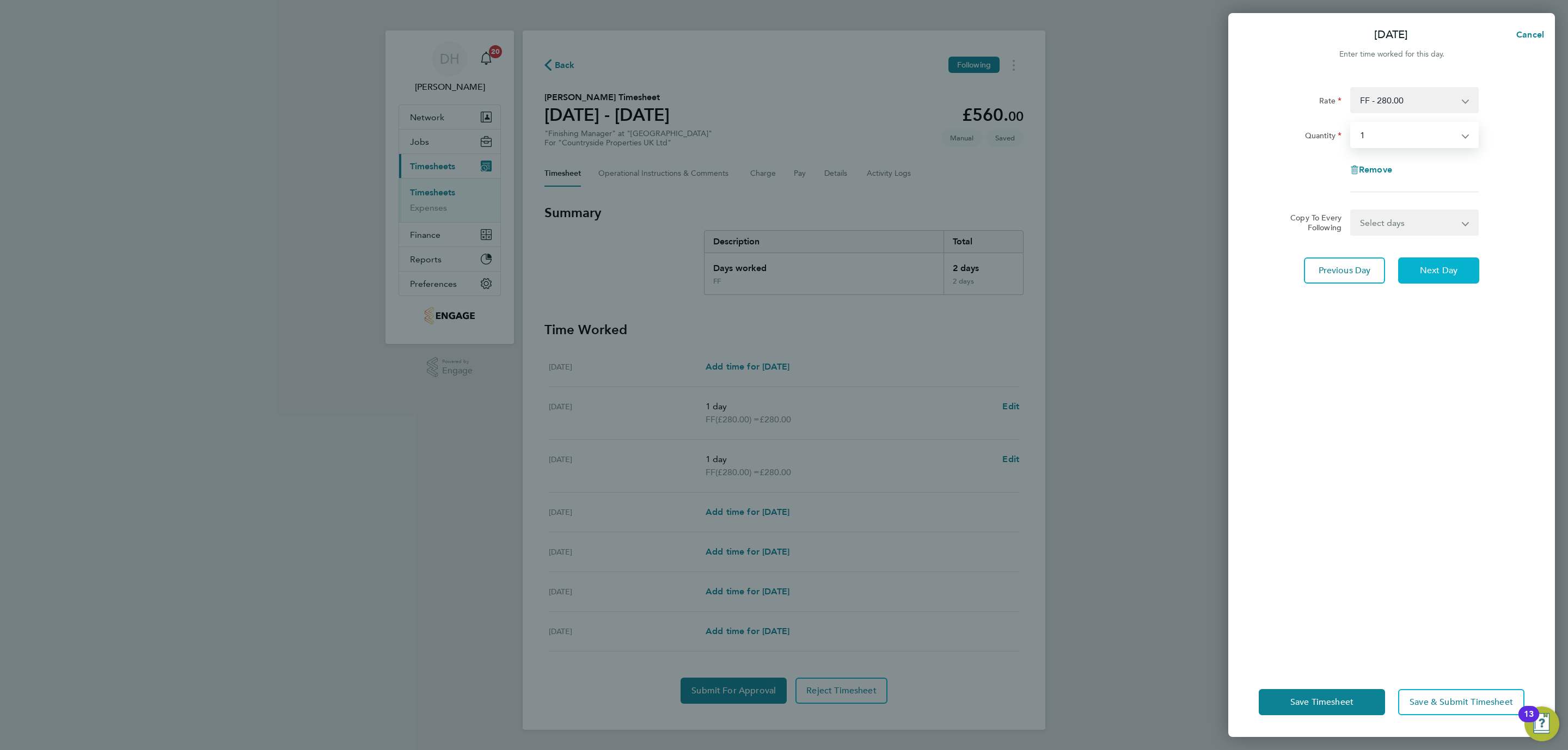
drag, startPoint x: 1427, startPoint y: 269, endPoint x: 1421, endPoint y: 182, distance: 87.2
click at [1427, 265] on span "Next Day" at bounding box center [1439, 270] width 37 height 11
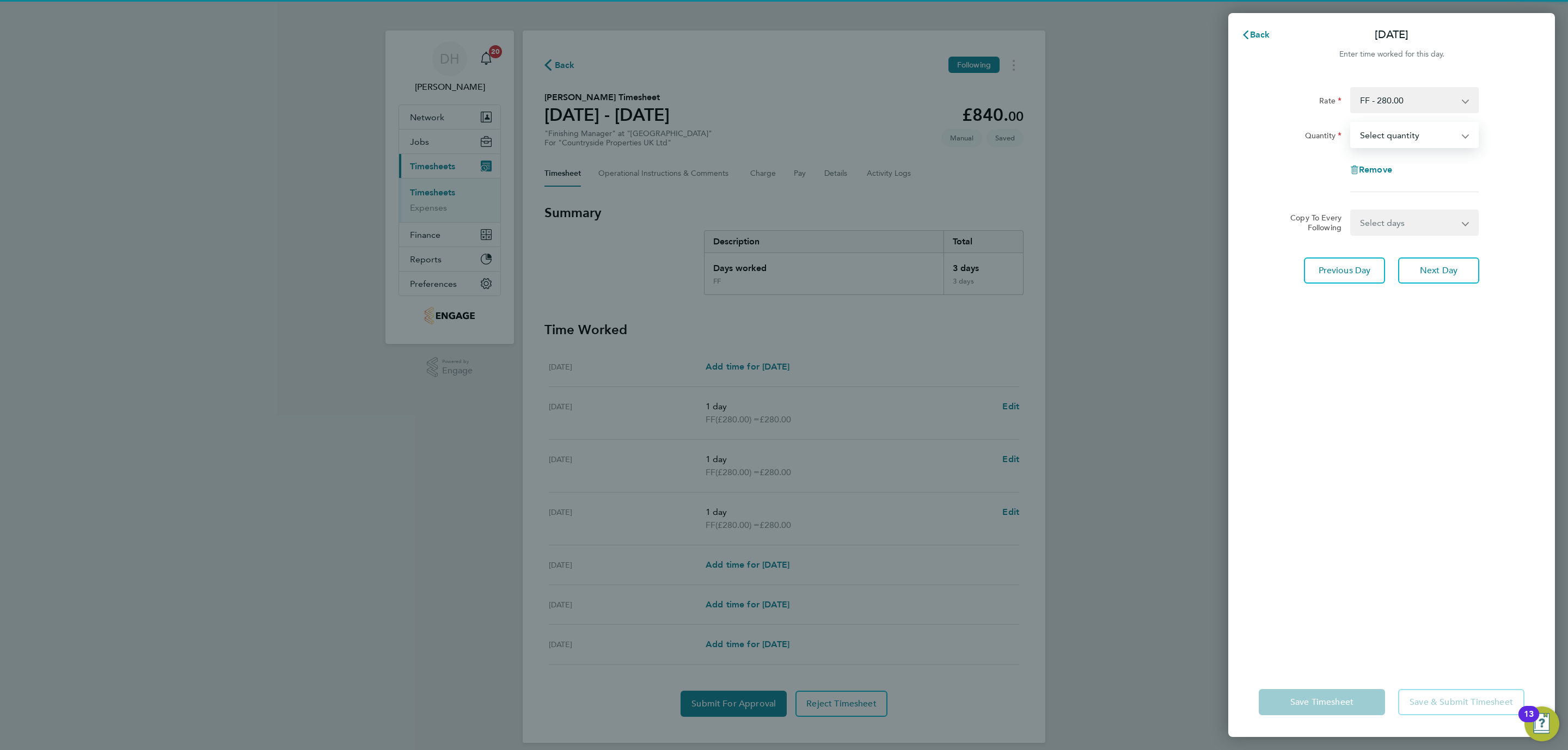
select select "1"
click at [1351, 123] on select "Select quantity 0.5 1" at bounding box center [1408, 135] width 113 height 24
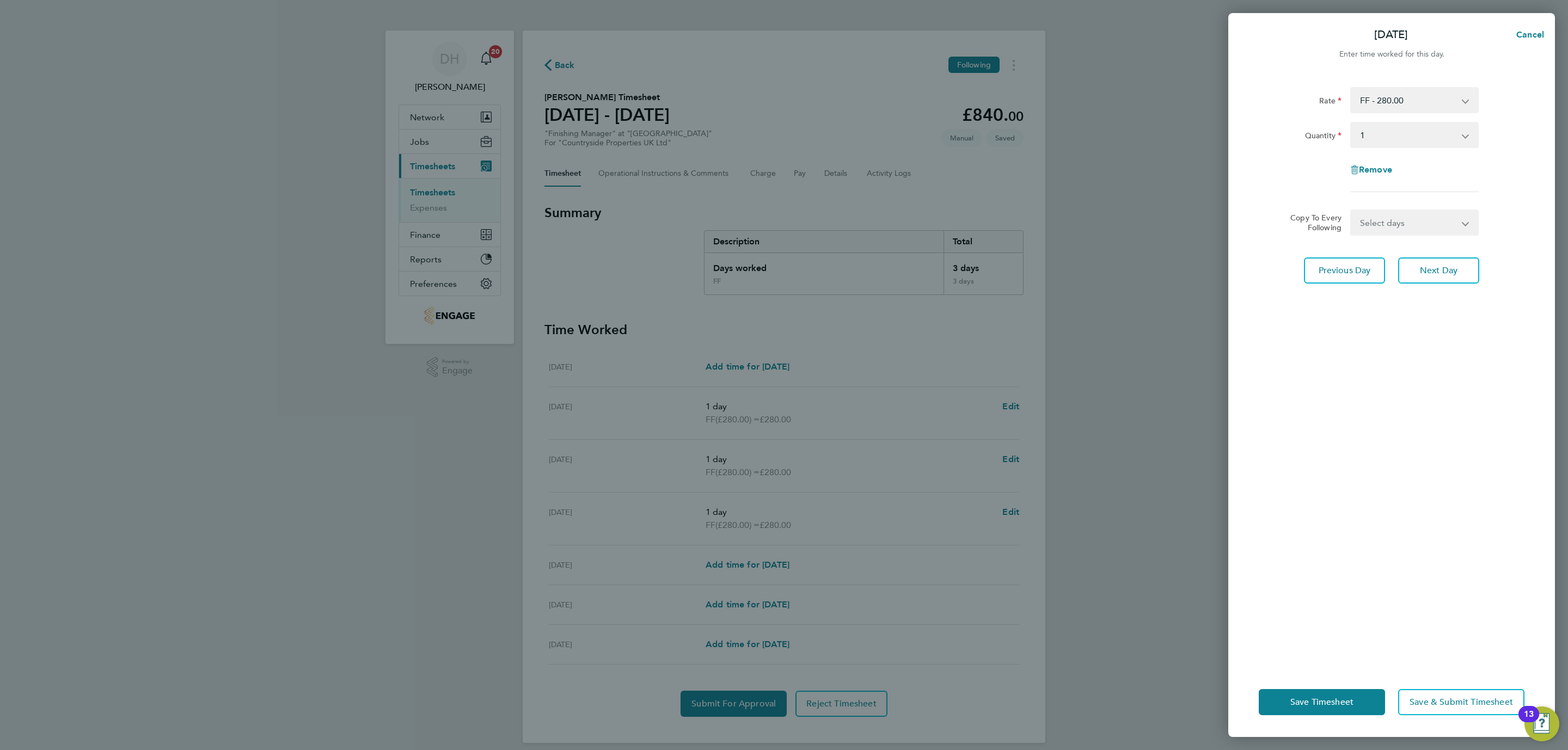
click at [1387, 440] on div "Rate FF - 280.00 Basic Quantity Select quantity 0.5 1 Remove Copy To Every Foll…" at bounding box center [1392, 370] width 327 height 593
click at [1357, 695] on button "Save Timesheet" at bounding box center [1322, 702] width 127 height 26
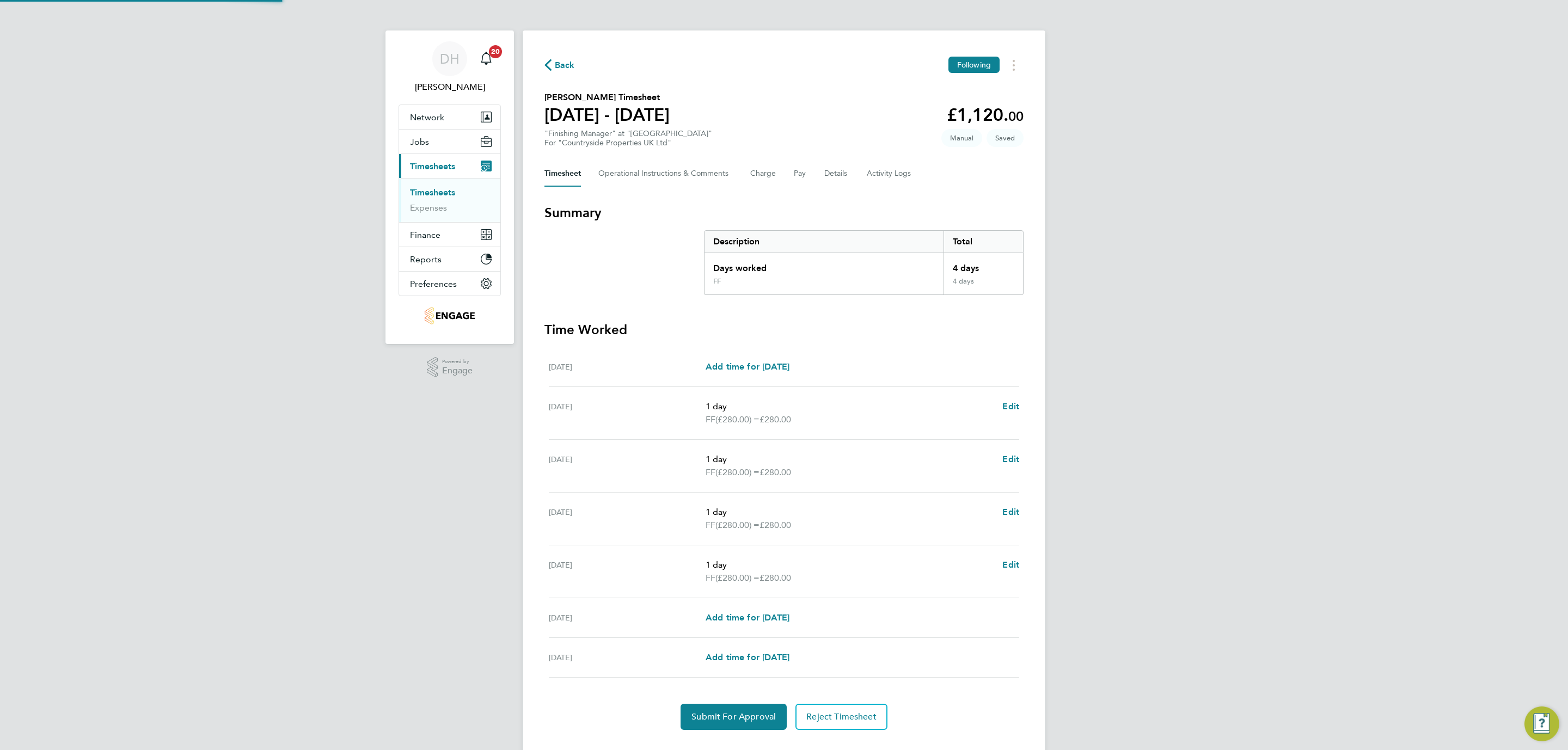
click at [1232, 478] on div "DH [PERSON_NAME] Notifications 20 Applications: Network Team Members Businesses…" at bounding box center [784, 387] width 1568 height 774
click at [742, 705] on section "Time Worked [DATE] Add time for [DATE] Add time for [DATE] [DATE] 1 day FF (£28…" at bounding box center [784, 525] width 479 height 408
click at [739, 713] on span "Submit For Approval" at bounding box center [733, 717] width 84 height 11
click at [220, 234] on div "DH [PERSON_NAME] Notifications 20 Applications: Network Team Members Businesses…" at bounding box center [784, 387] width 1568 height 774
click at [449, 192] on link "Timesheets" at bounding box center [432, 193] width 45 height 10
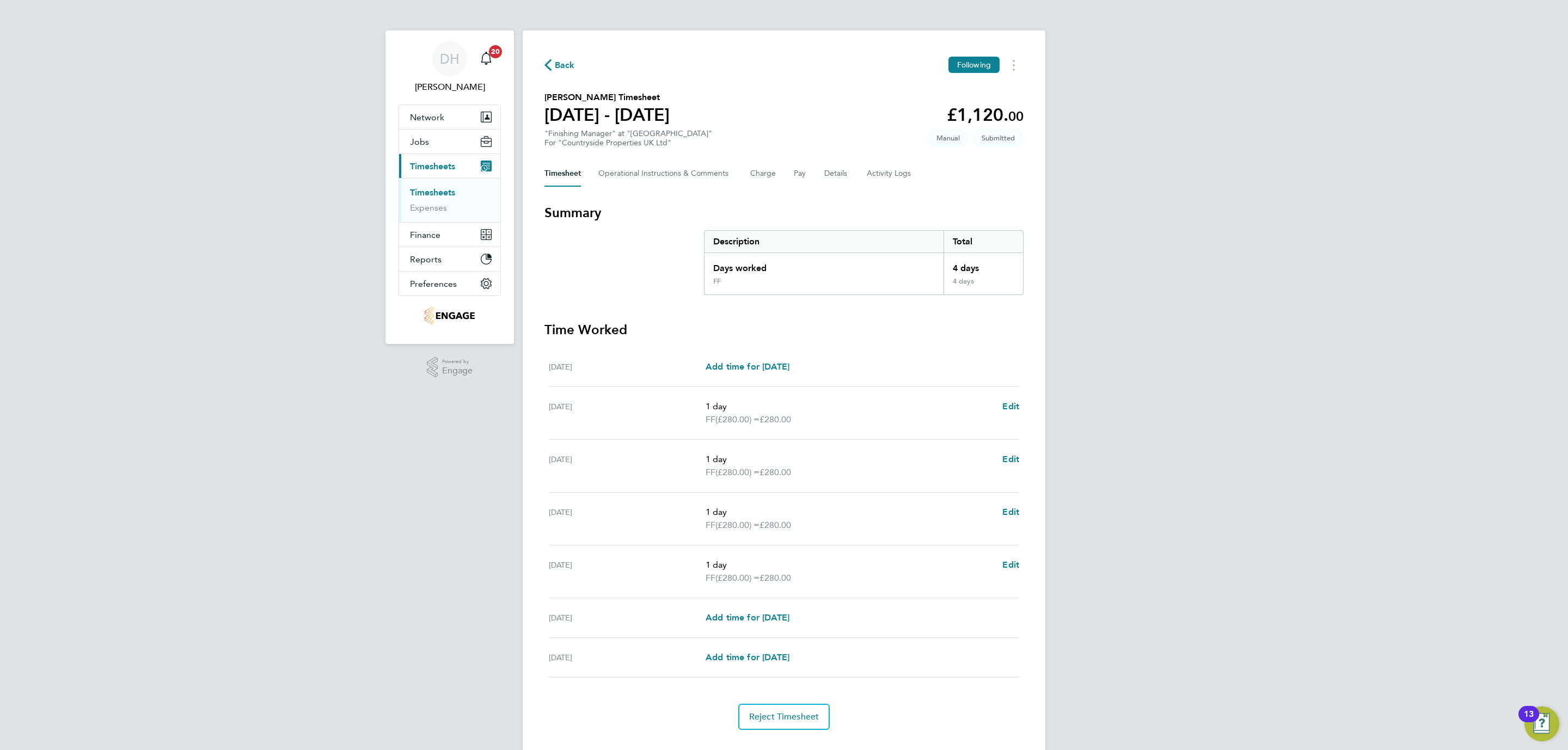
click at [1366, 251] on div "DH [PERSON_NAME] Notifications 20 Applications: Network Team Members Businesses…" at bounding box center [784, 387] width 1568 height 774
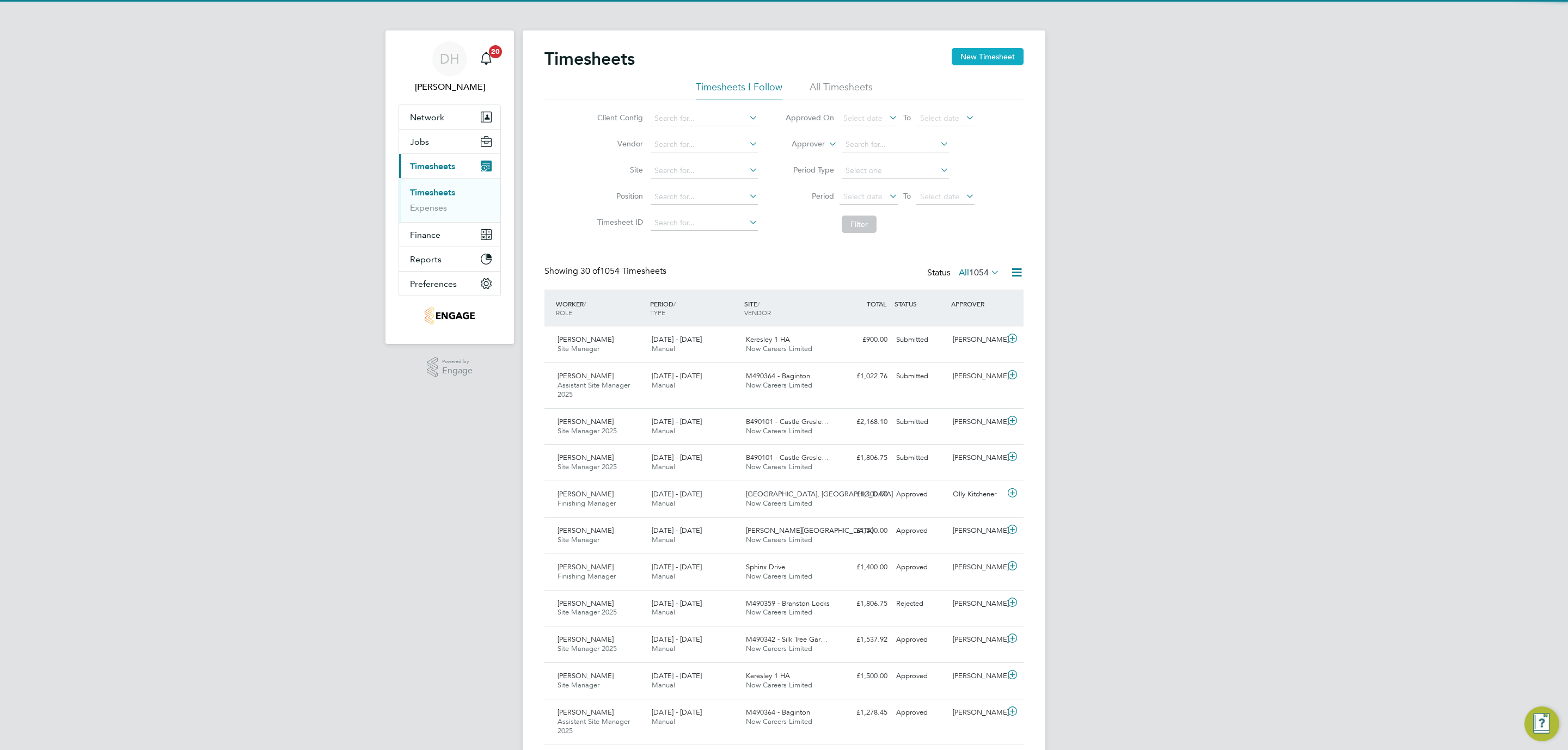
click at [973, 52] on button "New Timesheet" at bounding box center [988, 56] width 72 height 17
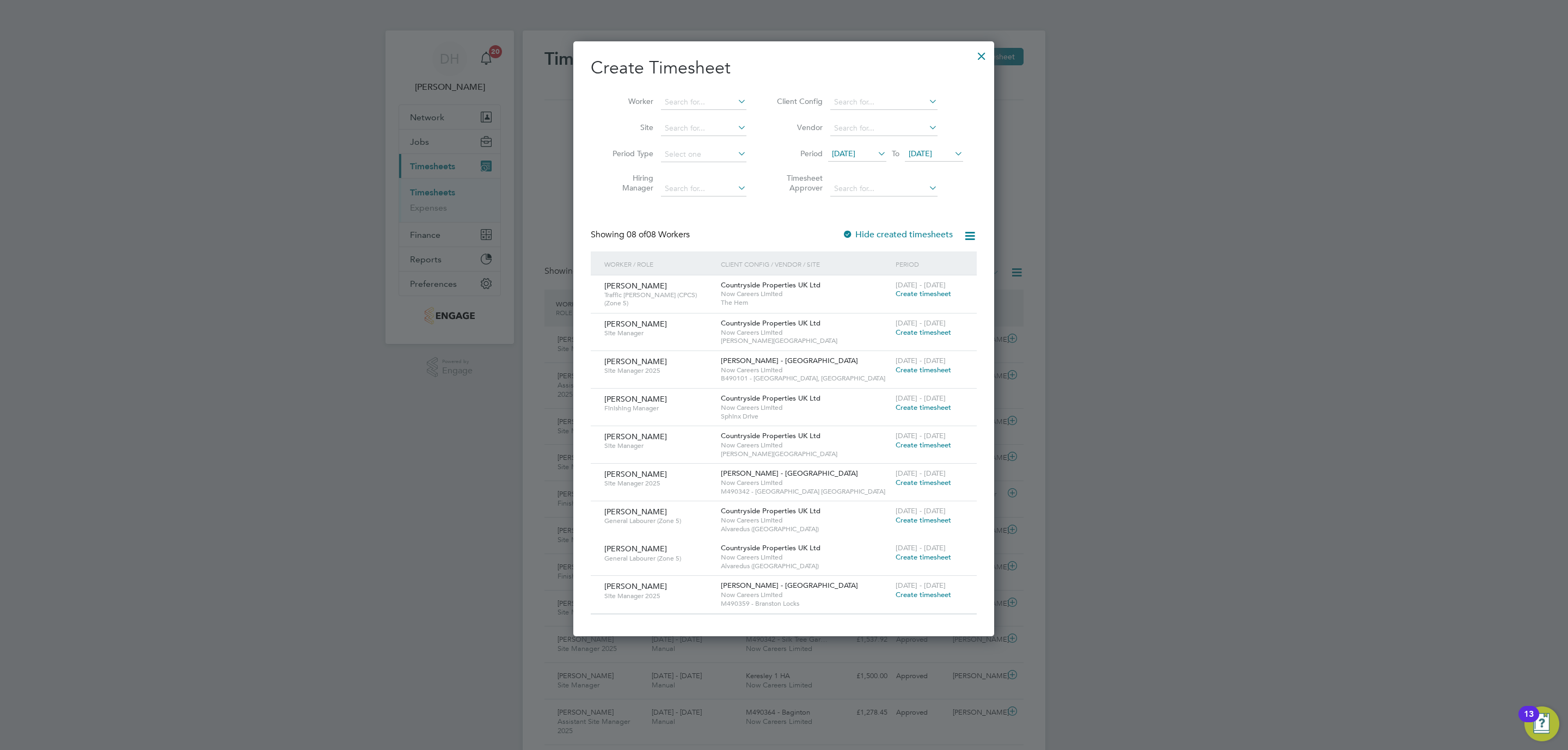
click at [855, 150] on span "[DATE]" at bounding box center [843, 153] width 23 height 10
click at [843, 307] on span "25" at bounding box center [846, 301] width 21 height 21
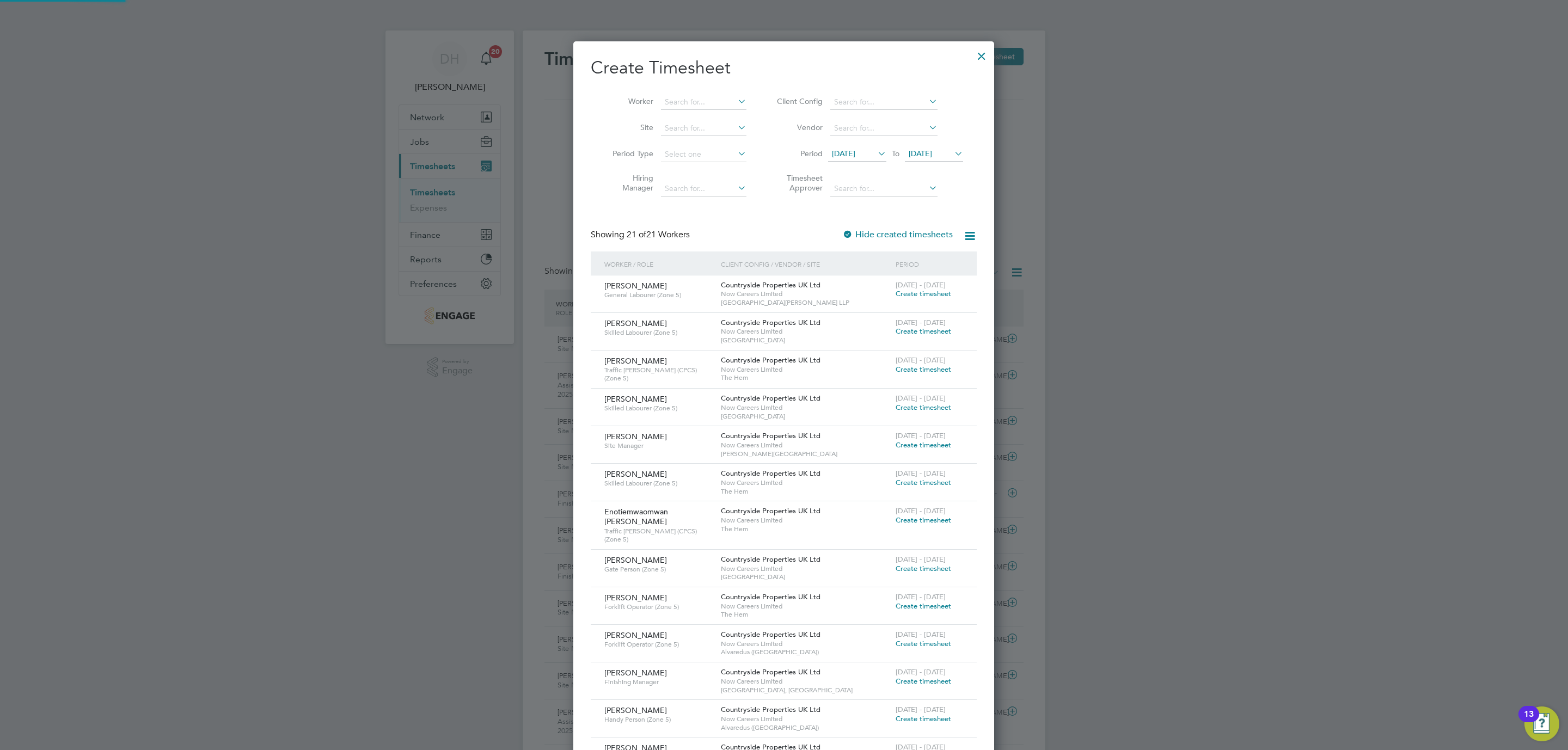
click at [932, 157] on span "[DATE]" at bounding box center [920, 153] width 23 height 10
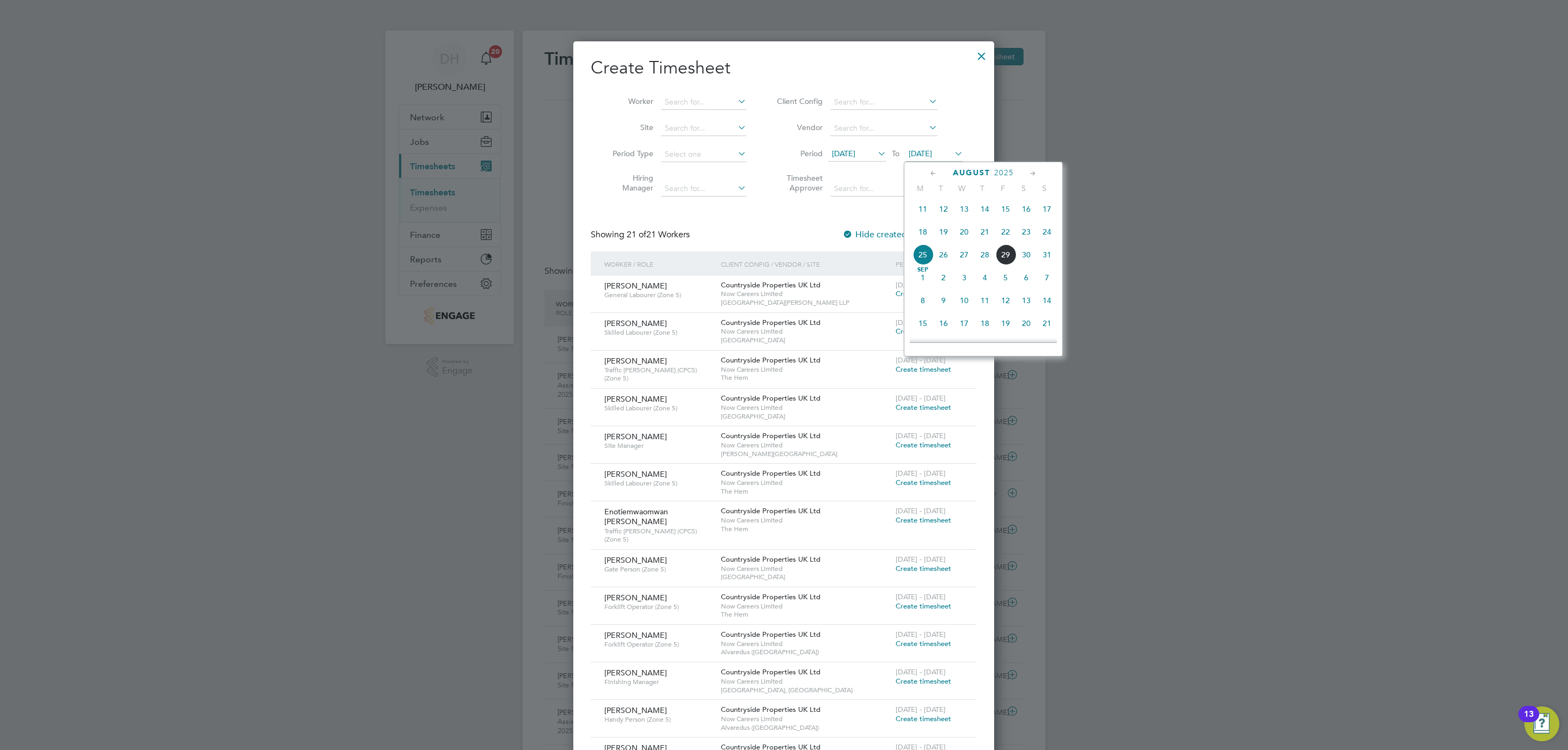
click at [1050, 260] on span "31" at bounding box center [1047, 254] width 21 height 21
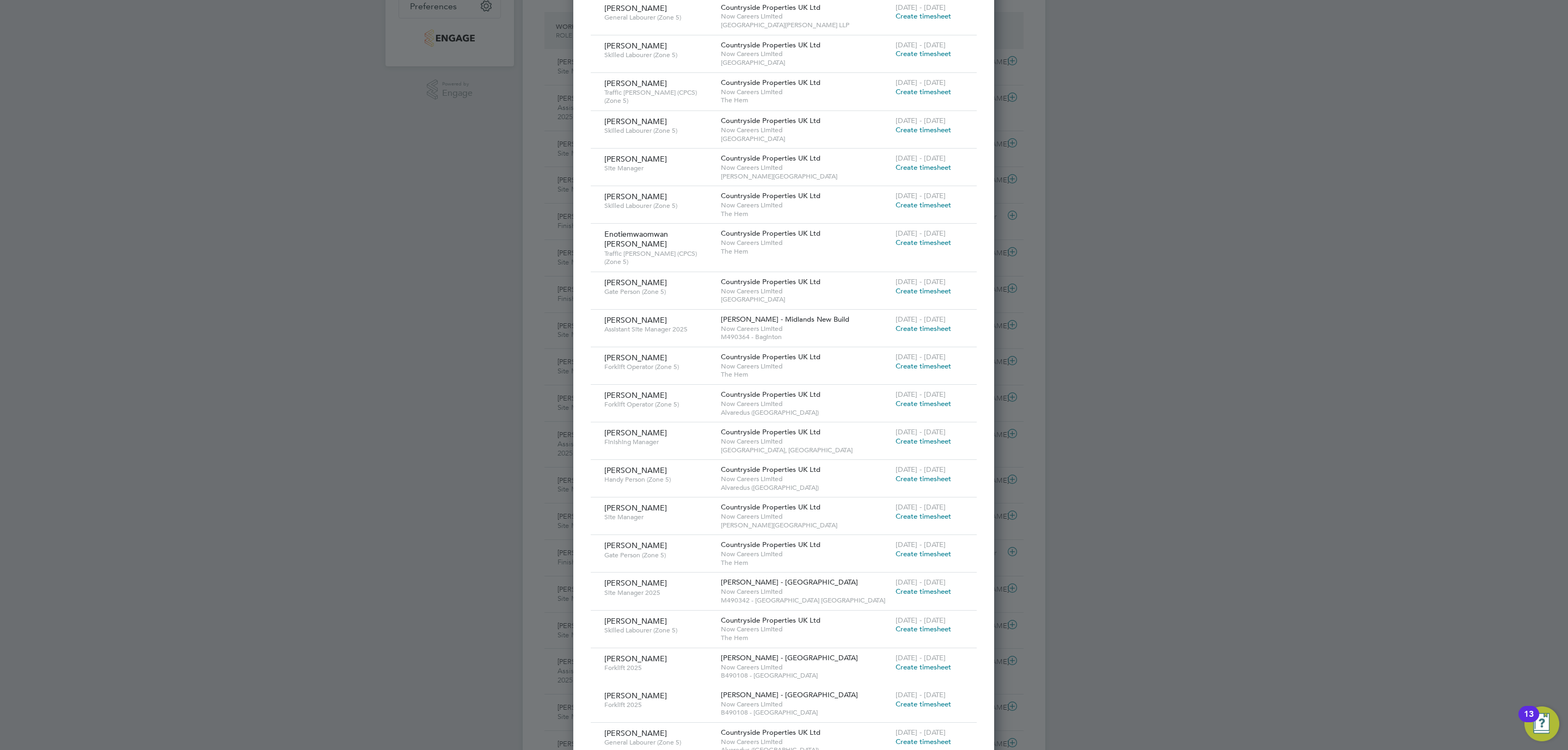
click at [910, 512] on span "Create timesheet" at bounding box center [924, 516] width 56 height 9
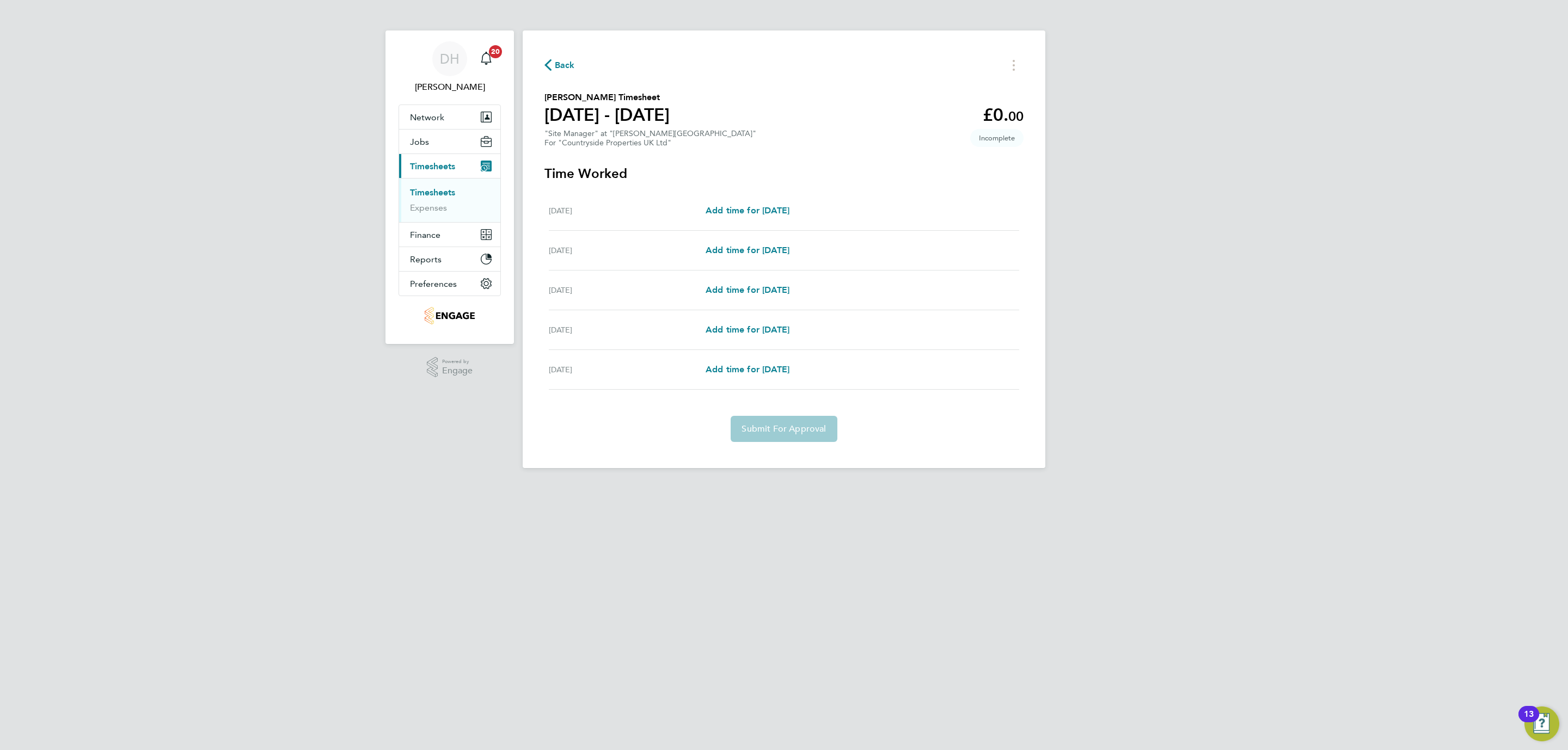
click at [748, 219] on div "[DATE] Add time for [DATE] Add time for [DATE]" at bounding box center [784, 211] width 470 height 39
click at [747, 213] on span "Add time for [DATE]" at bounding box center [747, 211] width 84 height 10
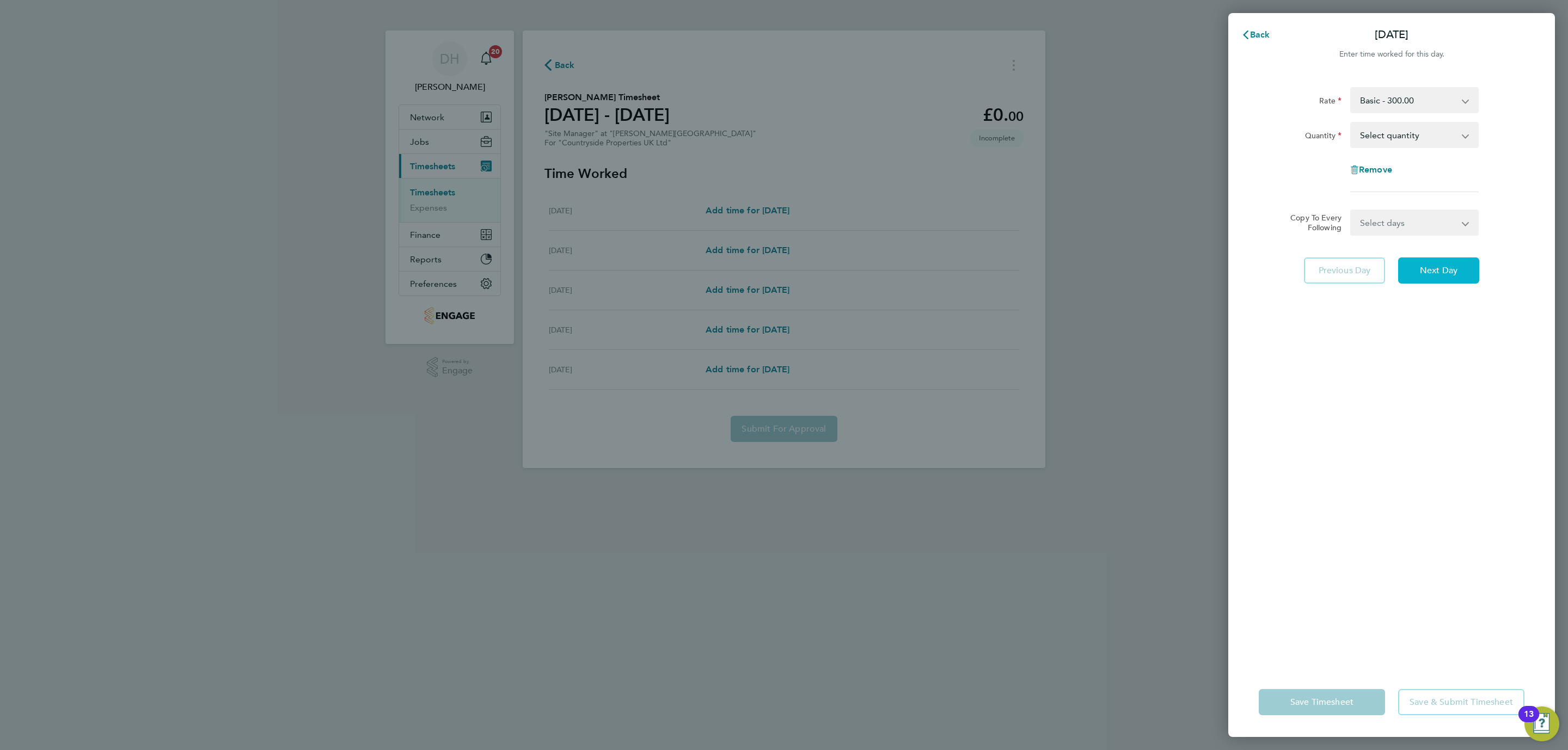
click at [1444, 277] on button "Next Day" at bounding box center [1439, 270] width 81 height 26
drag, startPoint x: 1417, startPoint y: 135, endPoint x: 1417, endPoint y: 143, distance: 8.0
click at [1417, 135] on select "Select quantity 0.5 1" at bounding box center [1408, 135] width 113 height 24
select select "1"
click at [1351, 123] on select "Select quantity 0.5 1" at bounding box center [1408, 135] width 113 height 24
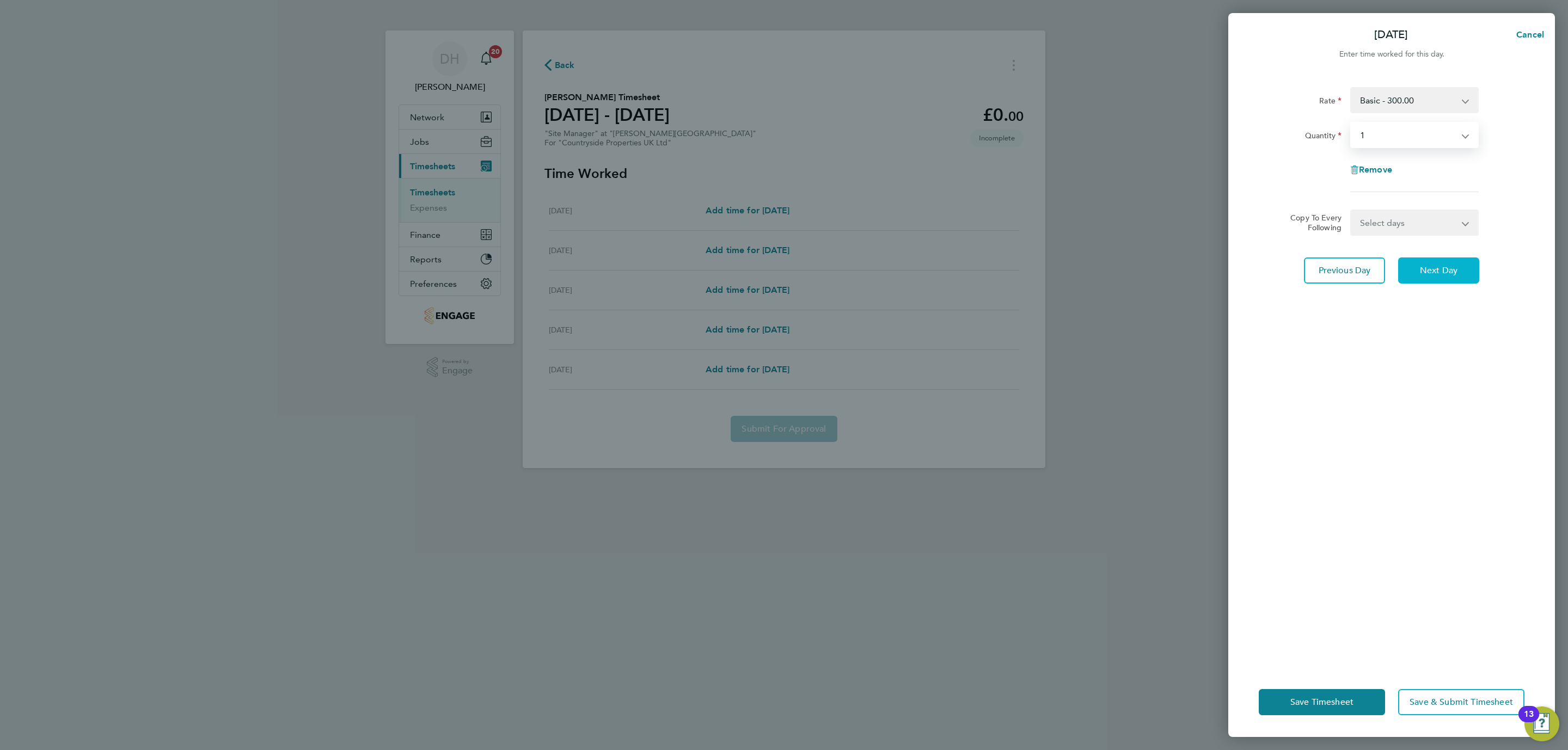
click at [1451, 269] on span "Next Day" at bounding box center [1439, 270] width 37 height 11
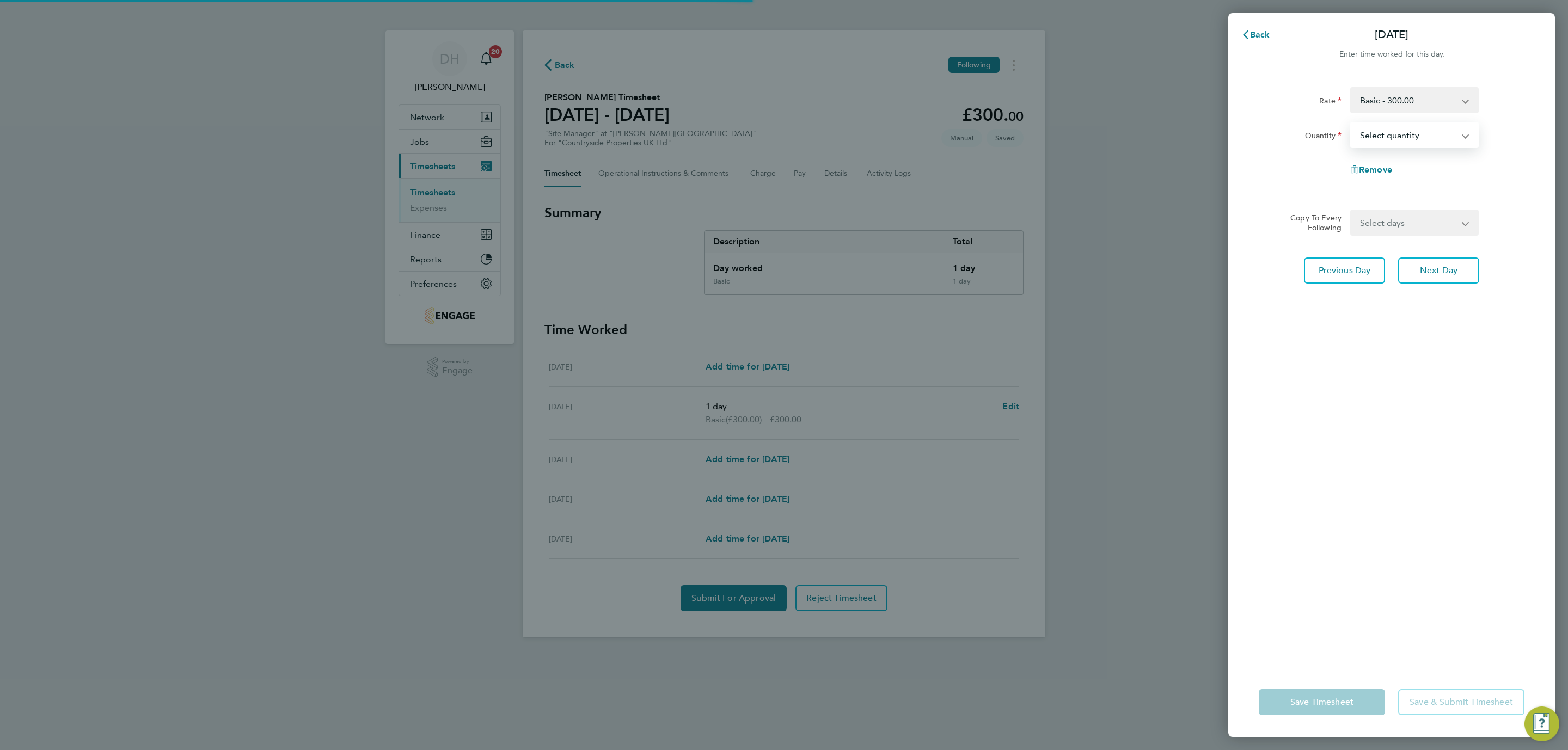
select select "1"
click at [1351, 123] on select "Select quantity 0.5 1" at bounding box center [1408, 135] width 113 height 24
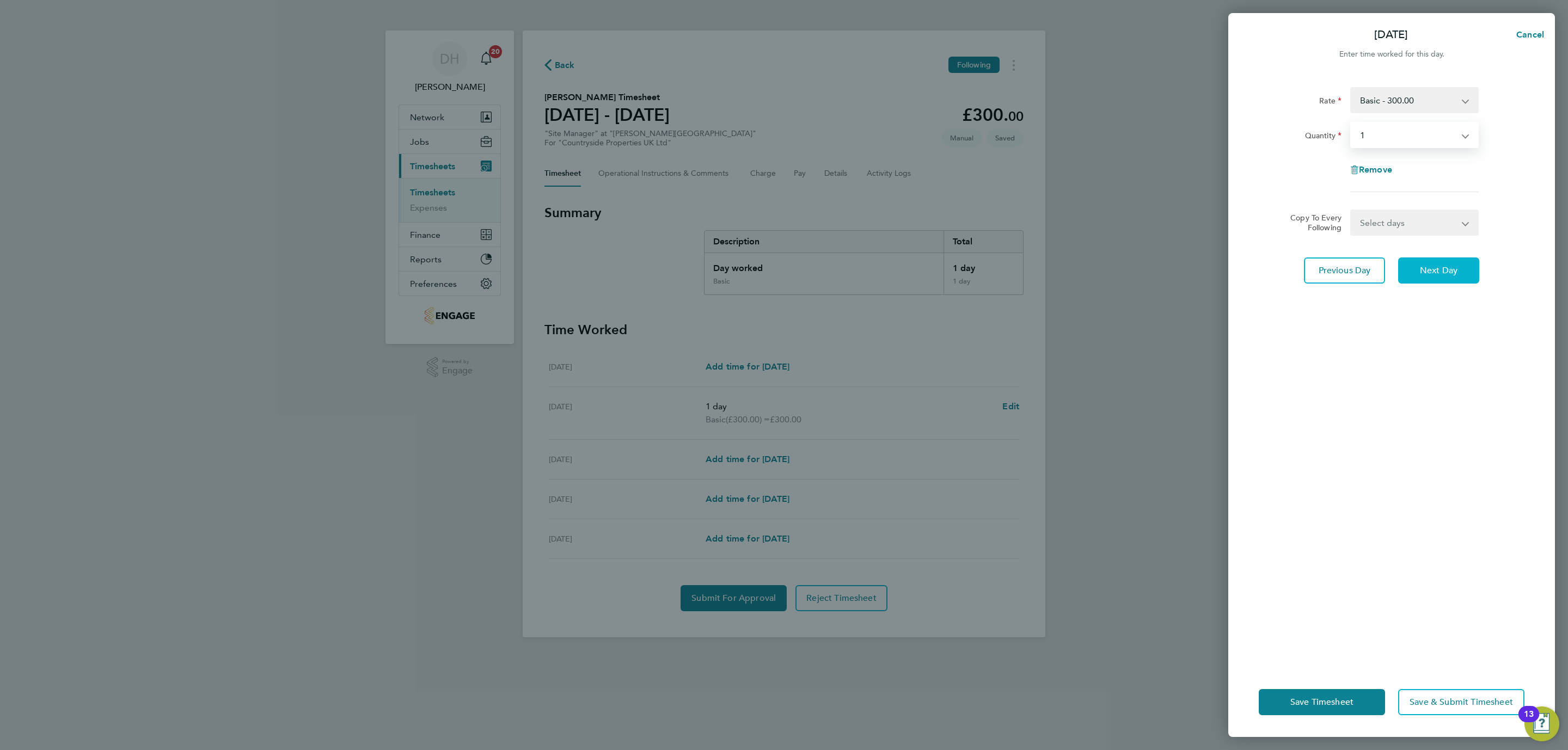
click at [1431, 269] on span "Next Day" at bounding box center [1439, 270] width 37 height 11
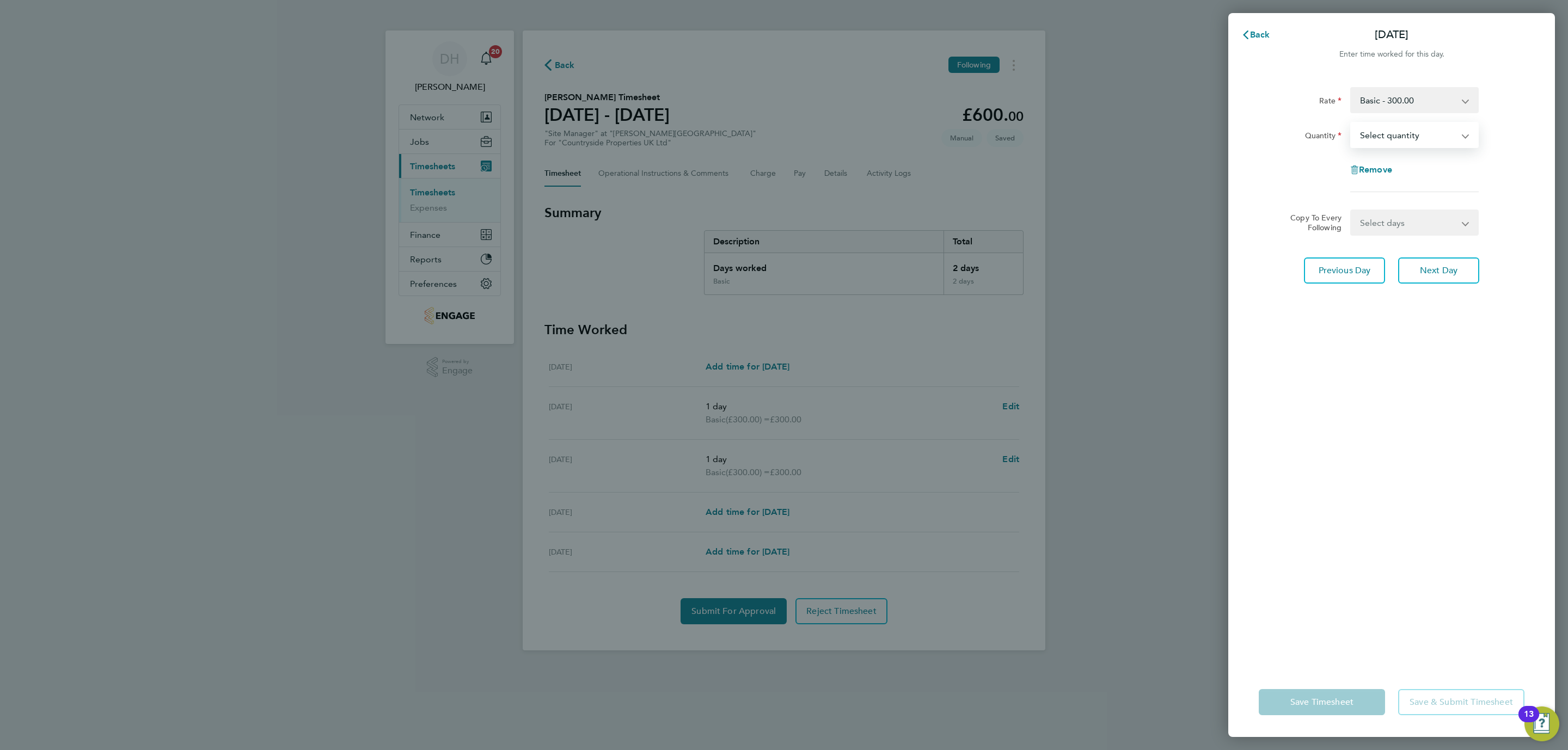
select select "1"
click at [1351, 123] on select "Select quantity 0.5 1" at bounding box center [1408, 135] width 113 height 24
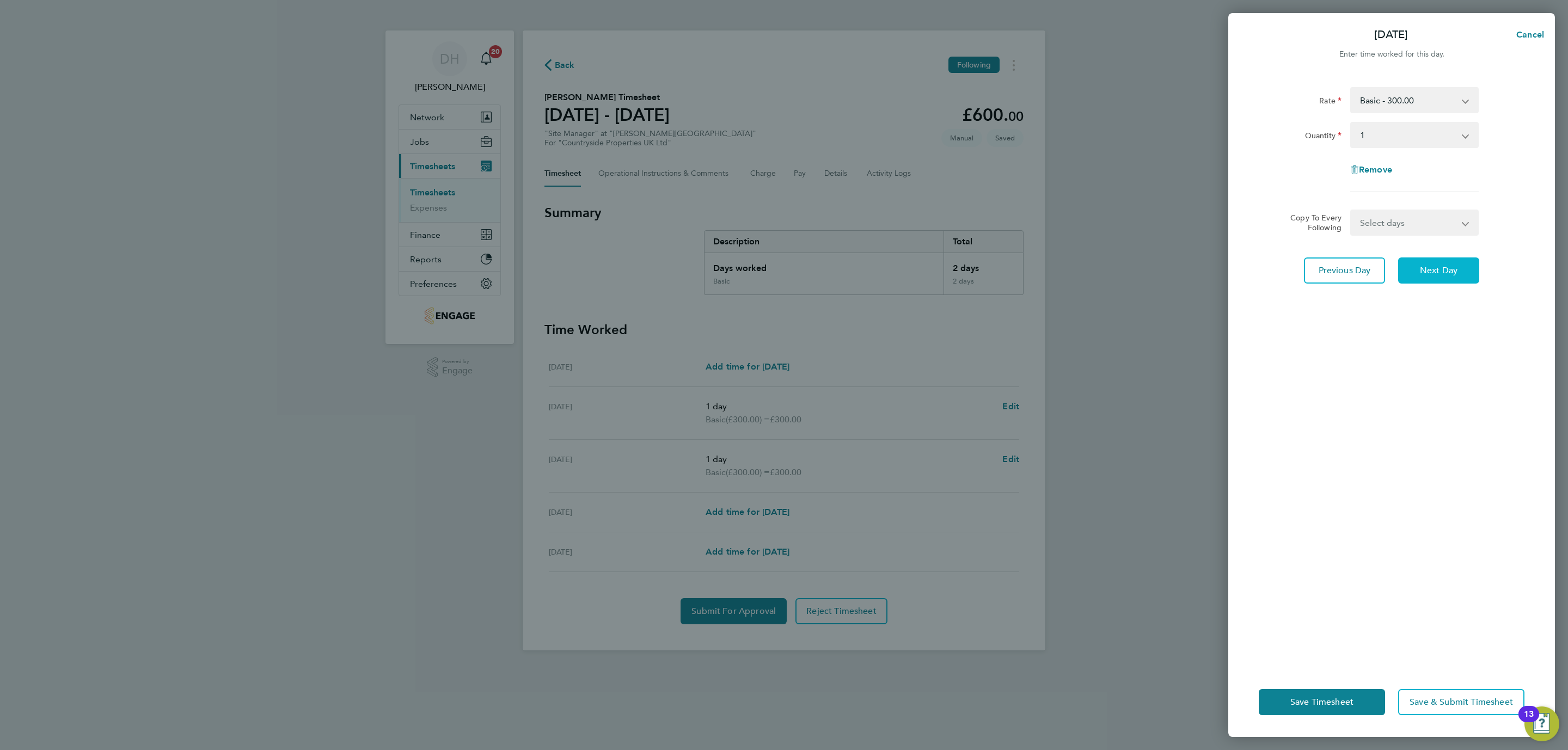
drag, startPoint x: 1427, startPoint y: 269, endPoint x: 1411, endPoint y: 182, distance: 88.5
click at [1427, 268] on span "Next Day" at bounding box center [1439, 270] width 37 height 11
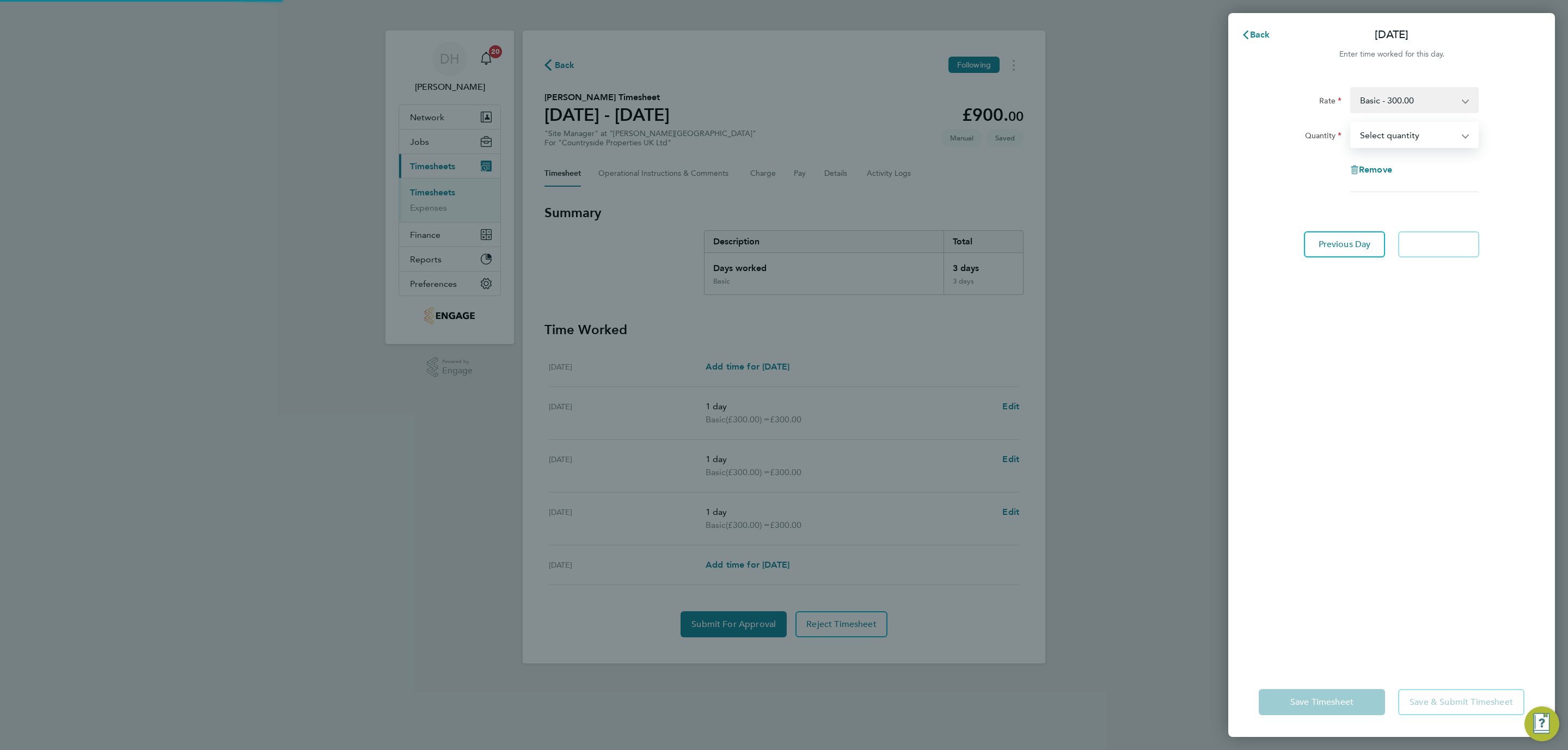
click at [1391, 134] on select "Select quantity 0.5 1" at bounding box center [1408, 135] width 113 height 24
select select "1"
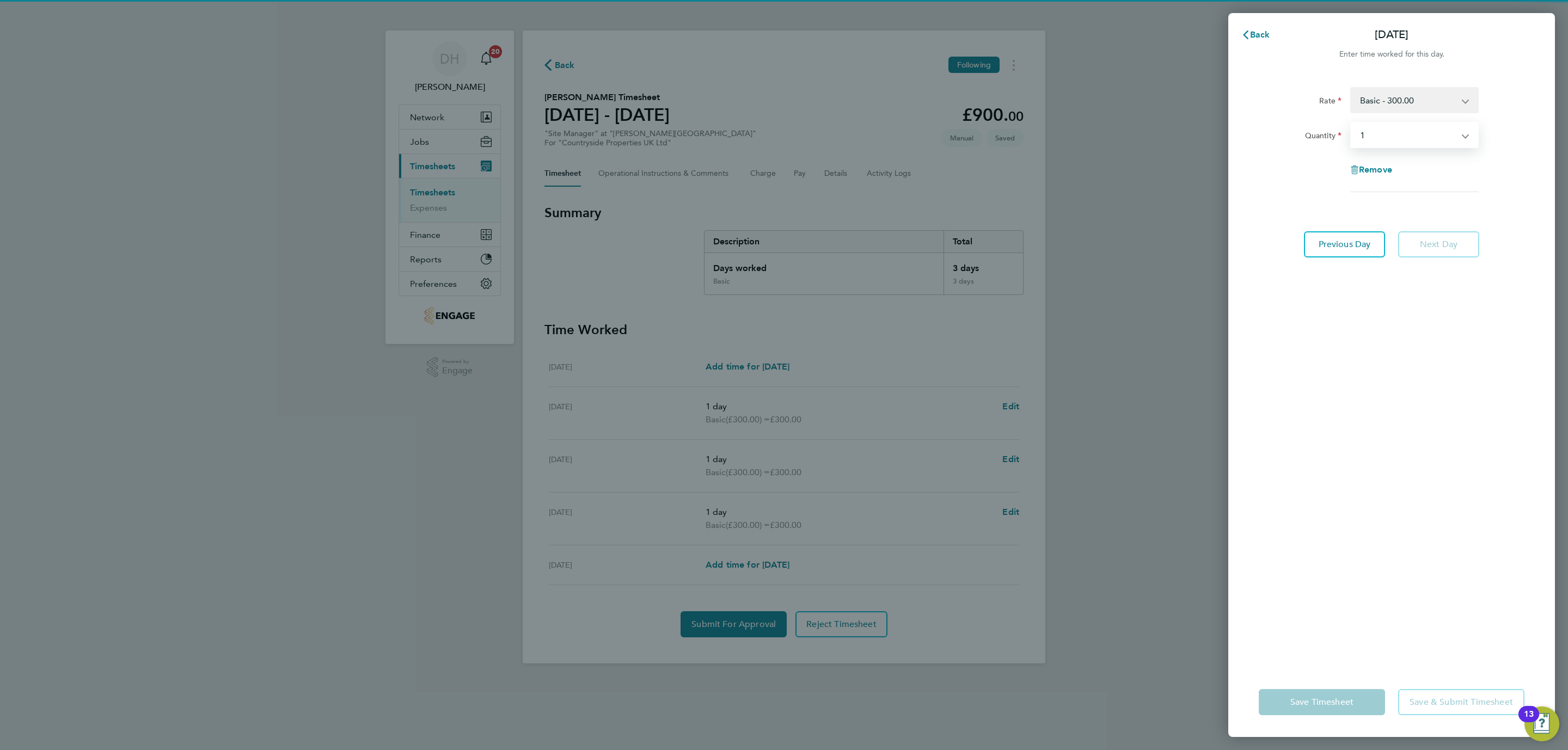
click at [1351, 123] on select "Select quantity 0.5 1" at bounding box center [1408, 135] width 113 height 24
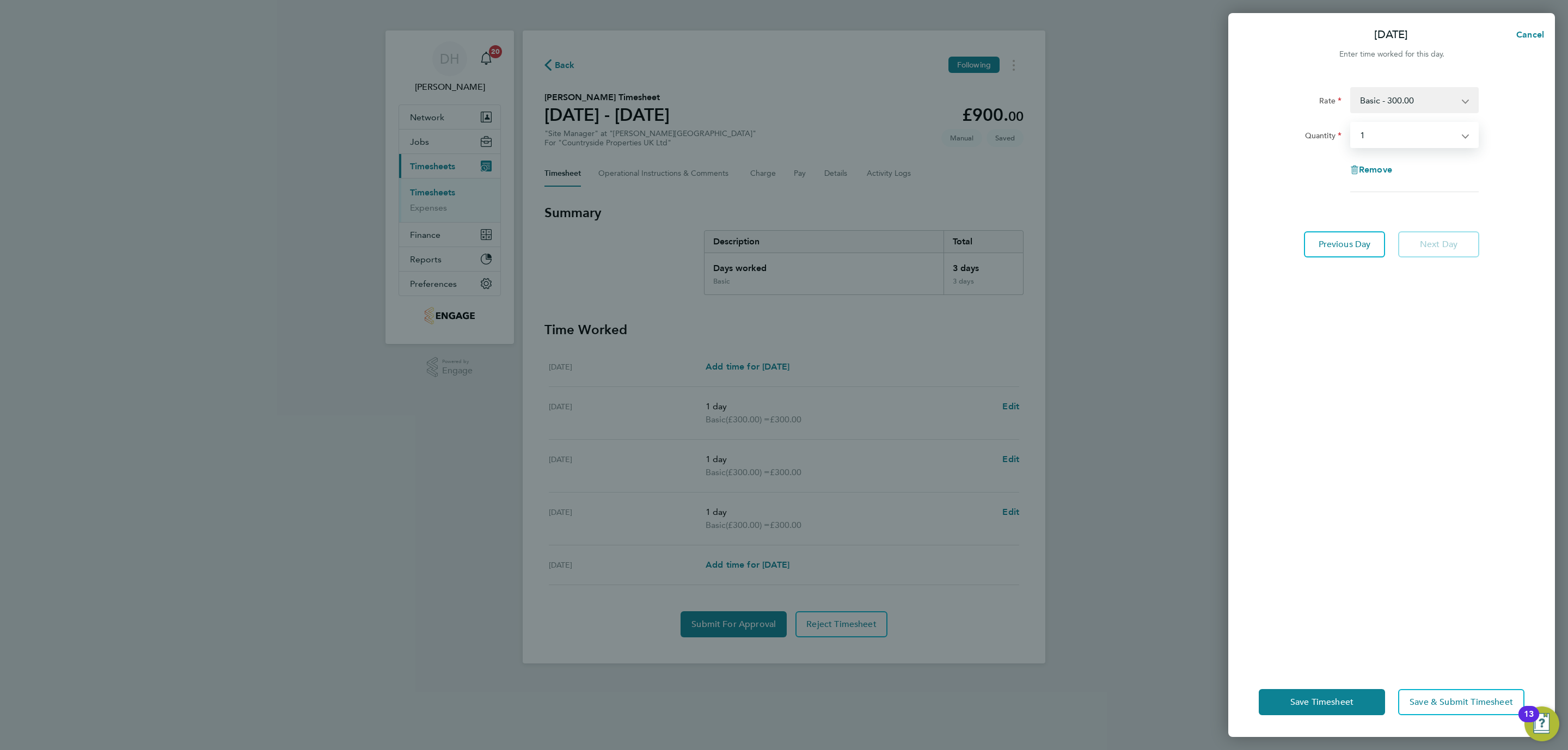
click at [1401, 526] on div "Rate Basic - 300.00 Quantity Select quantity 0.5 1 Remove Previous Day Next Day" at bounding box center [1392, 370] width 327 height 593
click at [1324, 693] on button "Save Timesheet" at bounding box center [1322, 702] width 127 height 26
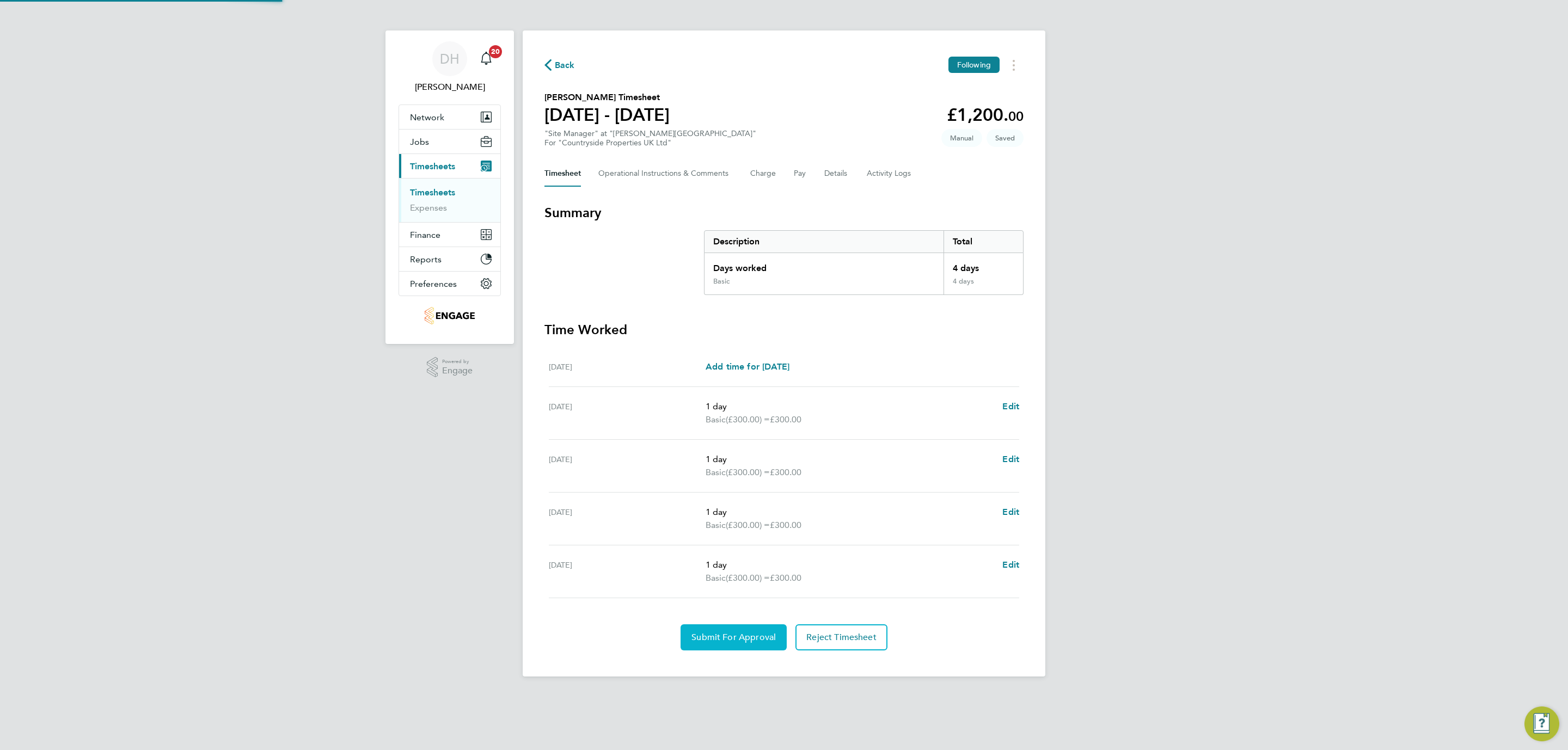
drag, startPoint x: 727, startPoint y: 644, endPoint x: 505, endPoint y: 693, distance: 227.3
click at [726, 642] on button "Submit For Approval" at bounding box center [734, 637] width 106 height 26
click at [179, 299] on div "DH [PERSON_NAME] Notifications 20 Applications: Network Team Members Businesses…" at bounding box center [784, 347] width 1568 height 694
click at [1317, 299] on div "DH [PERSON_NAME] Notifications 20 Applications: Network Team Members Businesses…" at bounding box center [784, 347] width 1568 height 694
click at [445, 196] on link "Timesheets" at bounding box center [432, 193] width 45 height 10
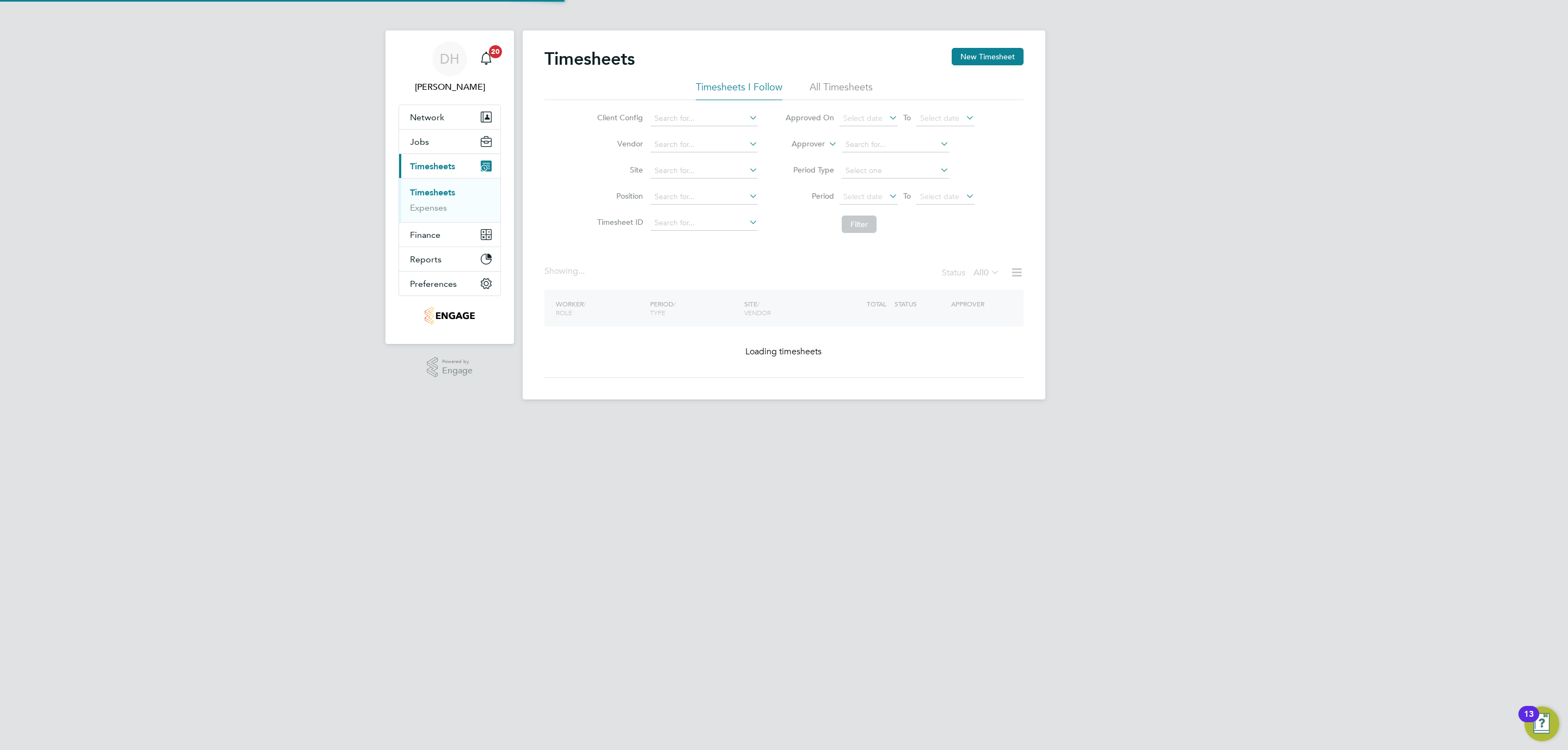
click at [1289, 306] on div "DH [PERSON_NAME] Notifications 20 Applications: Network Team Members Businesses…" at bounding box center [784, 208] width 1568 height 417
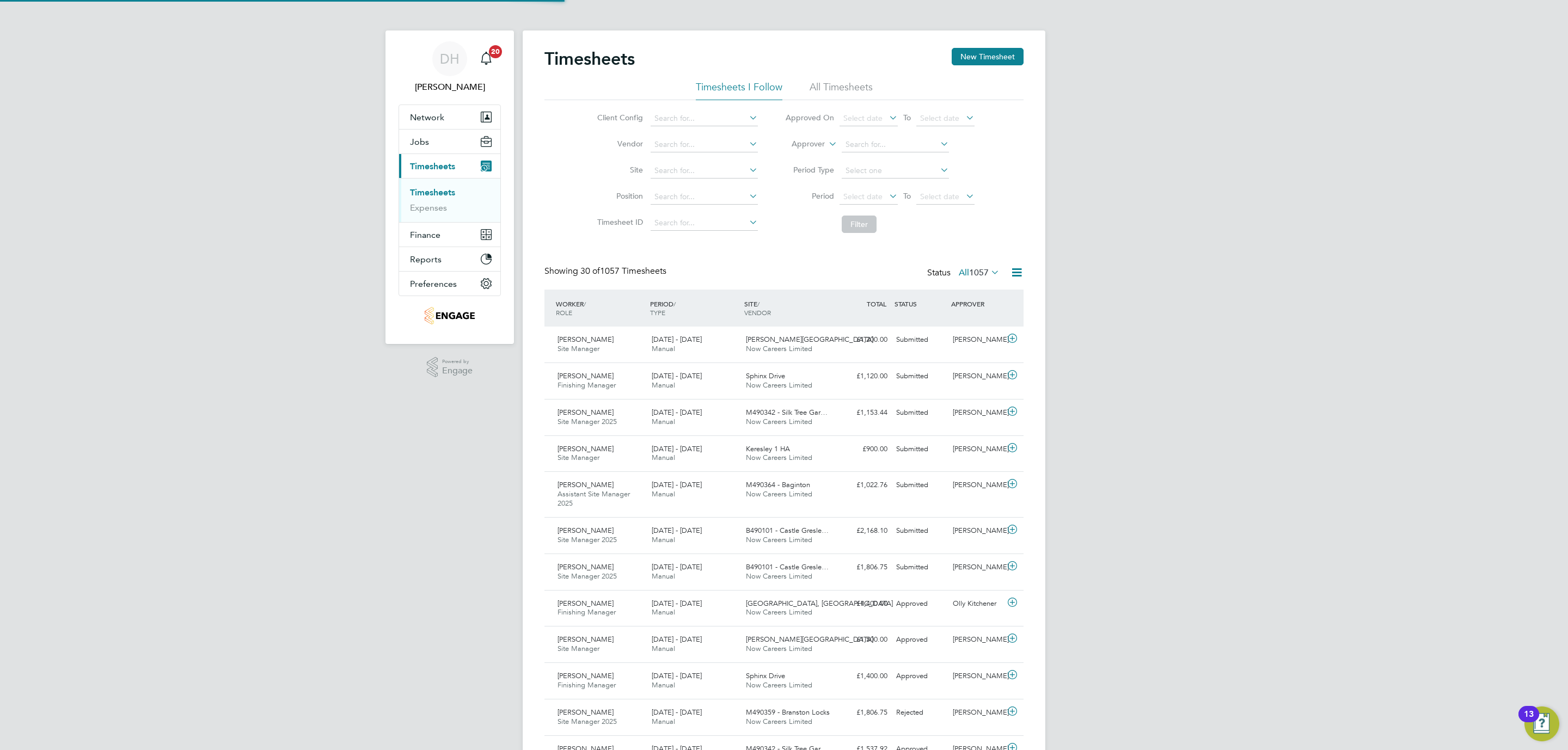
click at [977, 70] on div "Timesheets New Timesheet" at bounding box center [784, 64] width 479 height 33
click at [977, 67] on div "Timesheets New Timesheet" at bounding box center [784, 64] width 479 height 33
click at [977, 60] on button "New Timesheet" at bounding box center [988, 56] width 72 height 17
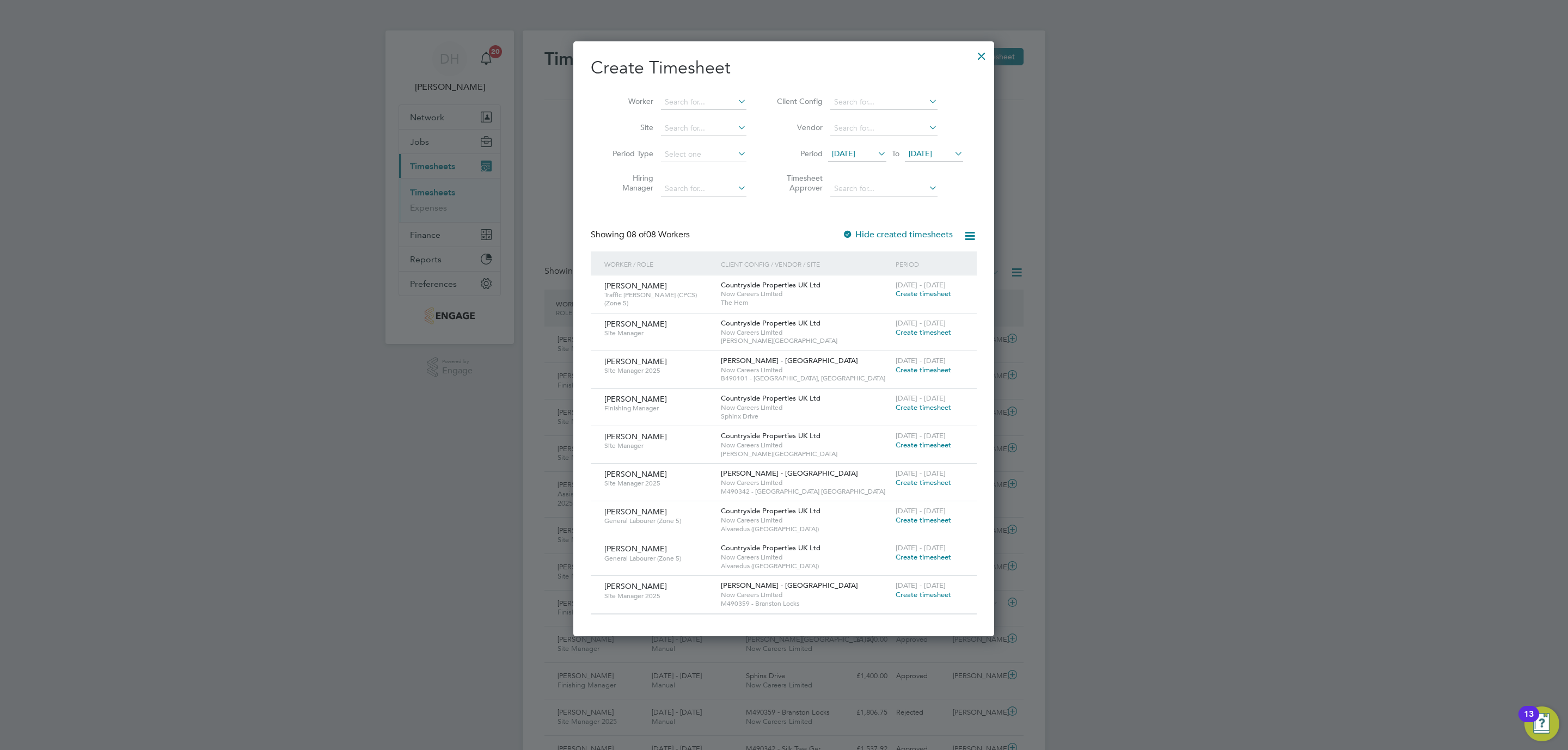
click at [854, 154] on span "[DATE]" at bounding box center [843, 153] width 23 height 10
click at [843, 304] on span "25" at bounding box center [846, 301] width 21 height 21
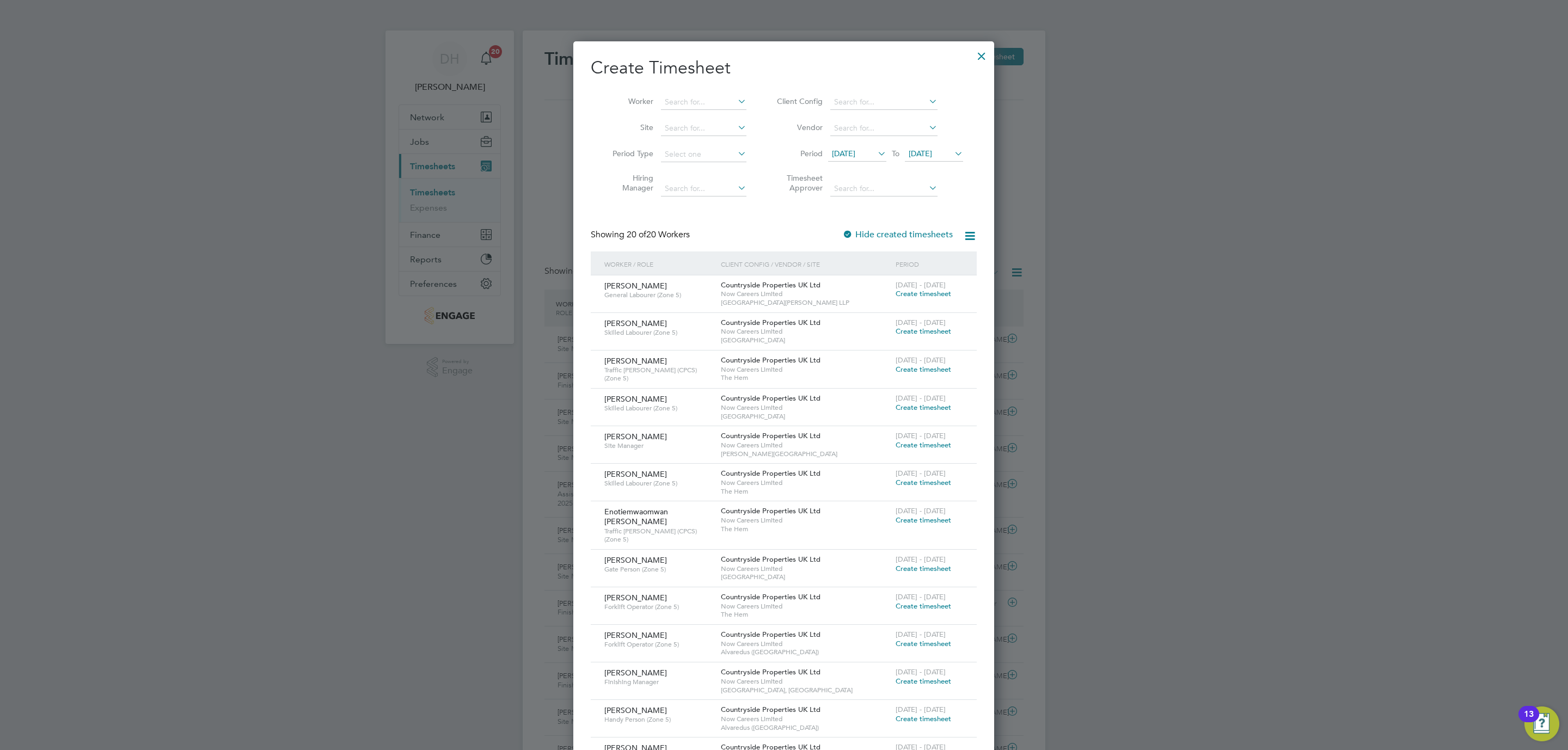
click at [953, 147] on icon at bounding box center [953, 153] width 0 height 15
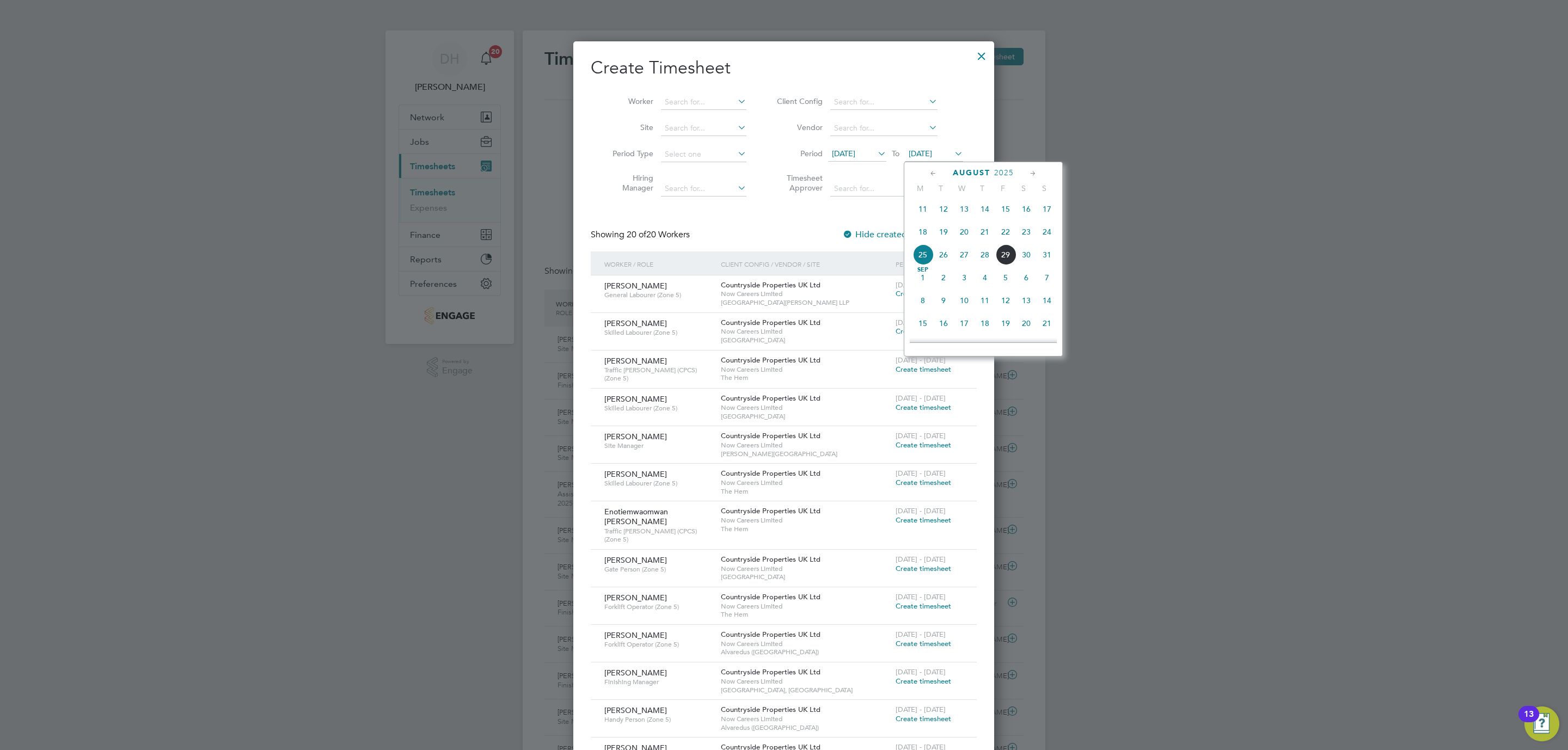
click at [1046, 261] on span "31" at bounding box center [1047, 254] width 21 height 21
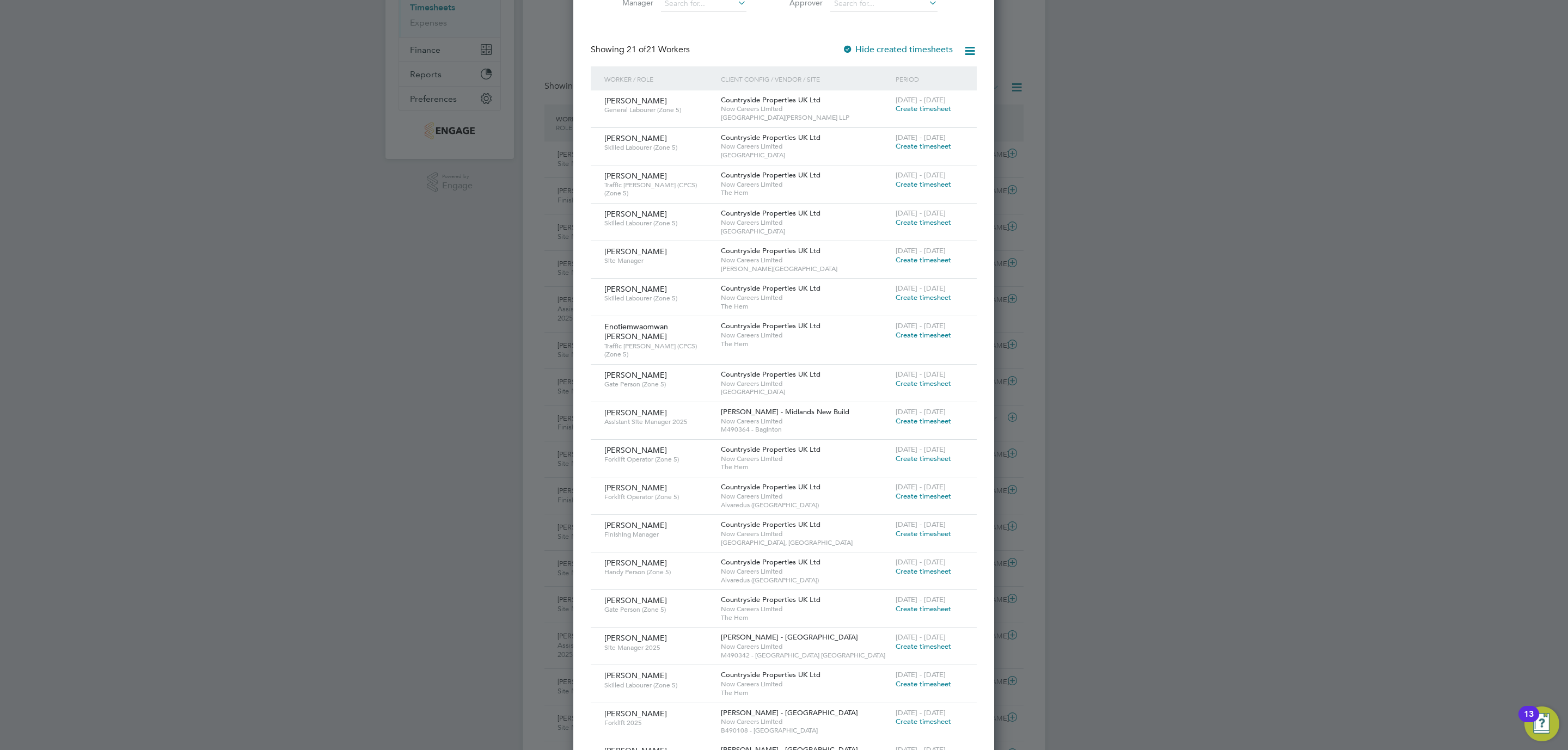
click at [905, 530] on span "Create timesheet" at bounding box center [924, 533] width 56 height 9
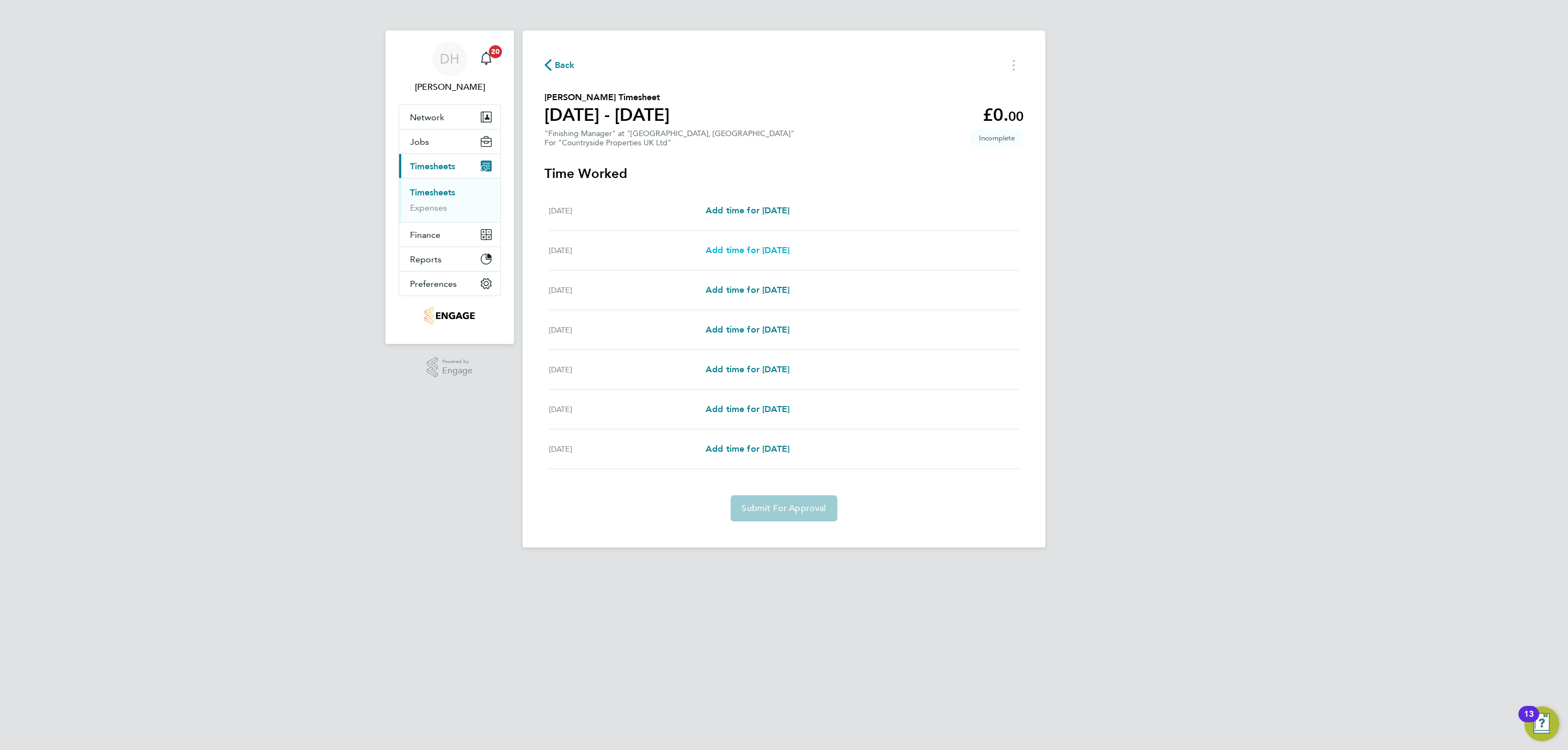
click at [757, 254] on span "Add time for [DATE]" at bounding box center [747, 250] width 84 height 10
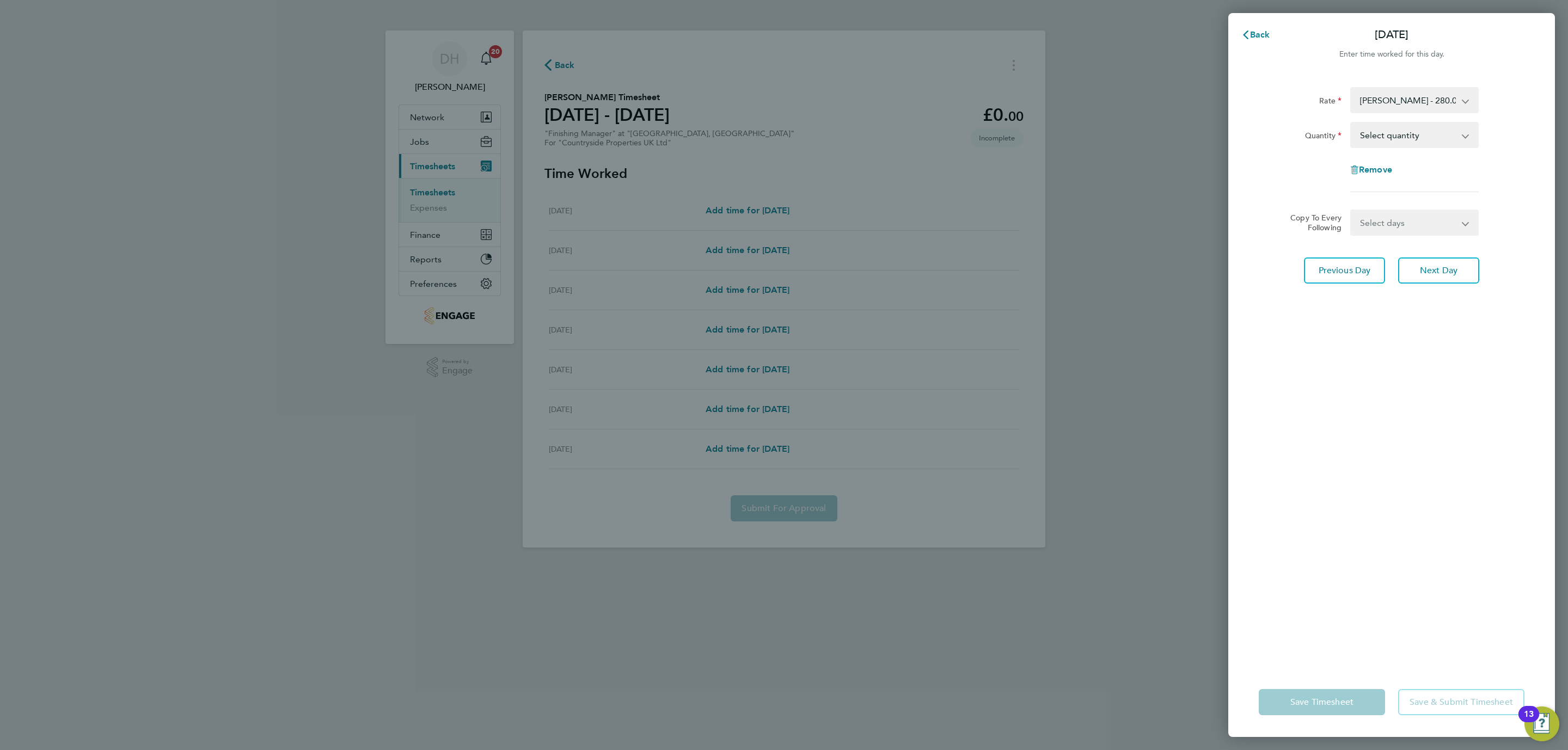
click at [1423, 138] on select "Select quantity 0.5 1" at bounding box center [1408, 135] width 113 height 24
select select "1"
click at [1351, 123] on select "Select quantity 0.5 1" at bounding box center [1408, 135] width 113 height 24
click at [1413, 330] on div "[DEMOGRAPHIC_DATA][PERSON_NAME] - 280.00 Basic Quantity Select quantity 0.5 1 R…" at bounding box center [1392, 370] width 327 height 593
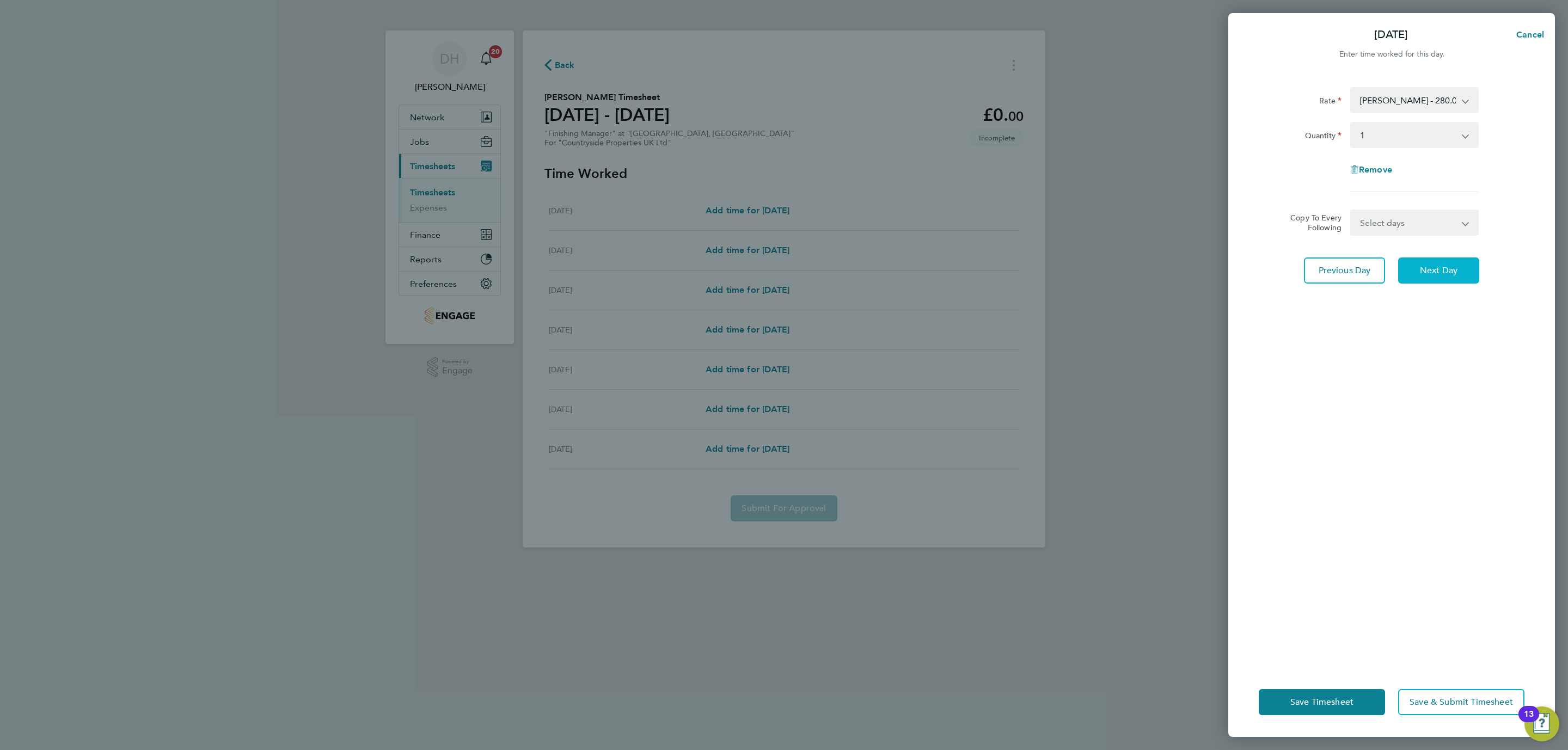
click at [1424, 278] on button "Next Day" at bounding box center [1439, 270] width 81 height 26
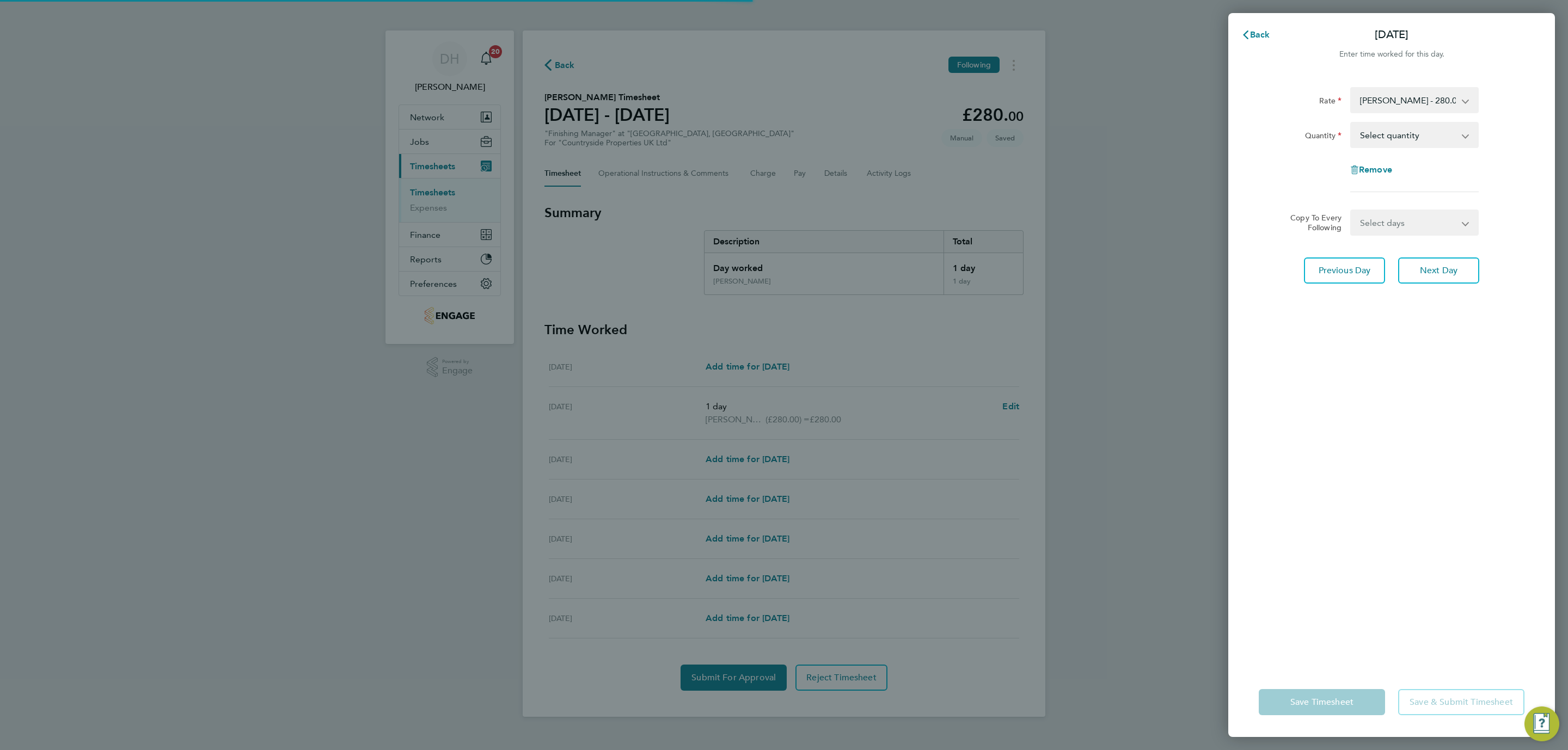
click at [1383, 135] on select "Select quantity 0.5 1" at bounding box center [1408, 135] width 113 height 24
select select "1"
click at [1351, 123] on select "Select quantity 0.5 1" at bounding box center [1408, 135] width 113 height 24
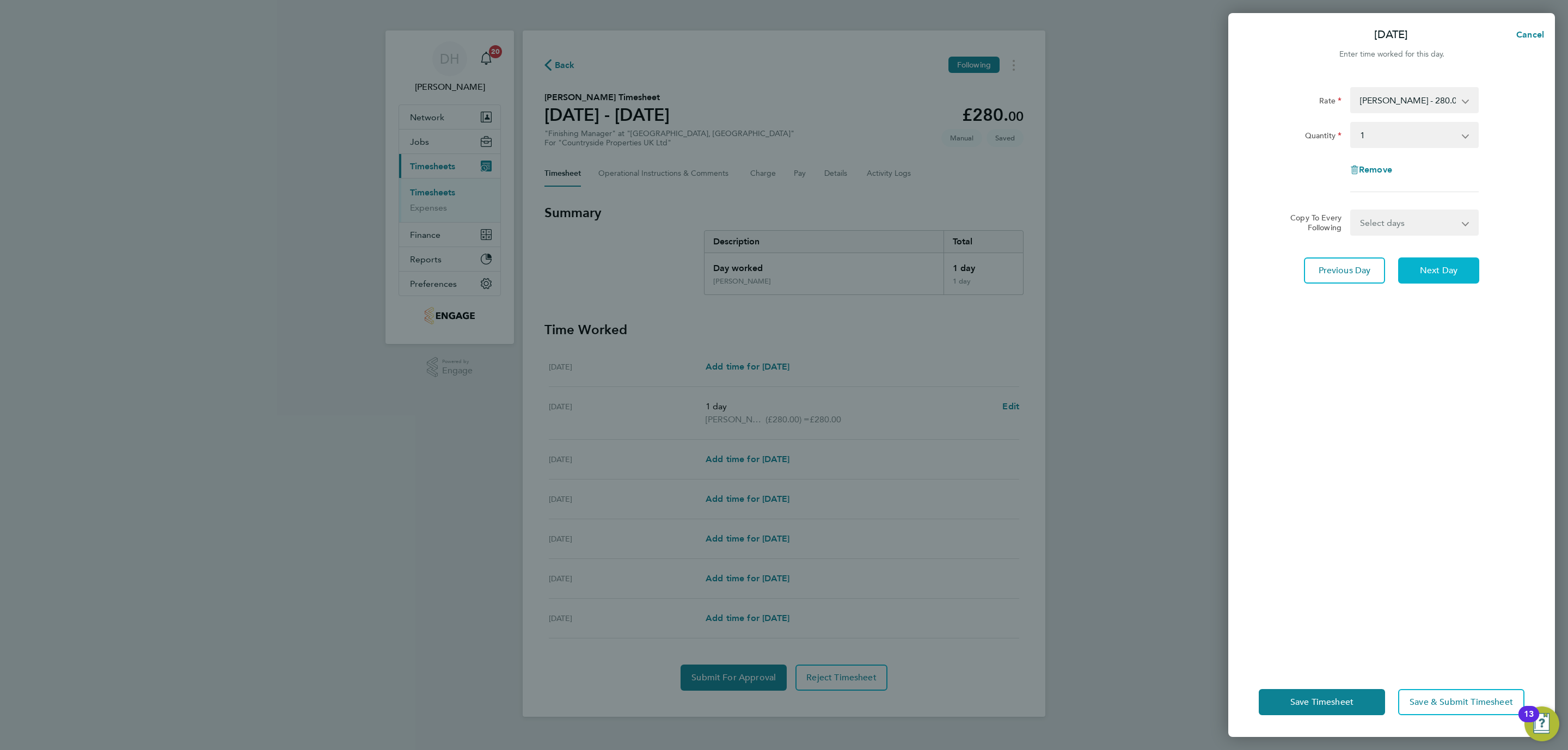
click at [1421, 280] on button "Next Day" at bounding box center [1439, 270] width 81 height 26
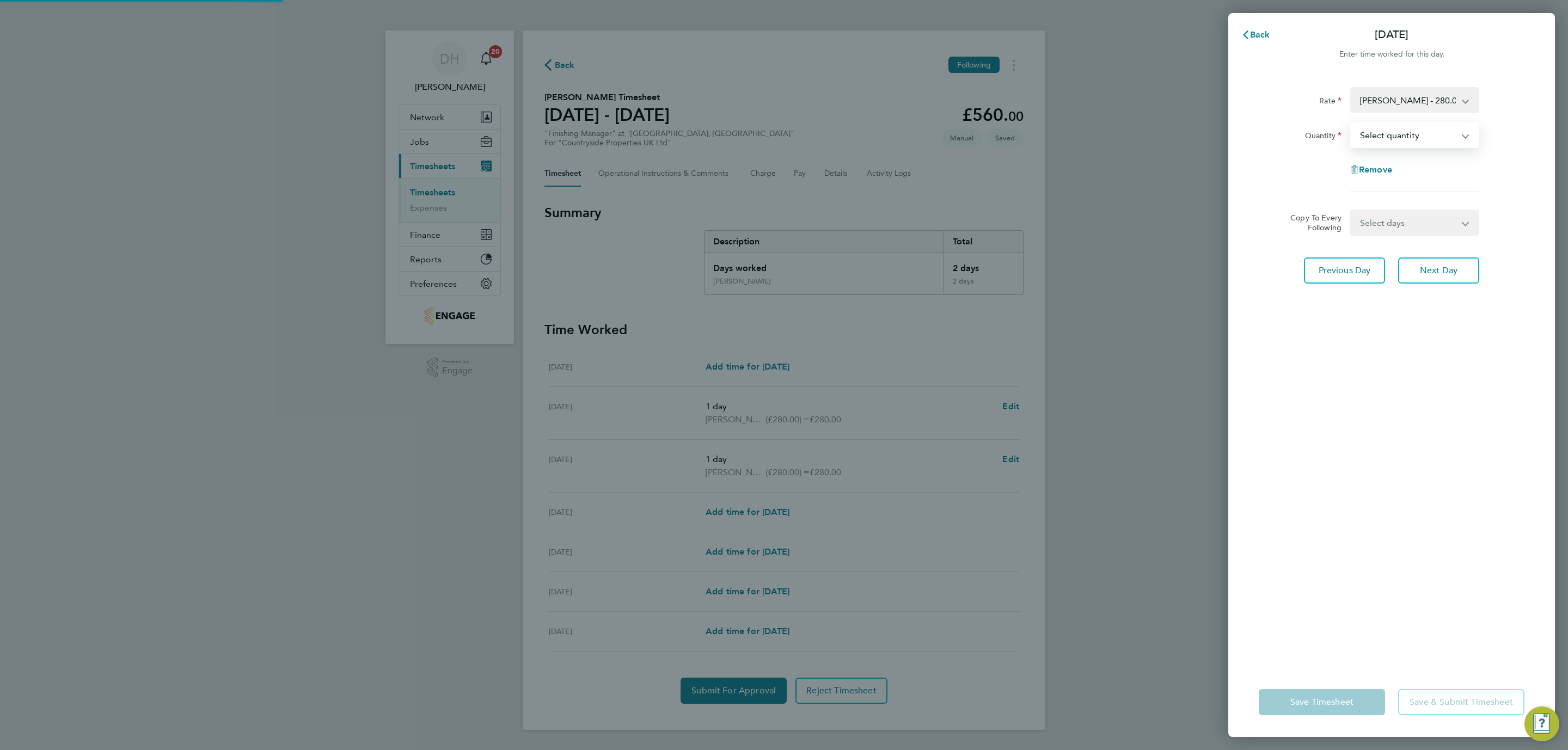
click at [1401, 138] on select "Select quantity 0.5 1" at bounding box center [1408, 135] width 113 height 24
select select "1"
click at [1351, 123] on select "Select quantity 0.5 1" at bounding box center [1408, 135] width 113 height 24
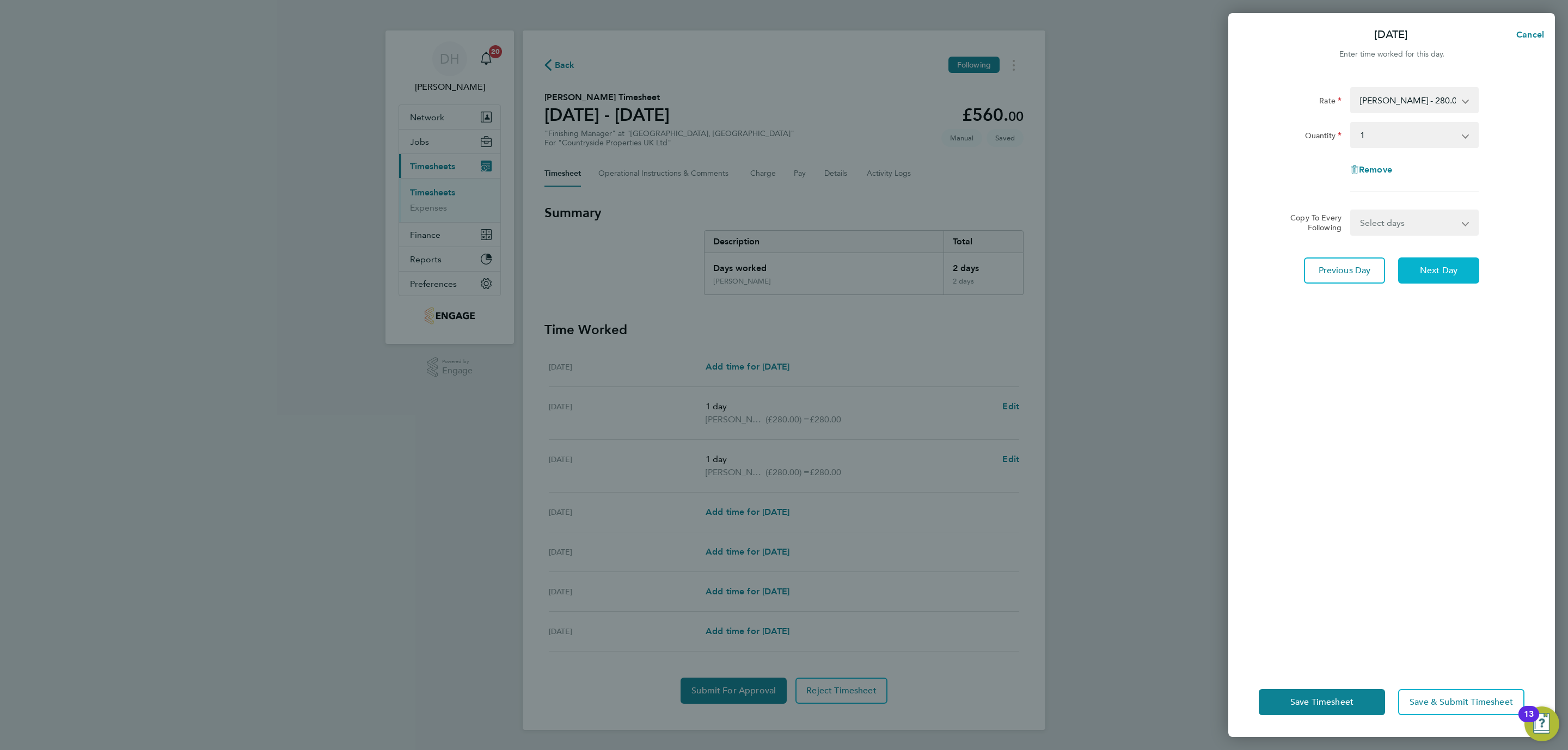
click at [1425, 266] on span "Next Day" at bounding box center [1439, 270] width 37 height 11
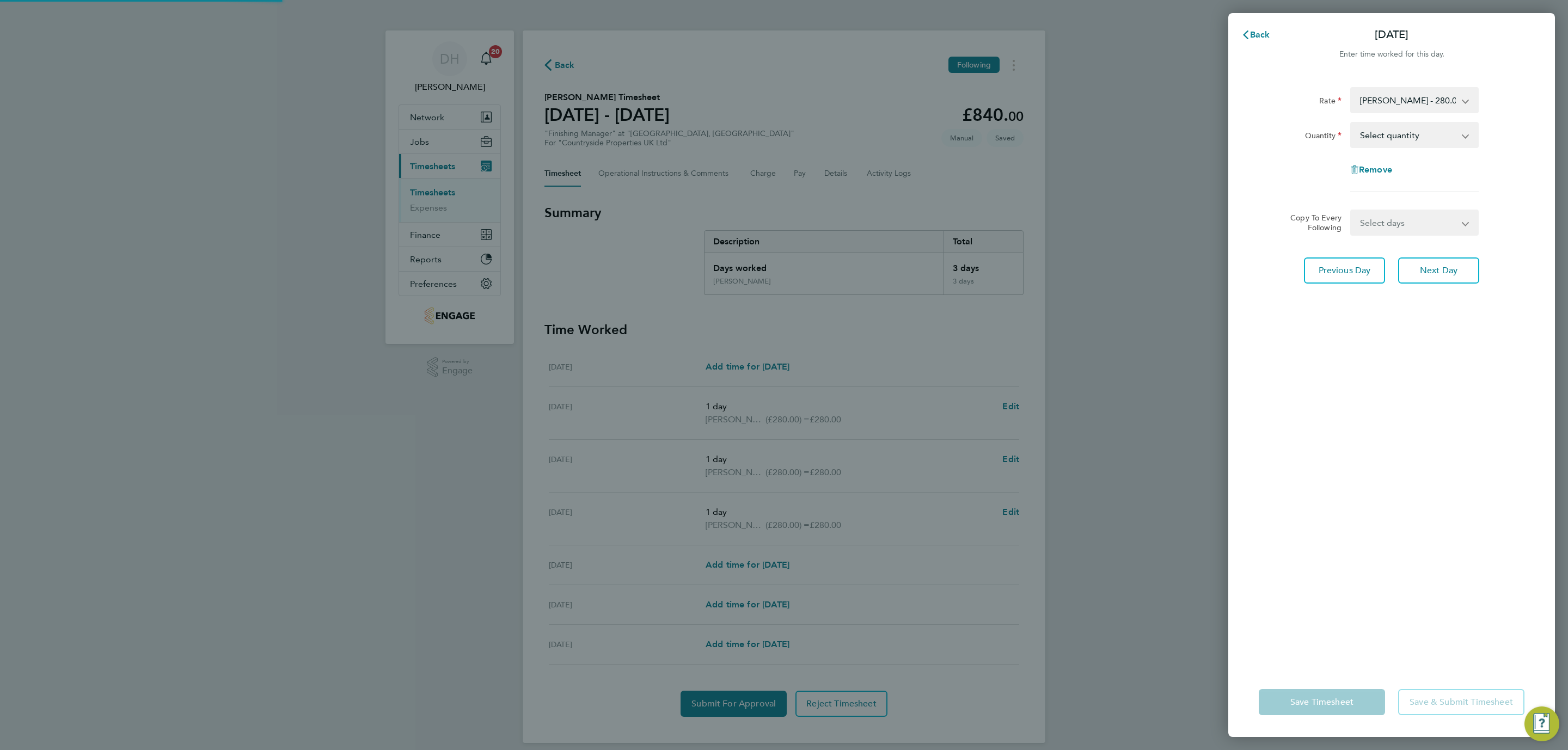
click at [1382, 131] on select "Select quantity 0.5 1" at bounding box center [1408, 135] width 113 height 24
select select "1"
click at [1351, 123] on select "Select quantity 0.5 1" at bounding box center [1408, 135] width 113 height 24
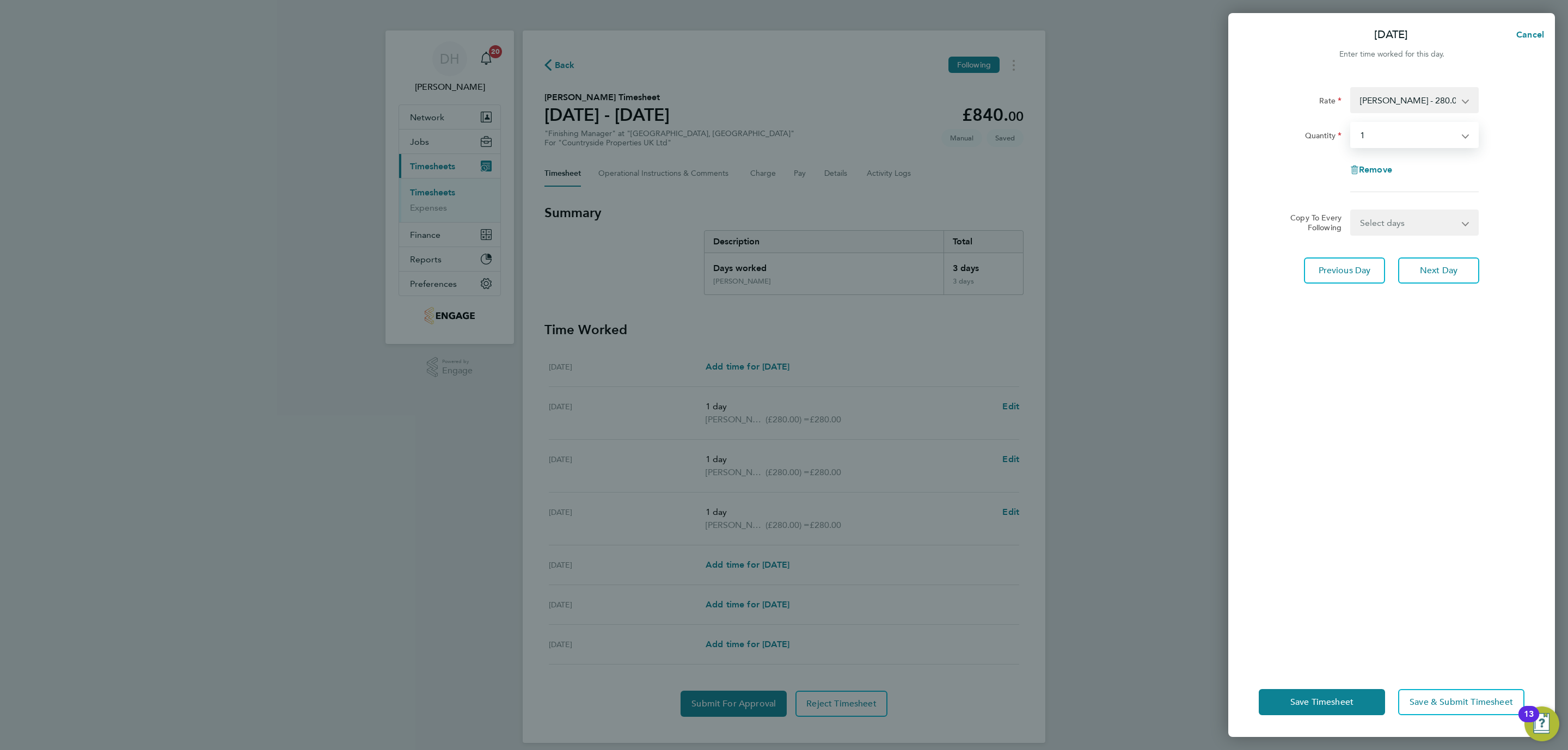
click at [1372, 443] on div "[DEMOGRAPHIC_DATA][PERSON_NAME] - 280.00 Basic Quantity Select quantity 0.5 1 R…" at bounding box center [1392, 370] width 327 height 593
click at [1327, 699] on span "Save Timesheet" at bounding box center [1322, 702] width 63 height 11
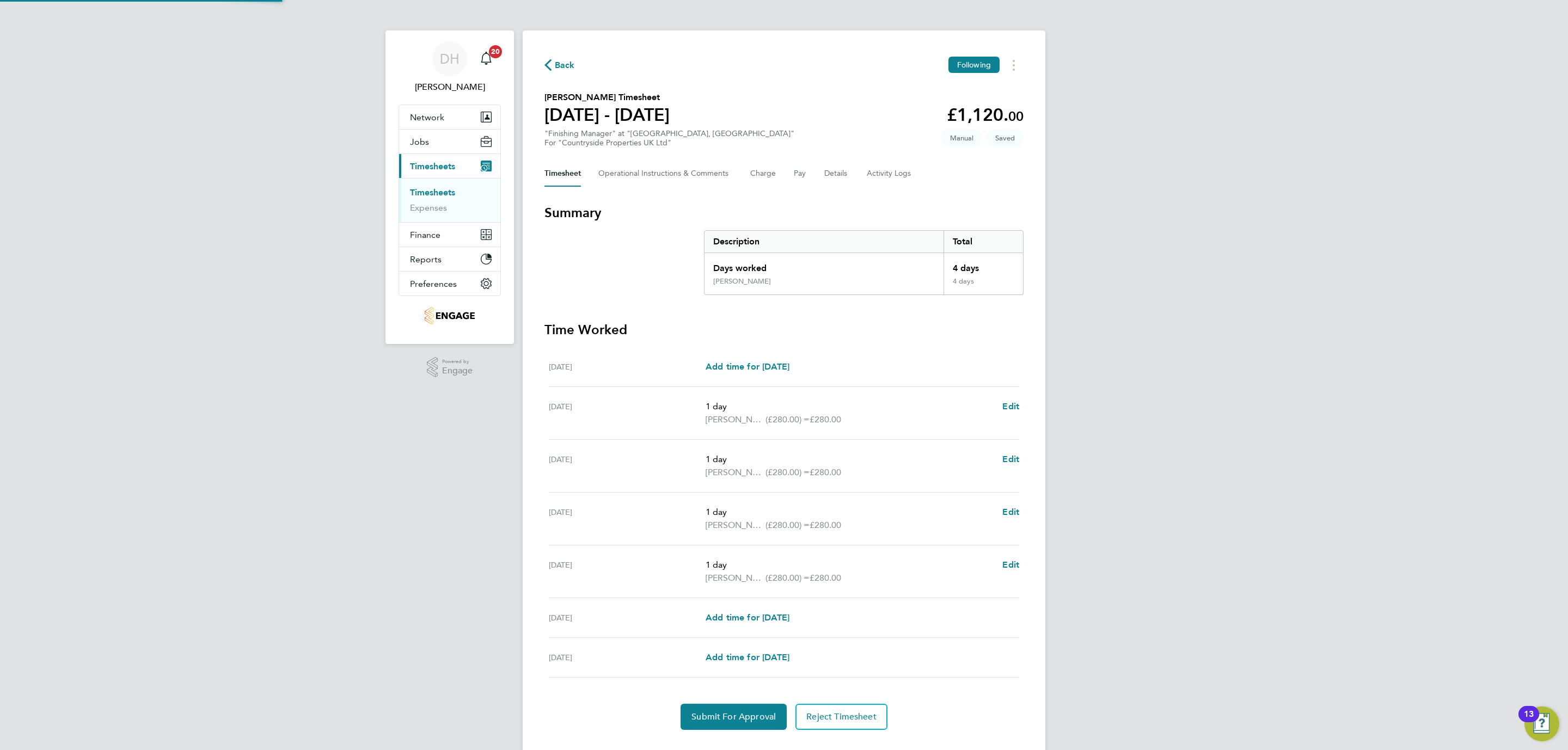
click at [1216, 426] on div "DH [PERSON_NAME] Notifications 20 Applications: Network Team Members Businesses…" at bounding box center [784, 387] width 1568 height 774
click at [695, 722] on span "Submit For Approval" at bounding box center [733, 717] width 84 height 11
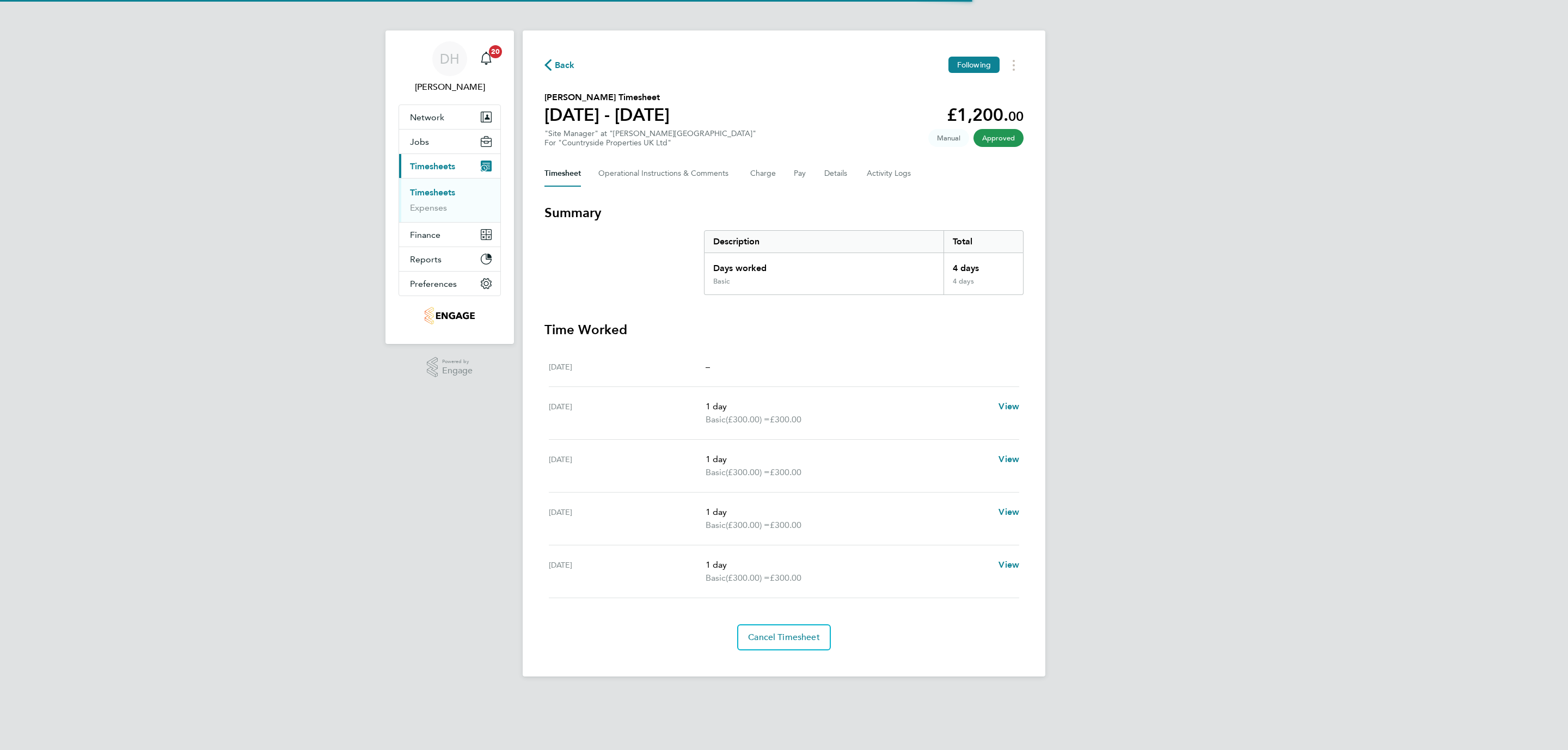
click at [397, 405] on div "DH Danielle Hughes Notifications 20 Applications: Network Team Members Business…" at bounding box center [784, 347] width 1568 height 694
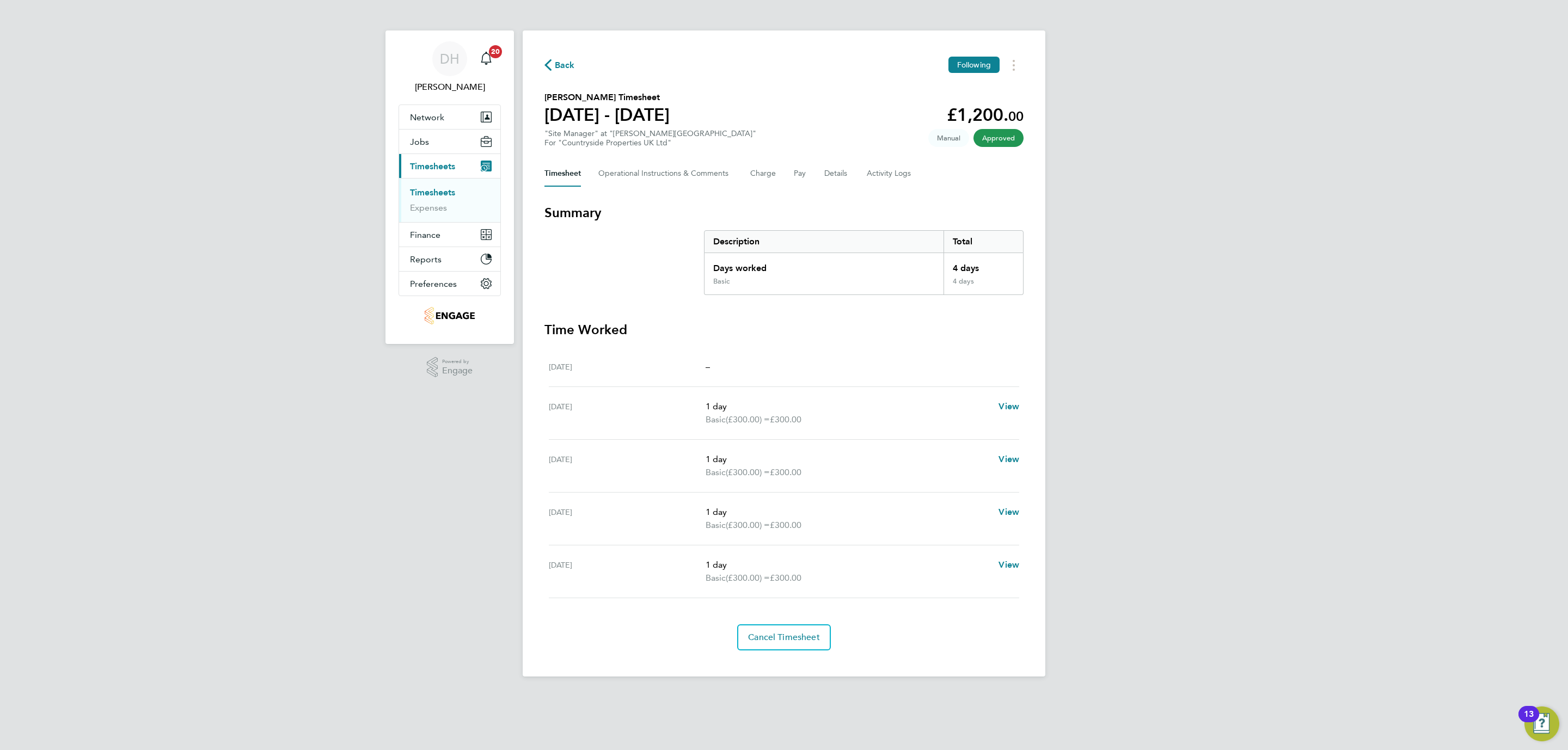
click at [202, 312] on div "DH Danielle Hughes Notifications 20 Applications: Network Team Members Business…" at bounding box center [784, 347] width 1568 height 694
